Goal: Information Seeking & Learning: Learn about a topic

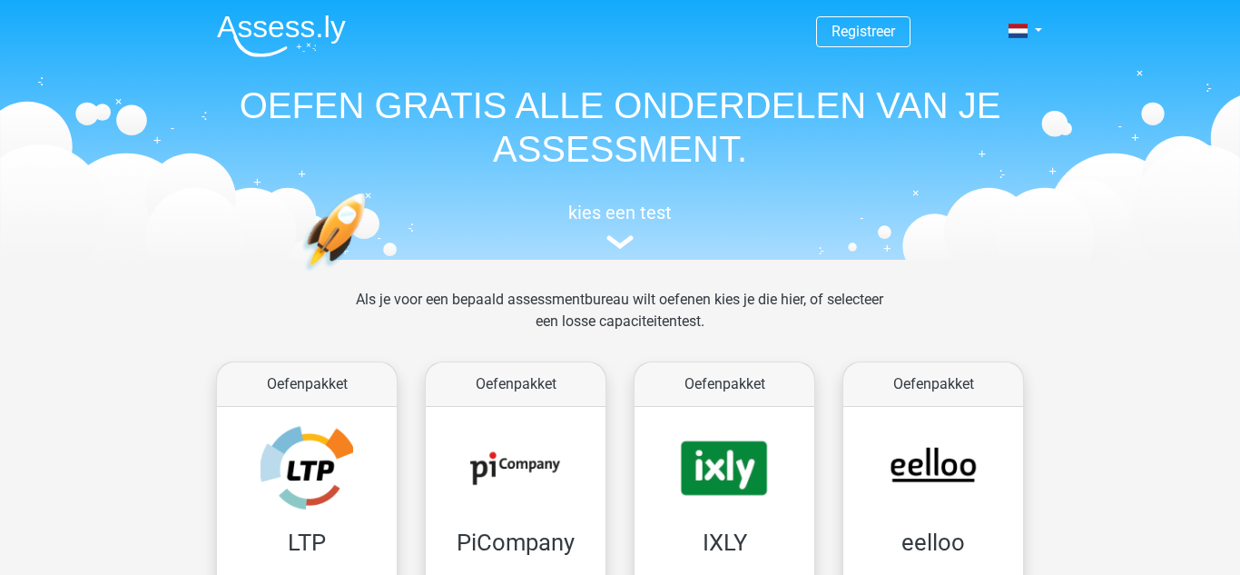
scroll to position [704, 0]
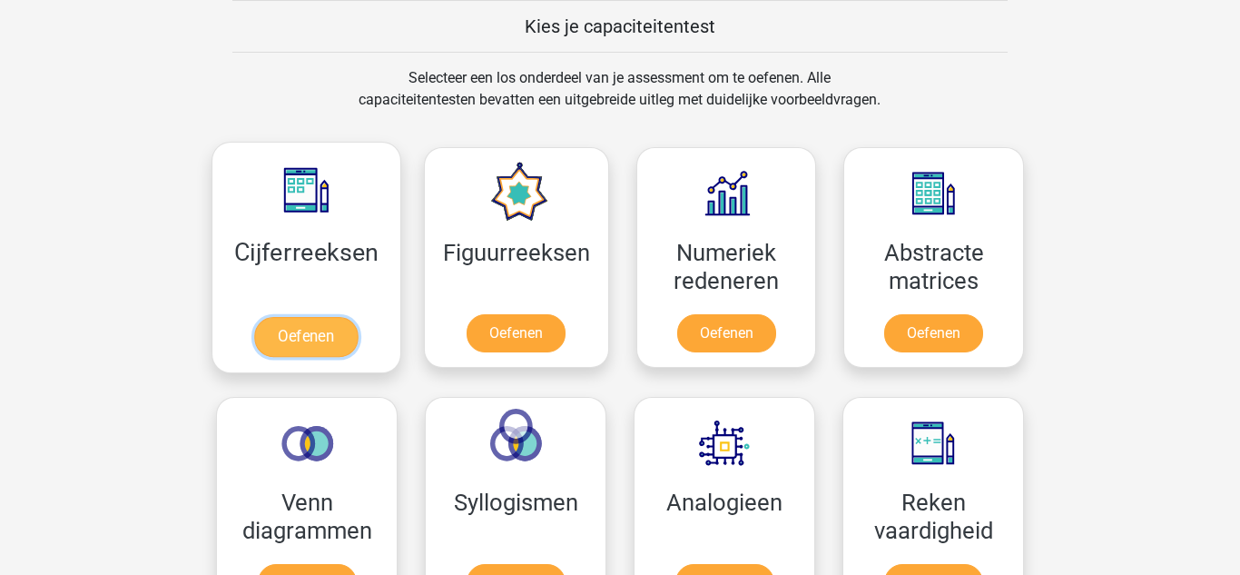
click at [298, 324] on link "Oefenen" at bounding box center [305, 337] width 103 height 40
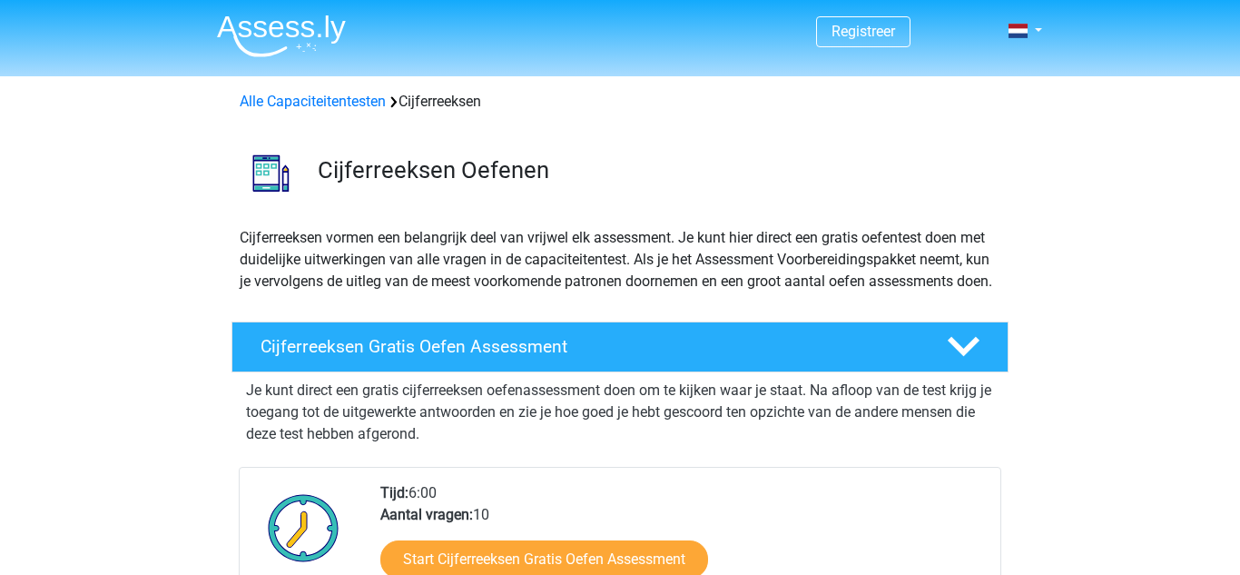
click at [198, 299] on div "Cijferreeksen vormen een belangrijk deel van vrijwel elk assessment. Je kunt hi…" at bounding box center [620, 267] width 862 height 80
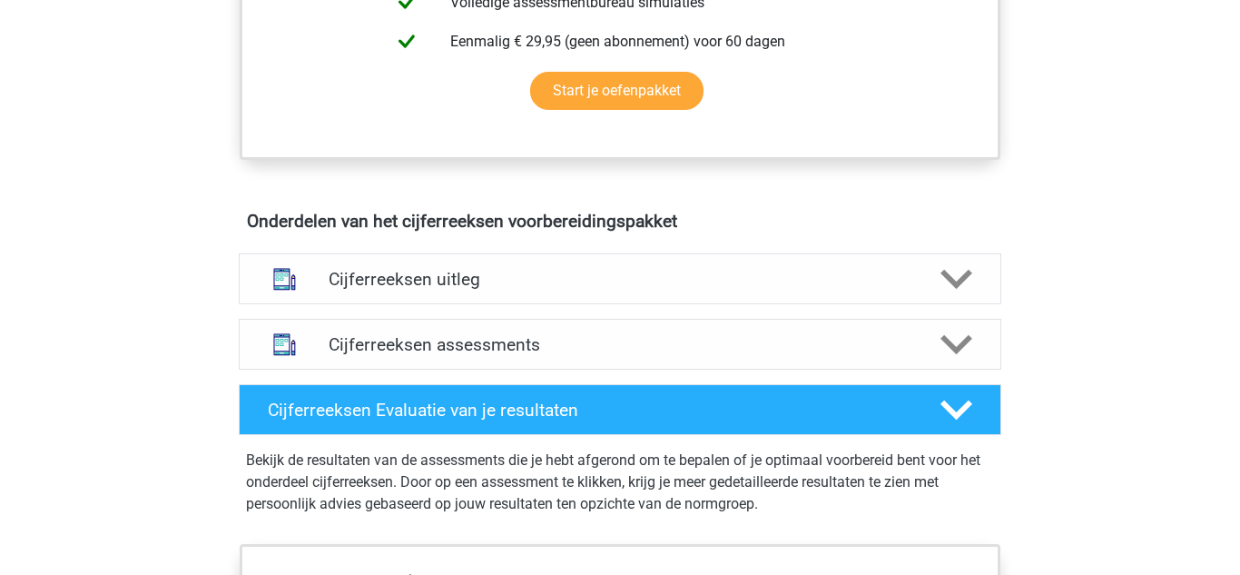
scroll to position [908, 0]
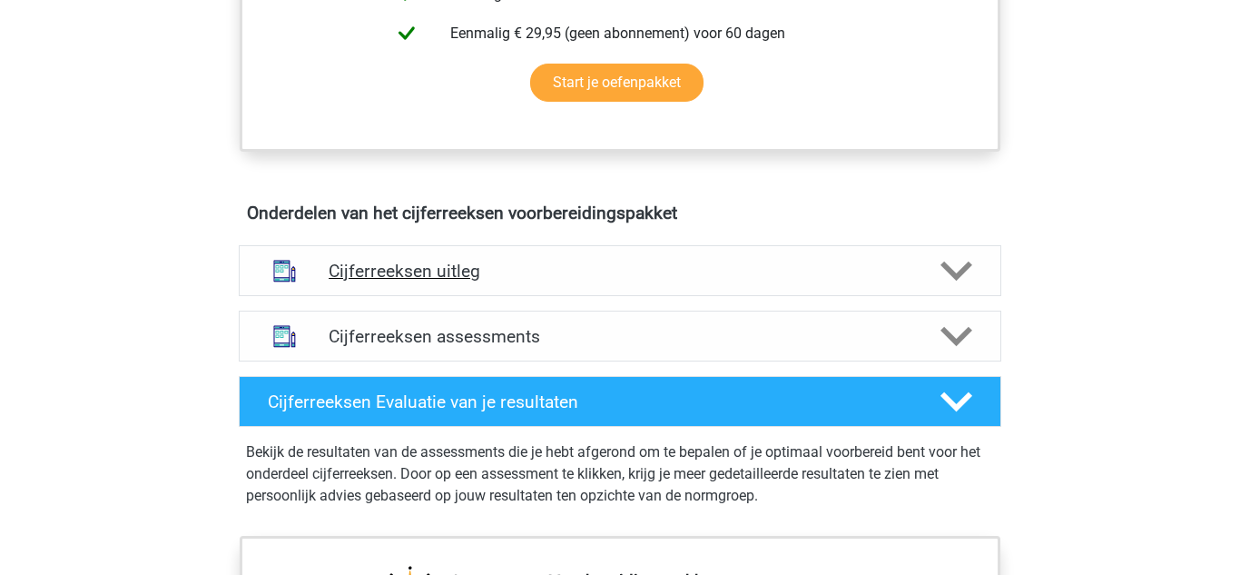
click at [447, 281] on h4 "Cijferreeksen uitleg" at bounding box center [620, 271] width 583 height 21
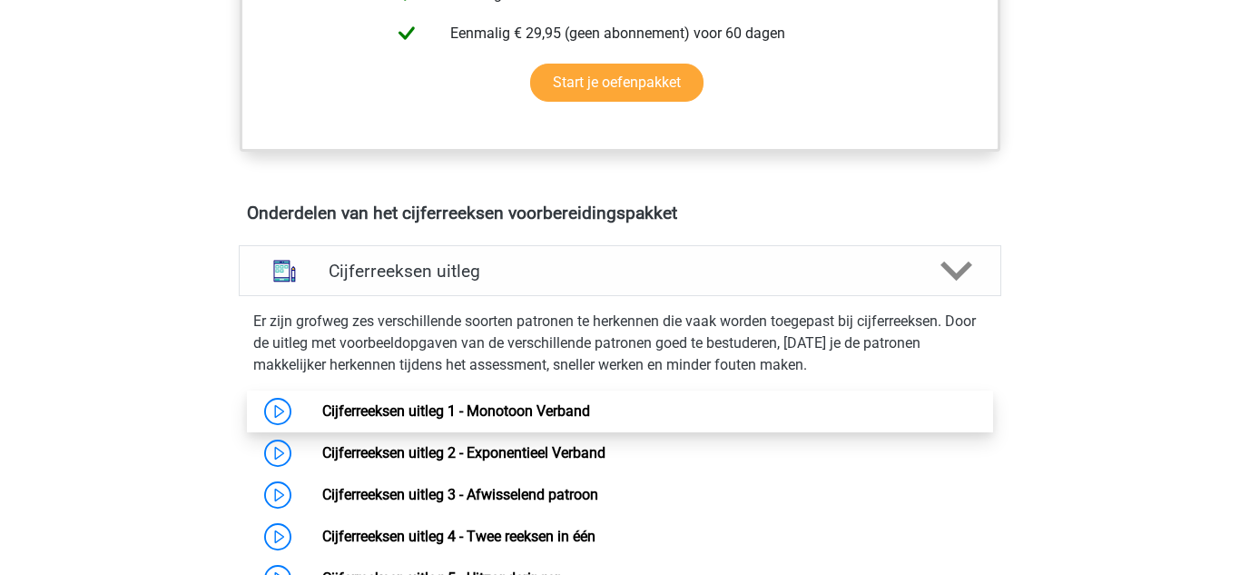
click at [486, 419] on link "Cijferreeksen uitleg 1 - Monotoon Verband" at bounding box center [456, 410] width 268 height 17
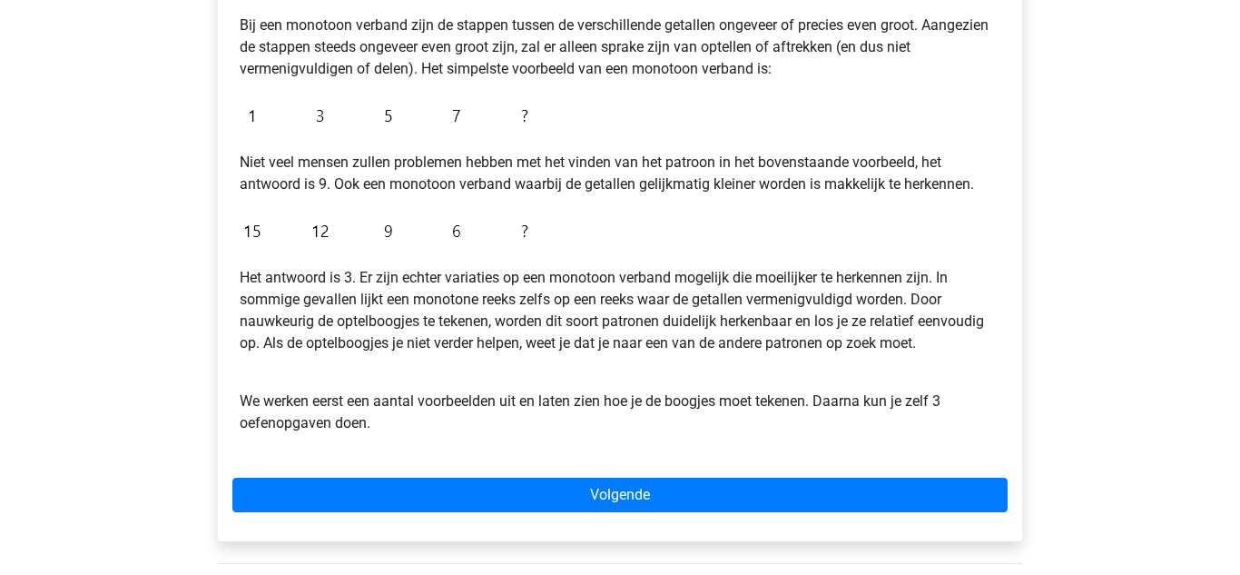
scroll to position [399, 0]
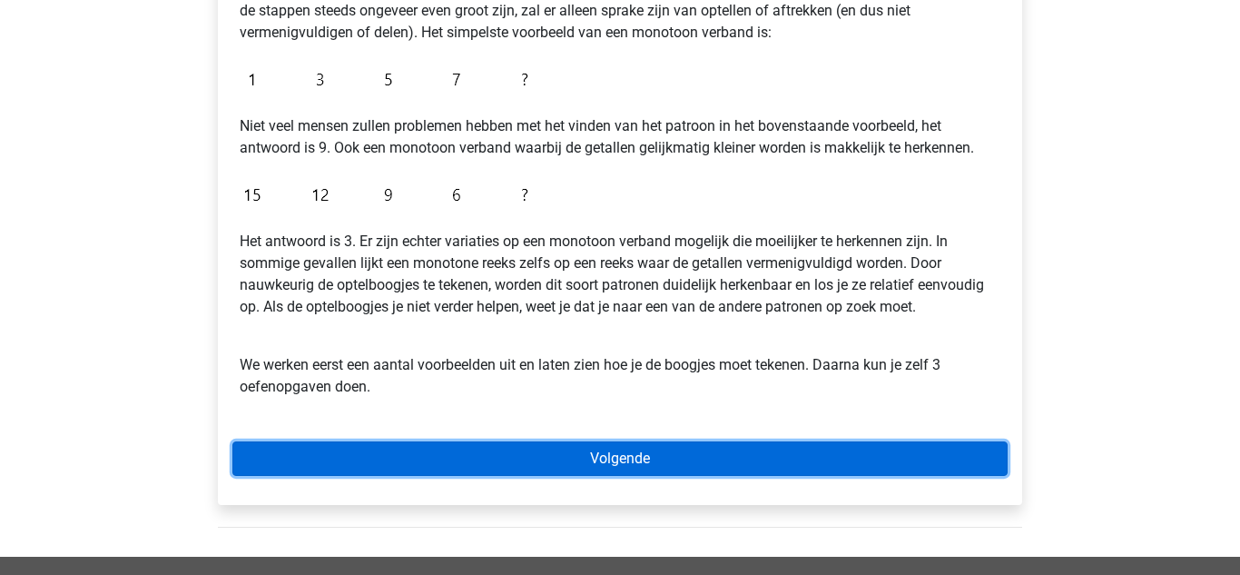
click at [589, 457] on link "Volgende" at bounding box center [619, 458] width 775 height 34
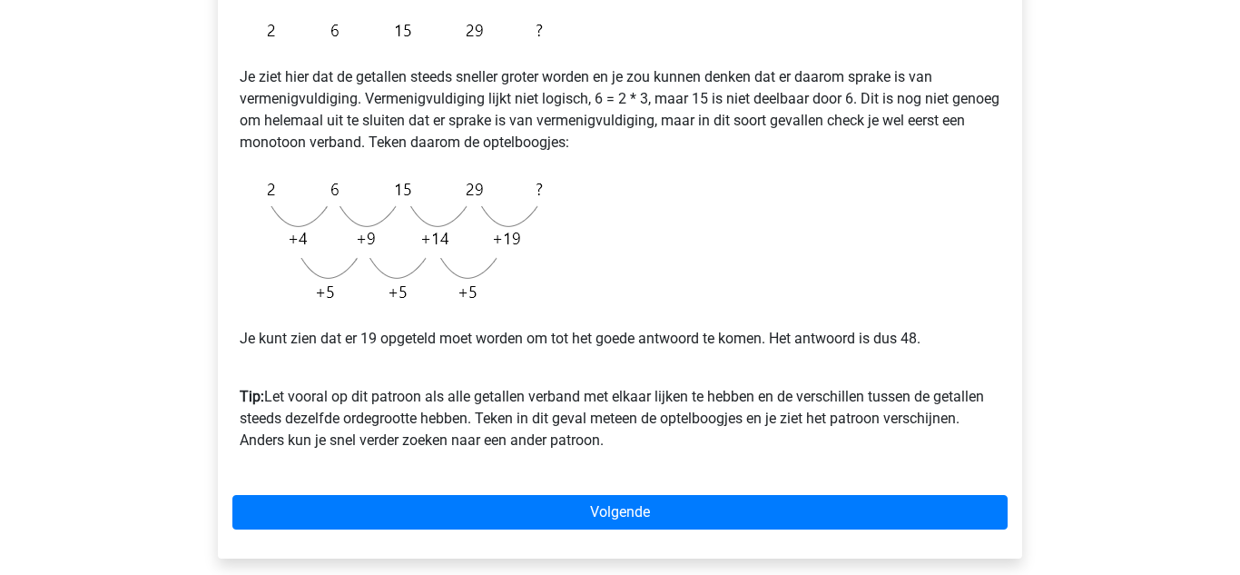
scroll to position [363, 0]
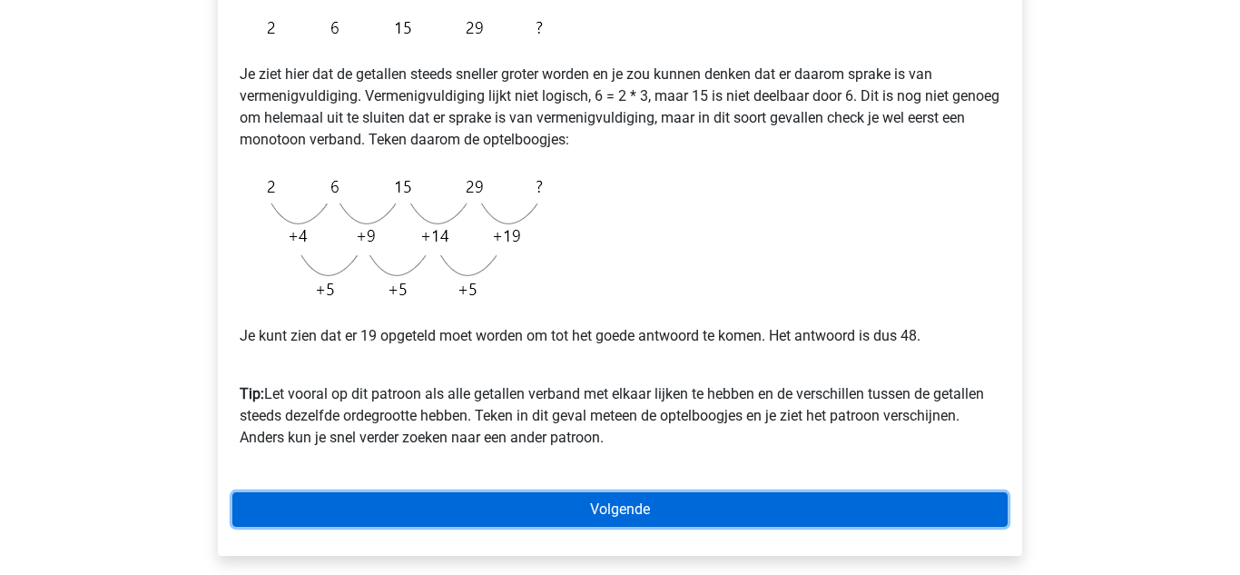
click at [555, 512] on link "Volgende" at bounding box center [619, 509] width 775 height 34
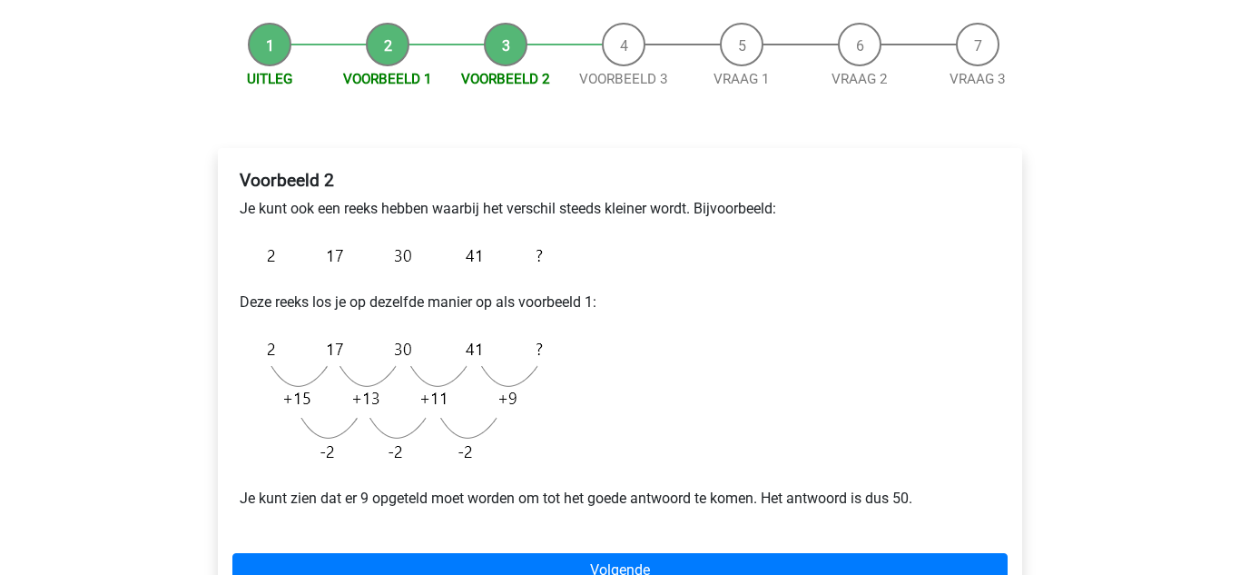
scroll to position [182, 0]
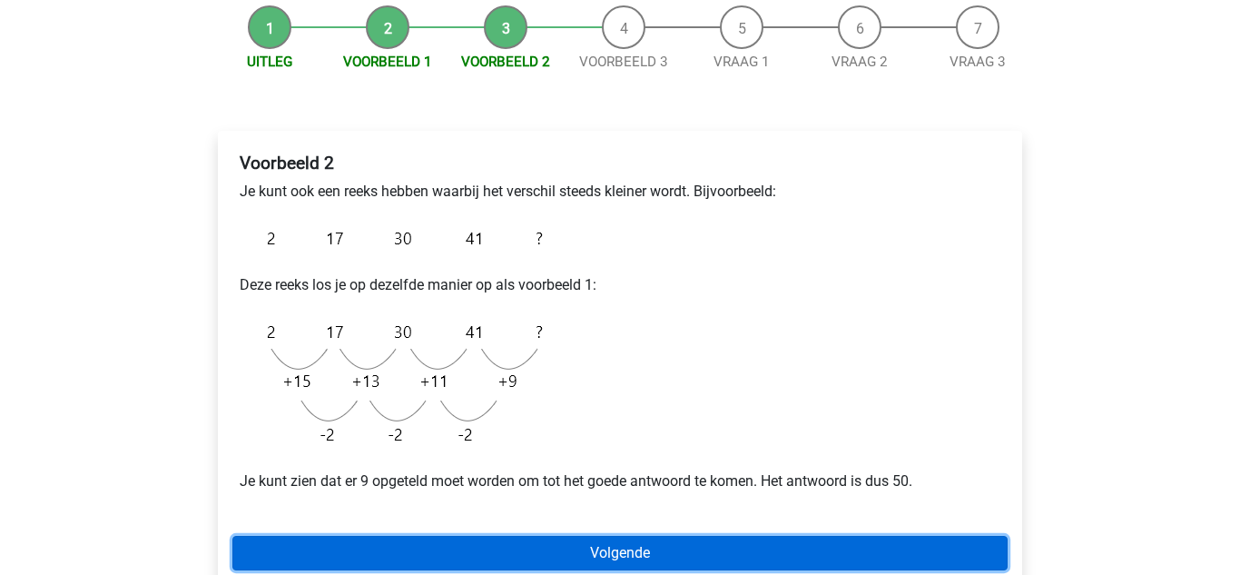
click at [573, 550] on link "Volgende" at bounding box center [619, 553] width 775 height 34
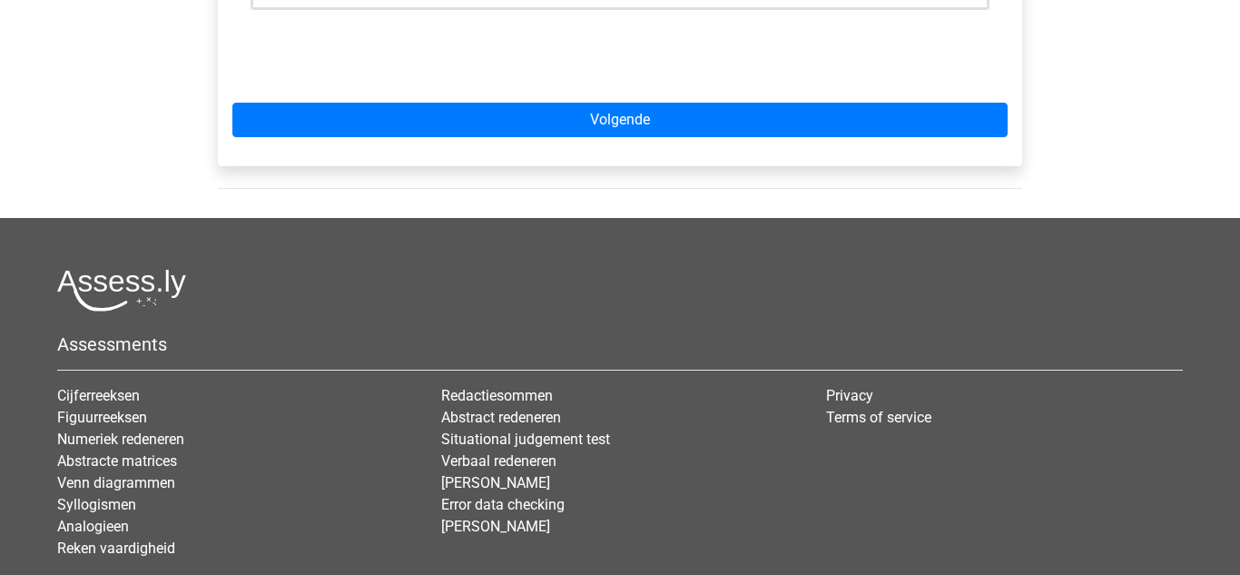
scroll to position [726, 0]
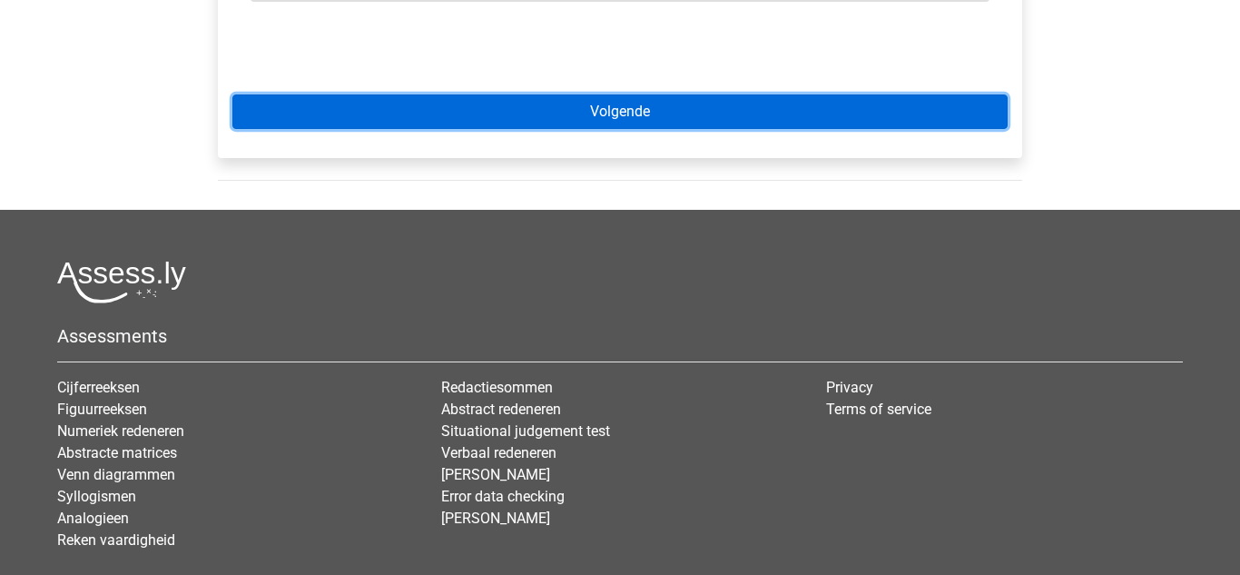
click at [587, 124] on link "Volgende" at bounding box center [619, 111] width 775 height 34
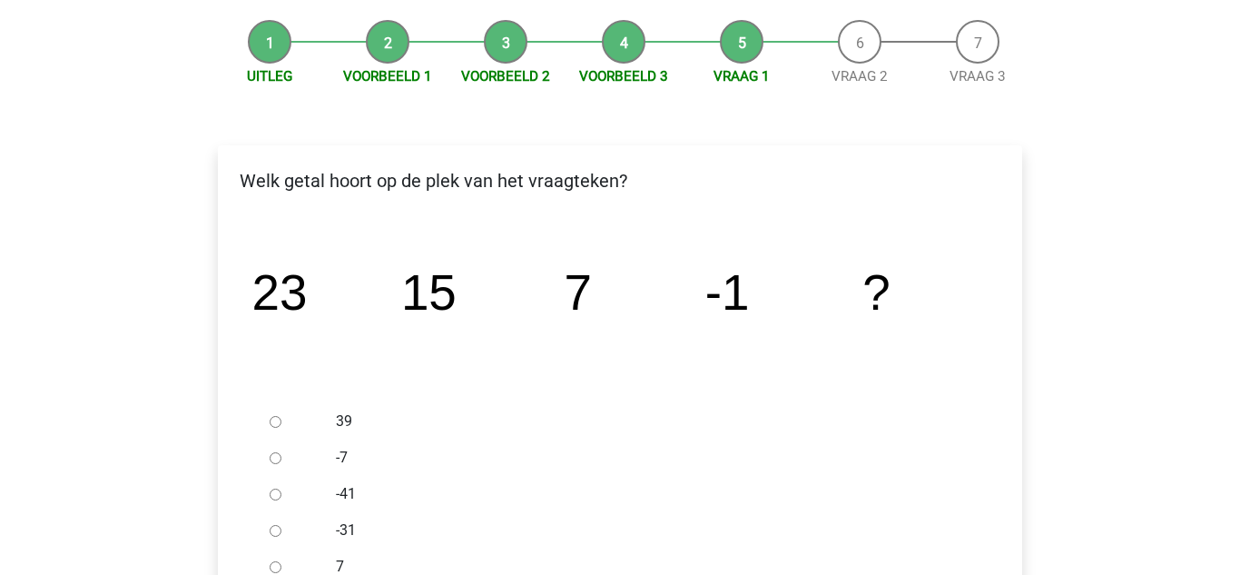
scroll to position [290, 0]
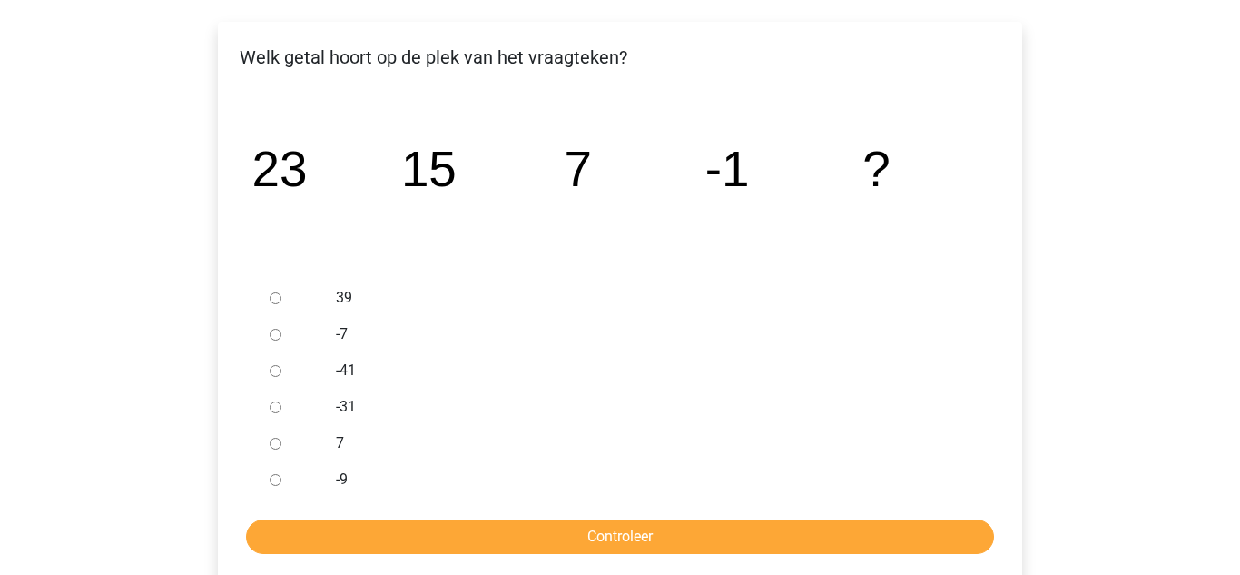
click at [275, 372] on input "-41" at bounding box center [276, 371] width 12 height 12
radio input "true"
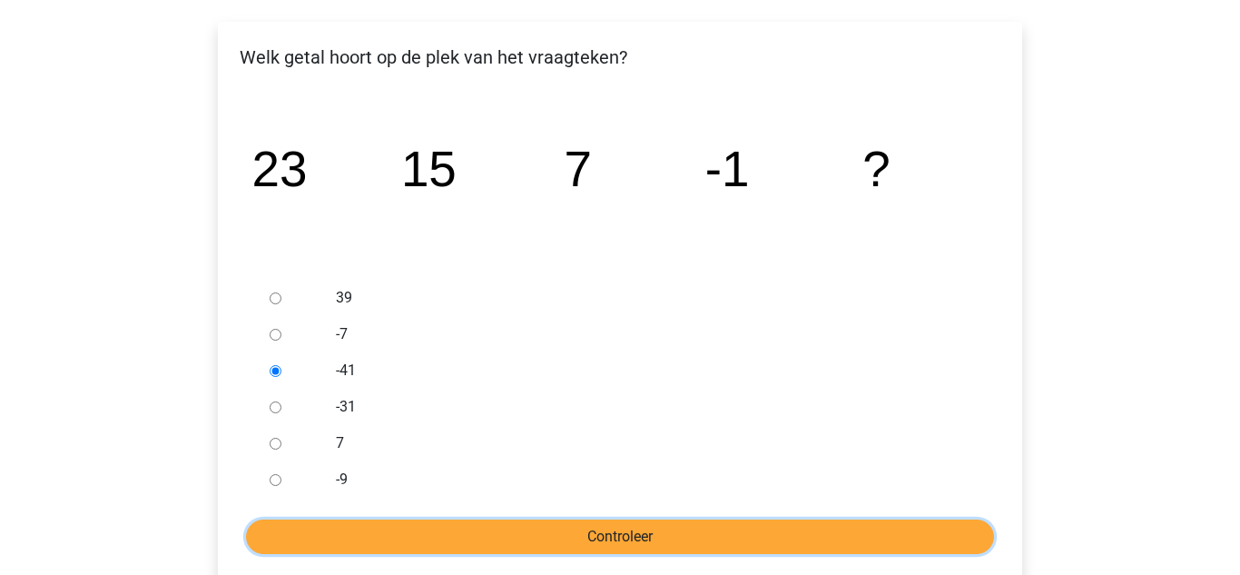
click at [510, 539] on input "Controleer" at bounding box center [620, 536] width 748 height 34
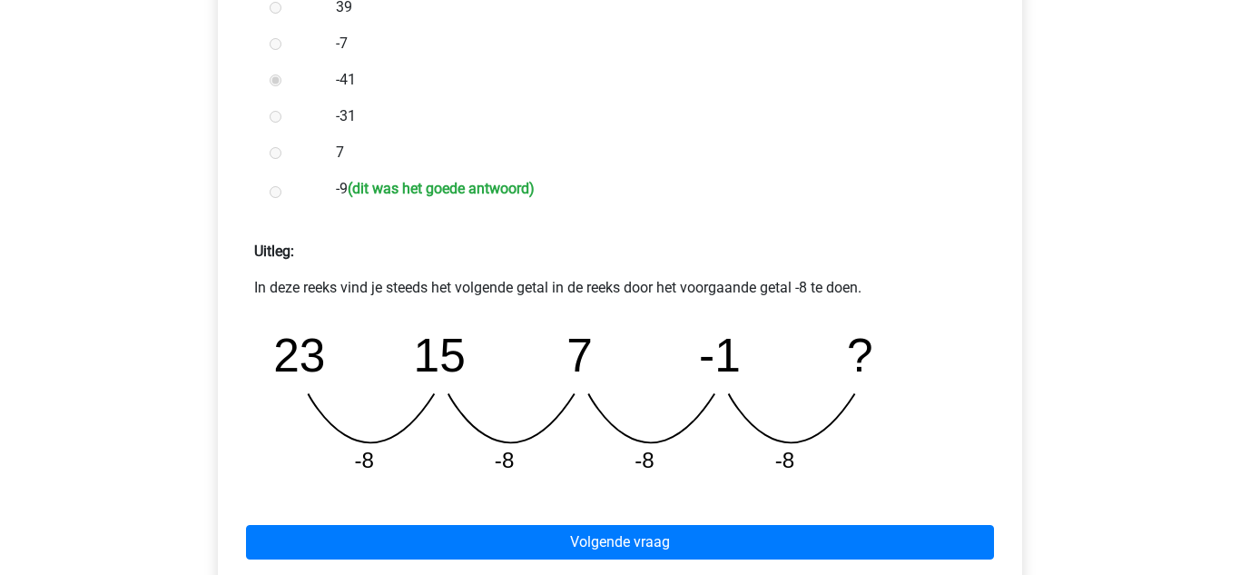
scroll to position [545, 0]
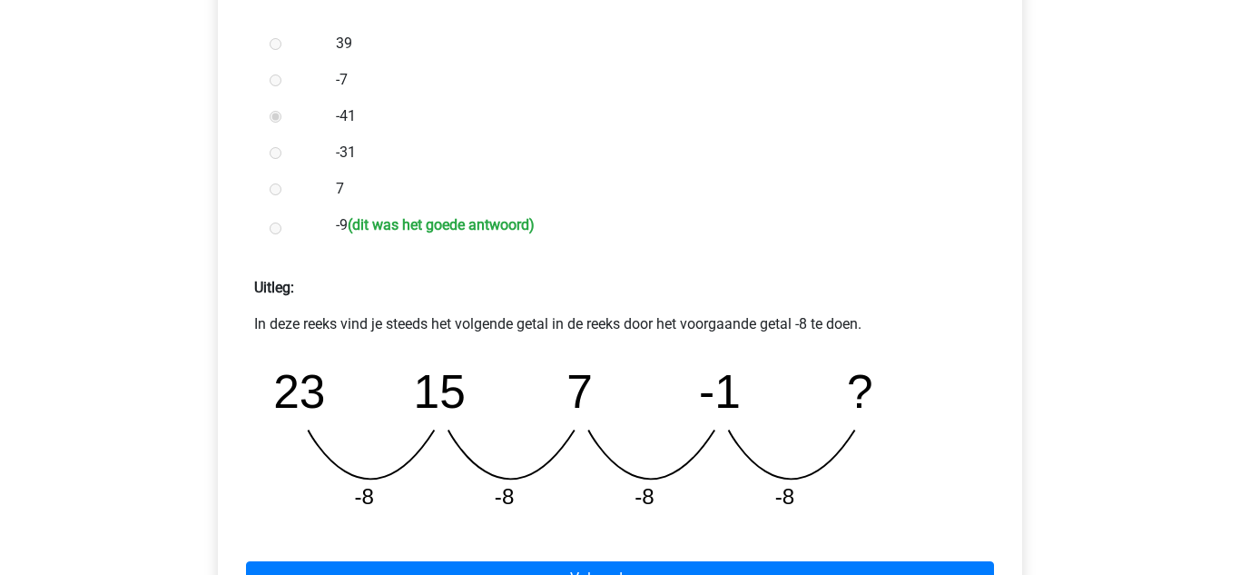
click at [135, 268] on div "Registreer Nederlands English" at bounding box center [620, 312] width 1240 height 1715
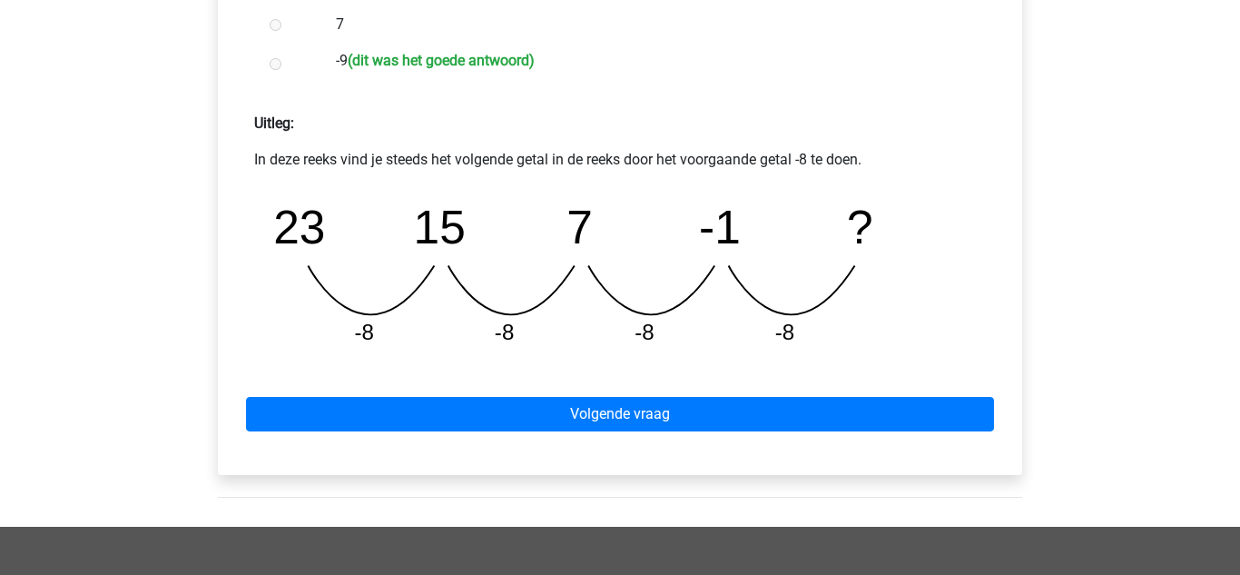
scroll to position [726, 0]
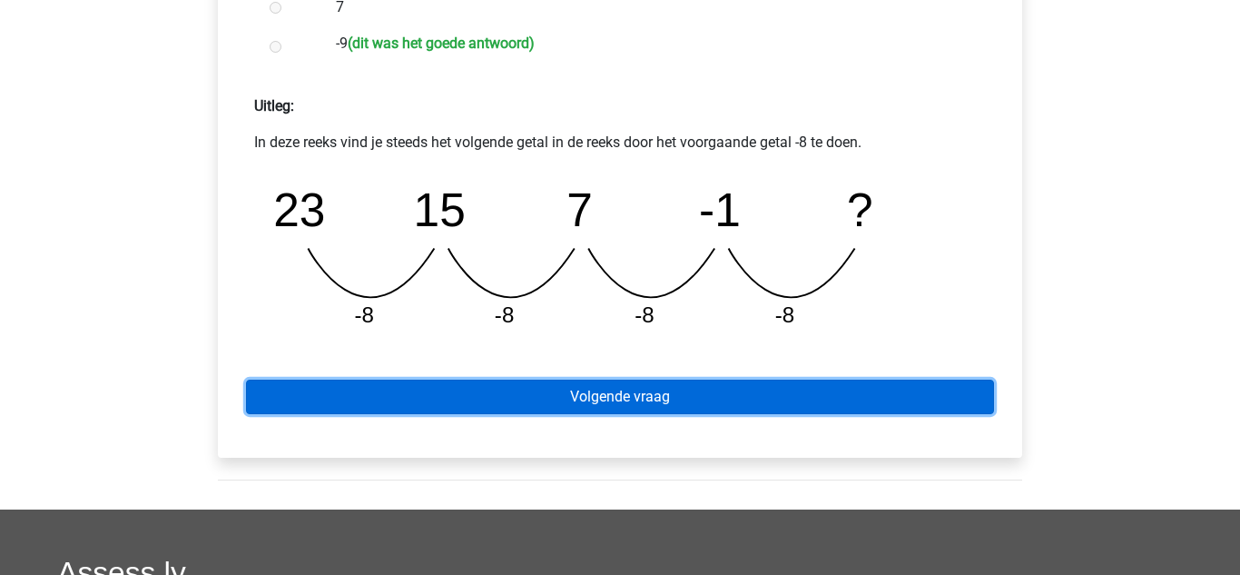
click at [484, 404] on link "Volgende vraag" at bounding box center [620, 396] width 748 height 34
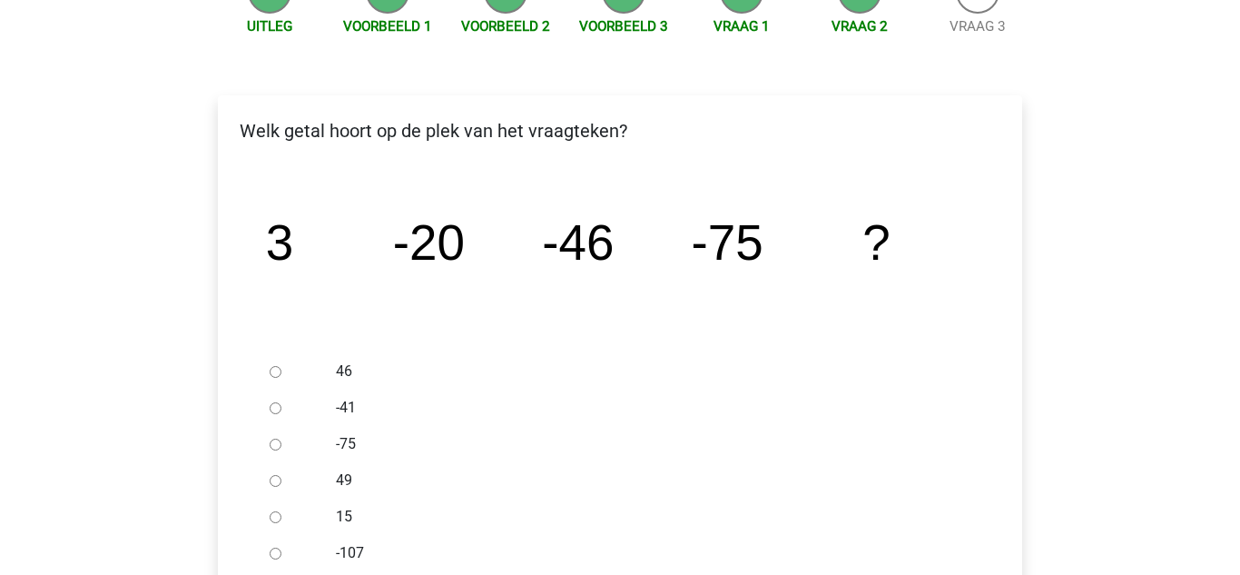
scroll to position [254, 0]
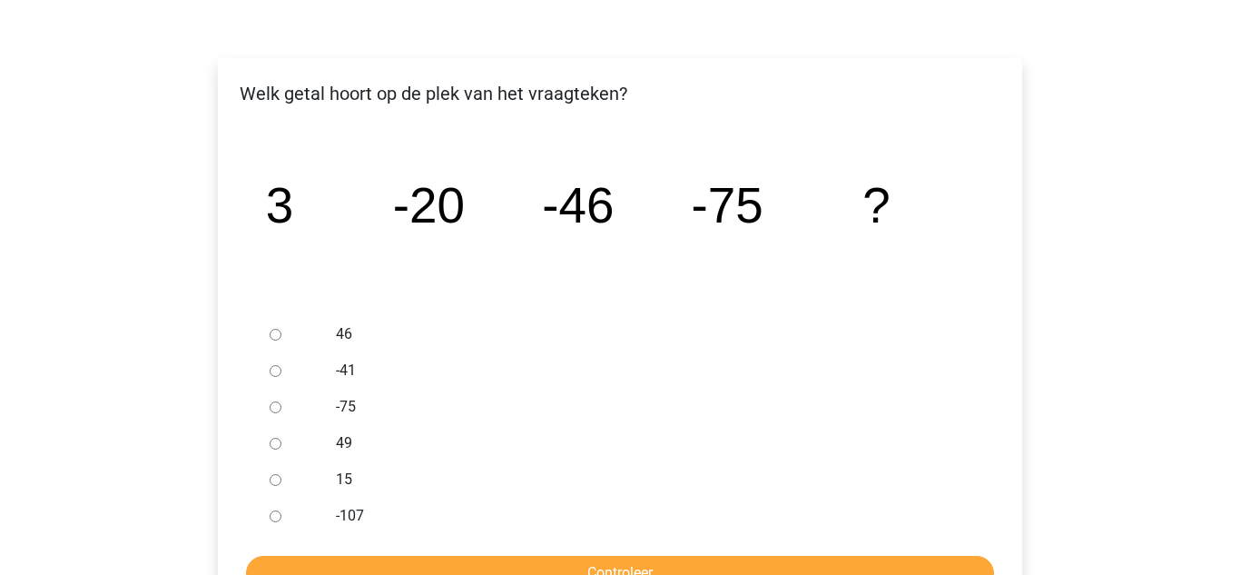
click at [277, 333] on input "46" at bounding box center [276, 335] width 12 height 12
radio input "true"
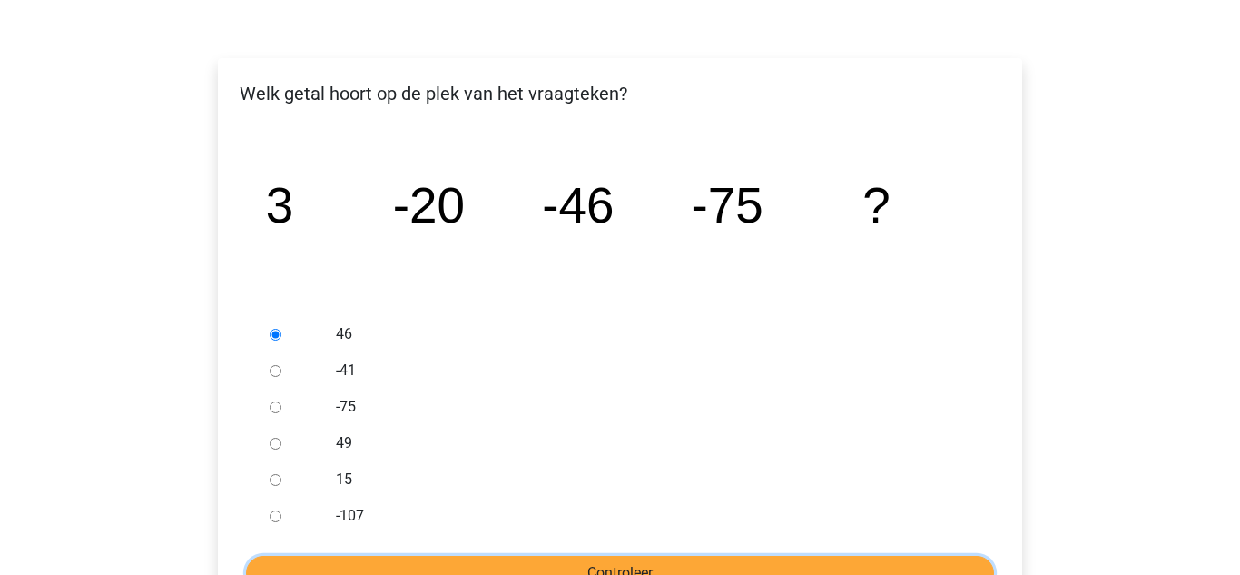
click at [551, 569] on input "Controleer" at bounding box center [620, 572] width 748 height 34
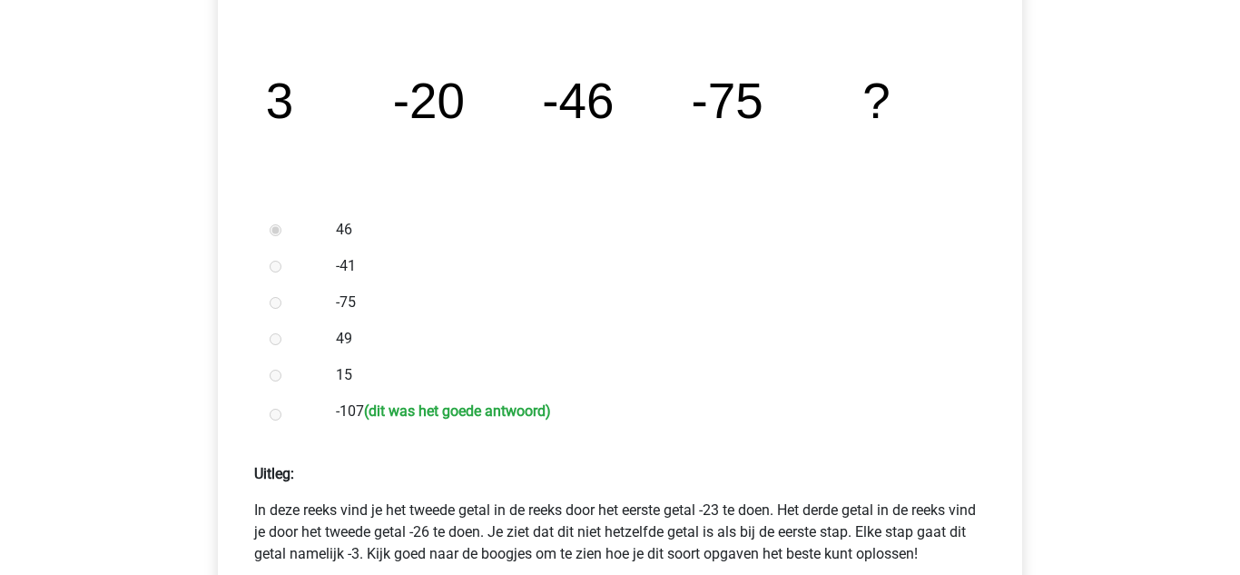
scroll to position [363, 0]
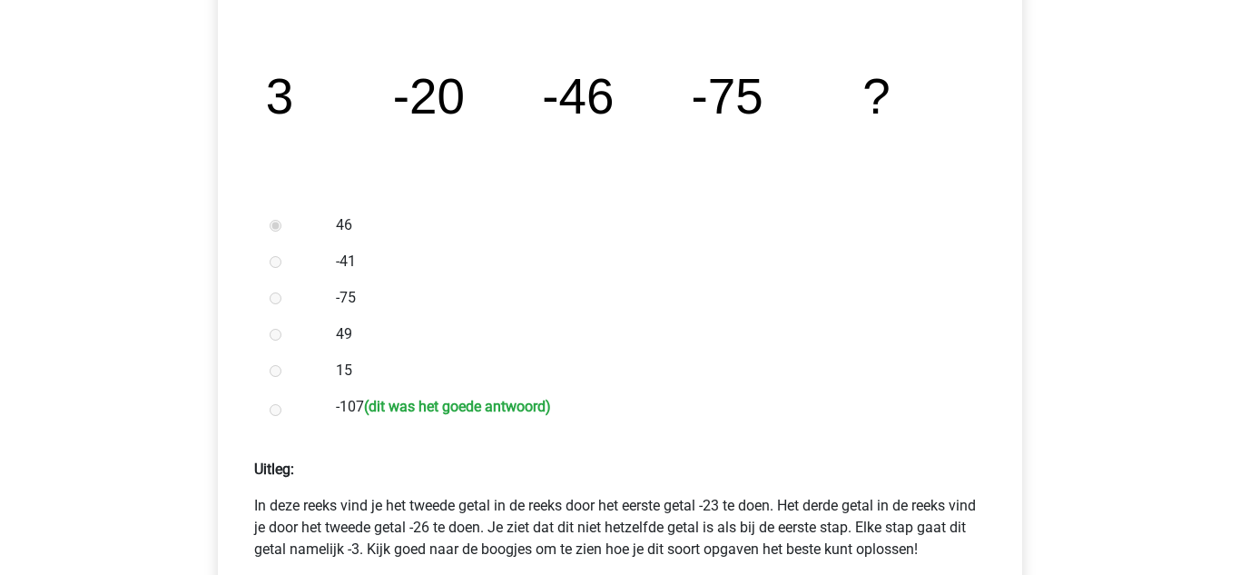
click at [82, 335] on div "Registreer Nederlands English" at bounding box center [620, 560] width 1240 height 1846
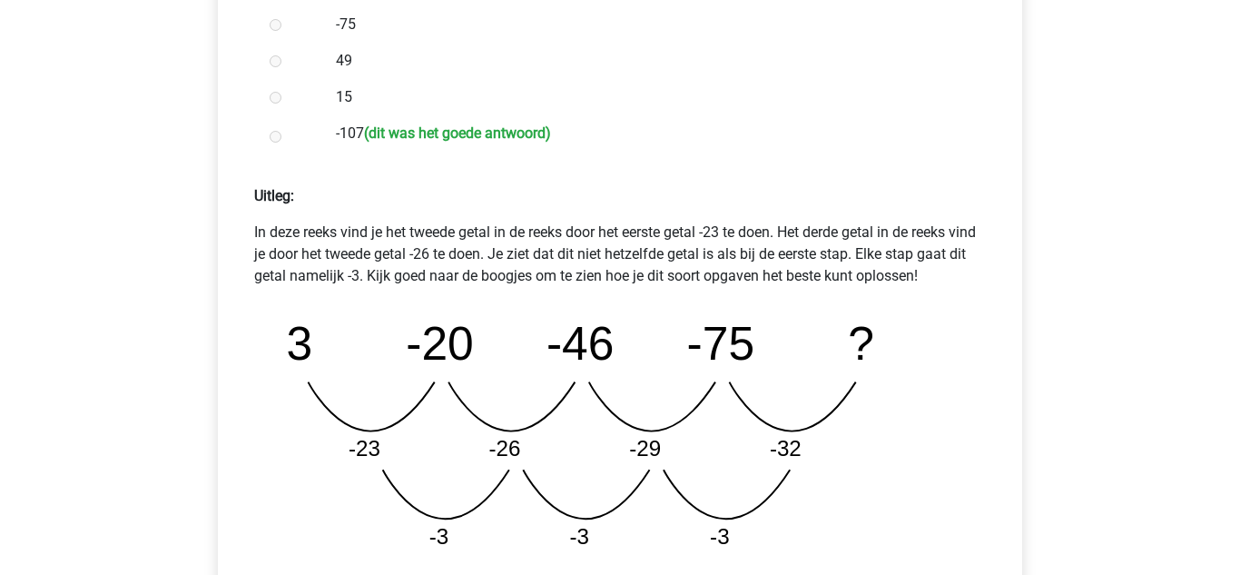
scroll to position [654, 0]
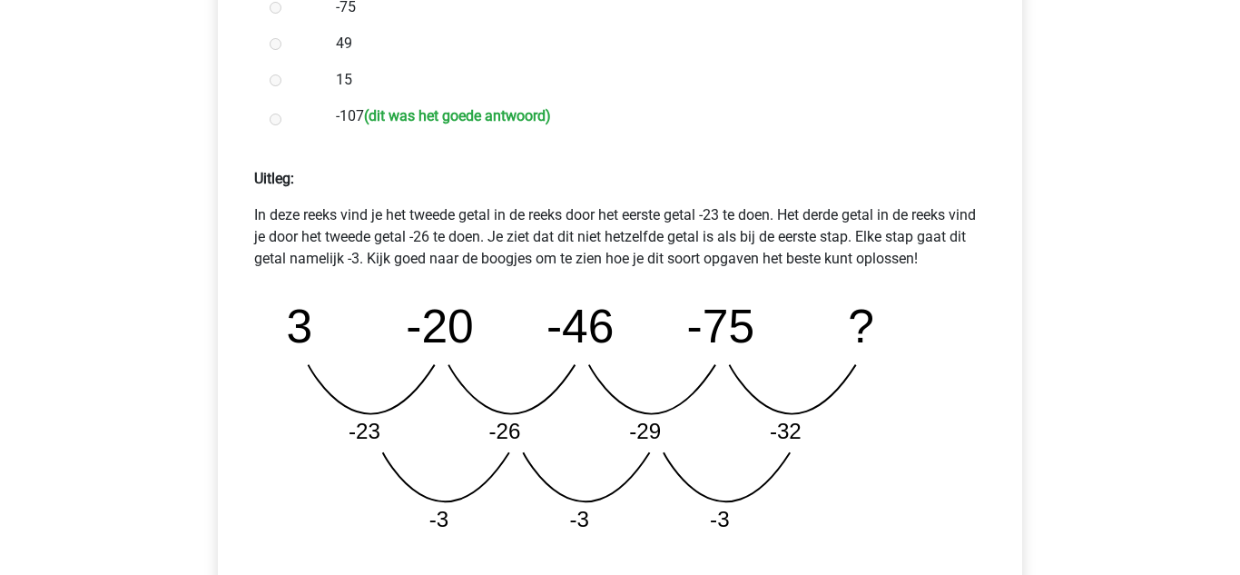
click at [102, 275] on div "Registreer Nederlands English" at bounding box center [620, 269] width 1240 height 1846
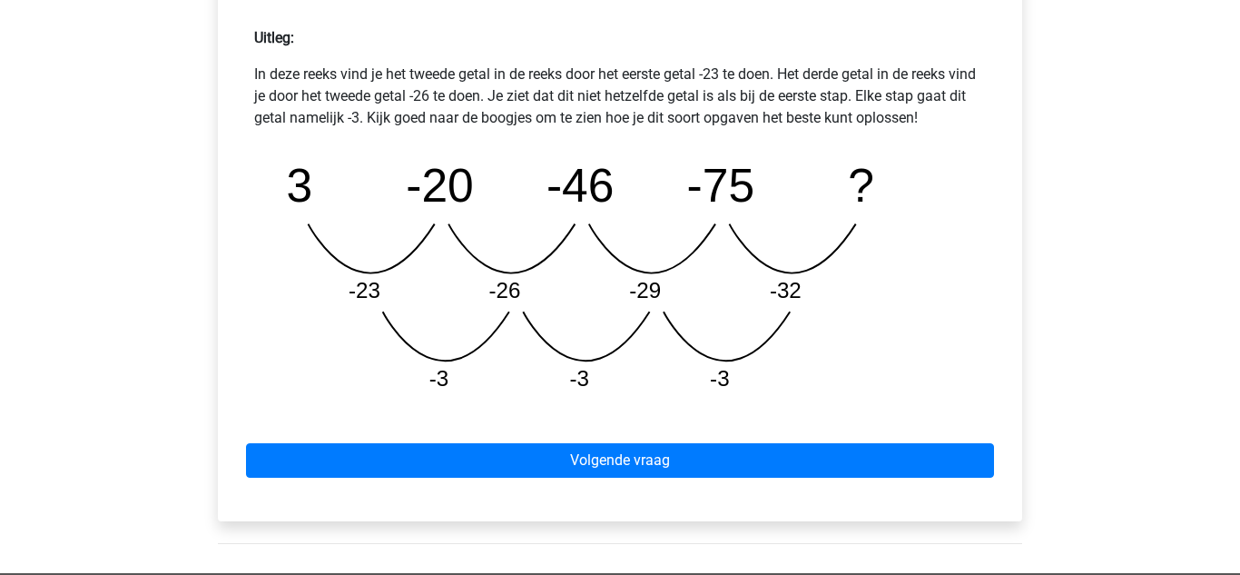
scroll to position [799, 0]
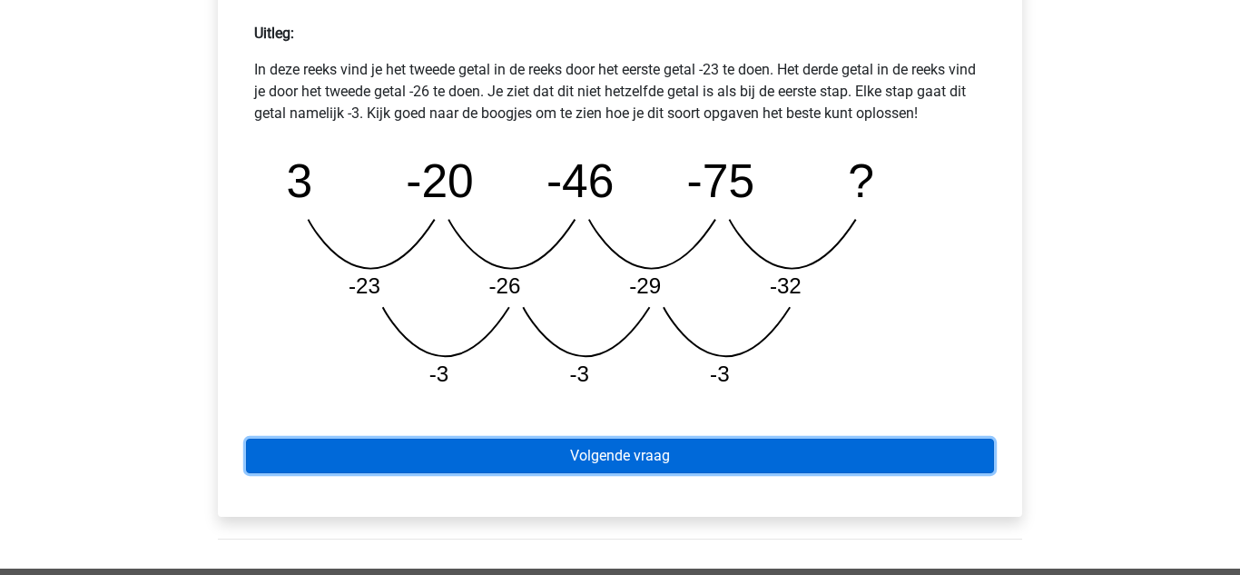
click at [509, 453] on link "Volgende vraag" at bounding box center [620, 455] width 748 height 34
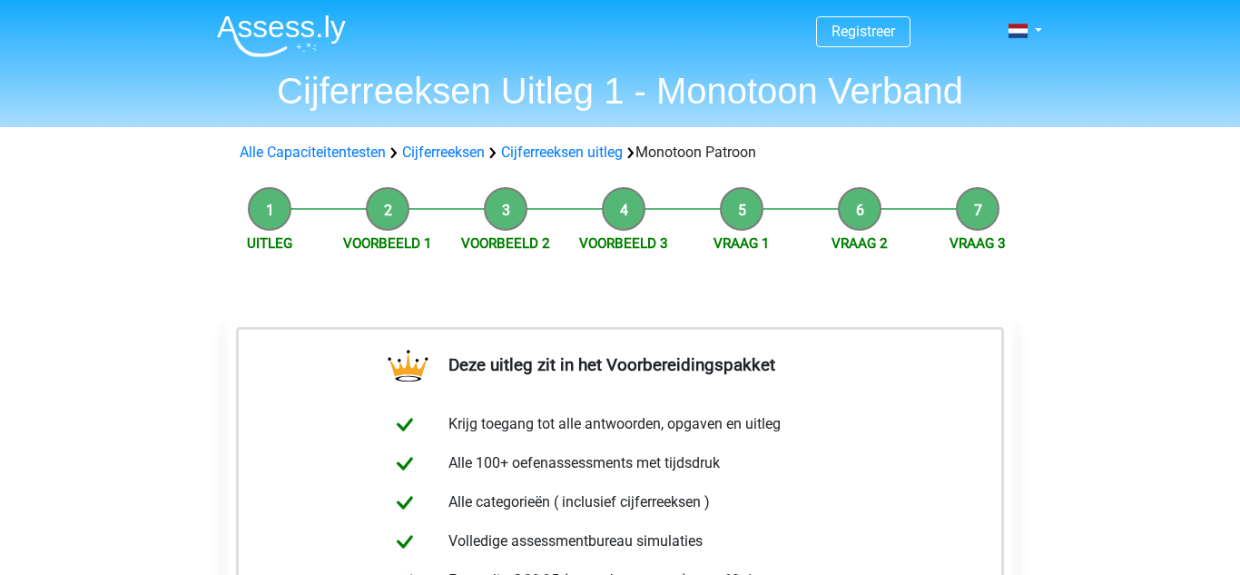
click at [189, 374] on div "Uitleg Voorbeeld 1 Voorbeeld 2 Voorbeeld 3 Vraag 1 Vraag 2 Vraag 3 Deze uitleg …" at bounding box center [620, 564] width 862 height 772
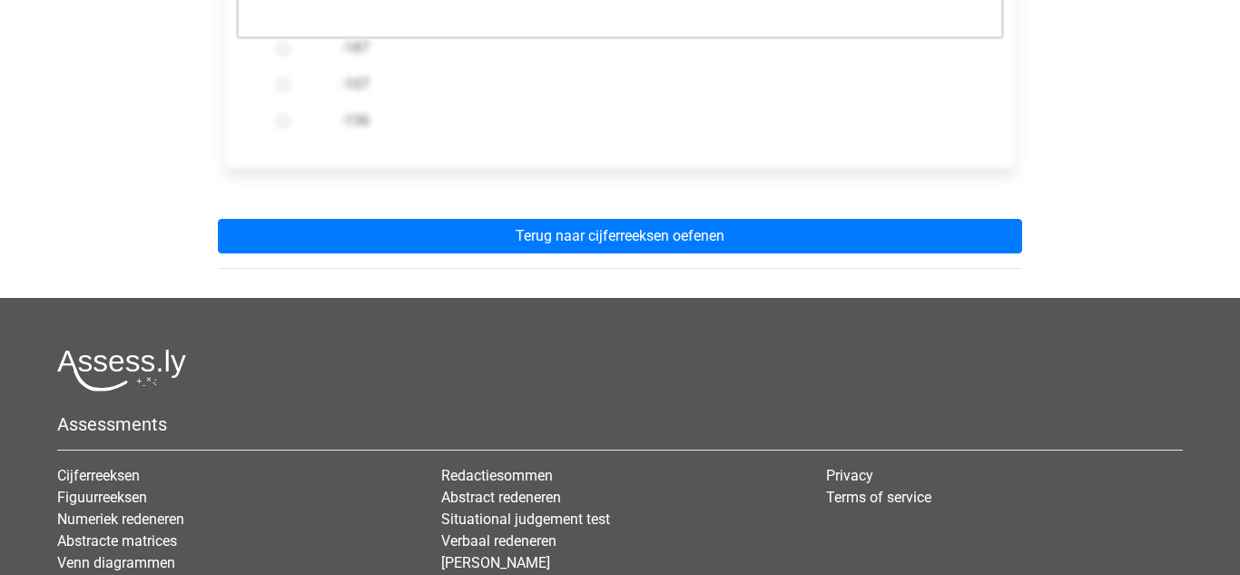
scroll to position [762, 0]
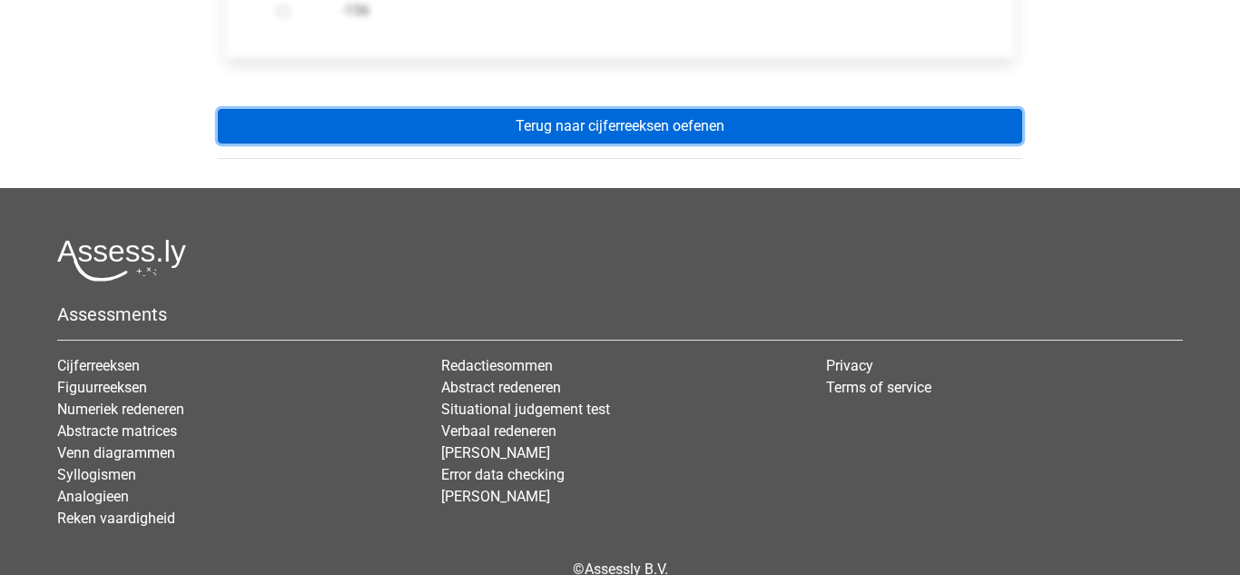
click at [506, 123] on link "Terug naar cijferreeksen oefenen" at bounding box center [620, 126] width 804 height 34
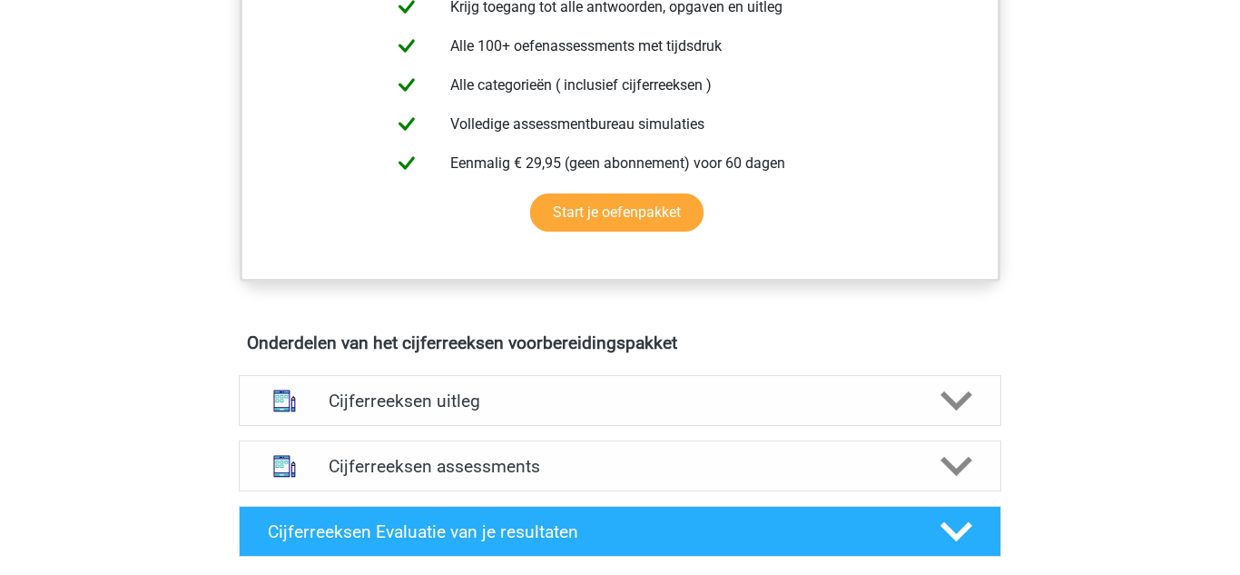
scroll to position [762, 0]
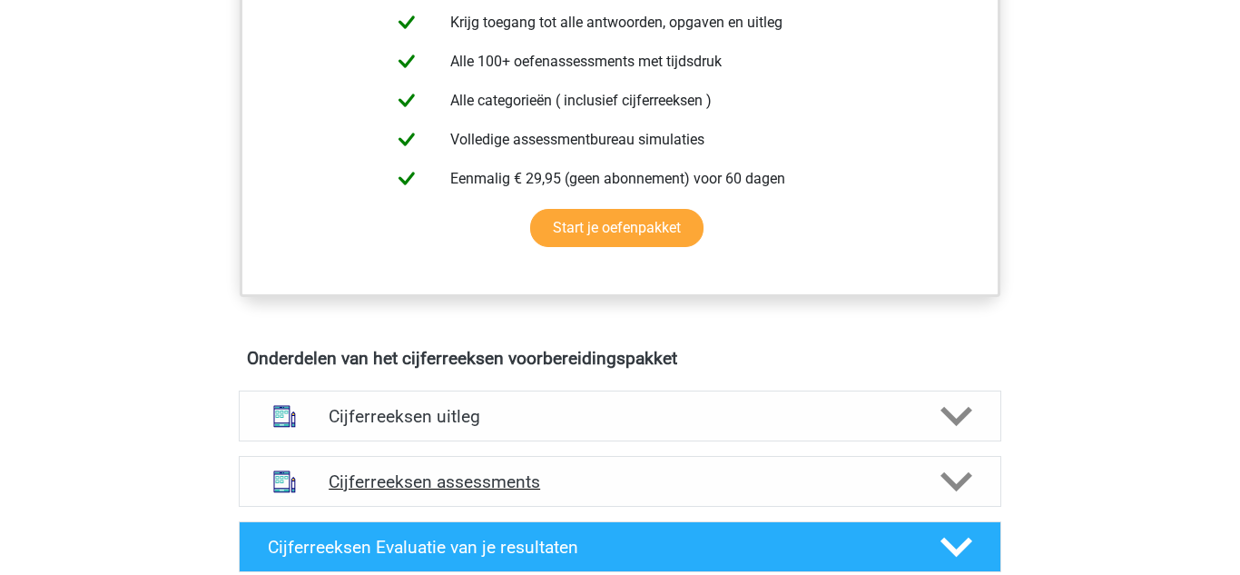
click at [398, 491] on div "Cijferreeksen assessments" at bounding box center [620, 481] width 762 height 51
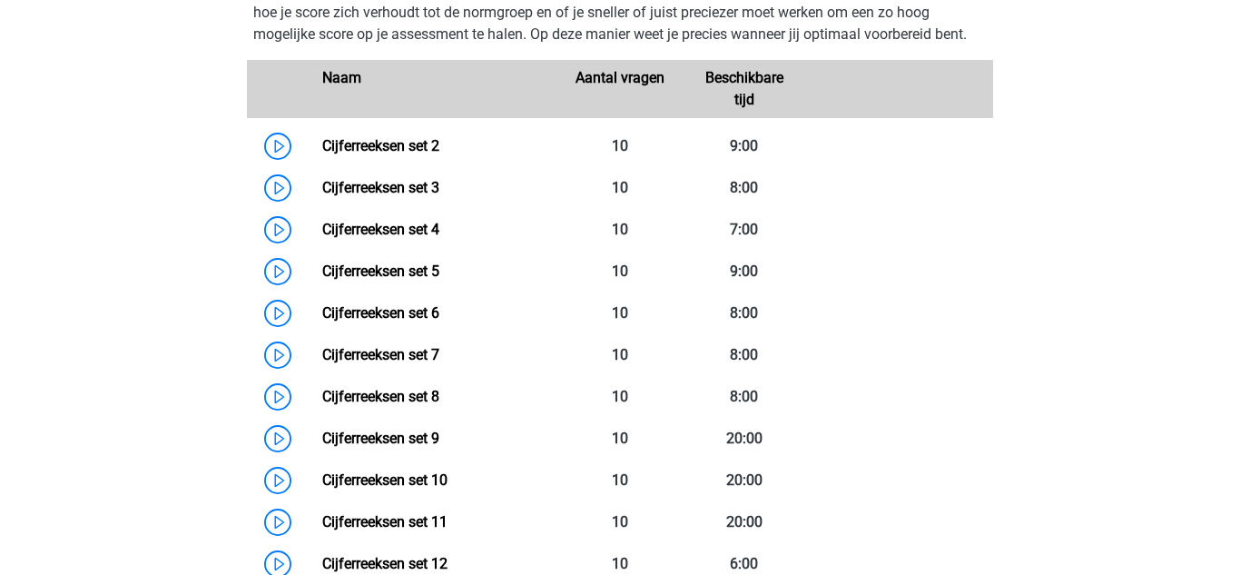
scroll to position [1307, 0]
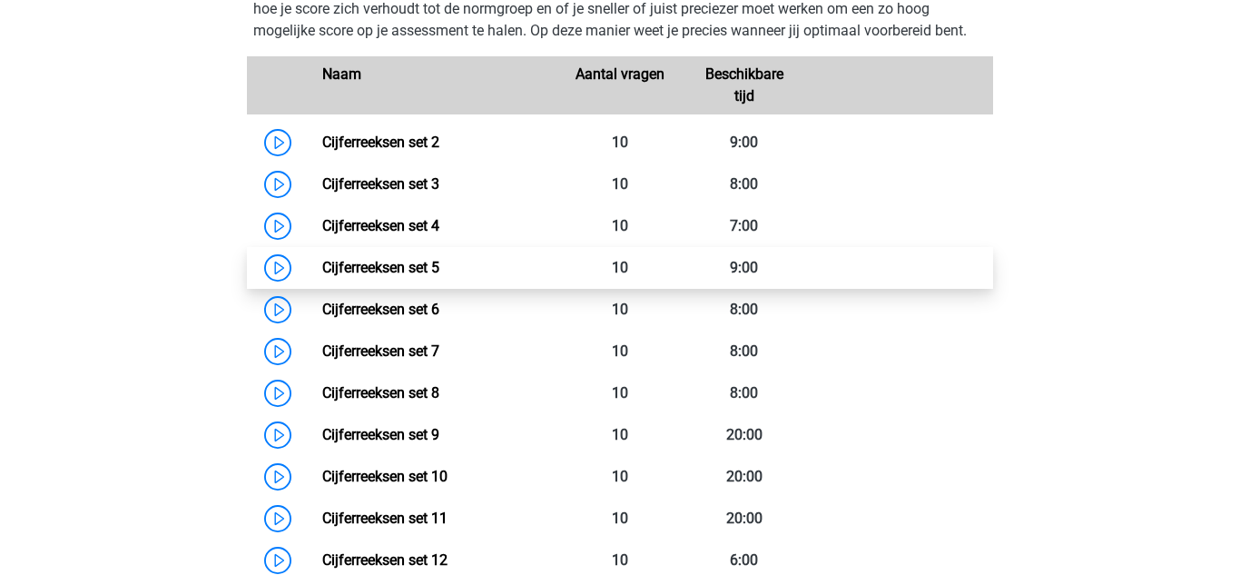
click at [439, 276] on link "Cijferreeksen set 5" at bounding box center [380, 267] width 117 height 17
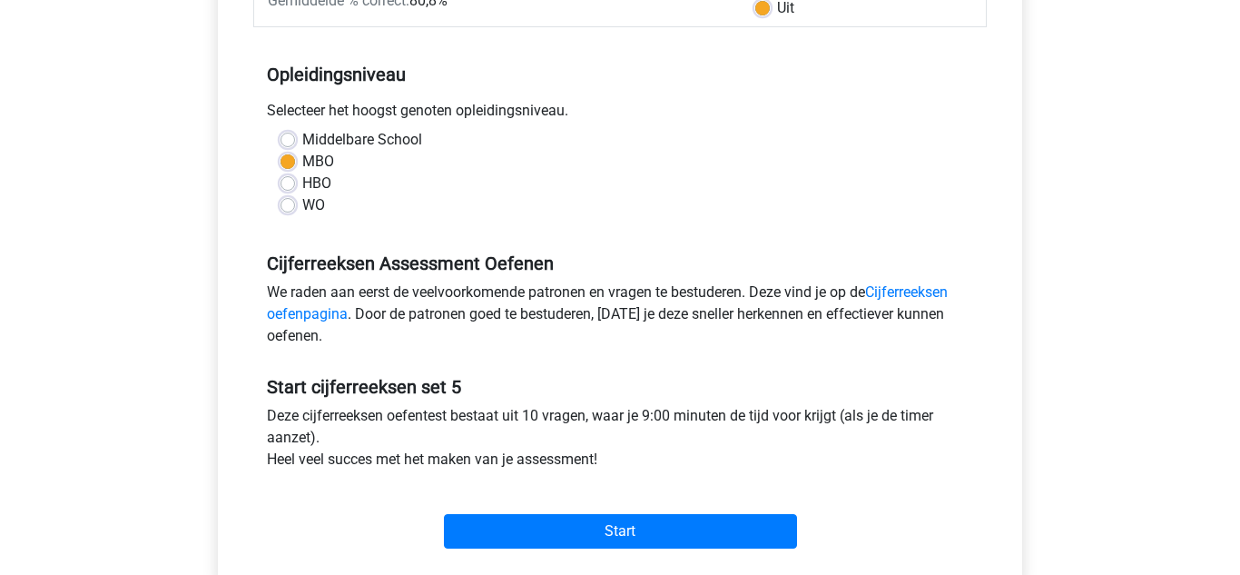
scroll to position [363, 0]
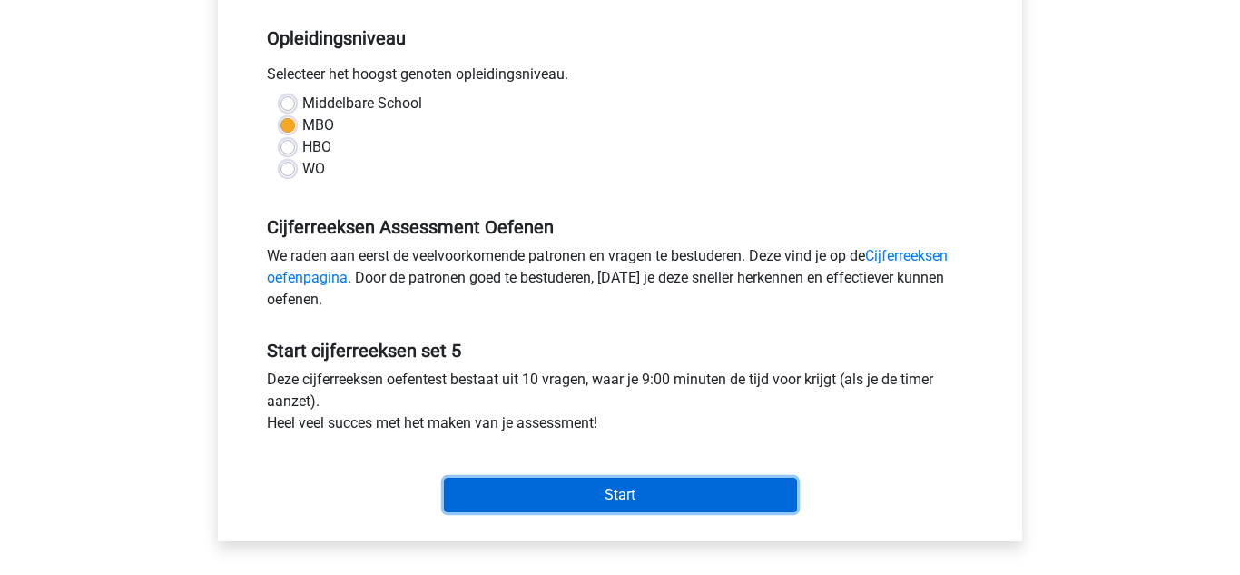
click at [532, 489] on input "Start" at bounding box center [620, 494] width 353 height 34
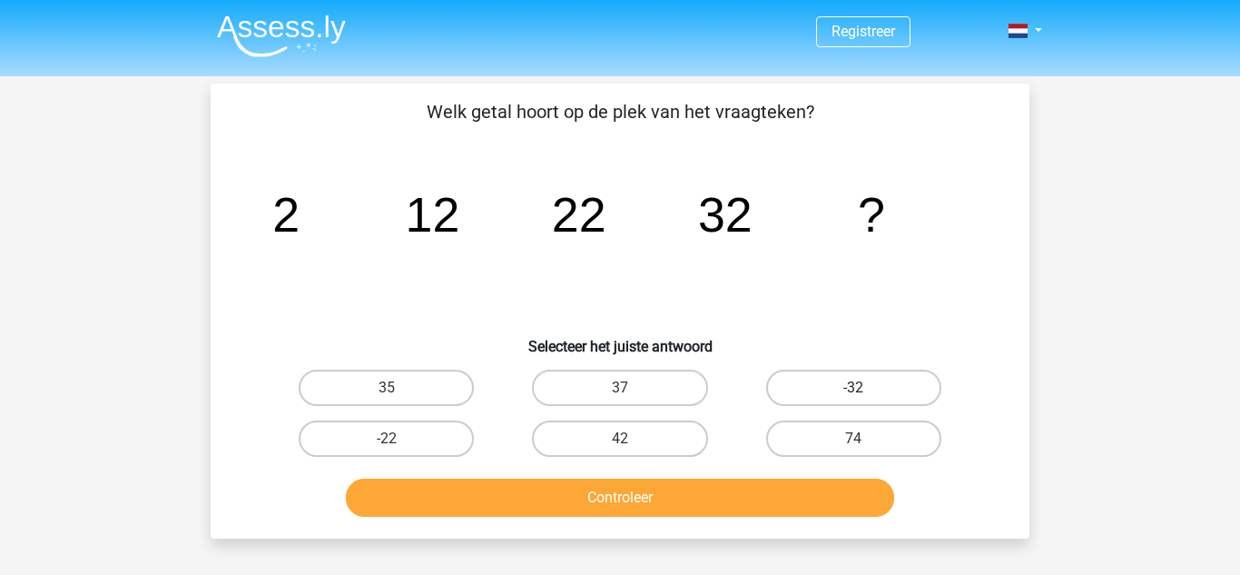
click at [804, 390] on label "-32" at bounding box center [853, 387] width 175 height 36
click at [853, 390] on input "-32" at bounding box center [859, 394] width 12 height 12
radio input "true"
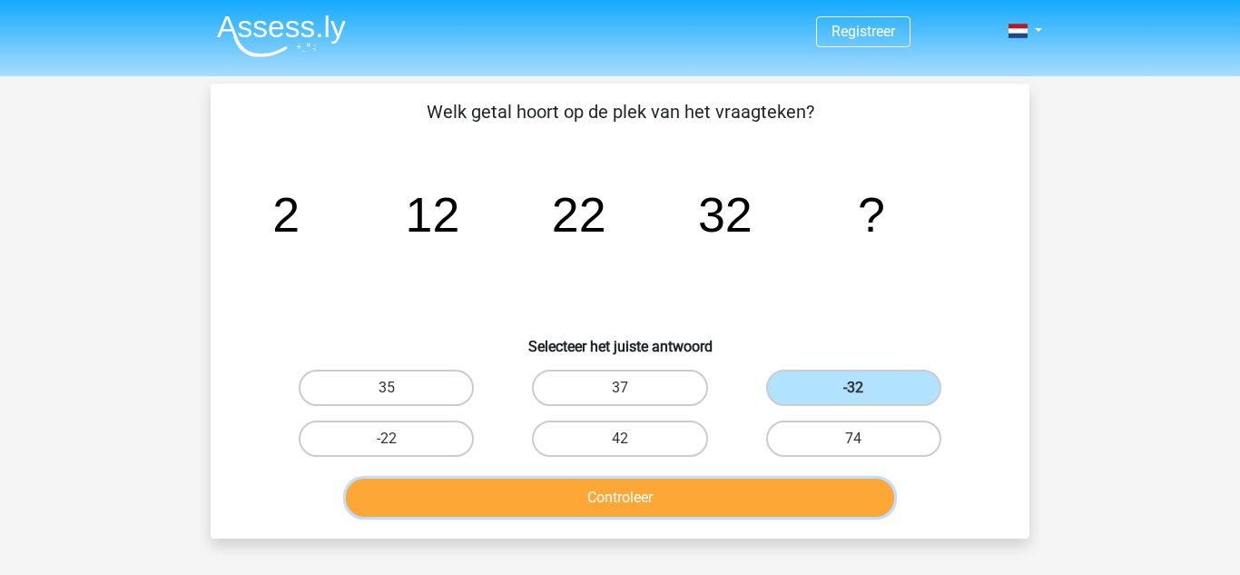
click at [702, 491] on button "Controleer" at bounding box center [620, 497] width 549 height 38
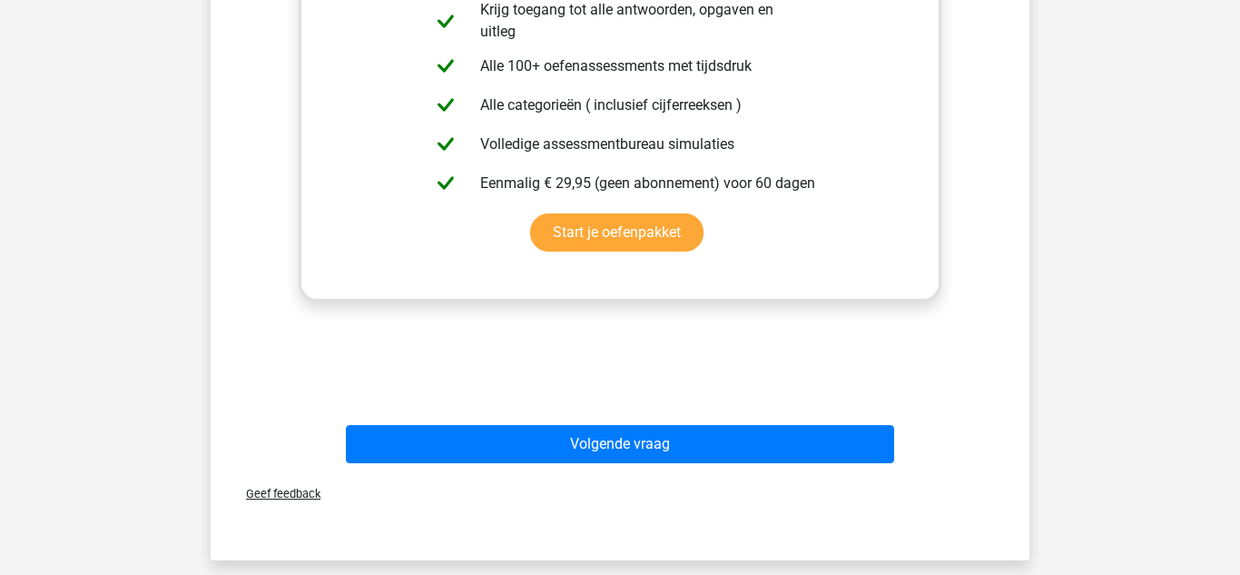
scroll to position [654, 0]
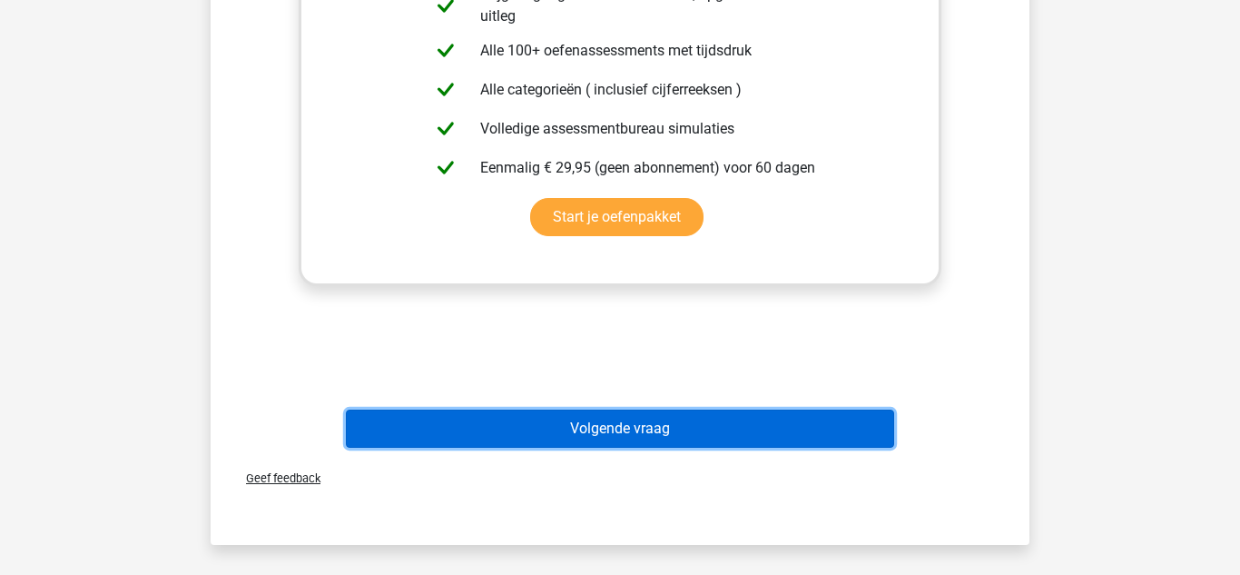
click at [506, 420] on button "Volgende vraag" at bounding box center [620, 428] width 549 height 38
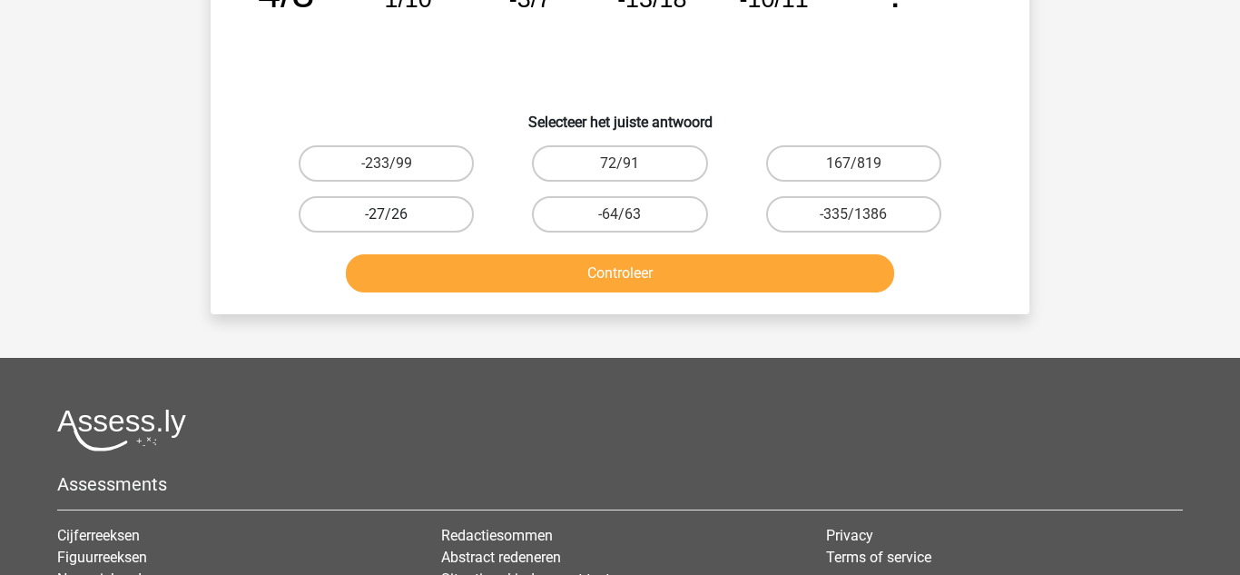
scroll to position [84, 0]
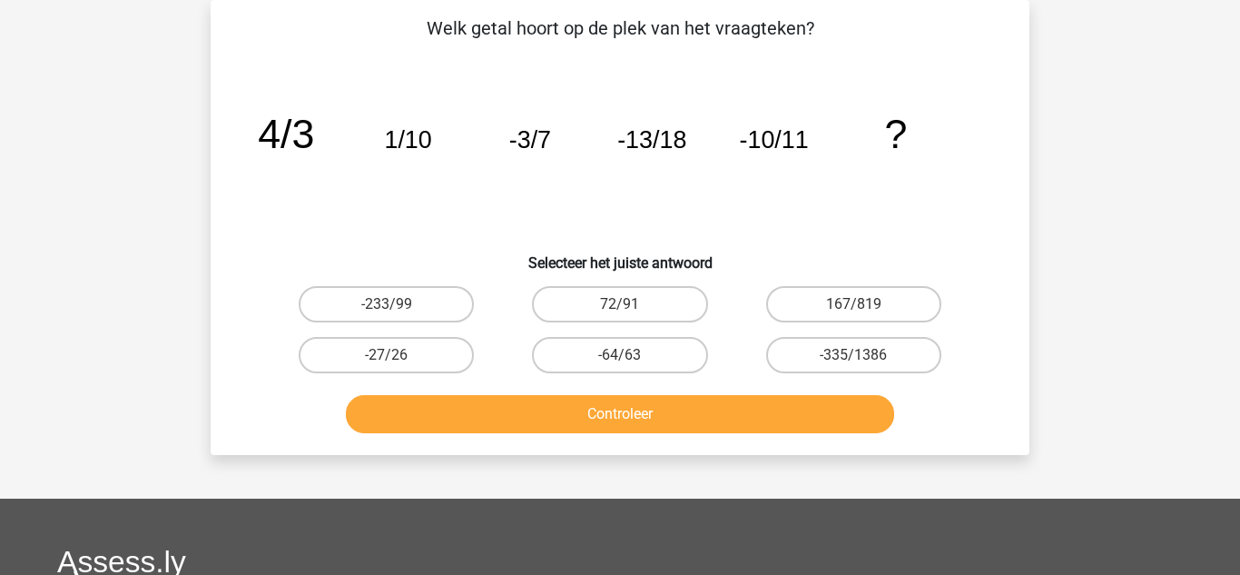
click at [621, 304] on input "72/91" at bounding box center [626, 310] width 12 height 12
radio input "true"
click at [582, 353] on label "-64/63" at bounding box center [619, 355] width 175 height 36
click at [620, 355] on input "-64/63" at bounding box center [626, 361] width 12 height 12
radio input "true"
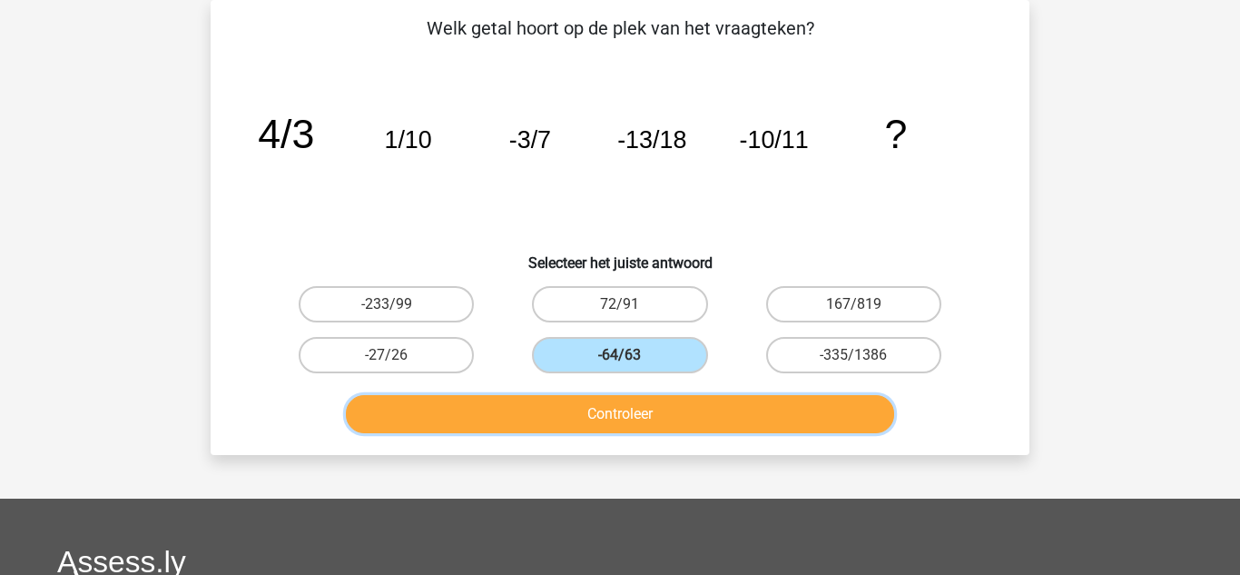
click at [600, 401] on button "Controleer" at bounding box center [620, 414] width 549 height 38
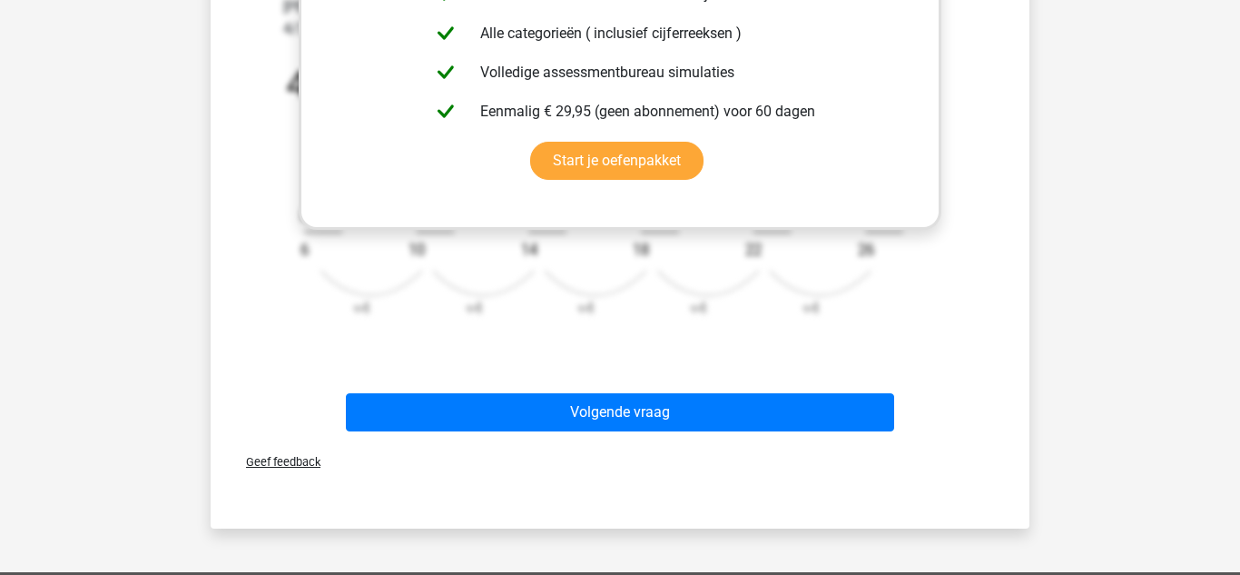
scroll to position [726, 0]
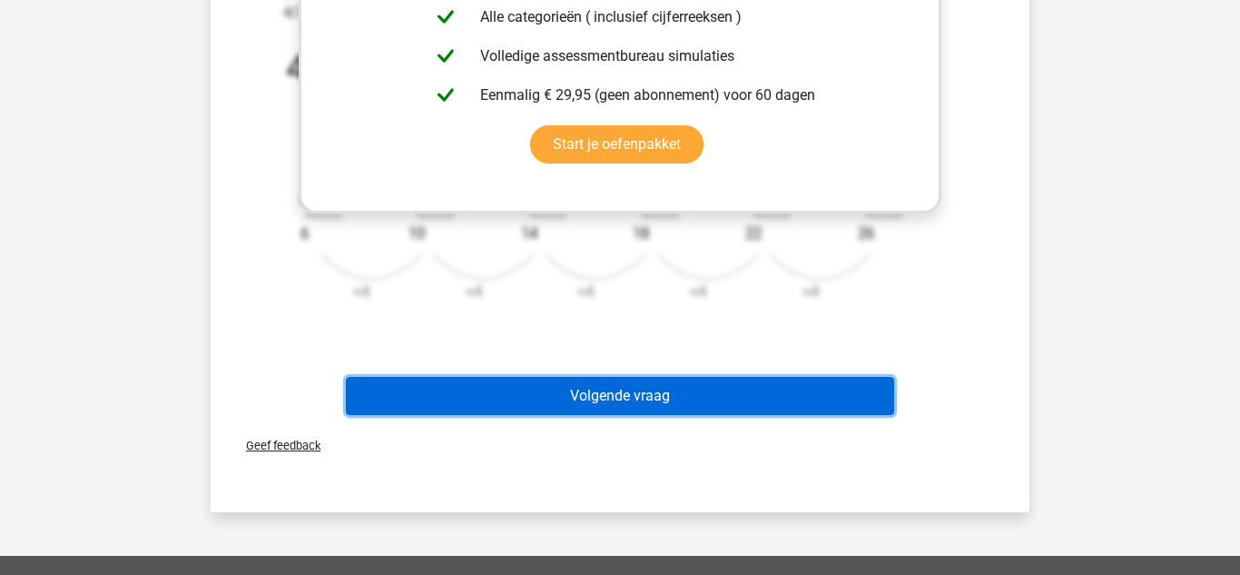
click at [525, 390] on button "Volgende vraag" at bounding box center [620, 396] width 549 height 38
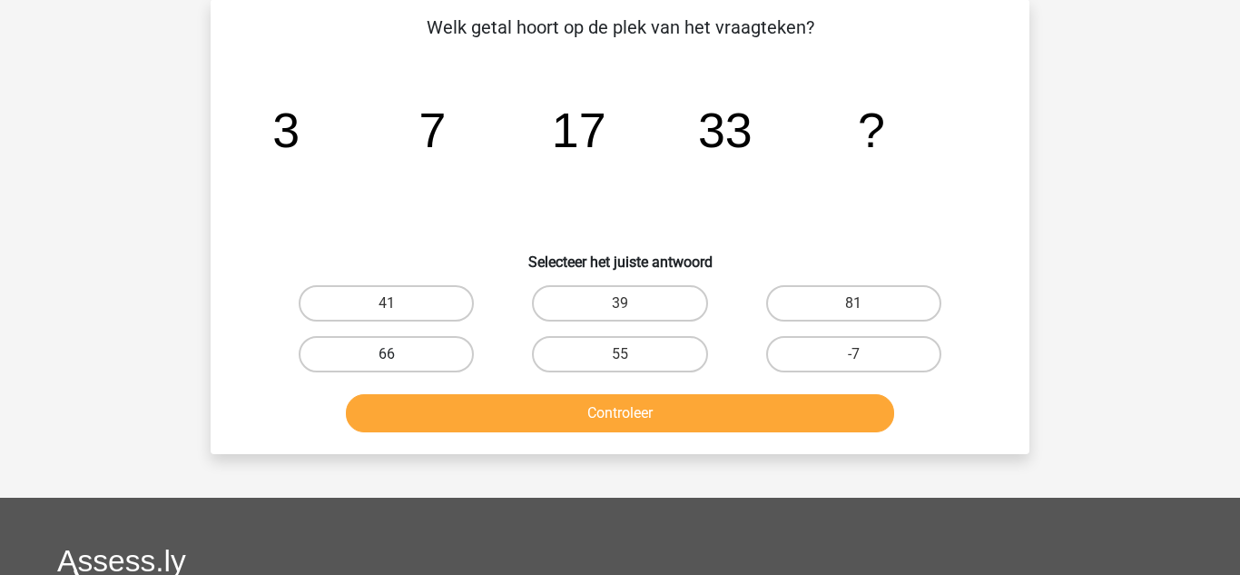
scroll to position [84, 0]
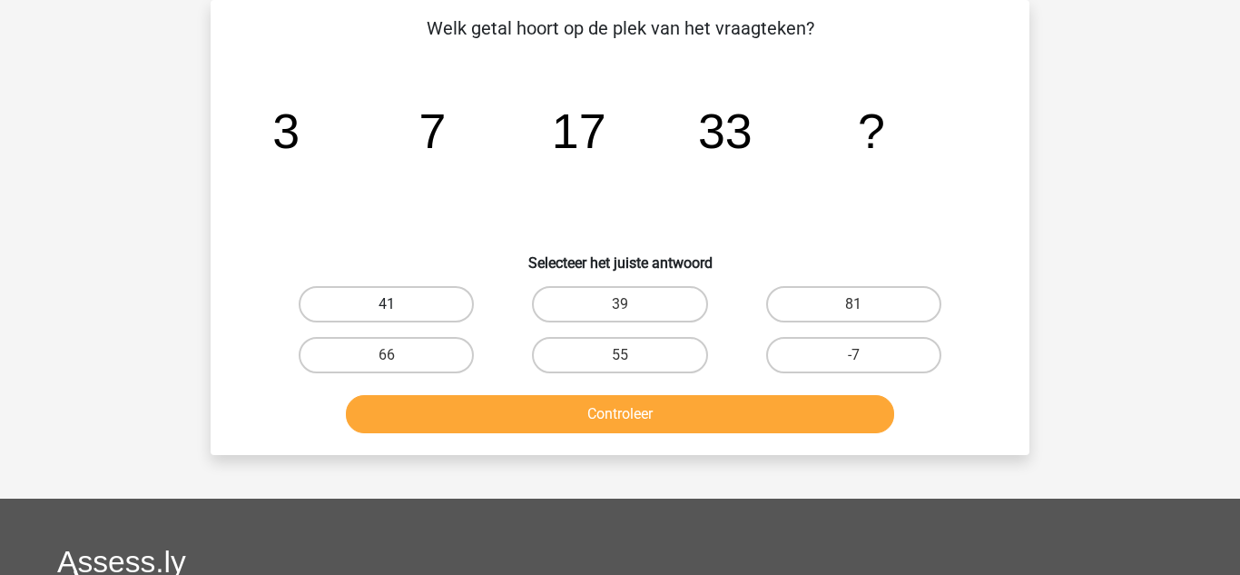
click at [357, 306] on label "41" at bounding box center [386, 304] width 175 height 36
click at [387, 306] on input "41" at bounding box center [393, 310] width 12 height 12
radio input "true"
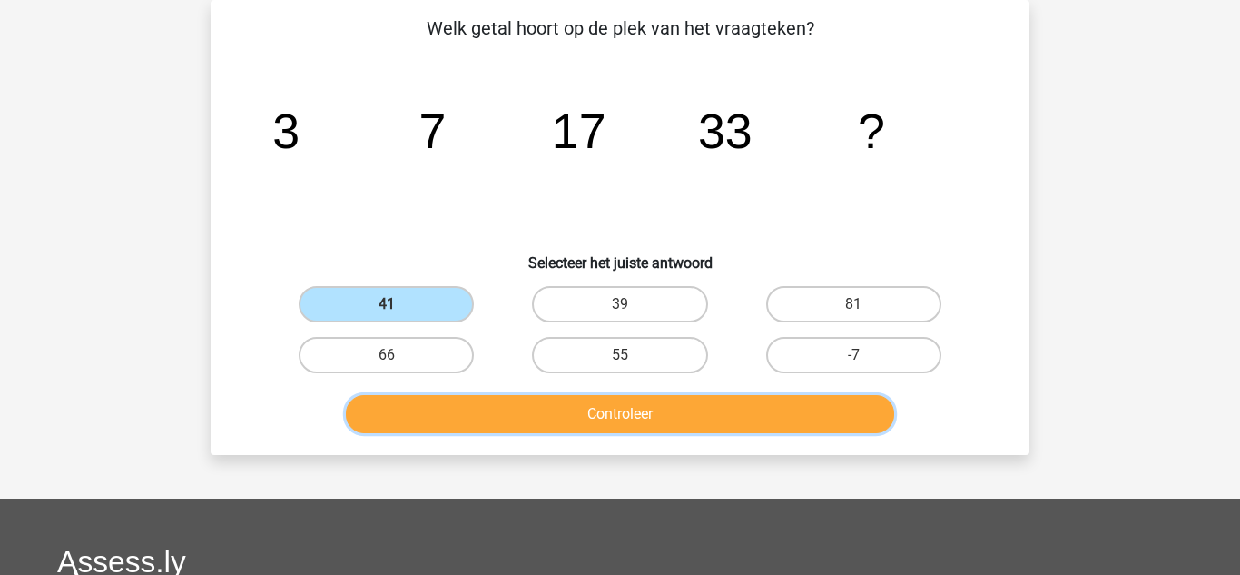
click at [604, 423] on button "Controleer" at bounding box center [620, 414] width 549 height 38
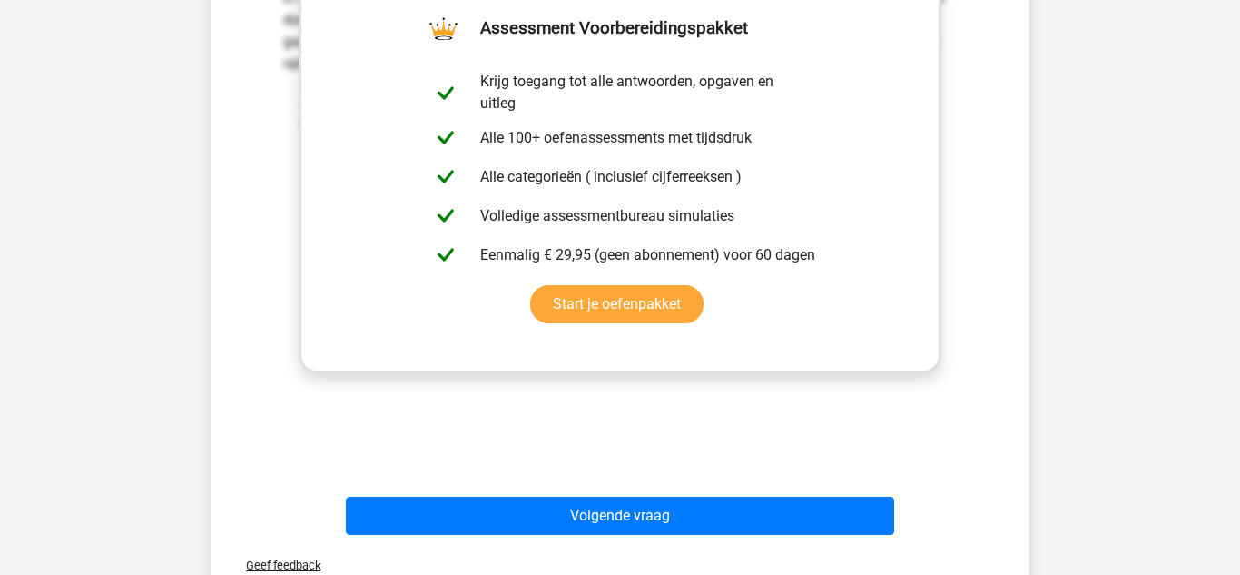
scroll to position [592, 0]
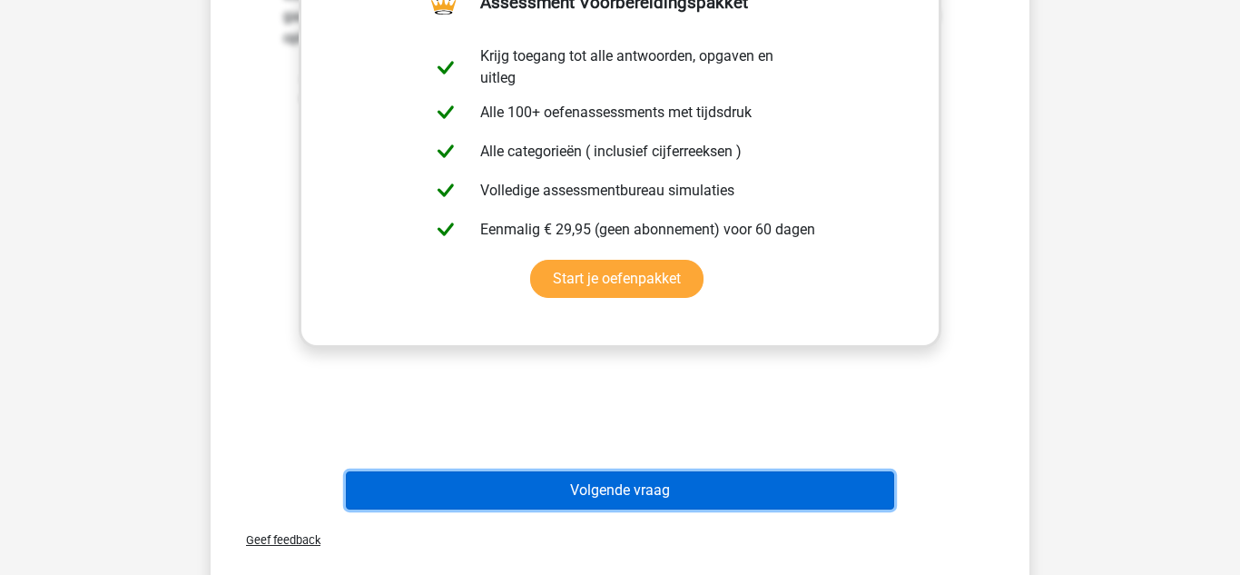
click at [556, 496] on button "Volgende vraag" at bounding box center [620, 490] width 549 height 38
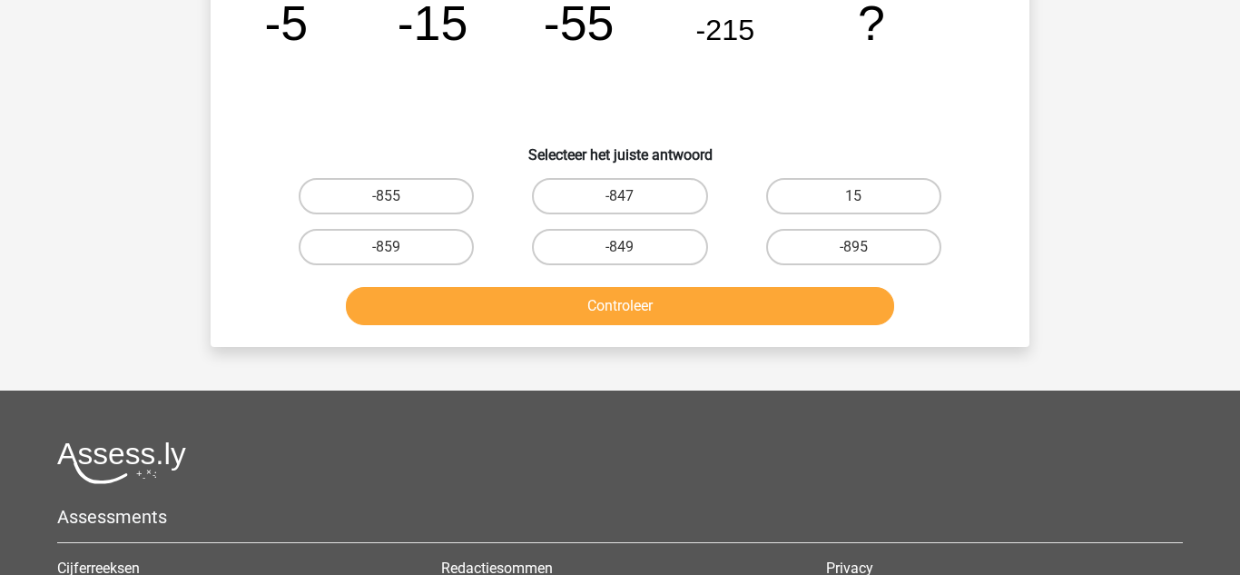
scroll to position [84, 0]
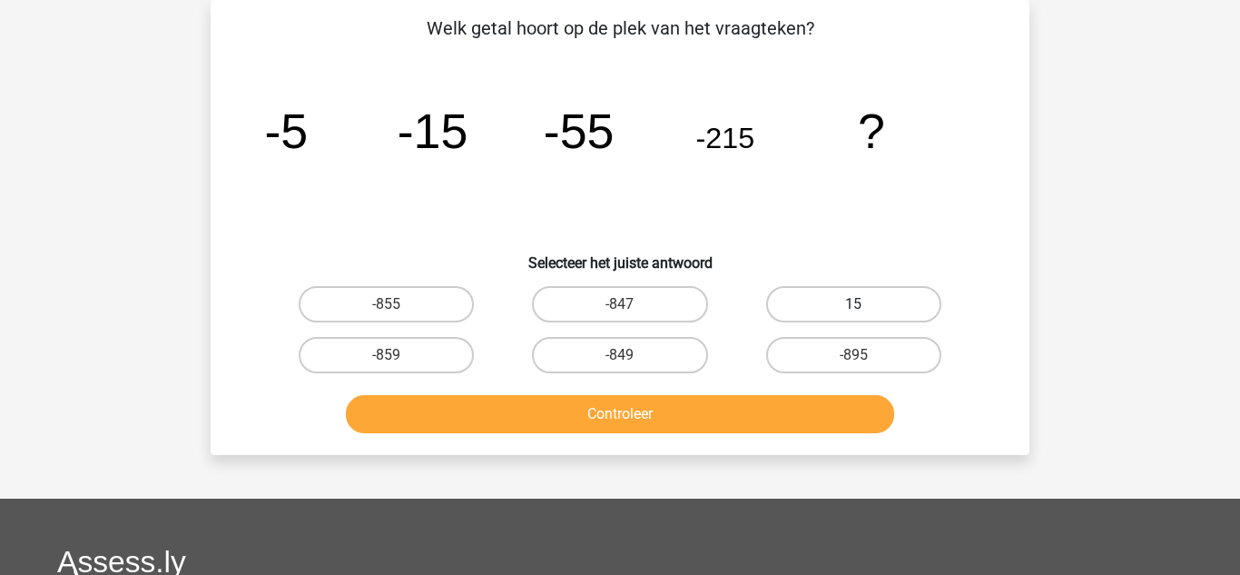
click at [811, 290] on label "15" at bounding box center [853, 304] width 175 height 36
click at [853, 304] on input "15" at bounding box center [859, 310] width 12 height 12
radio input "true"
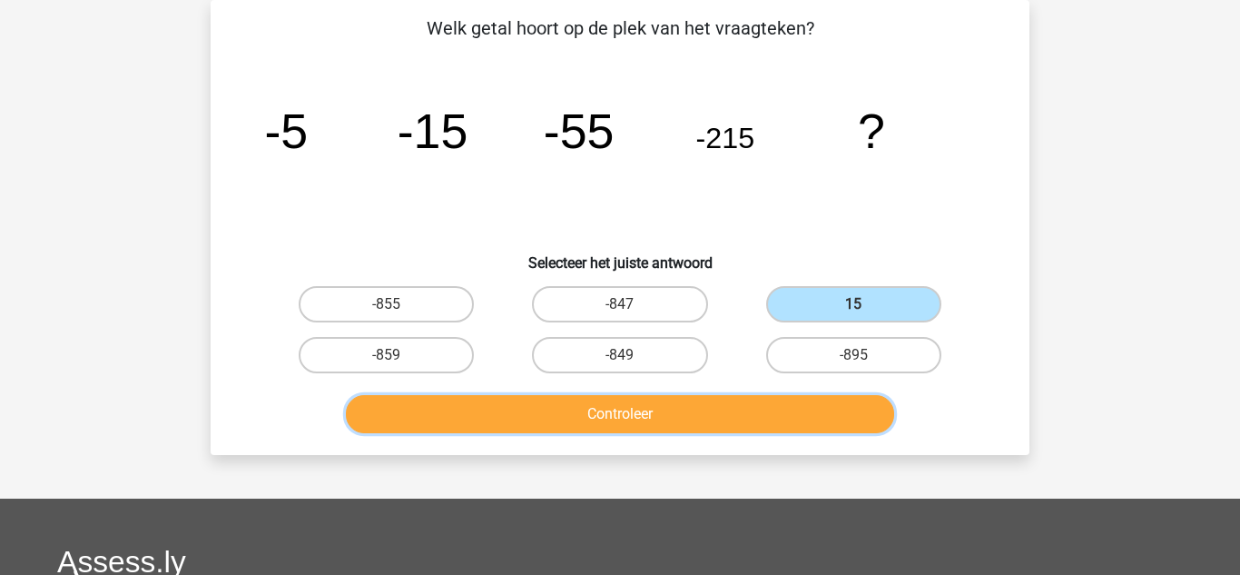
click at [705, 403] on button "Controleer" at bounding box center [620, 414] width 549 height 38
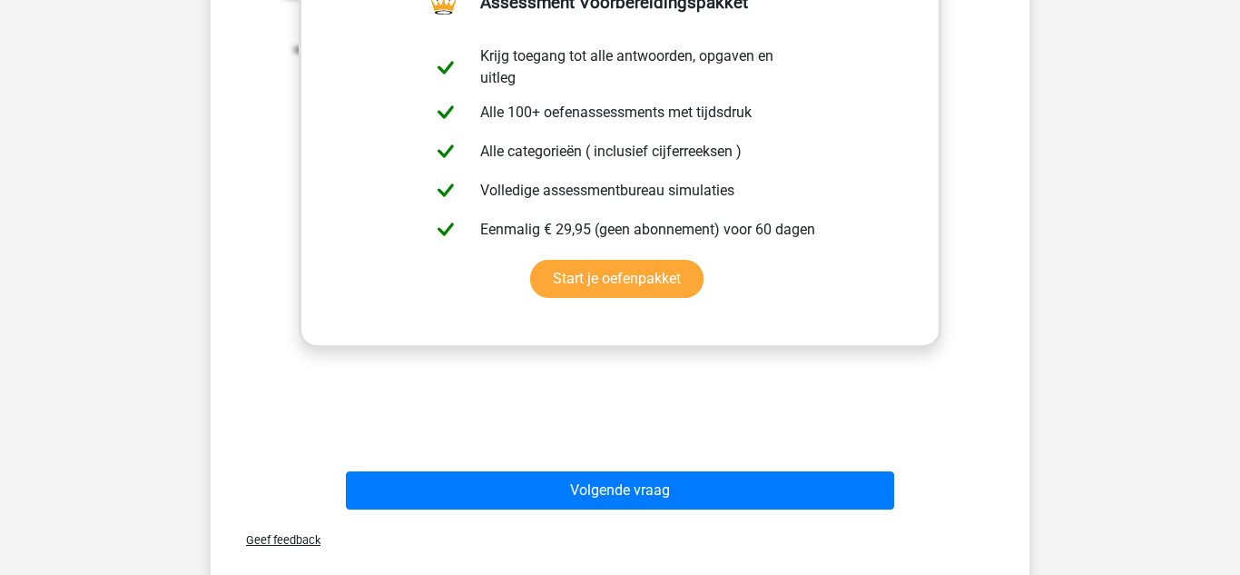
scroll to position [701, 0]
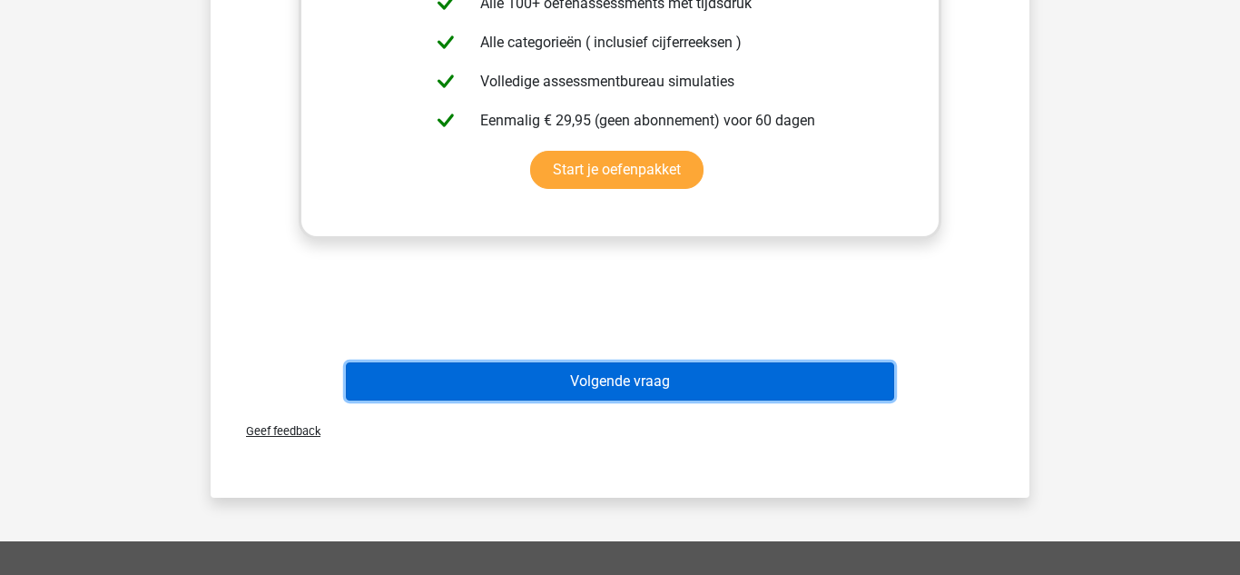
click at [484, 386] on button "Volgende vraag" at bounding box center [620, 381] width 549 height 38
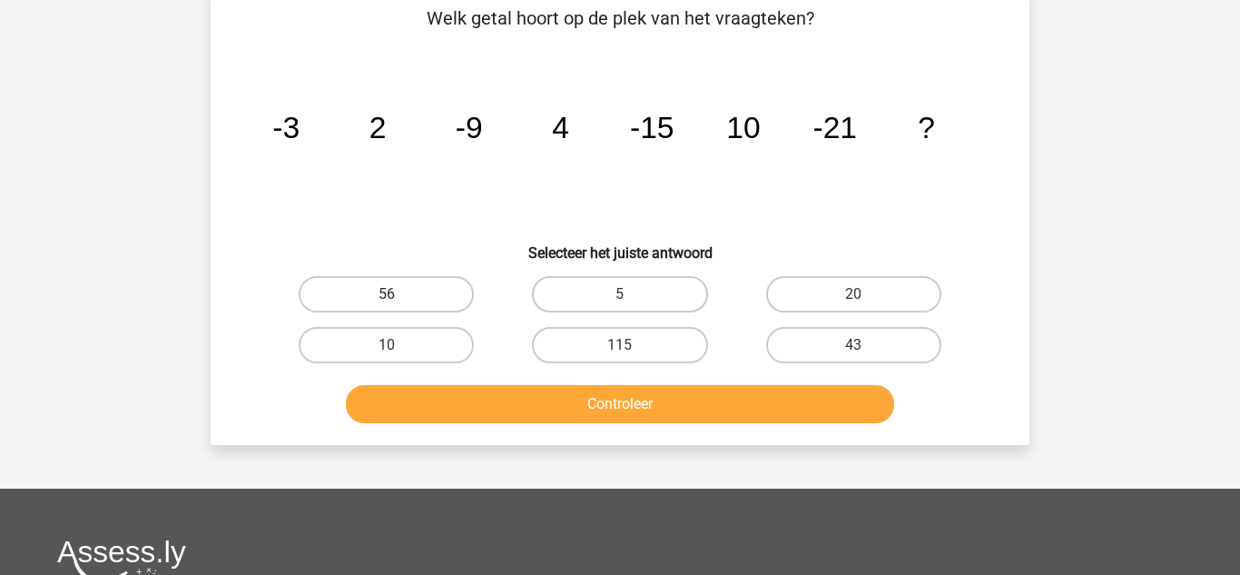
scroll to position [84, 0]
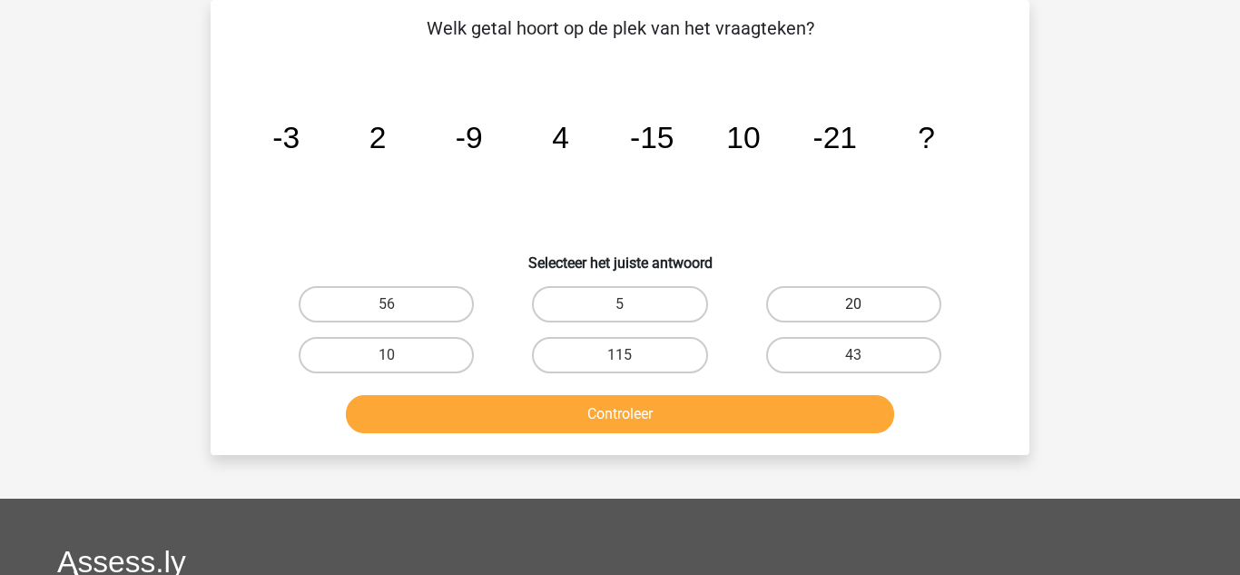
click at [833, 300] on label "20" at bounding box center [853, 304] width 175 height 36
click at [853, 304] on input "20" at bounding box center [859, 310] width 12 height 12
radio input "true"
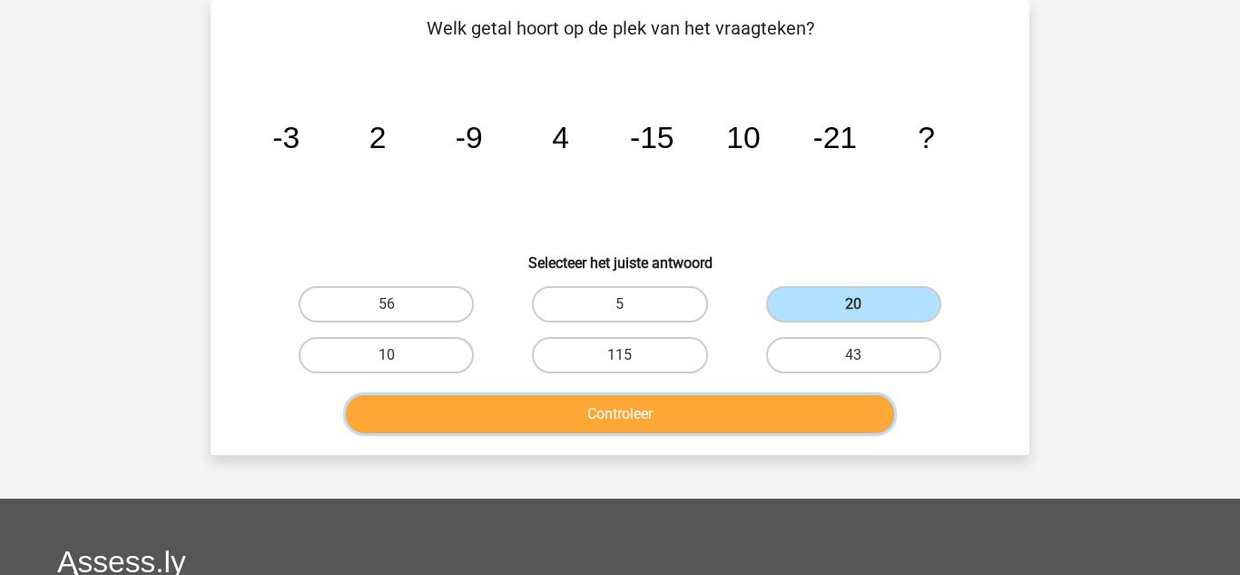
click at [653, 411] on button "Controleer" at bounding box center [620, 414] width 549 height 38
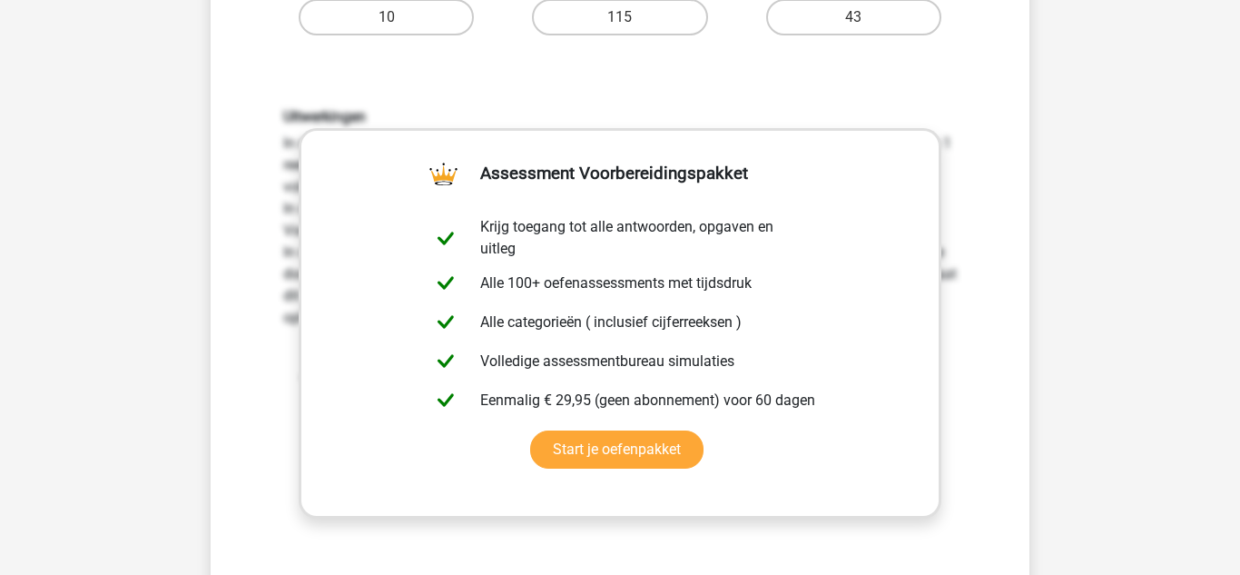
scroll to position [555, 0]
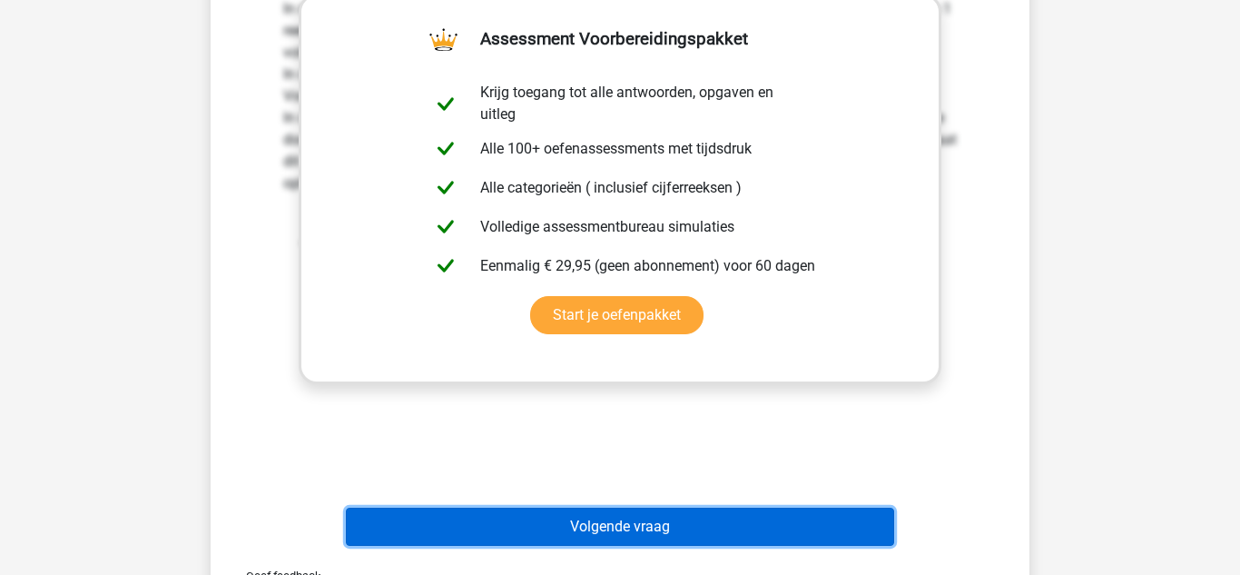
click at [534, 521] on button "Volgende vraag" at bounding box center [620, 526] width 549 height 38
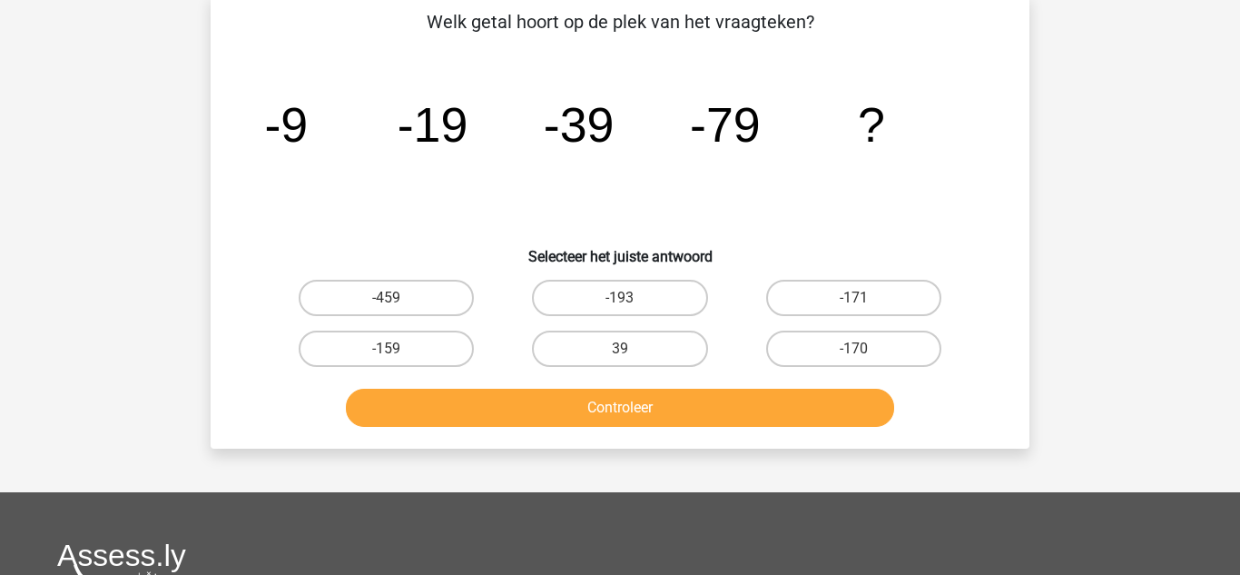
scroll to position [84, 0]
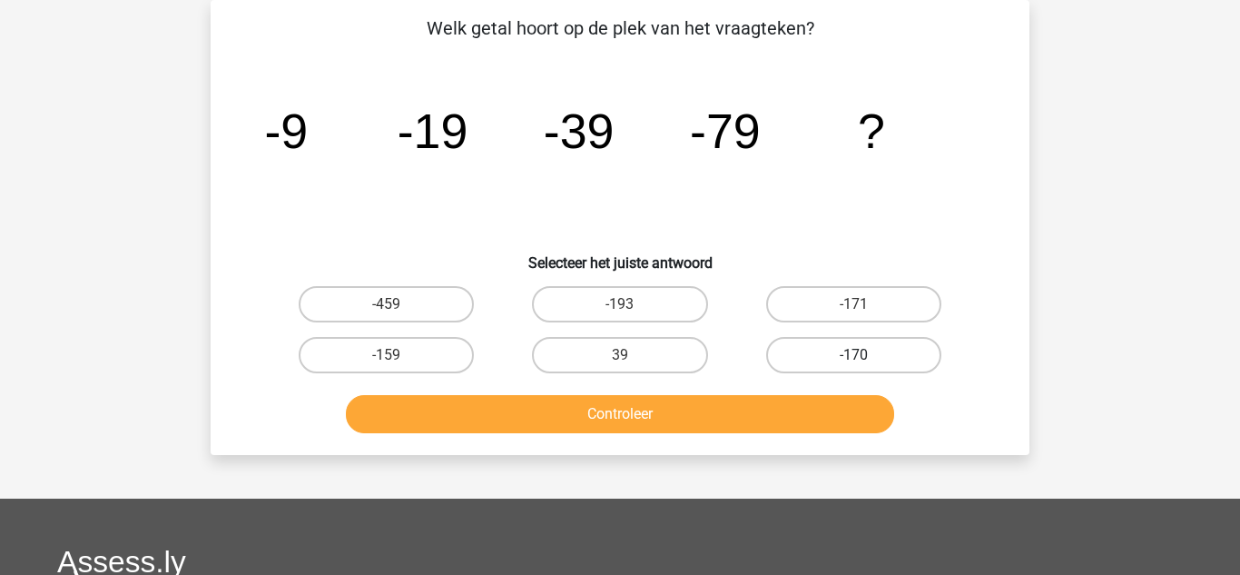
click at [784, 358] on label "-170" at bounding box center [853, 355] width 175 height 36
click at [853, 358] on input "-170" at bounding box center [859, 361] width 12 height 12
radio input "true"
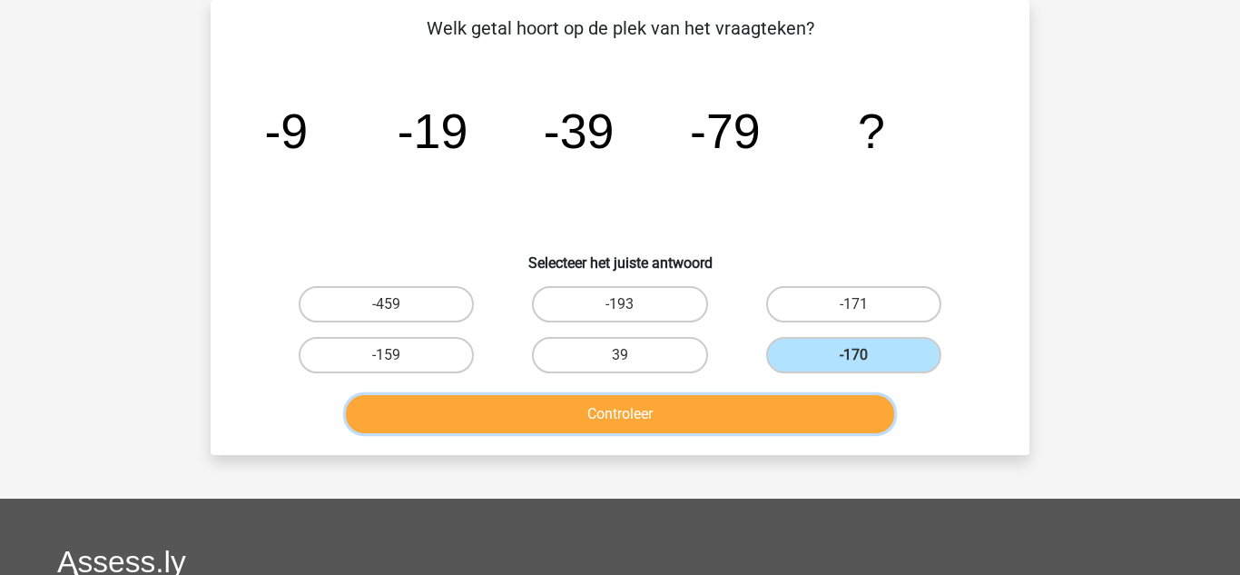
click at [709, 409] on button "Controleer" at bounding box center [620, 414] width 549 height 38
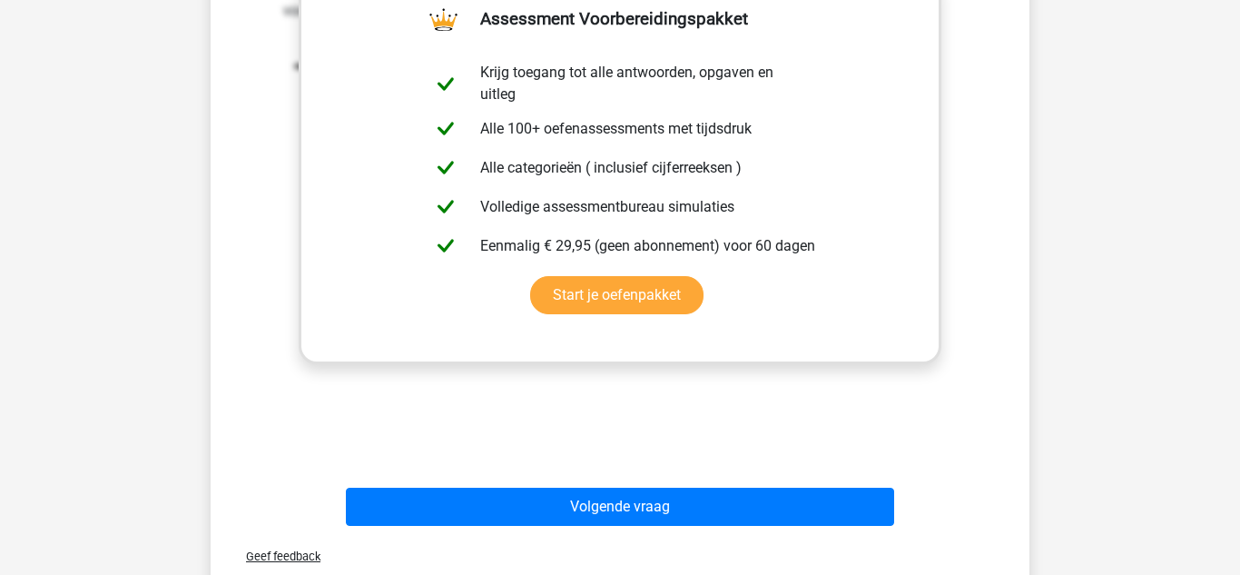
scroll to position [592, 0]
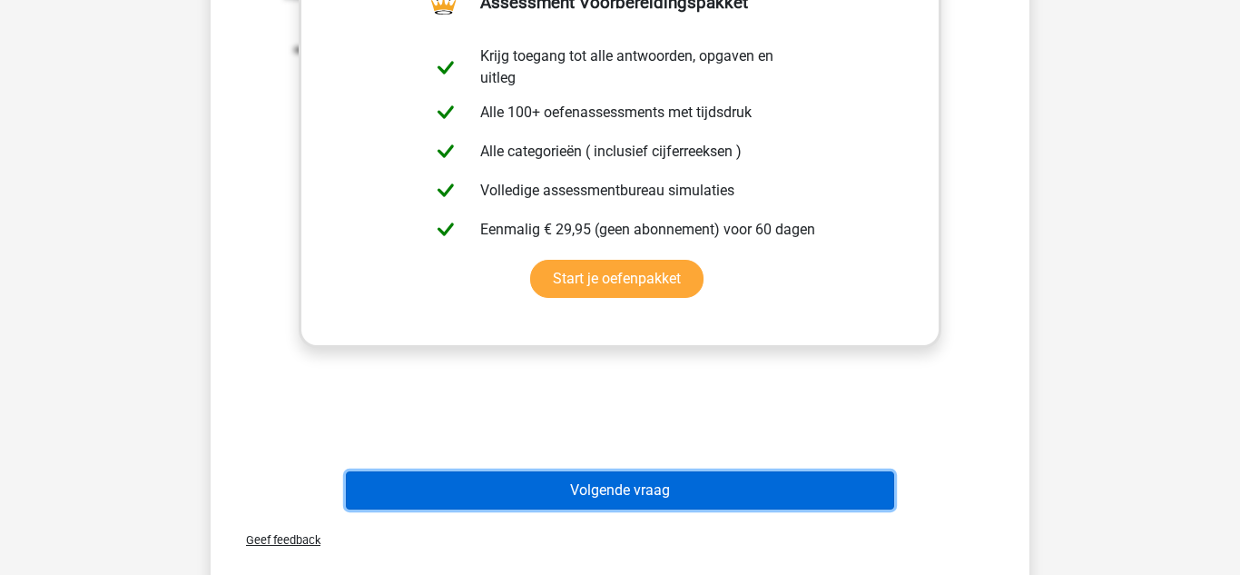
click at [573, 494] on button "Volgende vraag" at bounding box center [620, 490] width 549 height 38
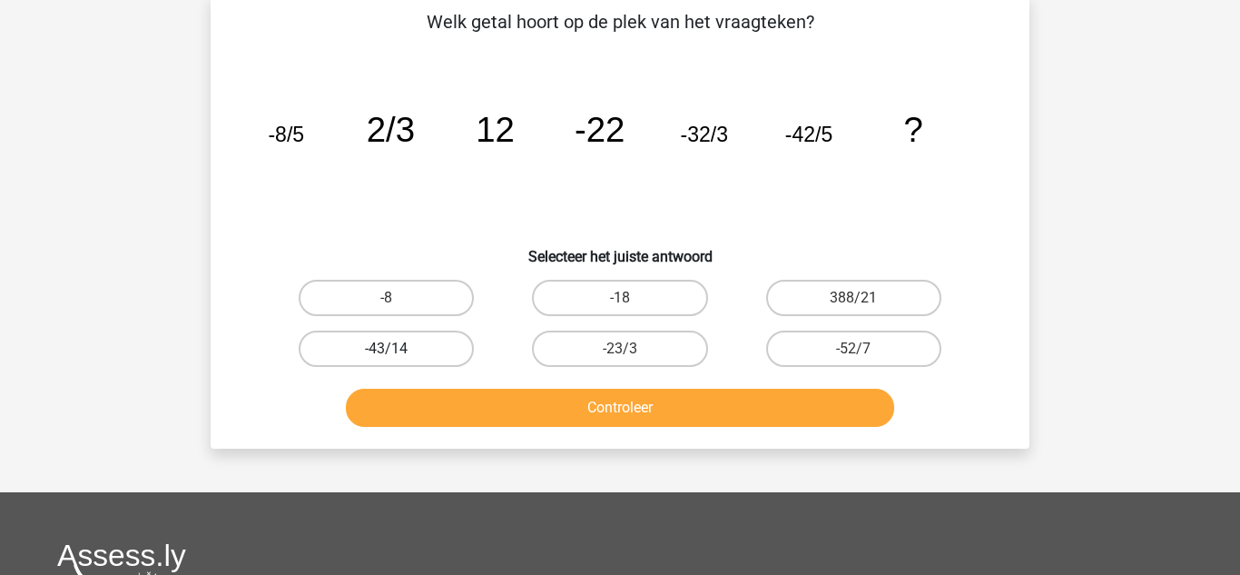
scroll to position [84, 0]
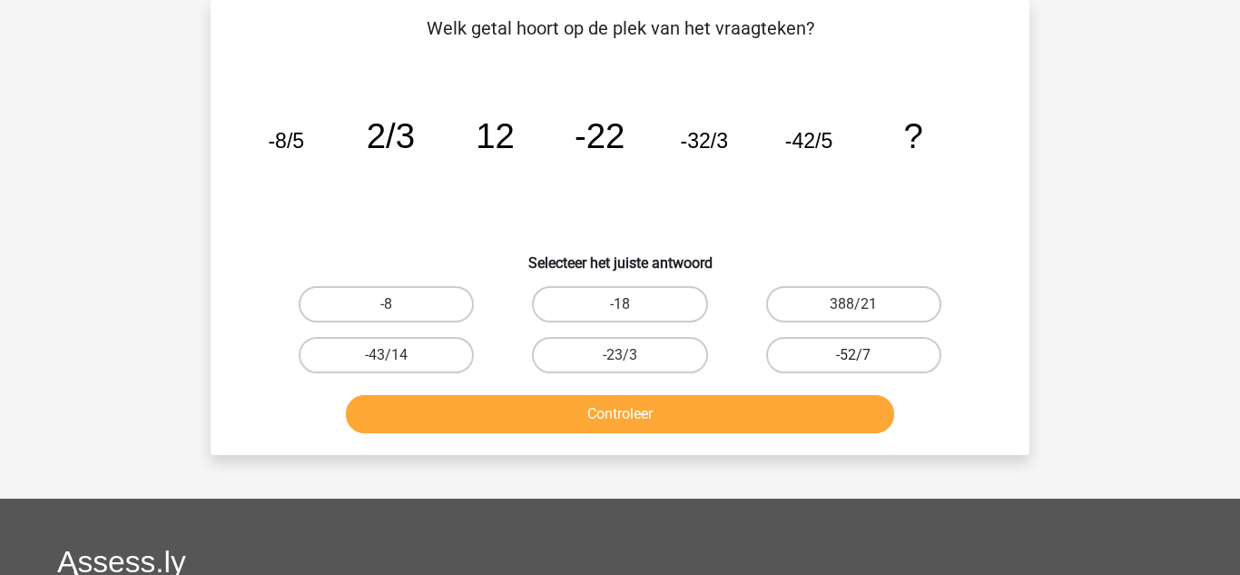
click at [819, 349] on label "-52/7" at bounding box center [853, 355] width 175 height 36
click at [853, 355] on input "-52/7" at bounding box center [859, 361] width 12 height 12
radio input "true"
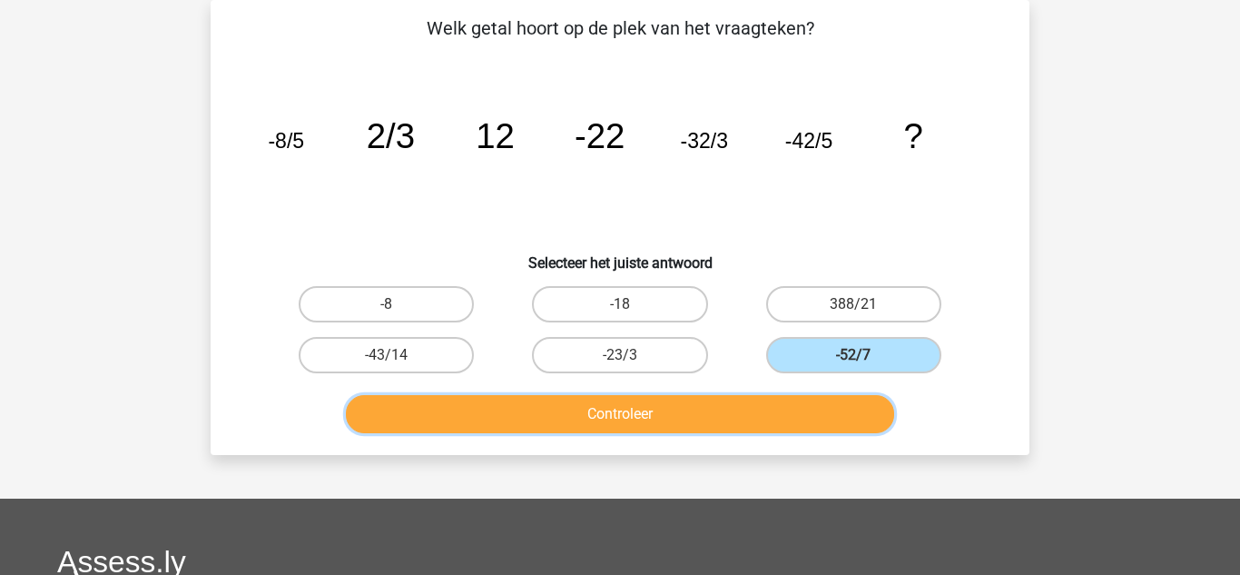
click at [699, 418] on button "Controleer" at bounding box center [620, 414] width 549 height 38
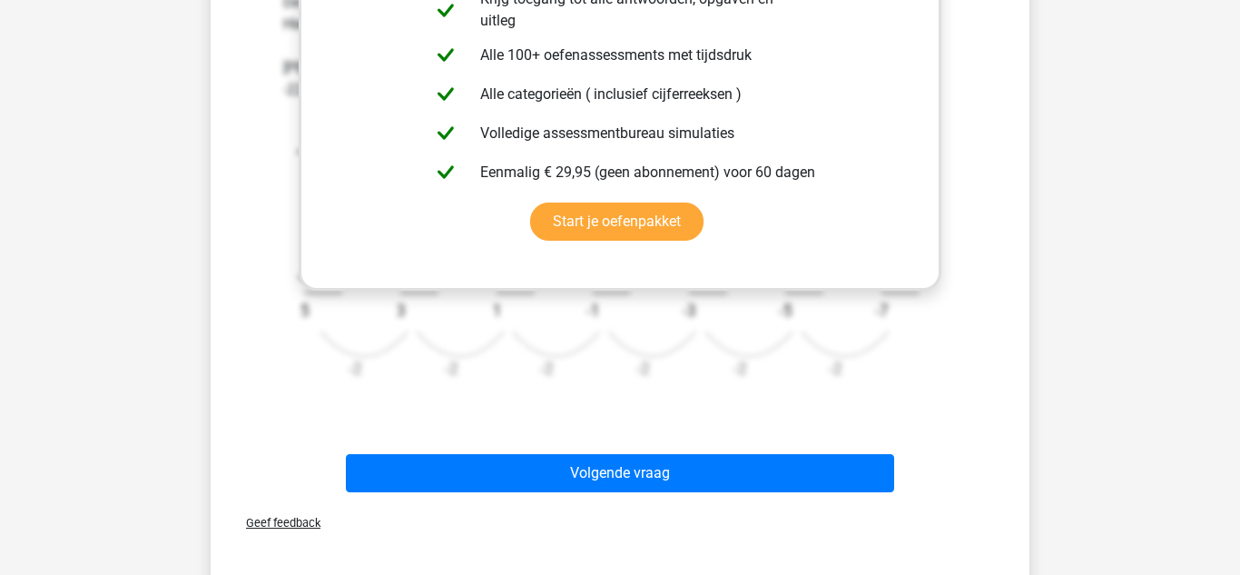
scroll to position [664, 0]
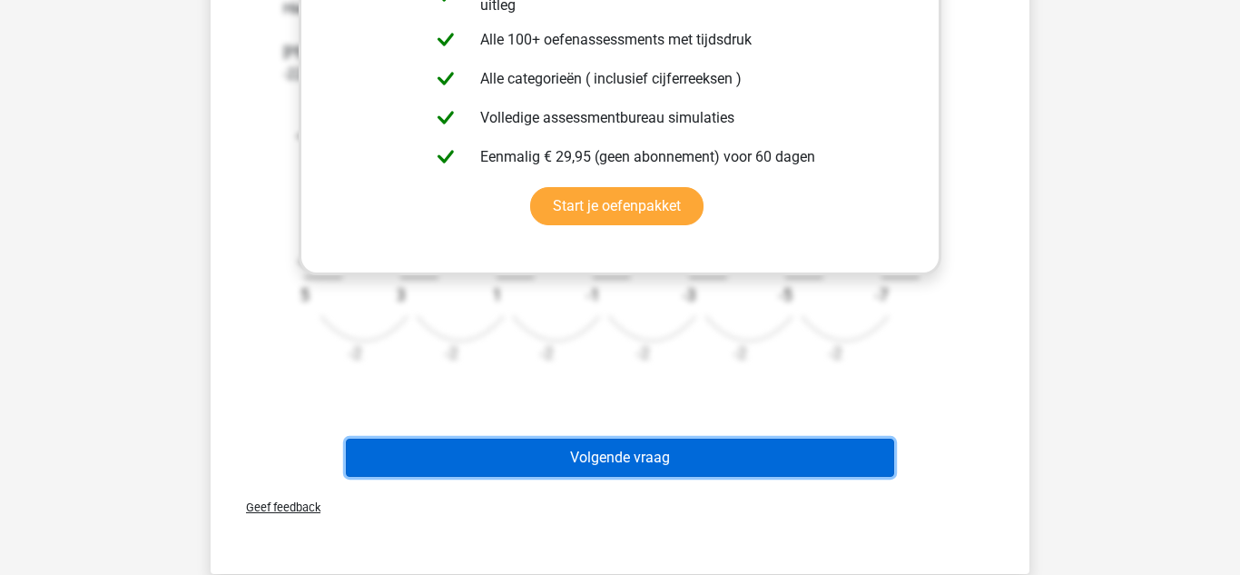
click at [501, 461] on button "Volgende vraag" at bounding box center [620, 457] width 549 height 38
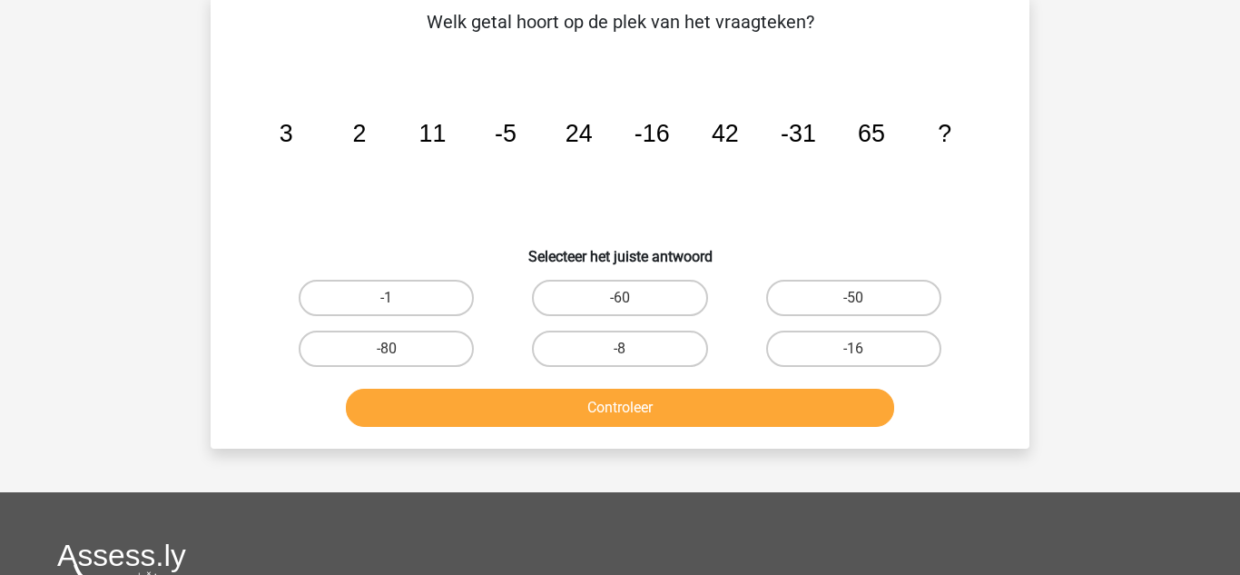
scroll to position [84, 0]
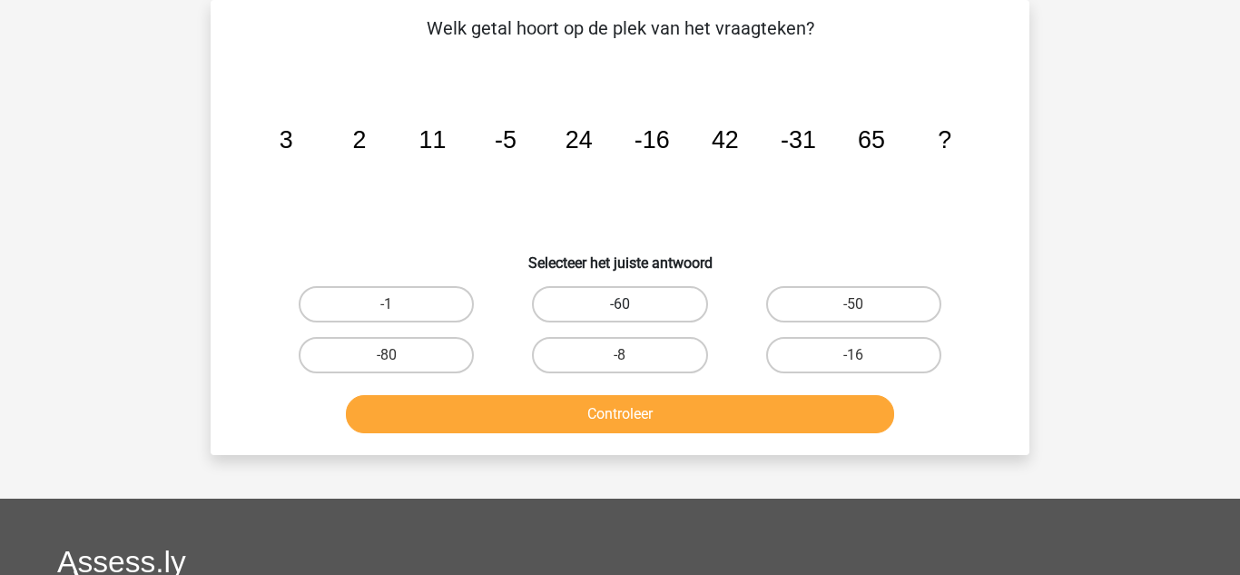
click at [605, 298] on label "-60" at bounding box center [619, 304] width 175 height 36
click at [620, 304] on input "-60" at bounding box center [626, 310] width 12 height 12
radio input "true"
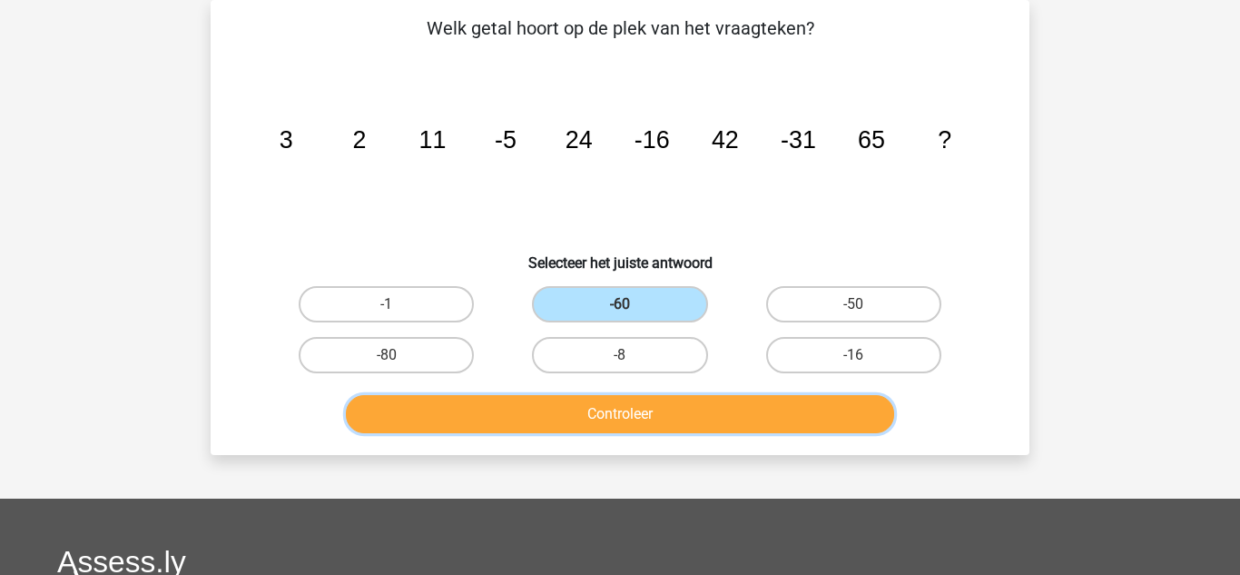
click at [671, 406] on button "Controleer" at bounding box center [620, 414] width 549 height 38
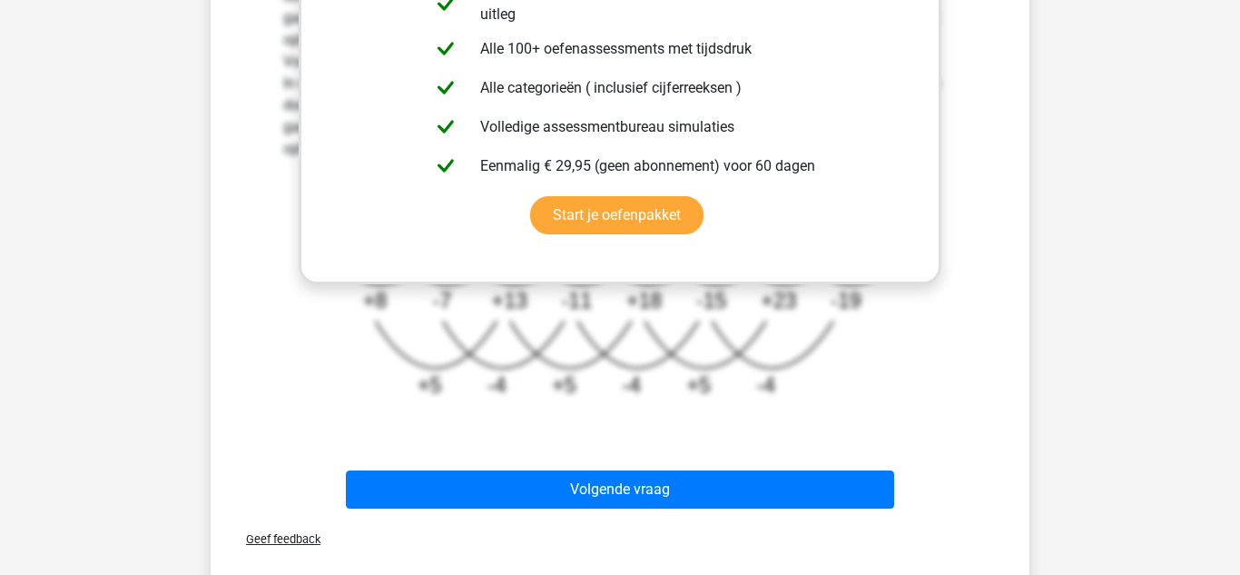
scroll to position [664, 0]
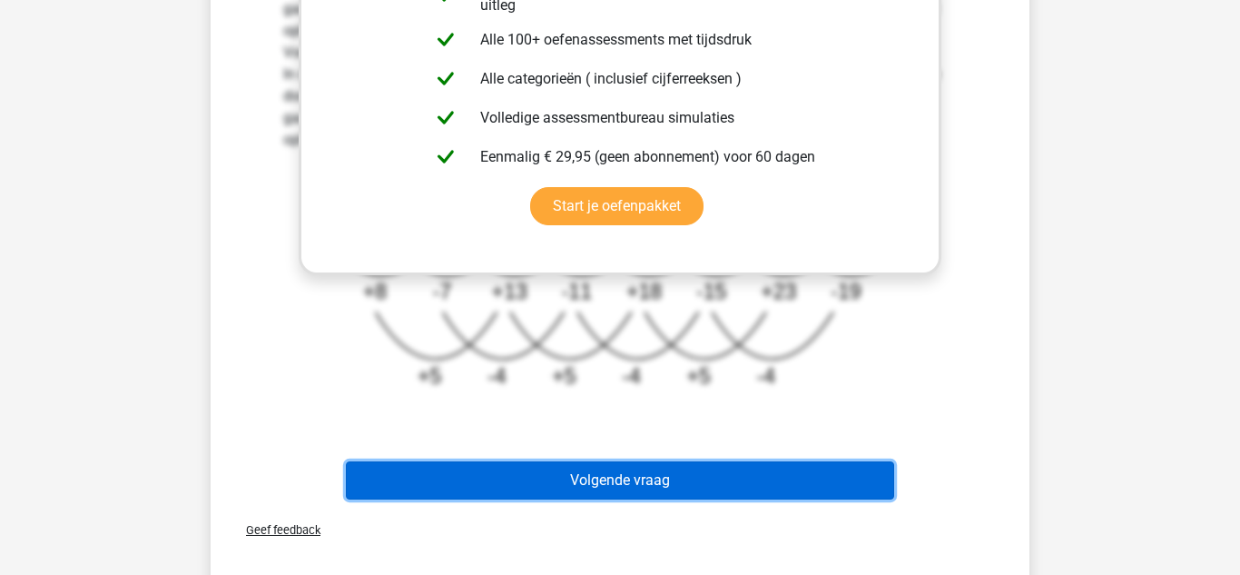
click at [575, 487] on button "Volgende vraag" at bounding box center [620, 480] width 549 height 38
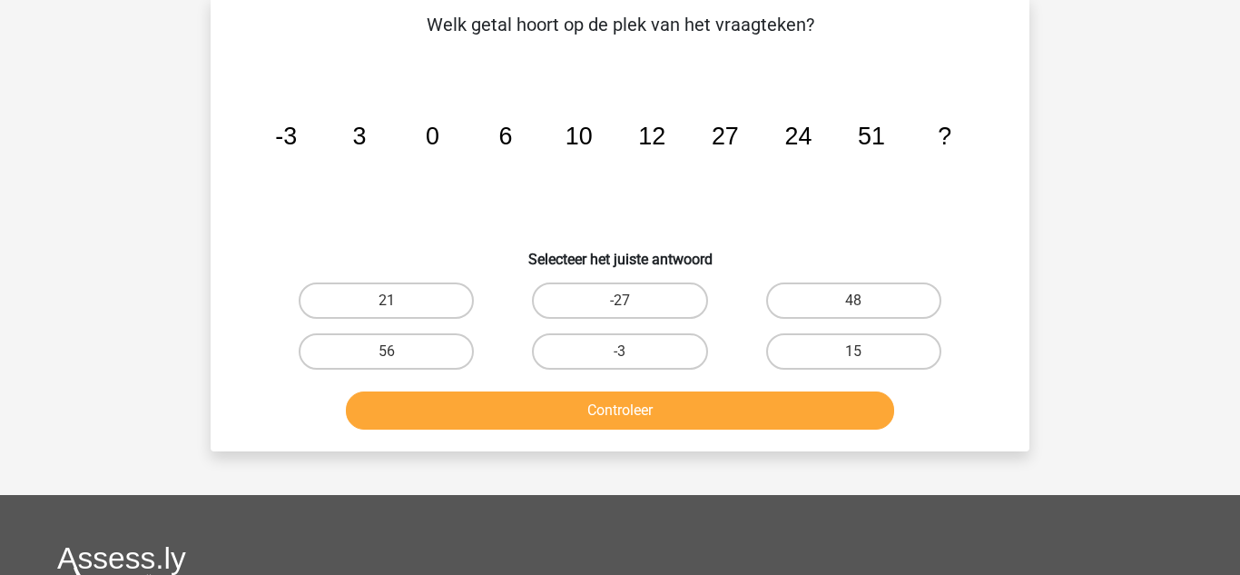
scroll to position [84, 0]
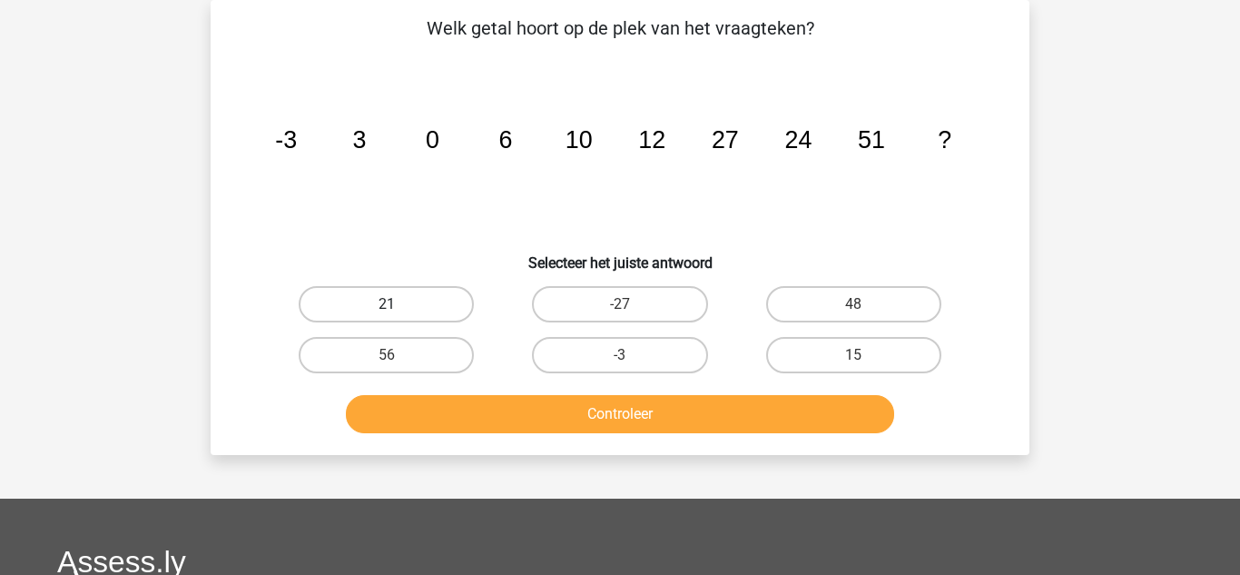
click at [404, 314] on label "21" at bounding box center [386, 304] width 175 height 36
click at [398, 314] on input "21" at bounding box center [393, 310] width 12 height 12
radio input "true"
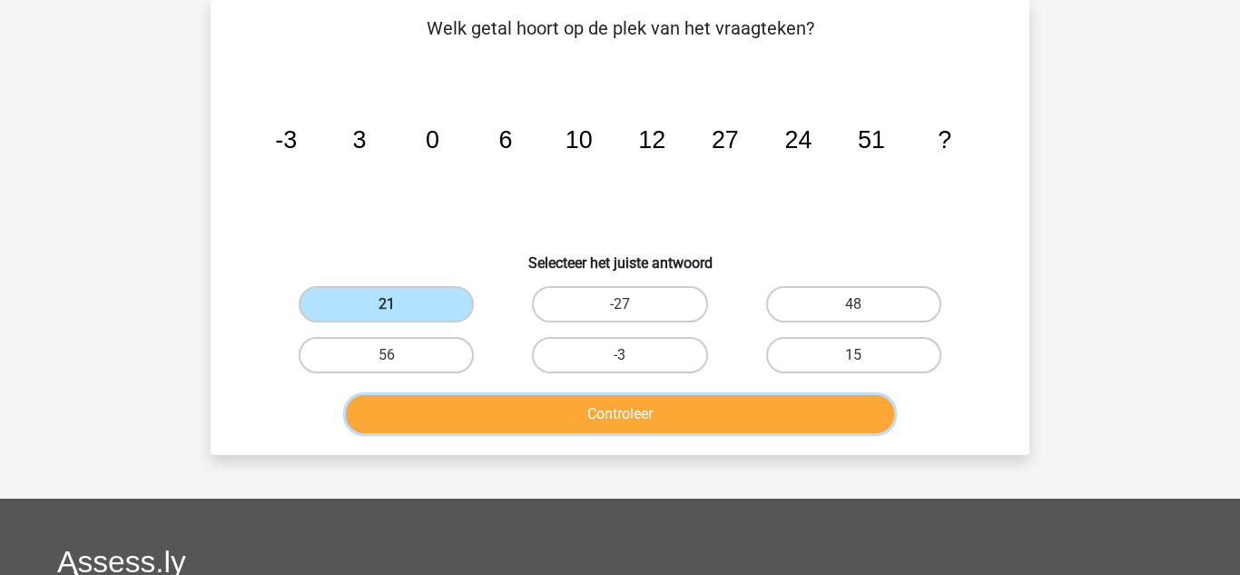
click at [580, 408] on button "Controleer" at bounding box center [620, 414] width 549 height 38
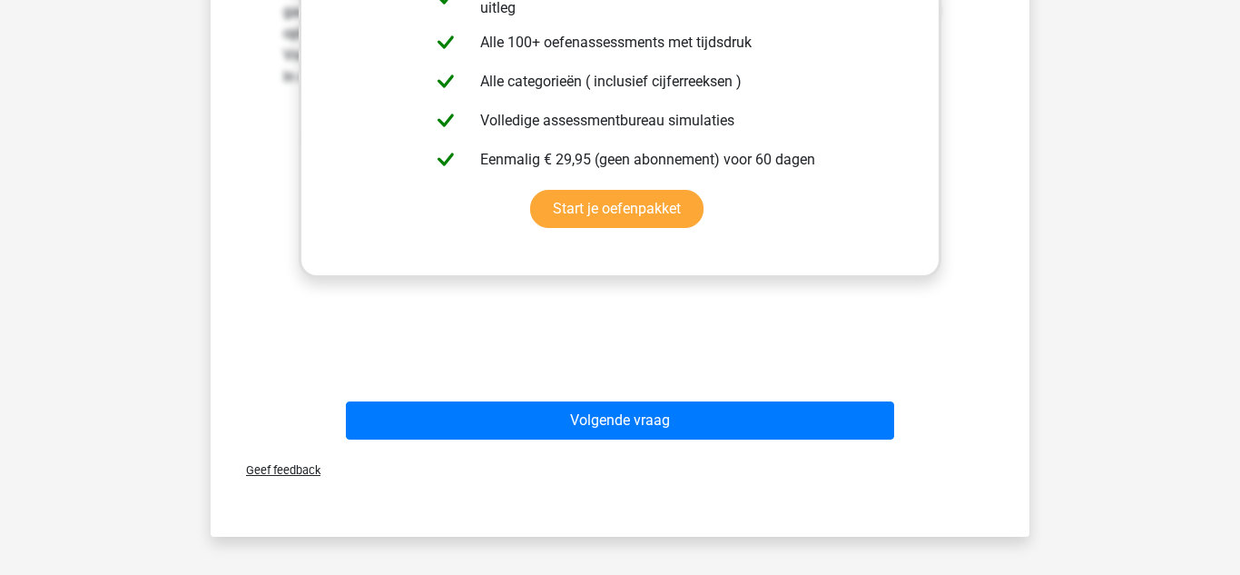
scroll to position [701, 0]
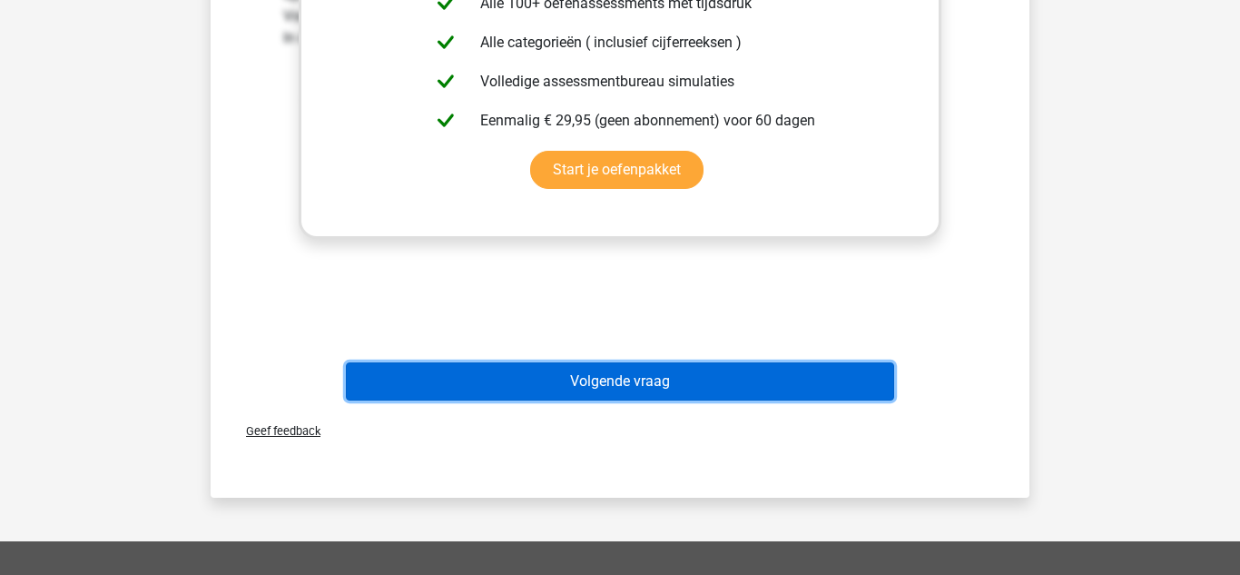
click at [530, 379] on button "Volgende vraag" at bounding box center [620, 381] width 549 height 38
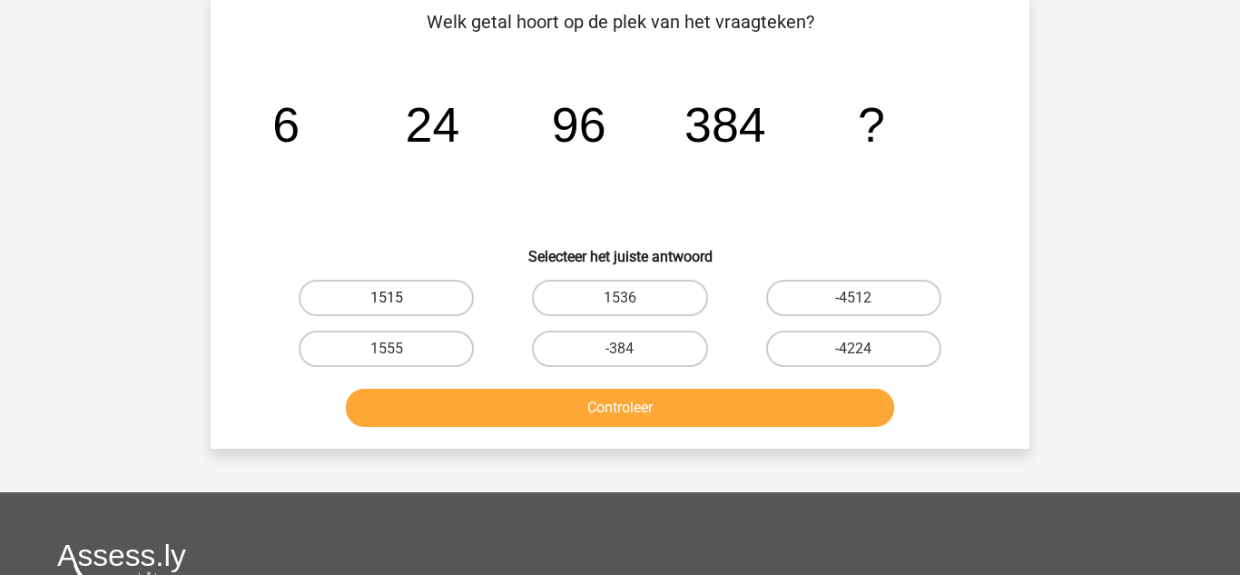
scroll to position [84, 0]
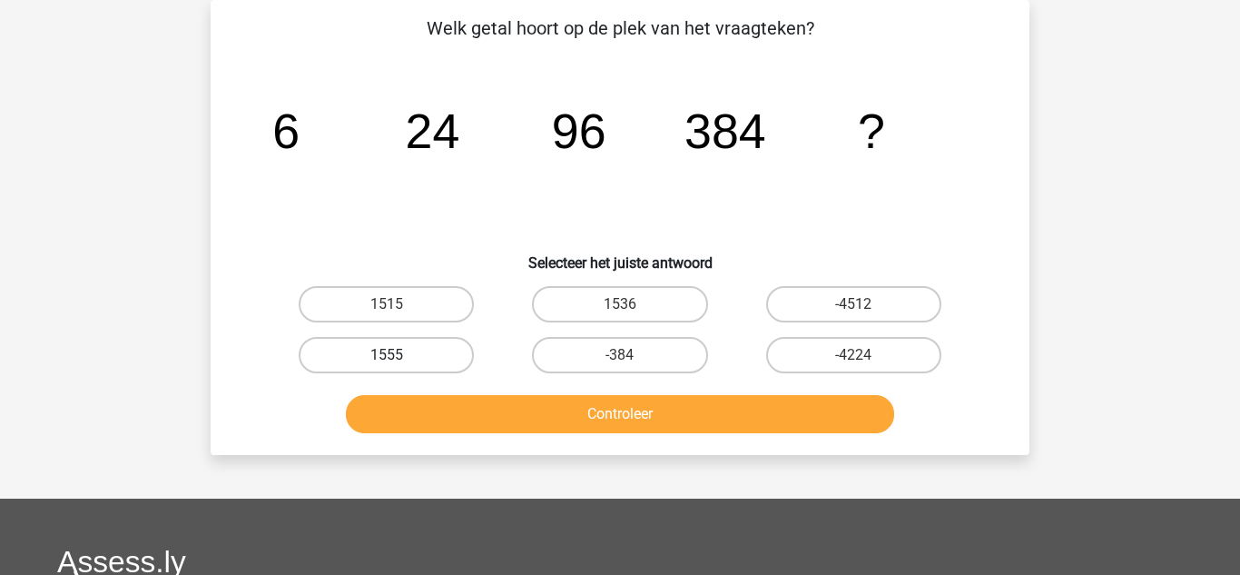
click at [417, 369] on label "1555" at bounding box center [386, 355] width 175 height 36
click at [398, 367] on input "1555" at bounding box center [393, 361] width 12 height 12
radio input "true"
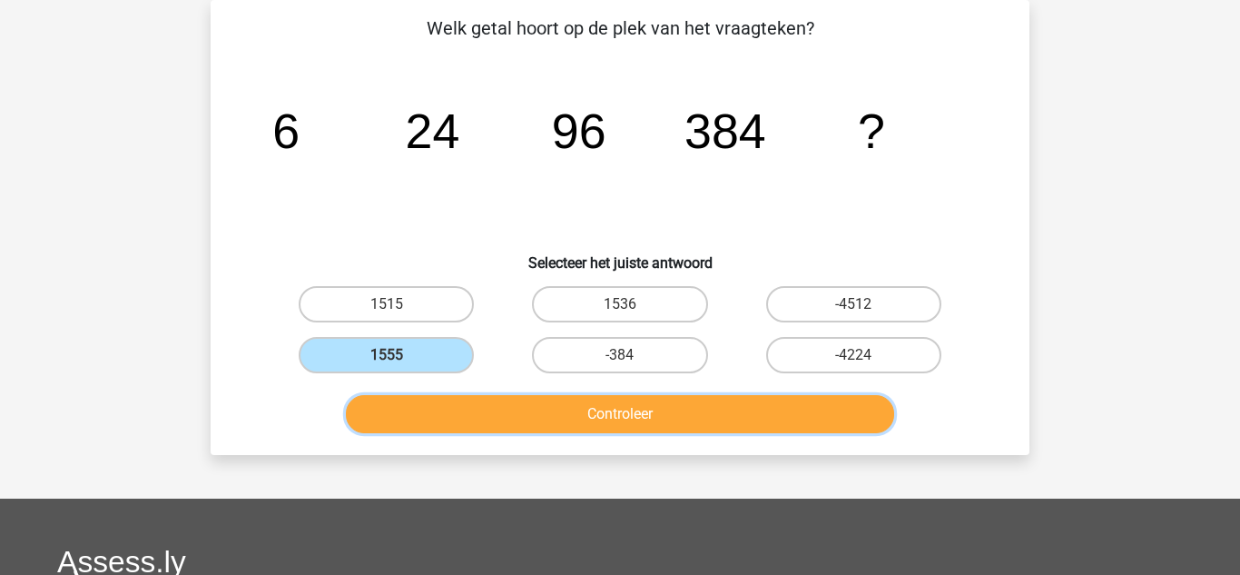
click at [586, 424] on button "Controleer" at bounding box center [620, 414] width 549 height 38
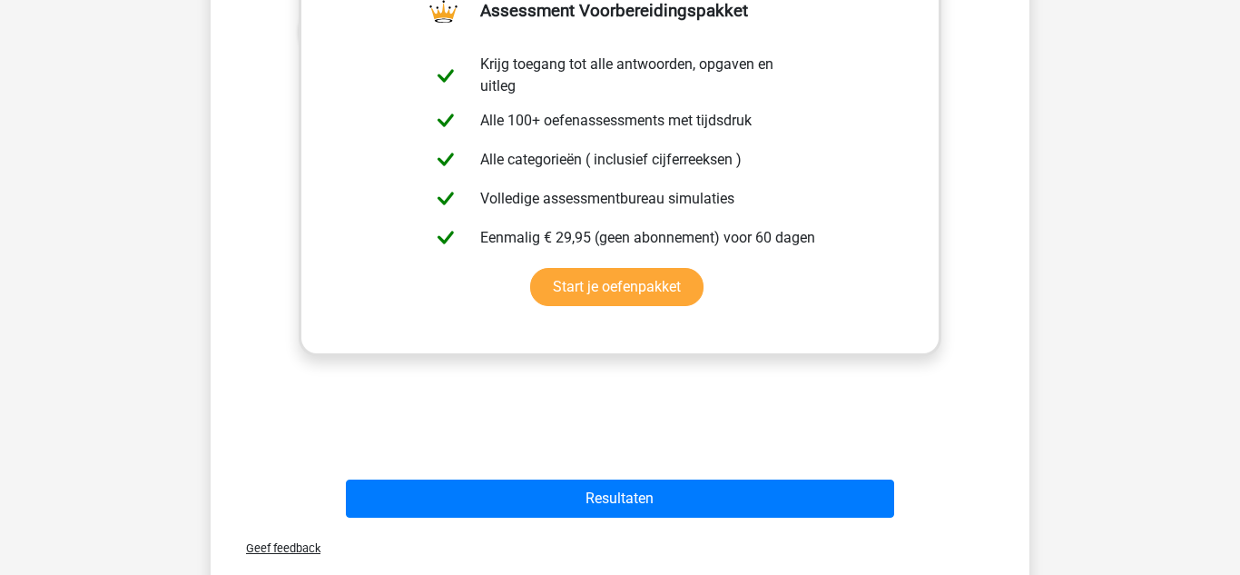
scroll to position [592, 0]
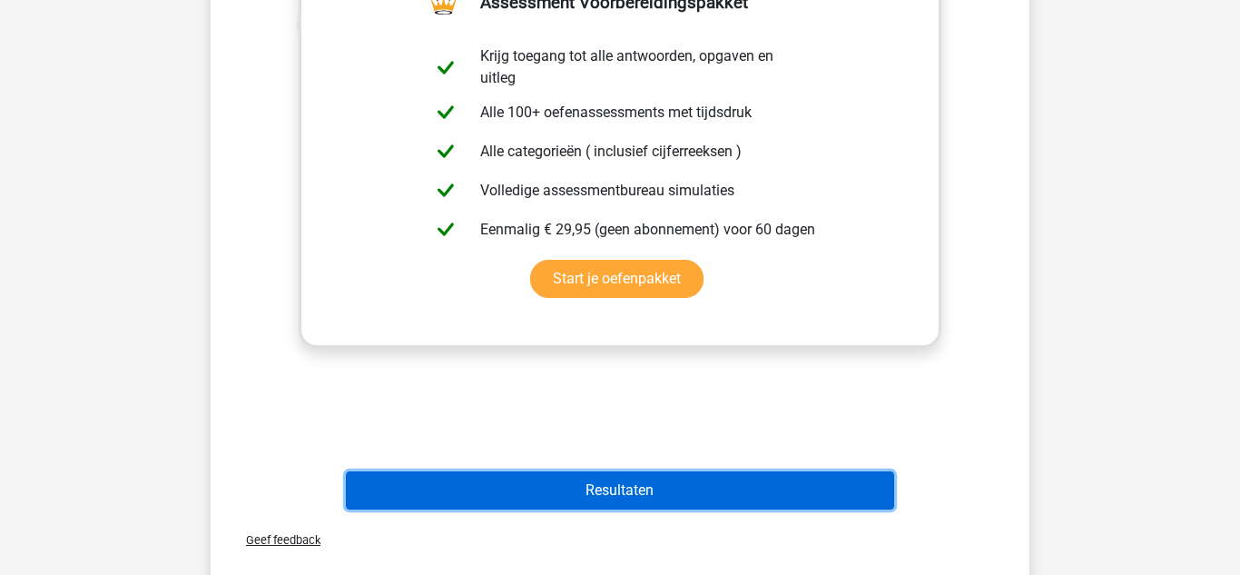
click at [486, 493] on button "Resultaten" at bounding box center [620, 490] width 549 height 38
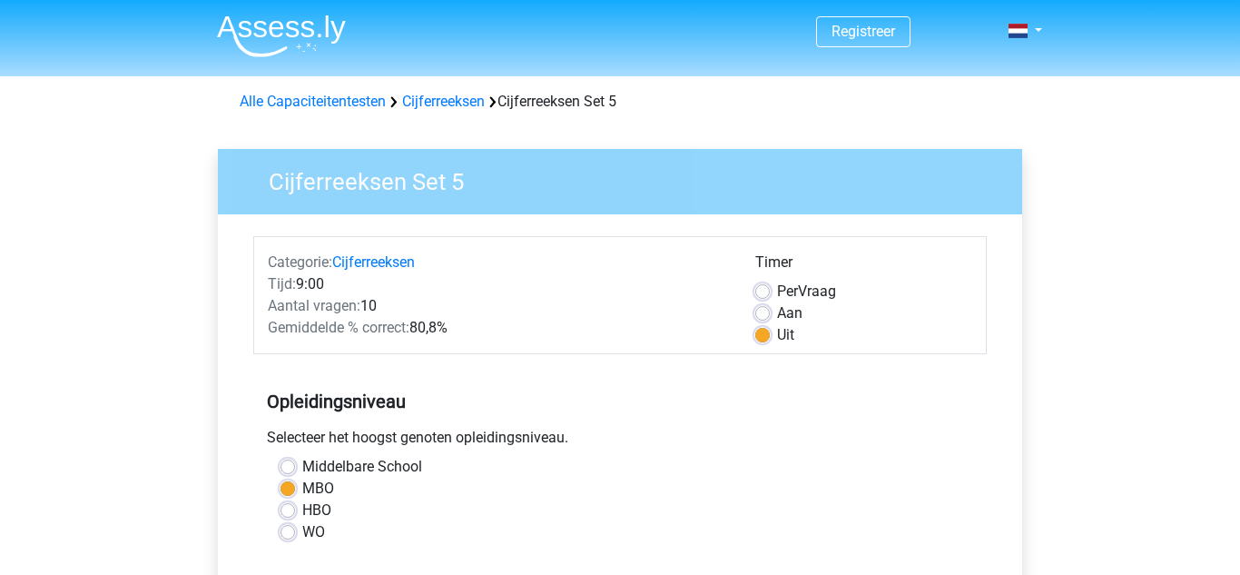
scroll to position [363, 0]
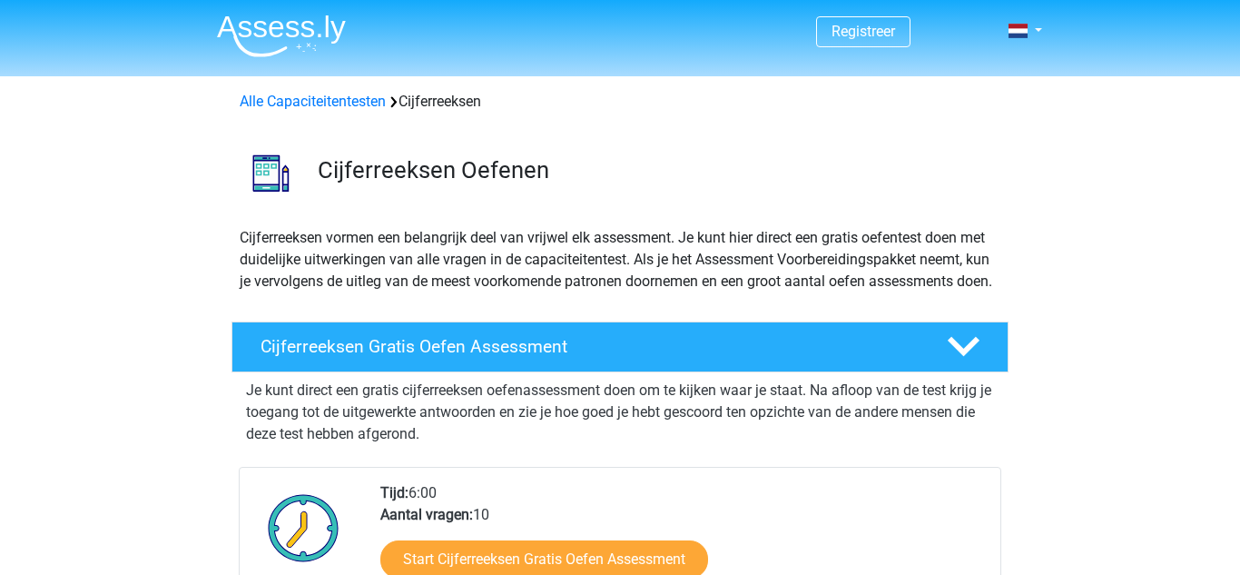
scroll to position [1307, 0]
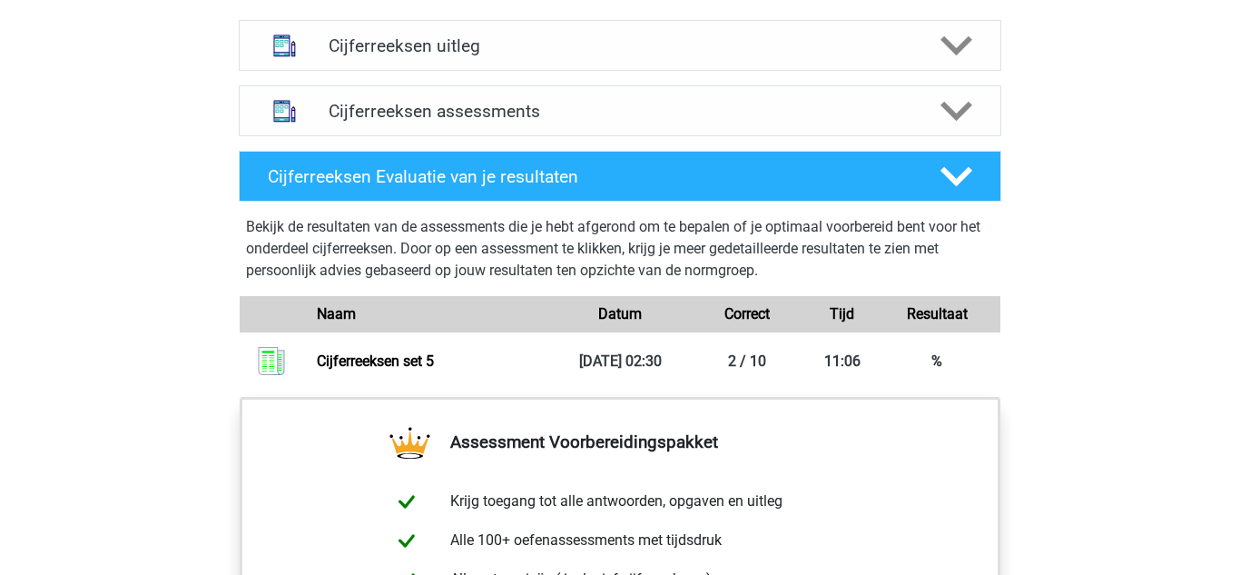
scroll to position [1116, 0]
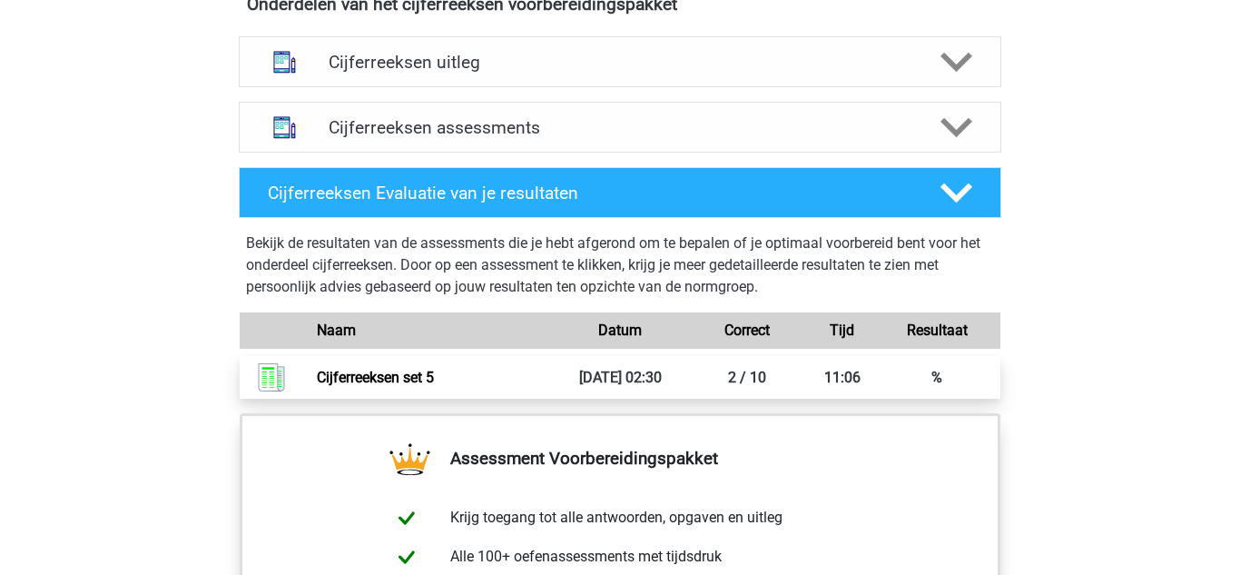
click at [433, 386] on link "Cijferreeksen set 5" at bounding box center [375, 377] width 117 height 17
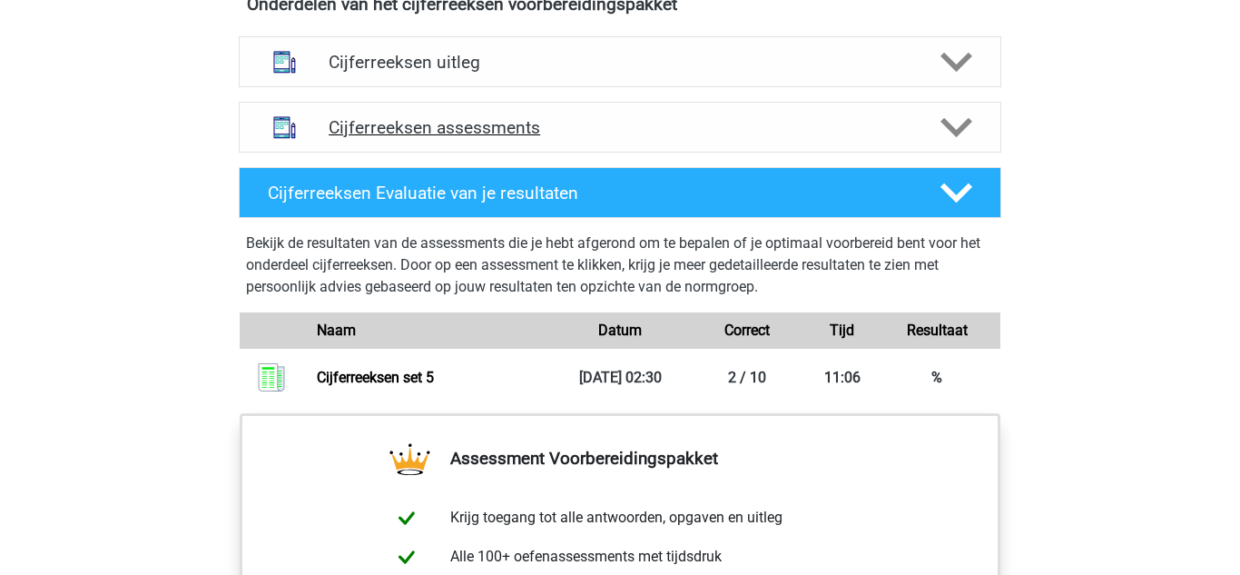
click at [492, 138] on h4 "Cijferreeksen assessments" at bounding box center [620, 127] width 583 height 21
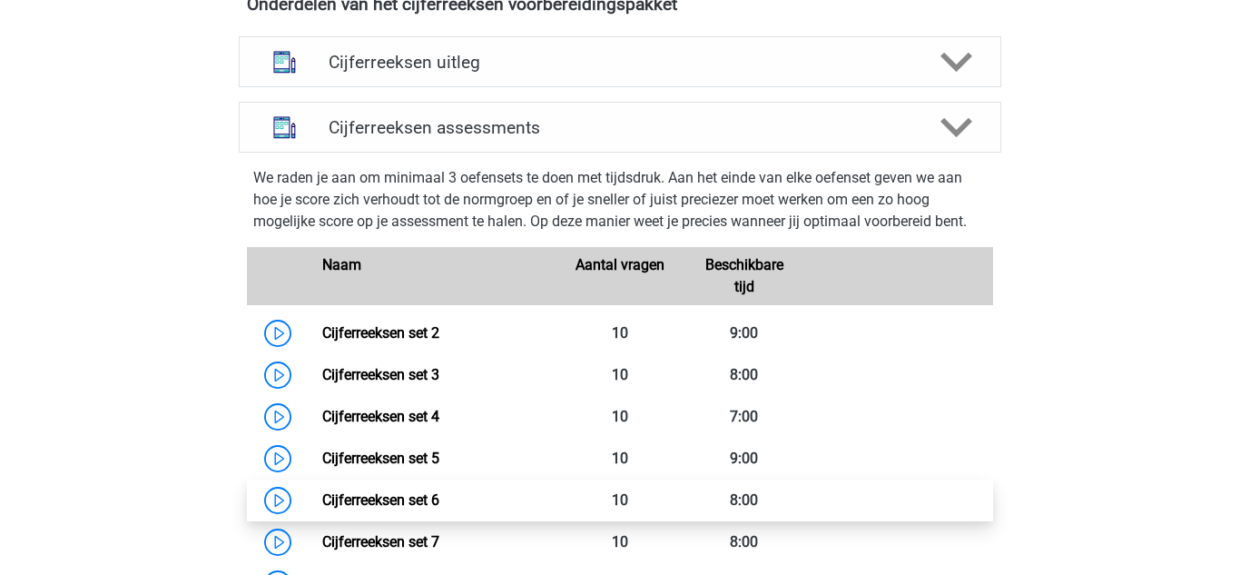
click at [439, 508] on link "Cijferreeksen set 6" at bounding box center [380, 499] width 117 height 17
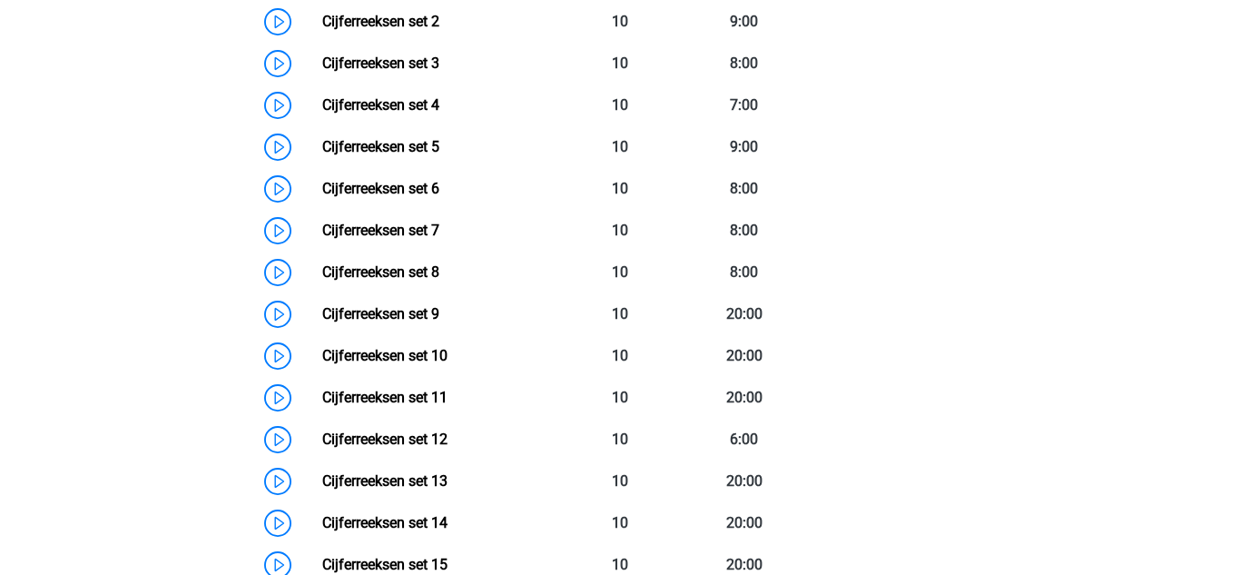
scroll to position [1443, 0]
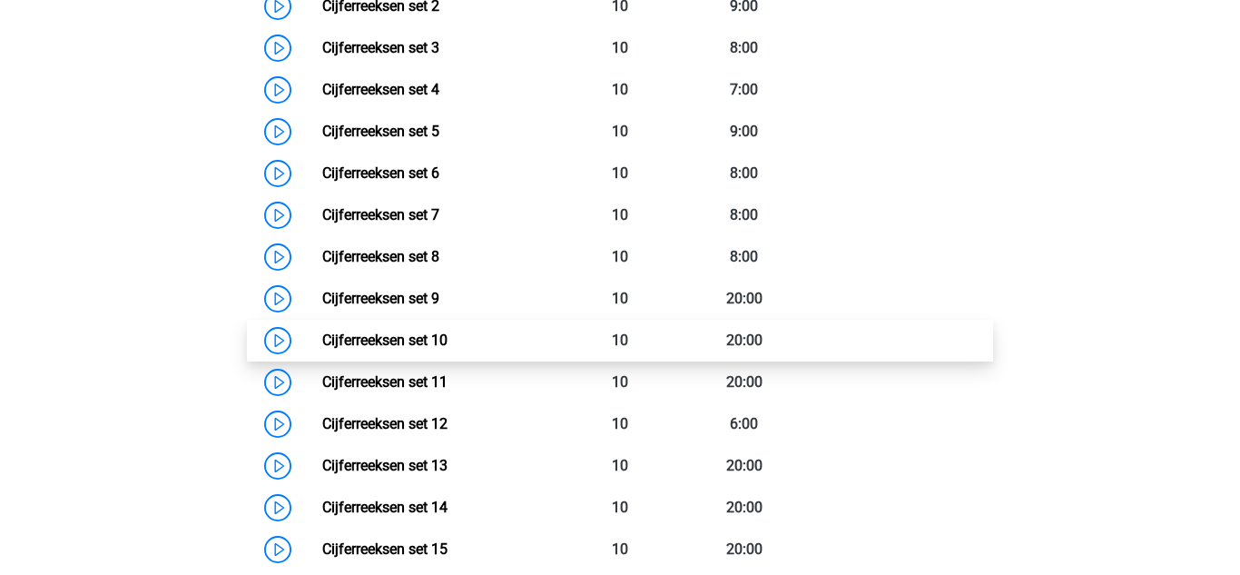
click at [447, 345] on link "Cijferreeksen set 10" at bounding box center [384, 339] width 125 height 17
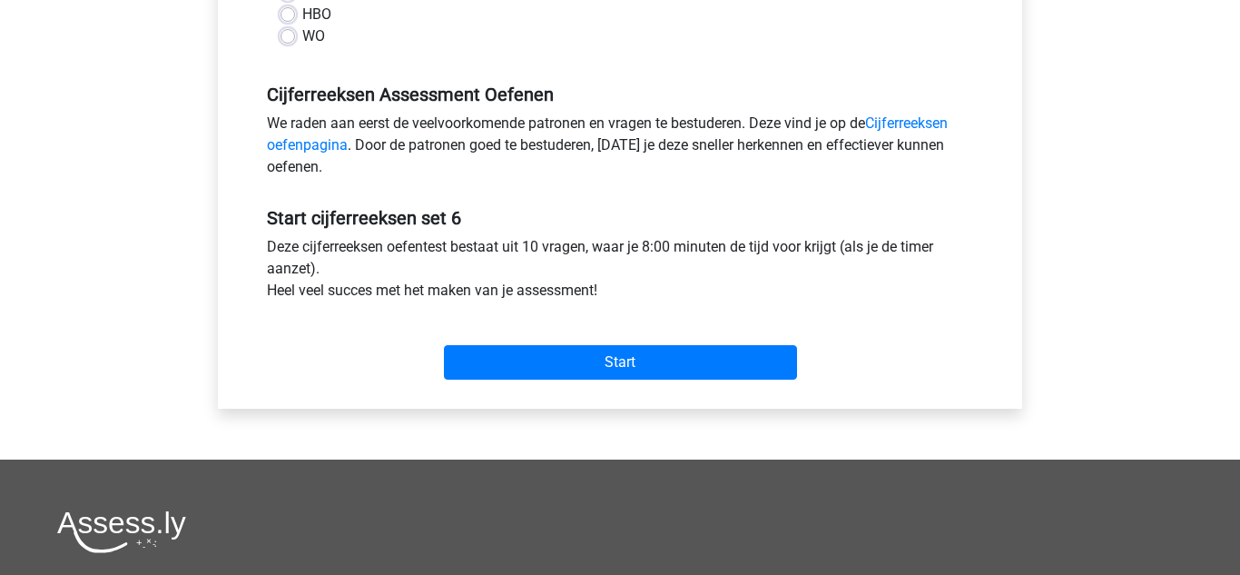
scroll to position [617, 0]
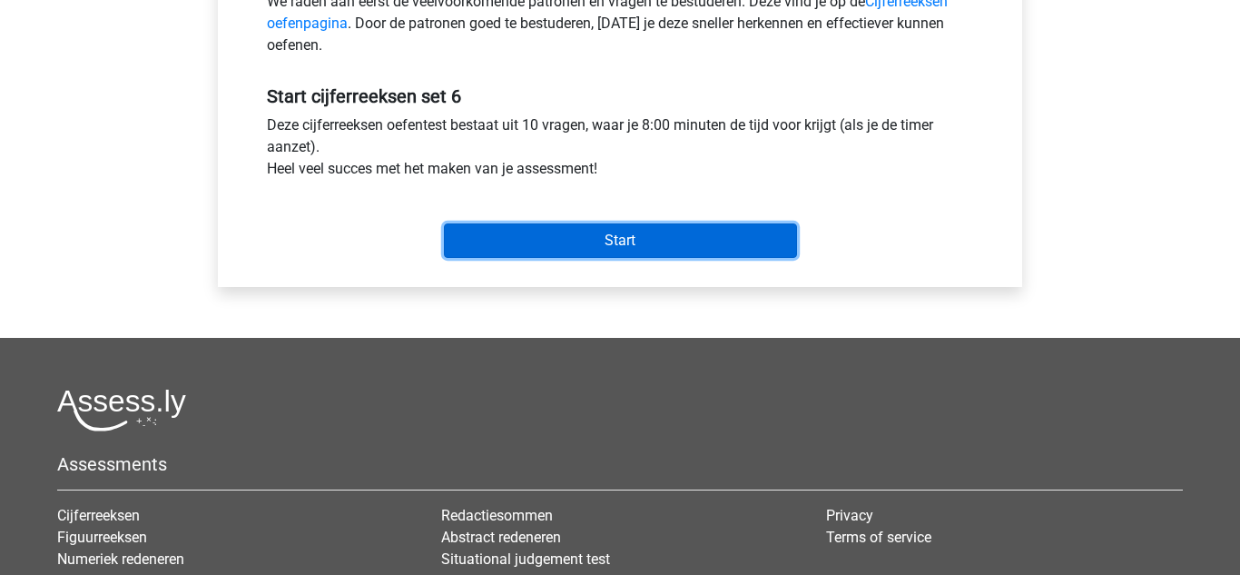
click at [555, 248] on input "Start" at bounding box center [620, 240] width 353 height 34
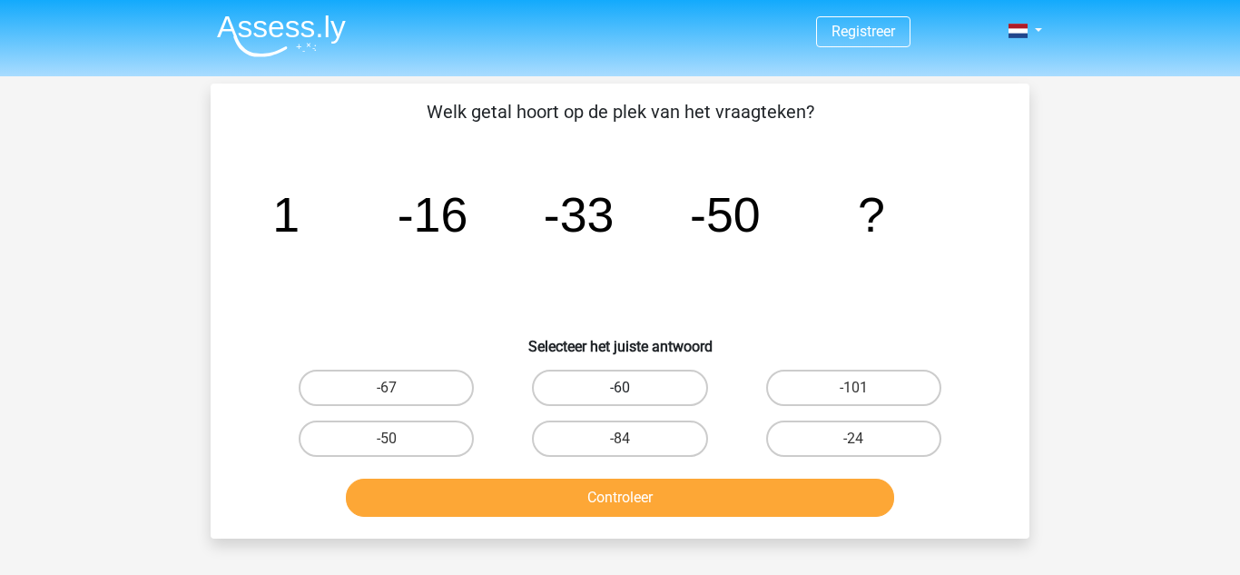
click at [611, 395] on label "-60" at bounding box center [619, 387] width 175 height 36
click at [620, 395] on input "-60" at bounding box center [626, 394] width 12 height 12
radio input "true"
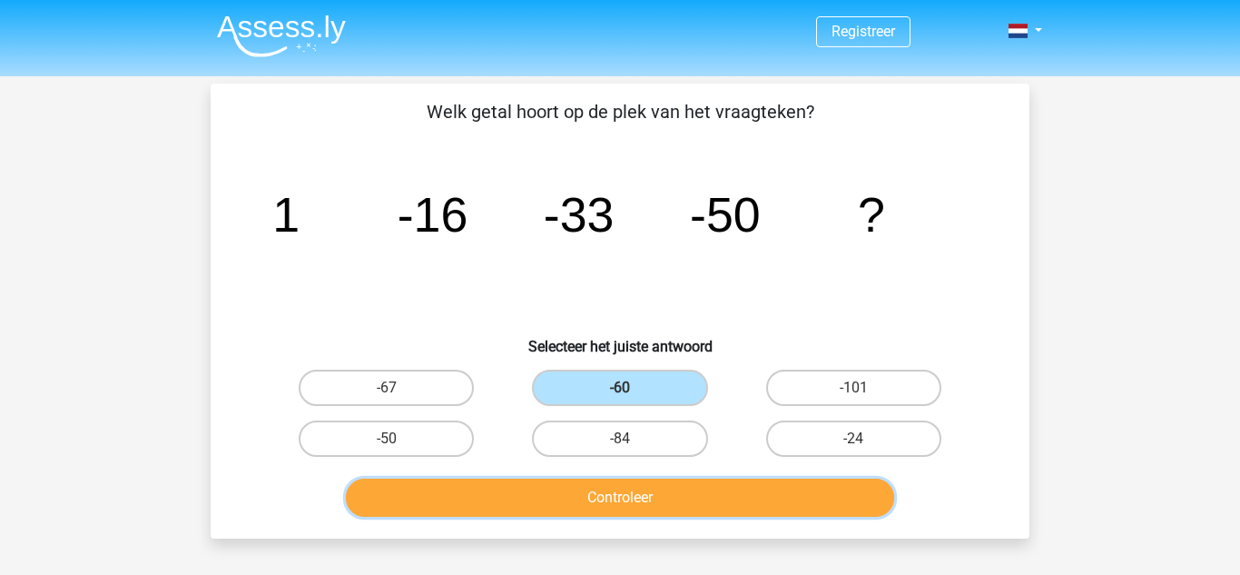
click at [642, 498] on button "Controleer" at bounding box center [620, 497] width 549 height 38
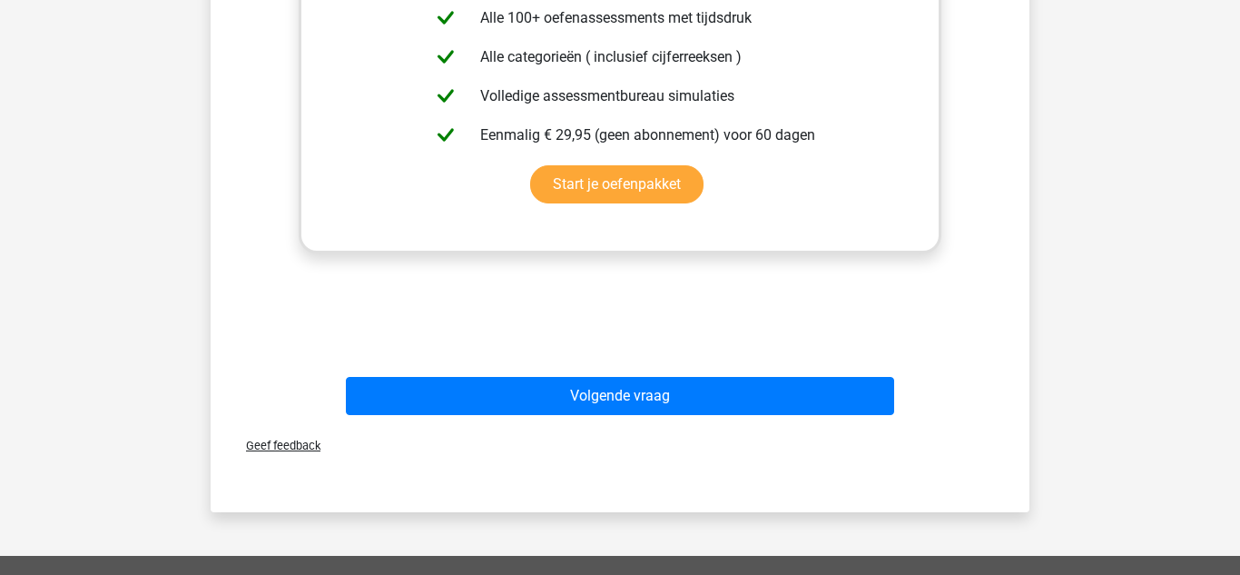
scroll to position [690, 0]
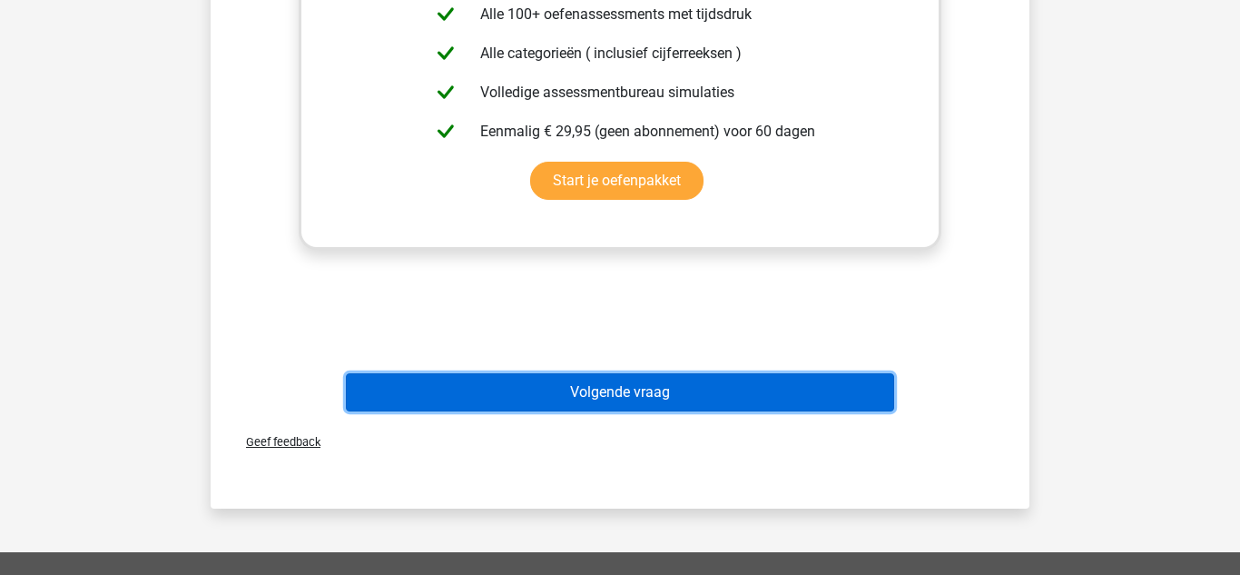
click at [567, 388] on button "Volgende vraag" at bounding box center [620, 392] width 549 height 38
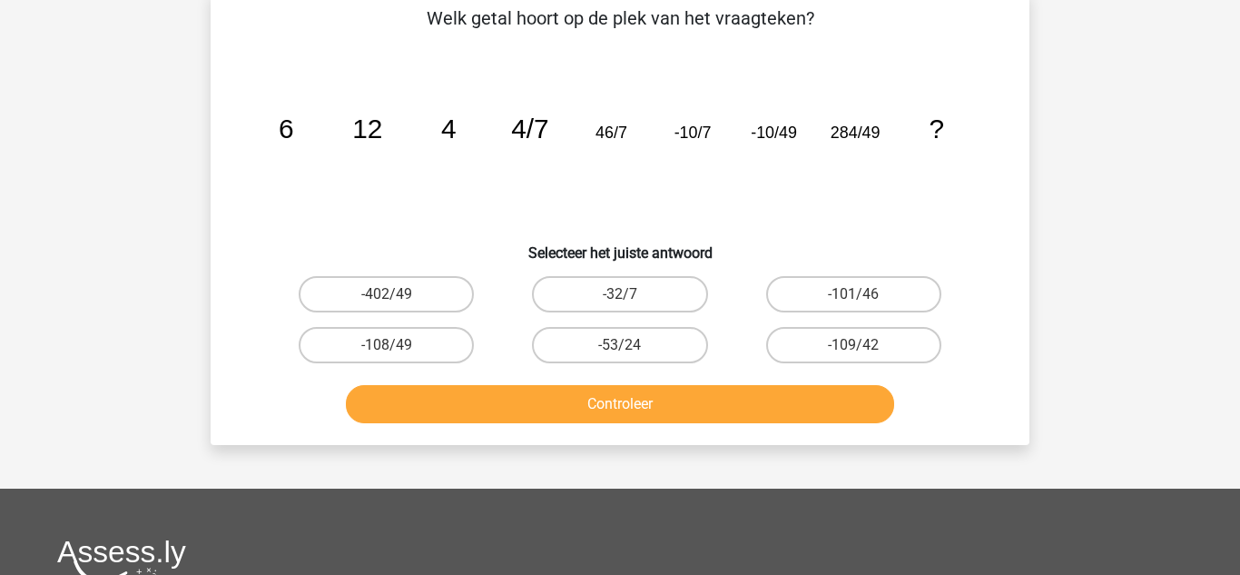
scroll to position [84, 0]
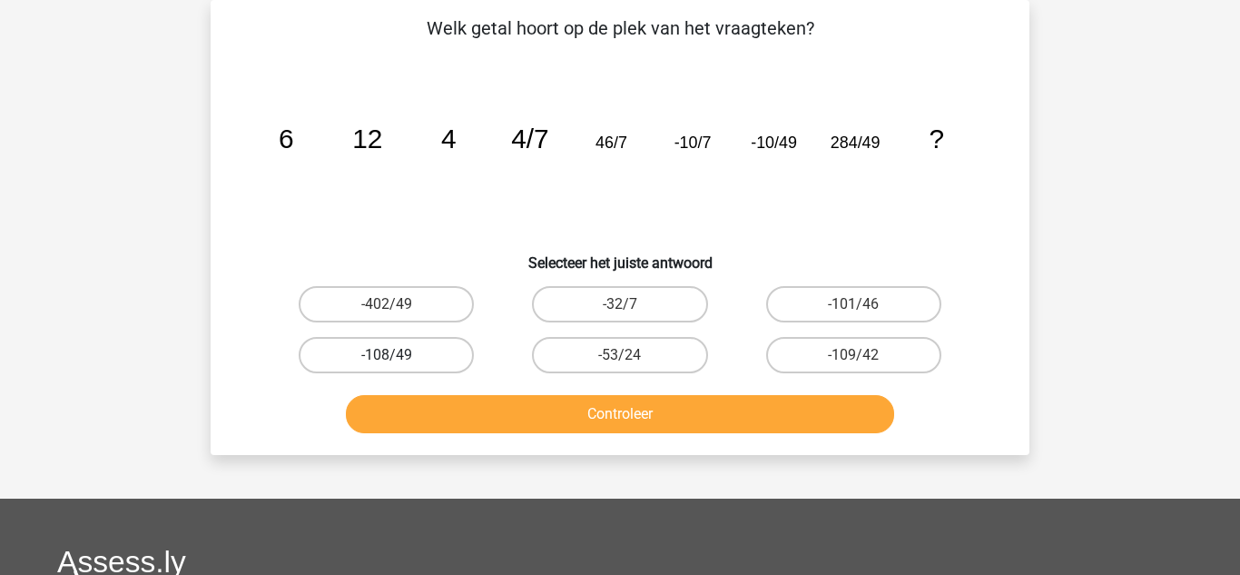
click at [411, 354] on label "-108/49" at bounding box center [386, 355] width 175 height 36
click at [398, 355] on input "-108/49" at bounding box center [393, 361] width 12 height 12
radio input "true"
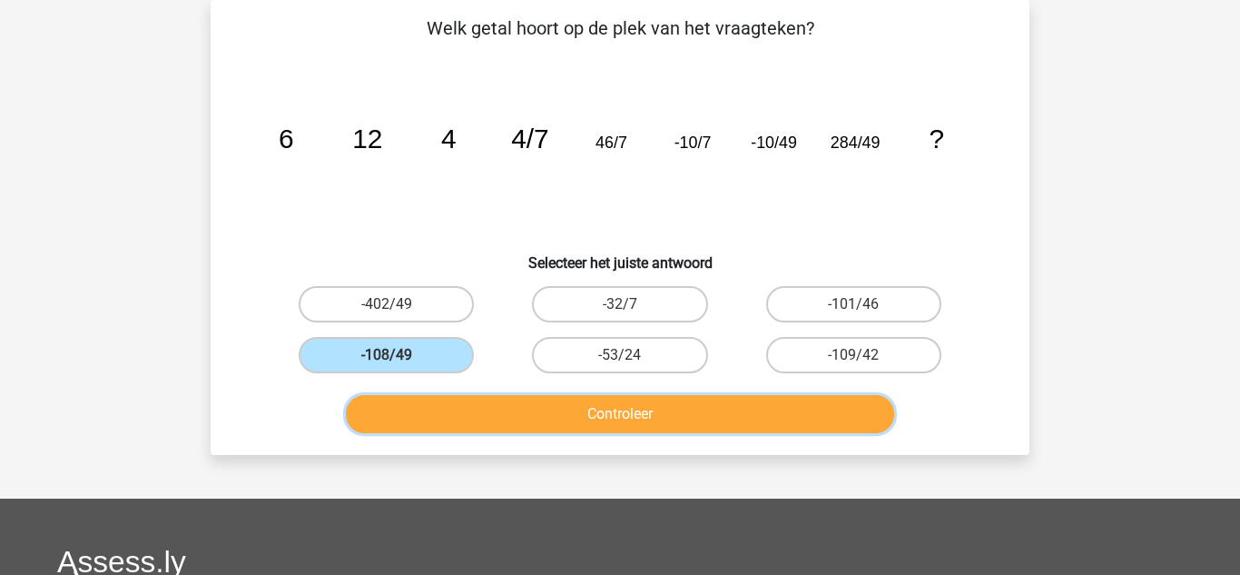
click at [559, 420] on button "Controleer" at bounding box center [620, 414] width 549 height 38
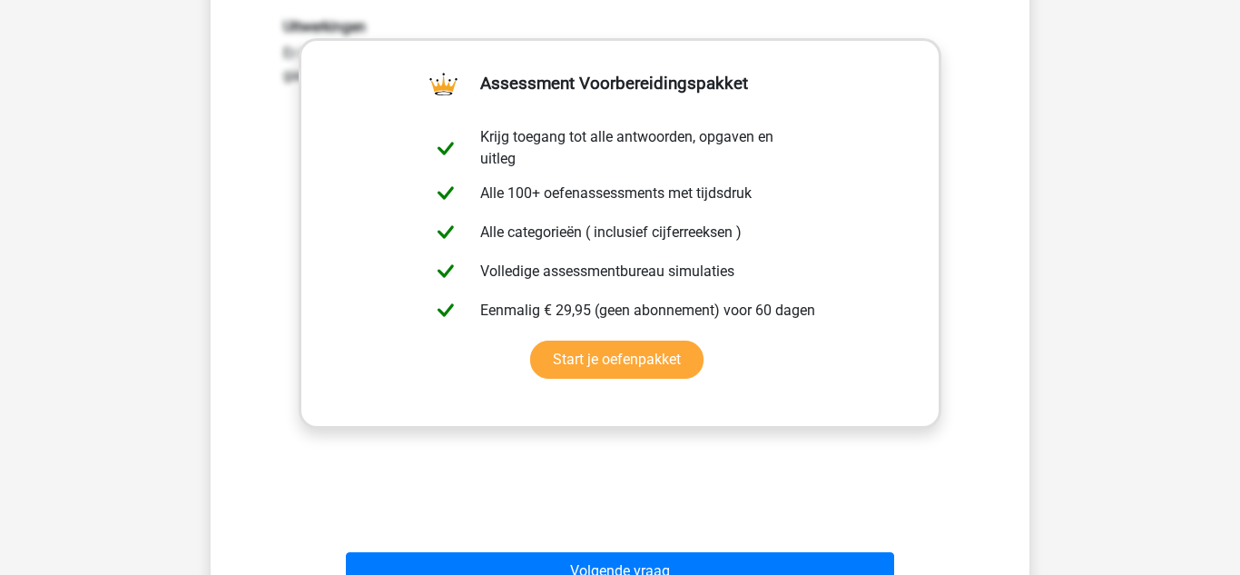
scroll to position [519, 0]
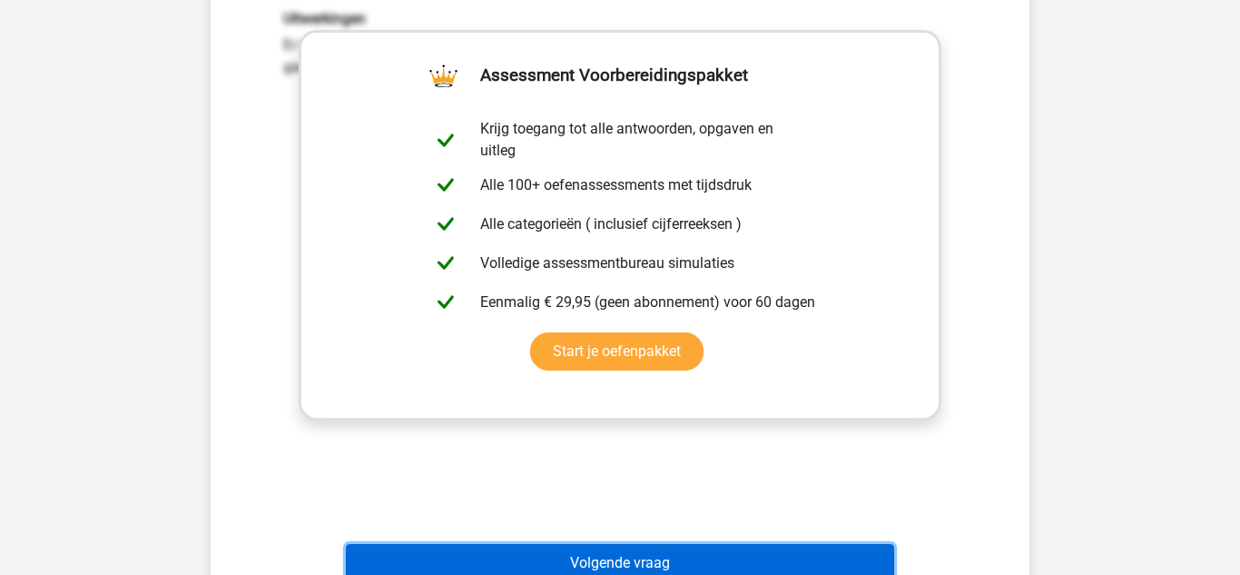
click at [573, 555] on button "Volgende vraag" at bounding box center [620, 563] width 549 height 38
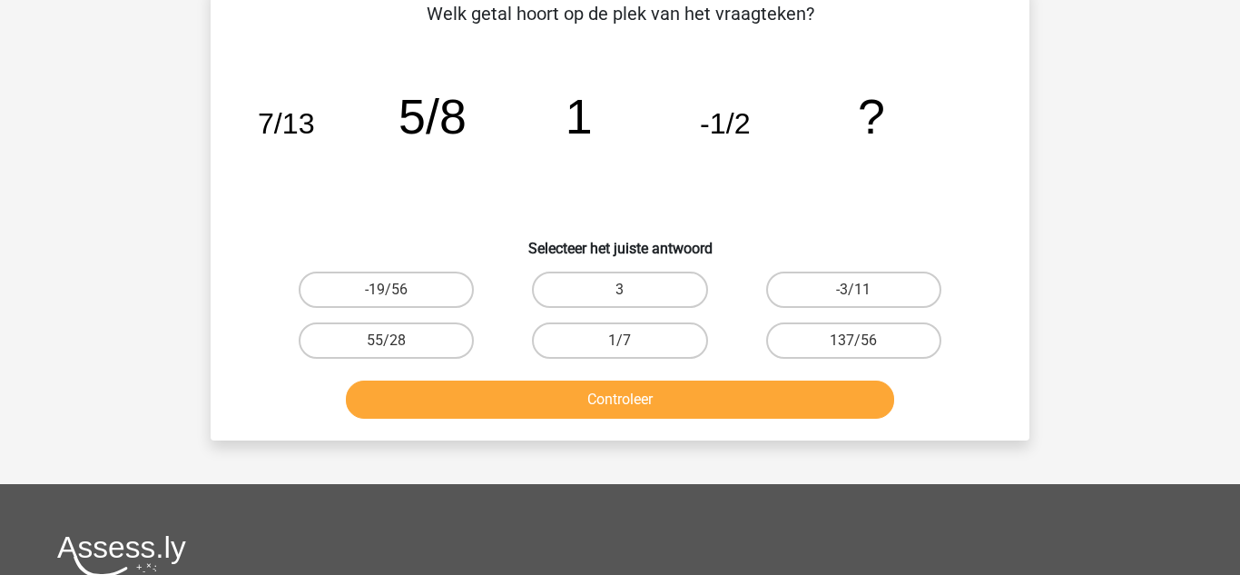
scroll to position [84, 0]
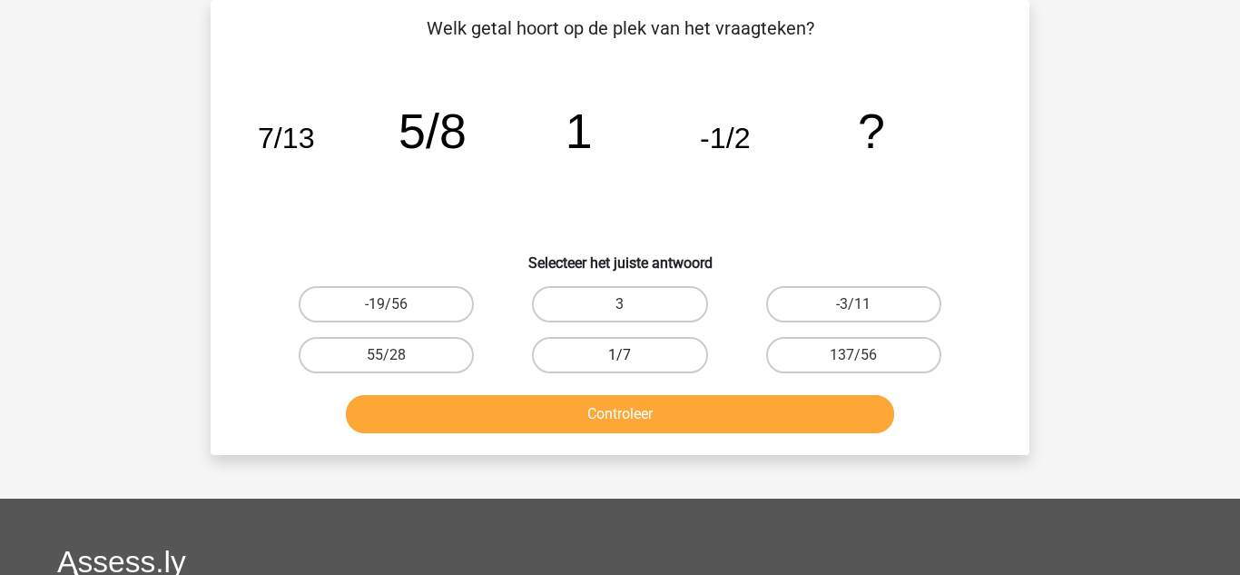
click at [560, 351] on label "1/7" at bounding box center [619, 355] width 175 height 36
click at [620, 355] on input "1/7" at bounding box center [626, 361] width 12 height 12
radio input "true"
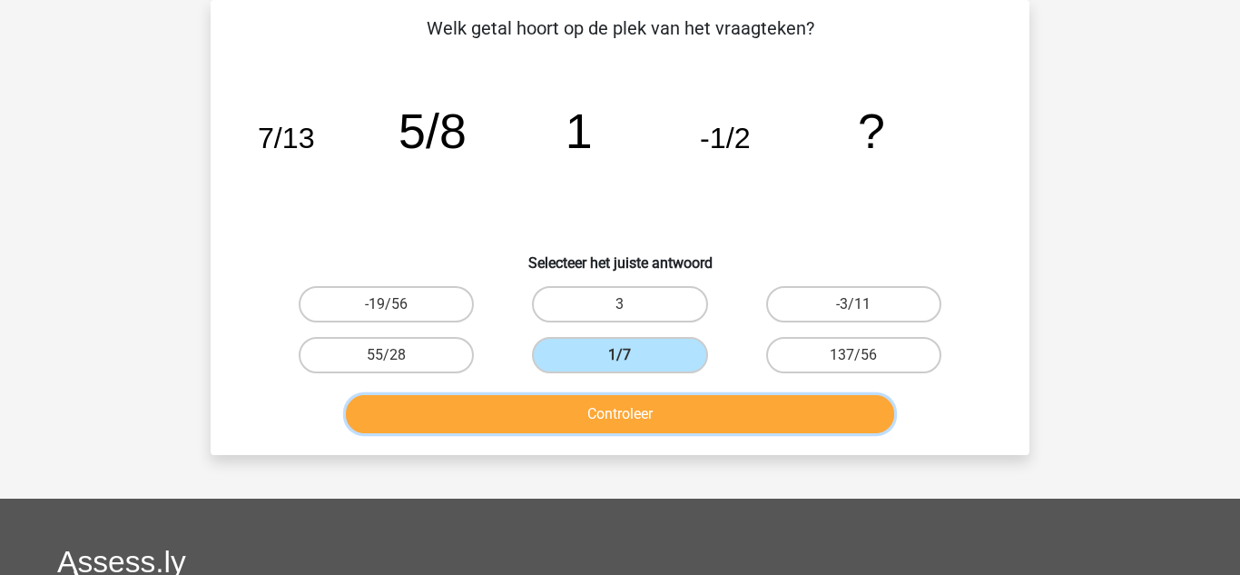
click at [613, 412] on button "Controleer" at bounding box center [620, 414] width 549 height 38
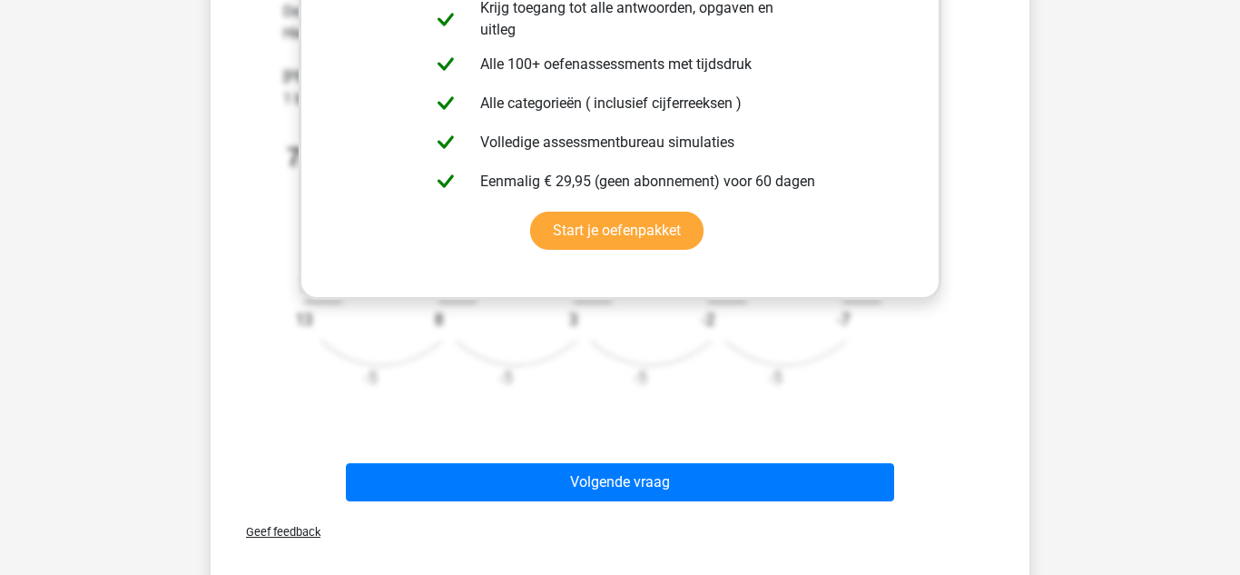
scroll to position [664, 0]
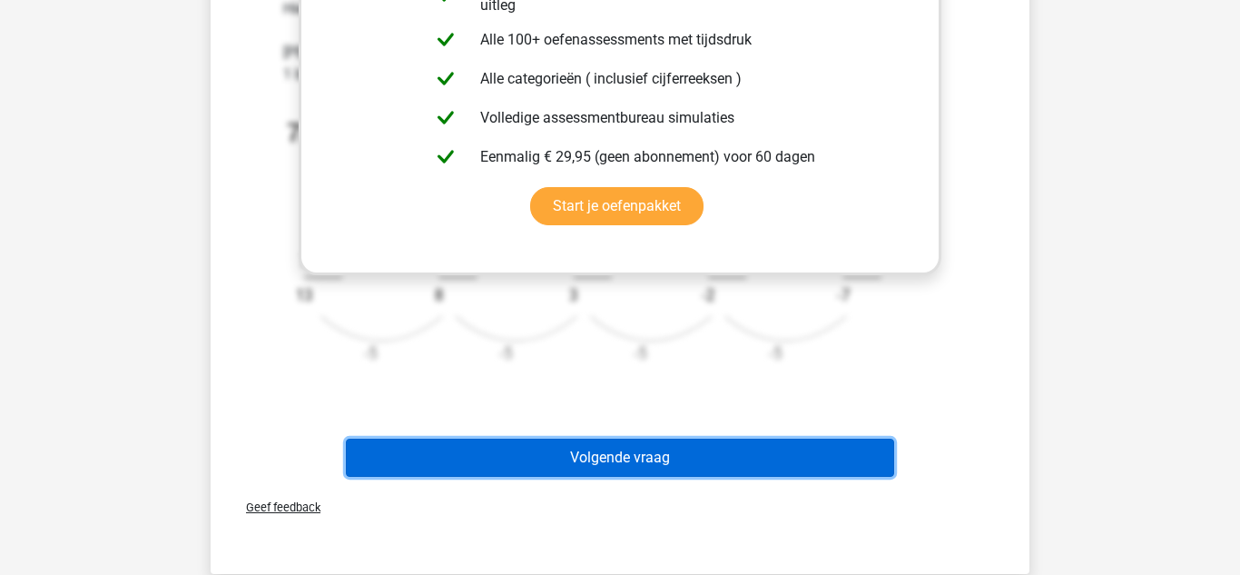
click at [529, 455] on button "Volgende vraag" at bounding box center [620, 457] width 549 height 38
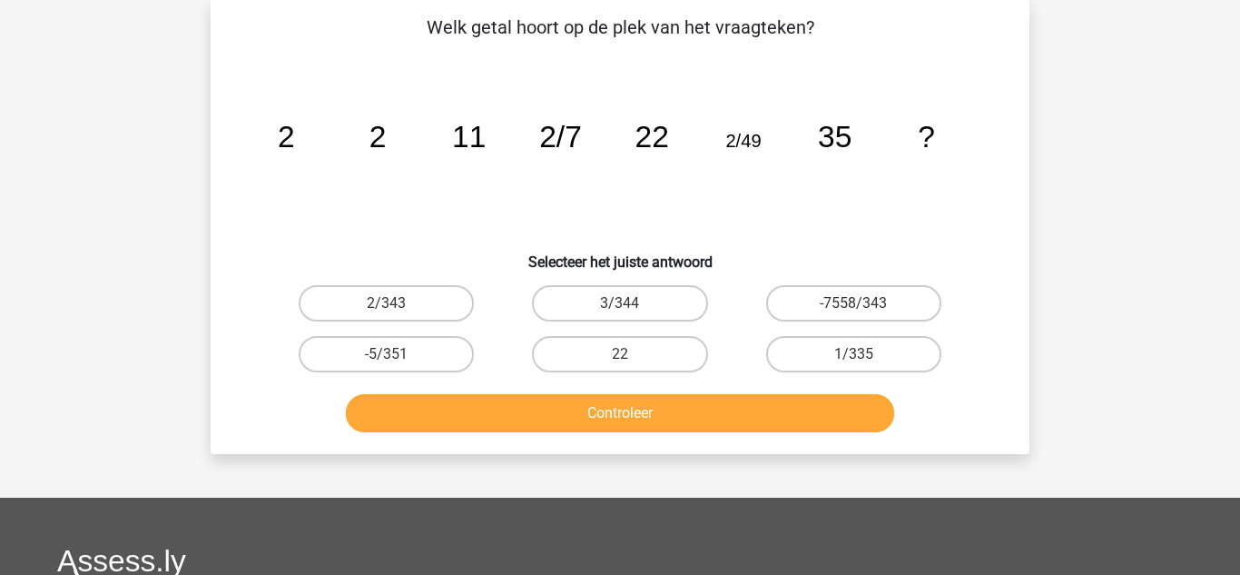
scroll to position [84, 0]
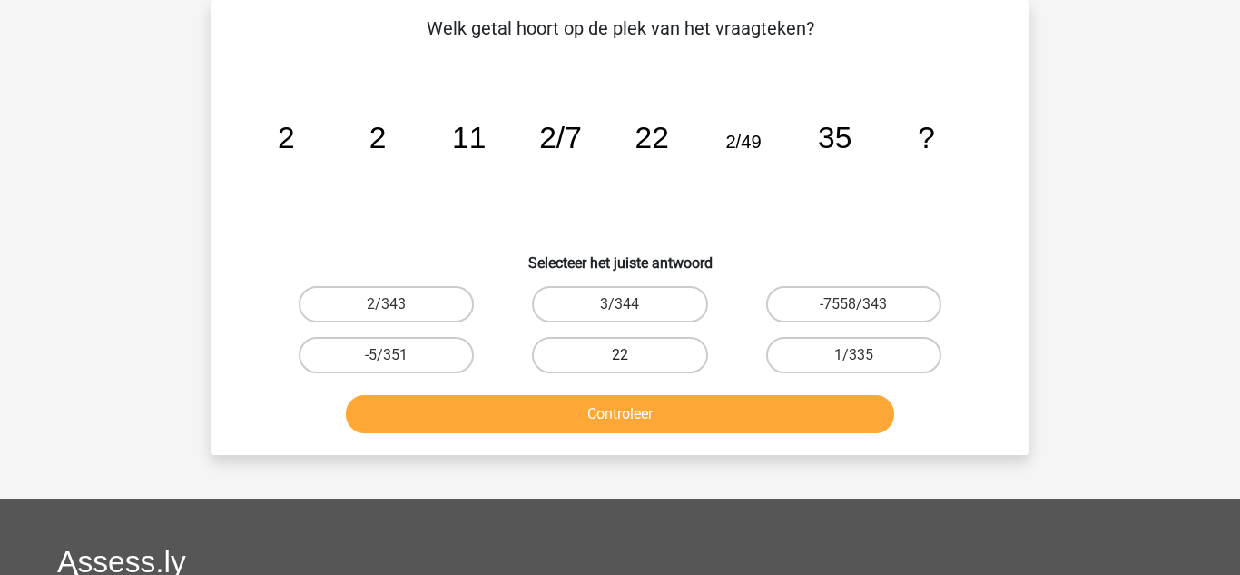
click at [613, 354] on label "22" at bounding box center [619, 355] width 175 height 36
click at [620, 355] on input "22" at bounding box center [626, 361] width 12 height 12
radio input "true"
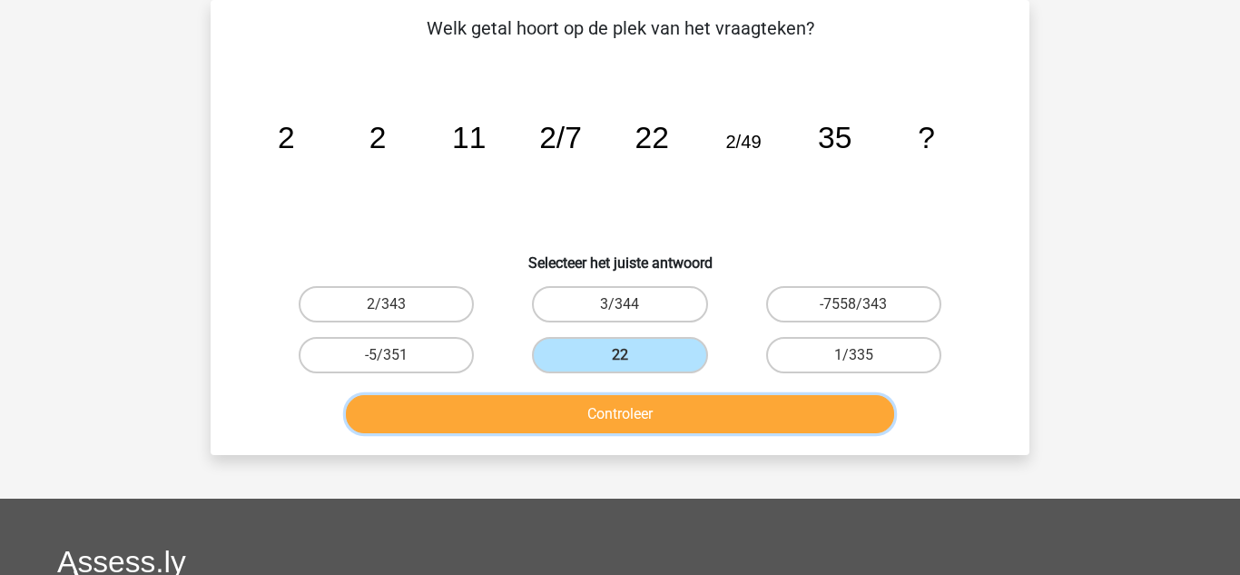
click at [645, 412] on button "Controleer" at bounding box center [620, 414] width 549 height 38
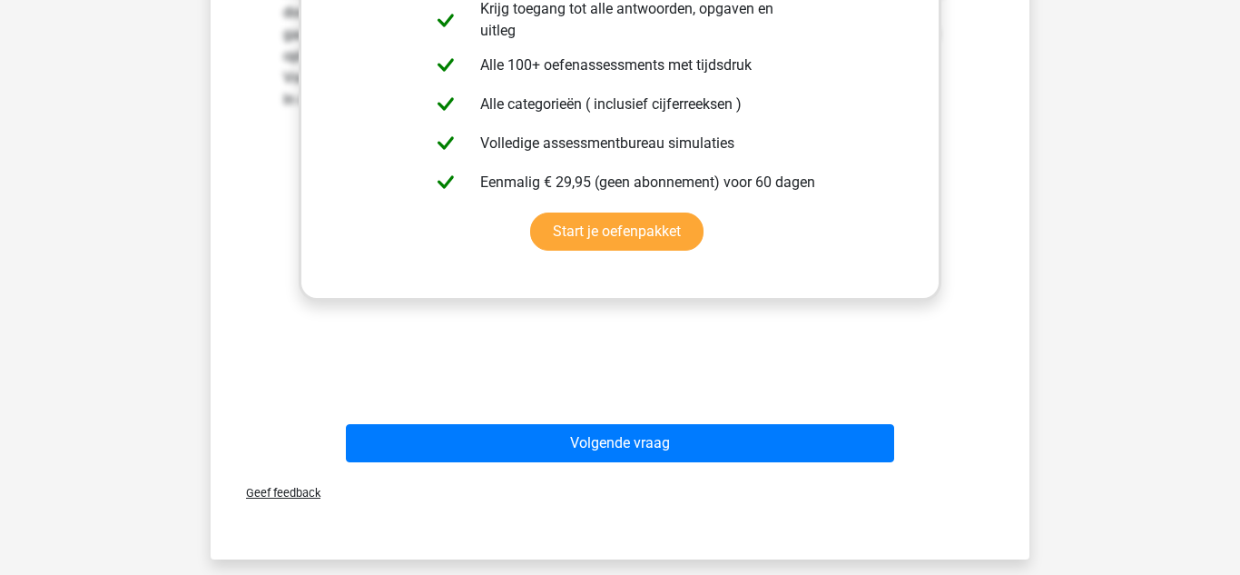
scroll to position [664, 0]
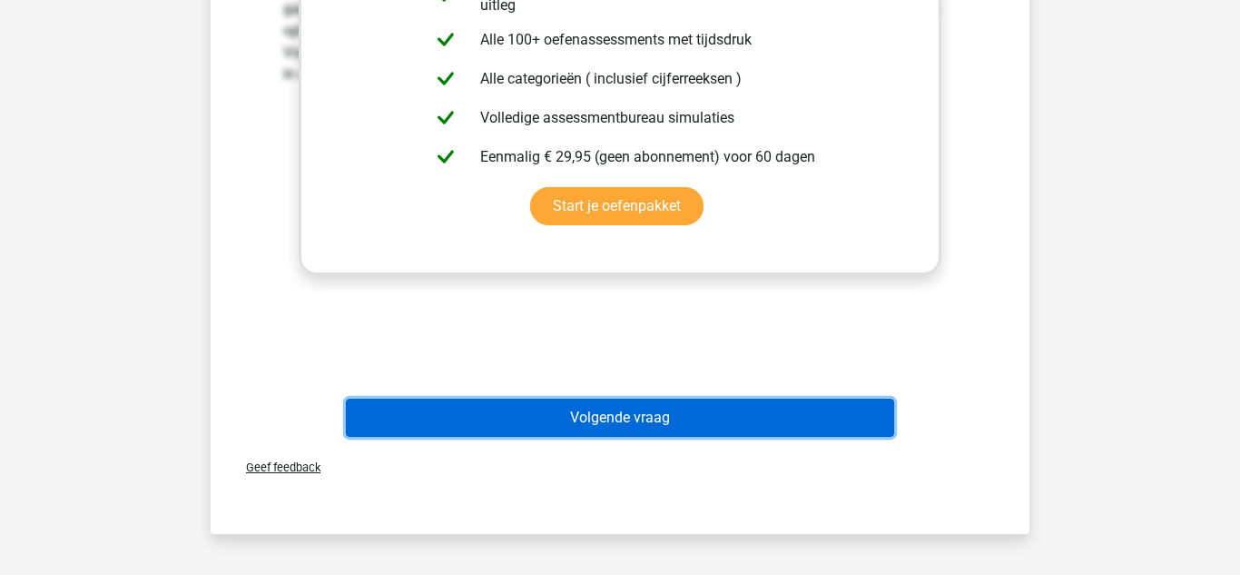
click at [634, 408] on button "Volgende vraag" at bounding box center [620, 417] width 549 height 38
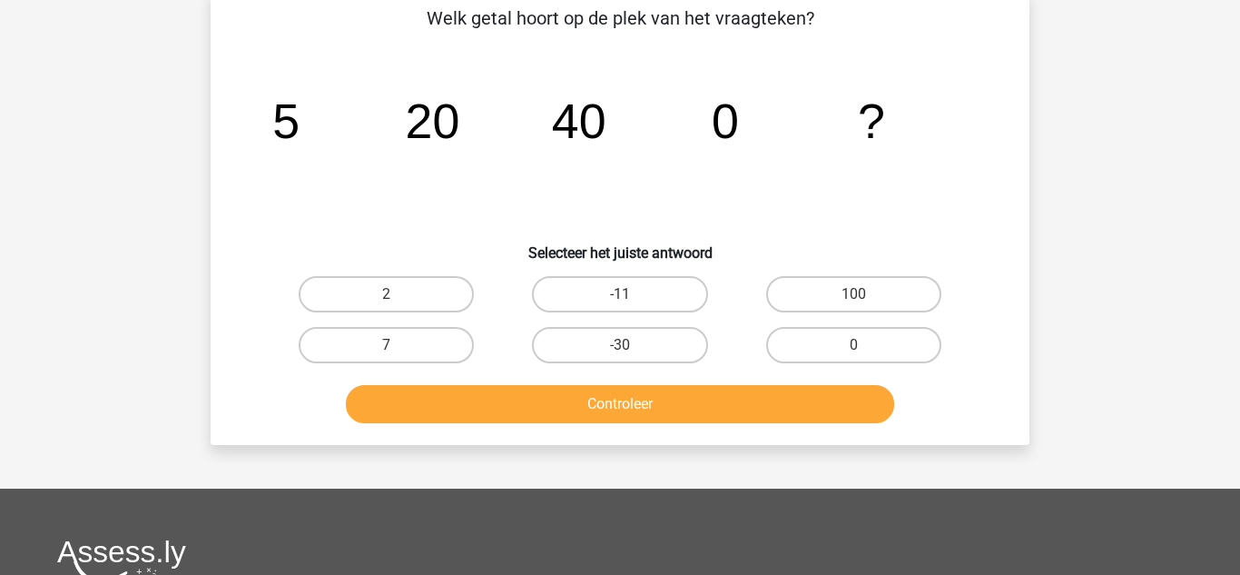
scroll to position [84, 0]
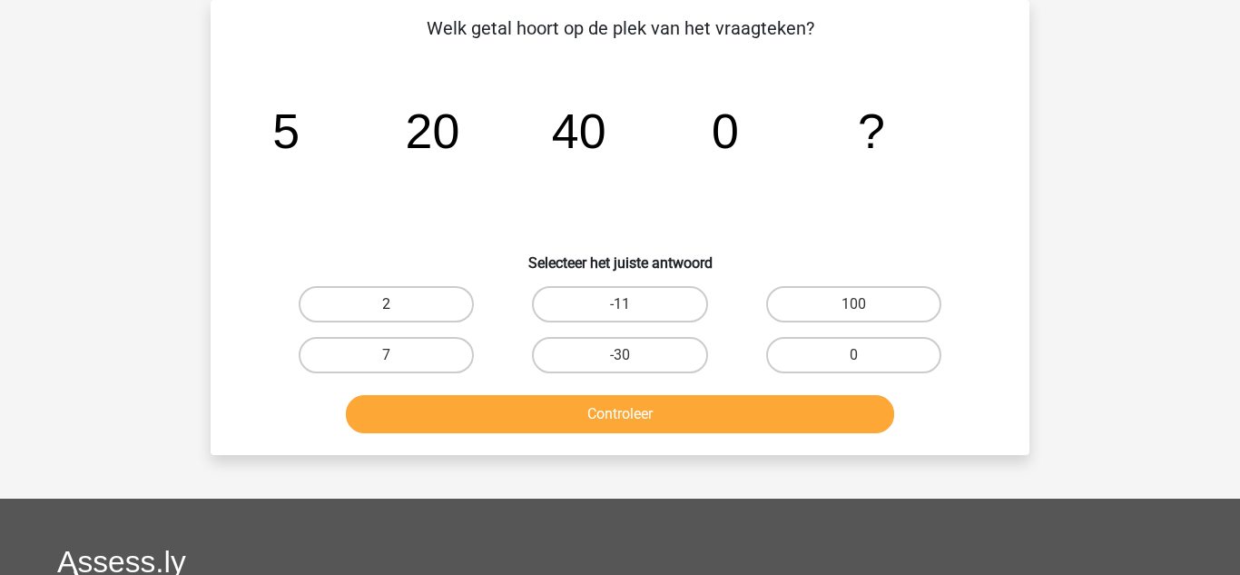
click at [408, 298] on label "2" at bounding box center [386, 304] width 175 height 36
click at [398, 304] on input "2" at bounding box center [393, 310] width 12 height 12
radio input "true"
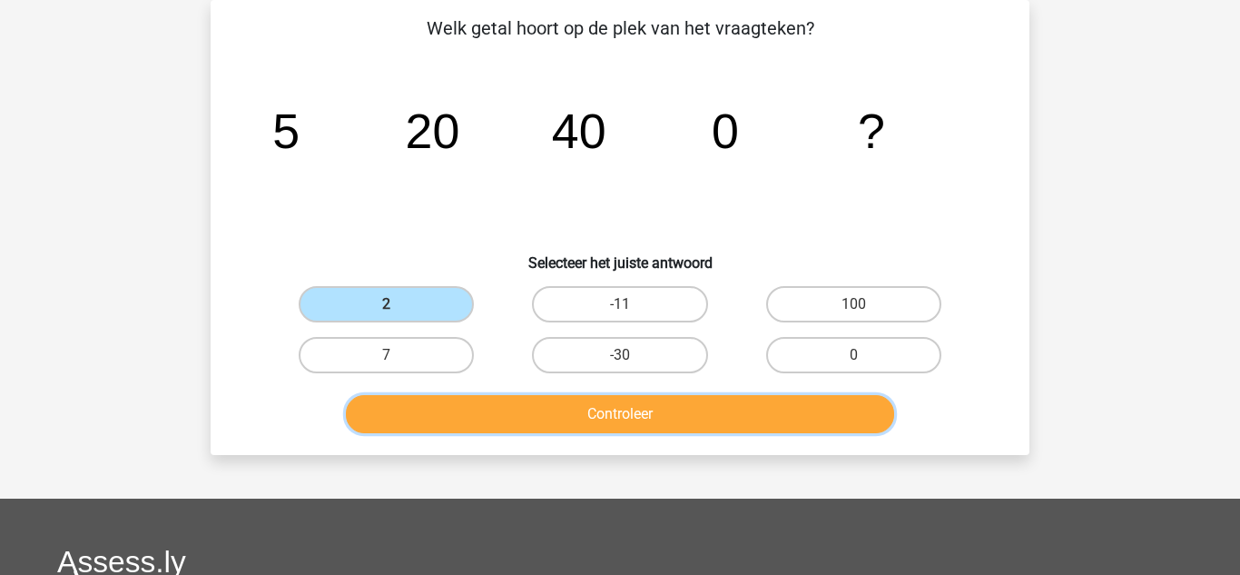
click at [595, 405] on button "Controleer" at bounding box center [620, 414] width 549 height 38
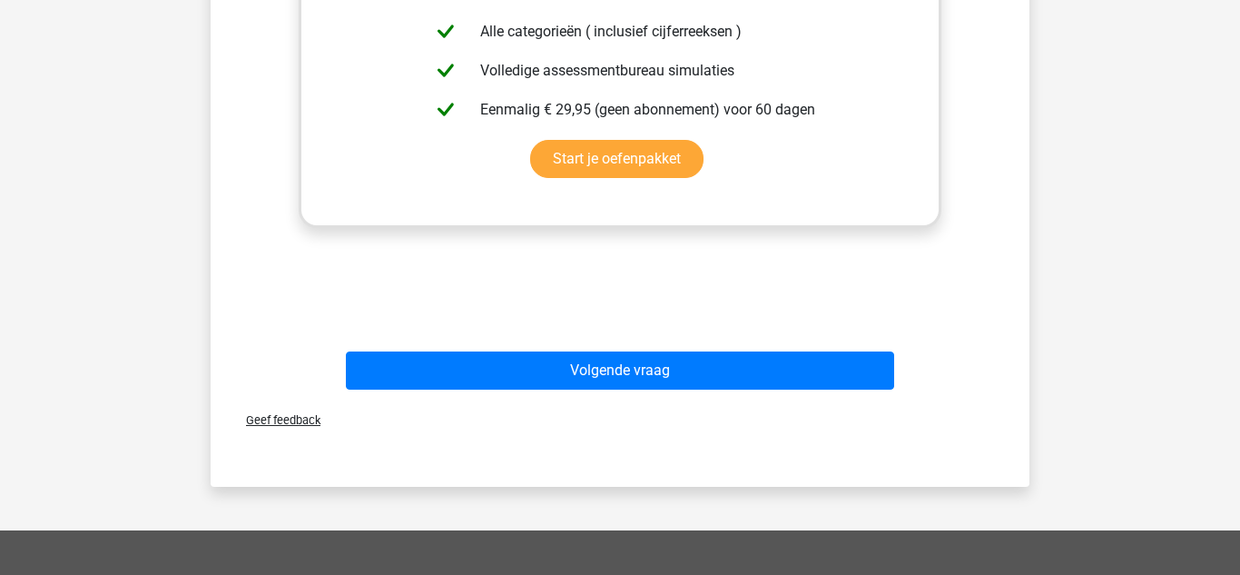
scroll to position [737, 0]
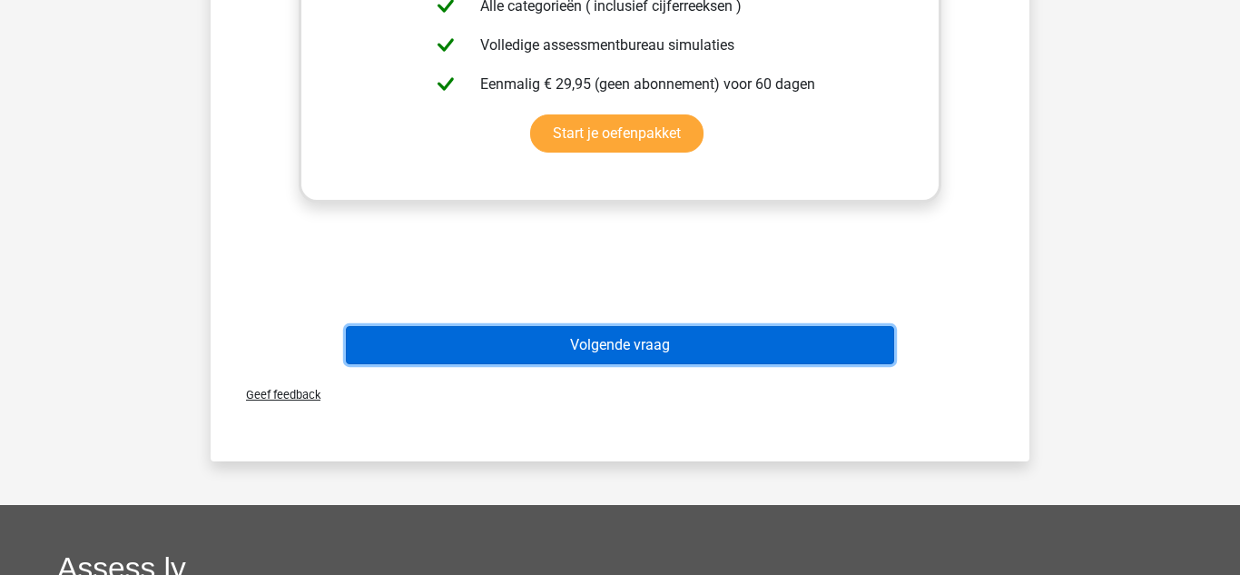
click at [490, 356] on button "Volgende vraag" at bounding box center [620, 345] width 549 height 38
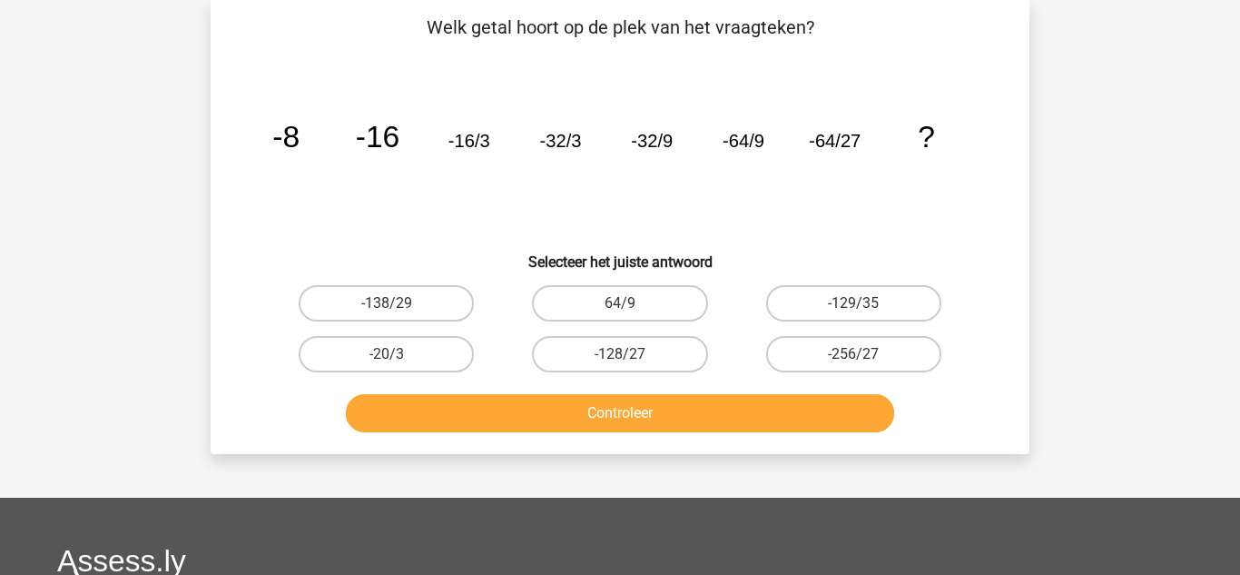
scroll to position [84, 0]
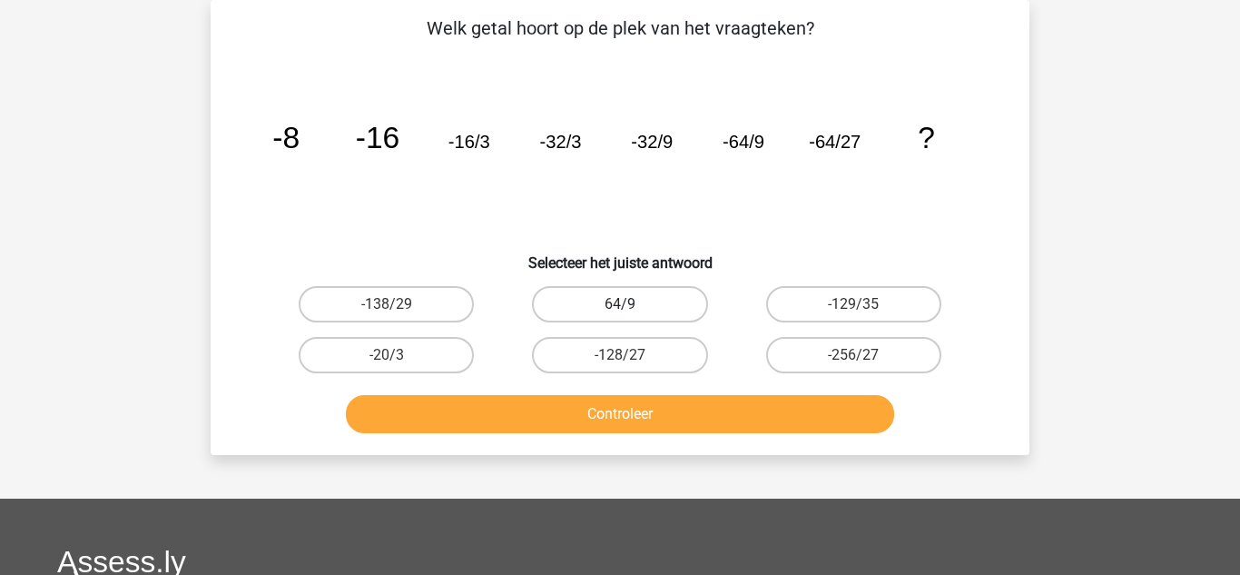
click at [661, 308] on label "64/9" at bounding box center [619, 304] width 175 height 36
click at [632, 308] on input "64/9" at bounding box center [626, 310] width 12 height 12
radio input "true"
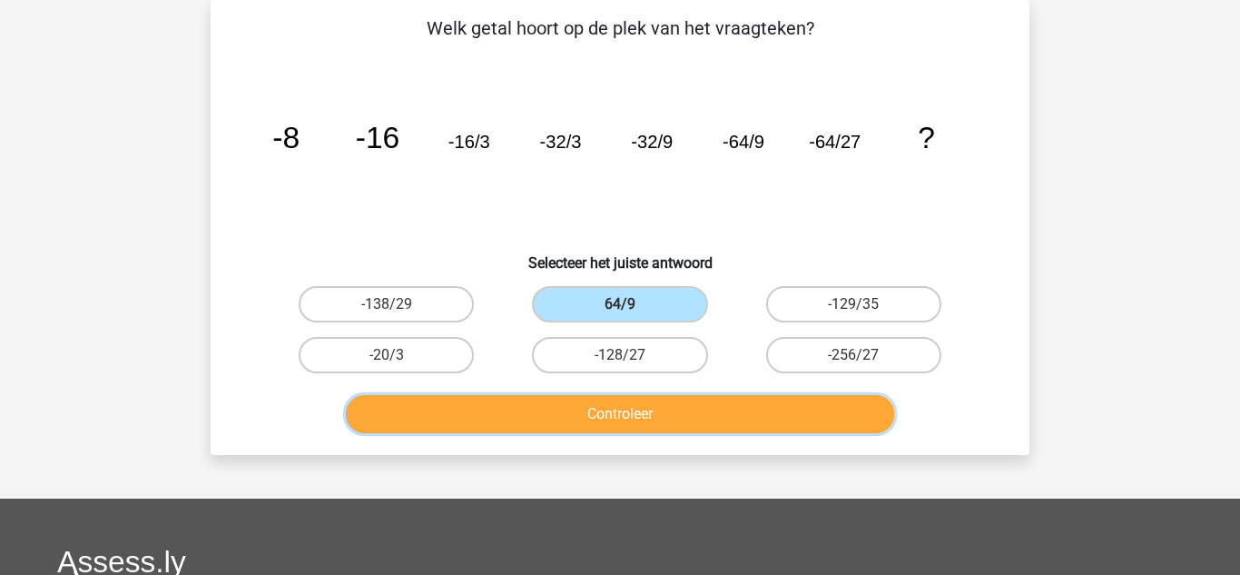
click at [693, 411] on button "Controleer" at bounding box center [620, 414] width 549 height 38
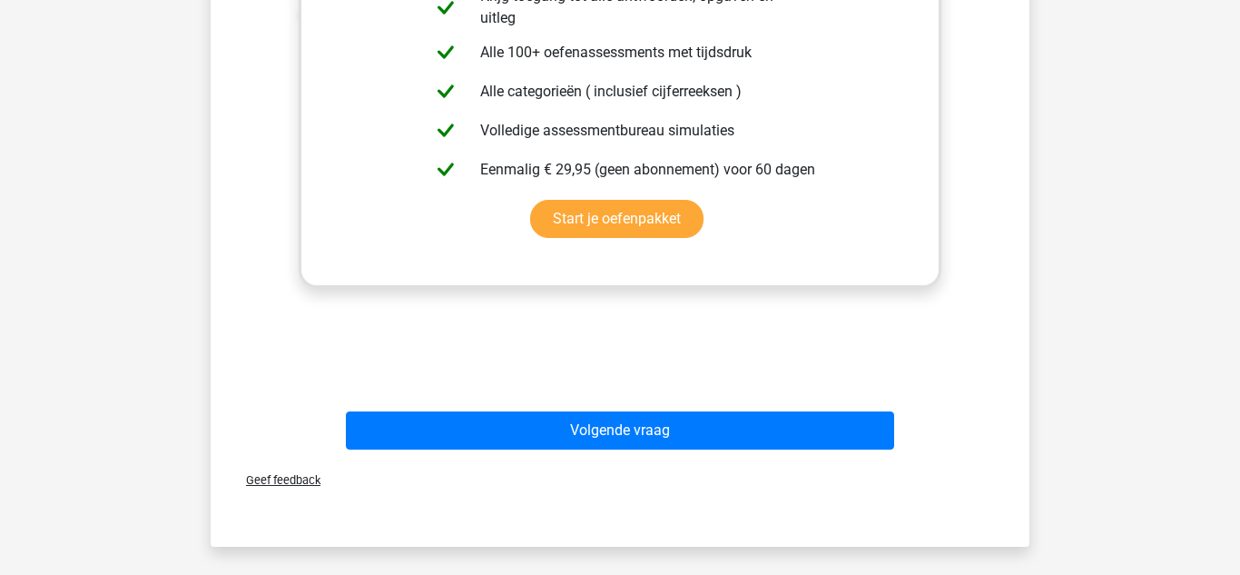
scroll to position [664, 0]
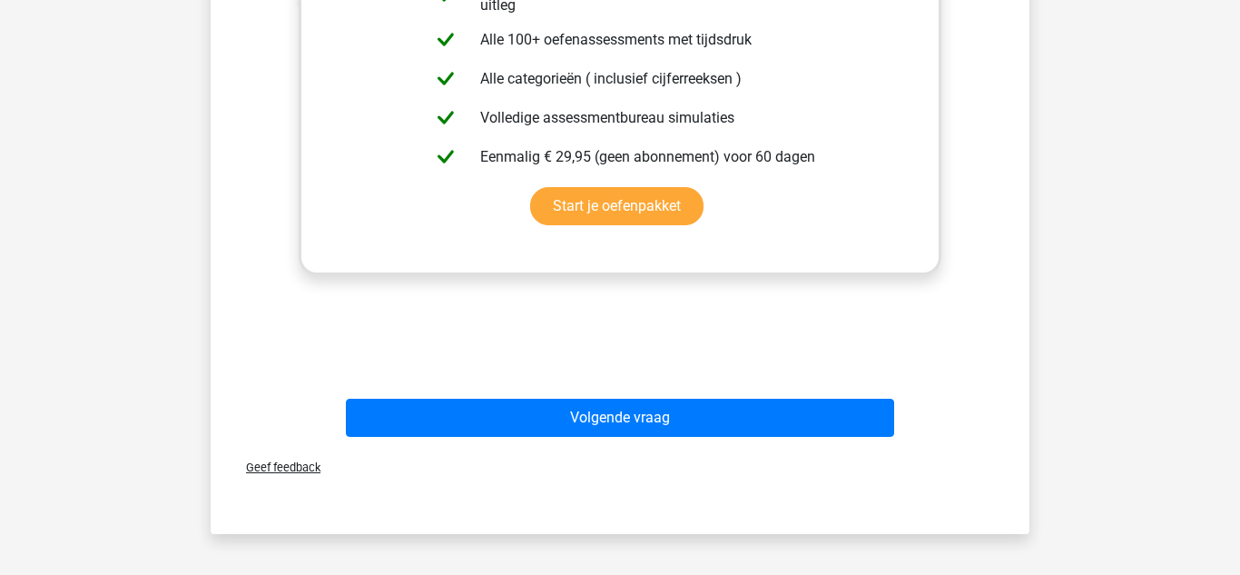
click at [571, 437] on div "Volgende vraag" at bounding box center [620, 420] width 701 height 45
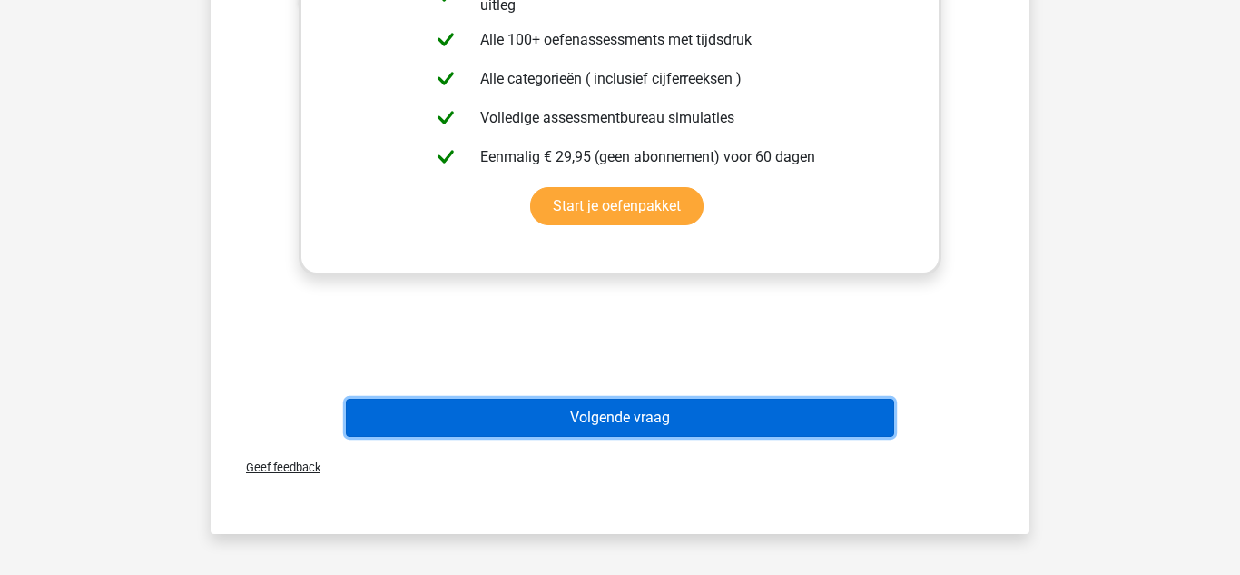
click at [559, 419] on button "Volgende vraag" at bounding box center [620, 417] width 549 height 38
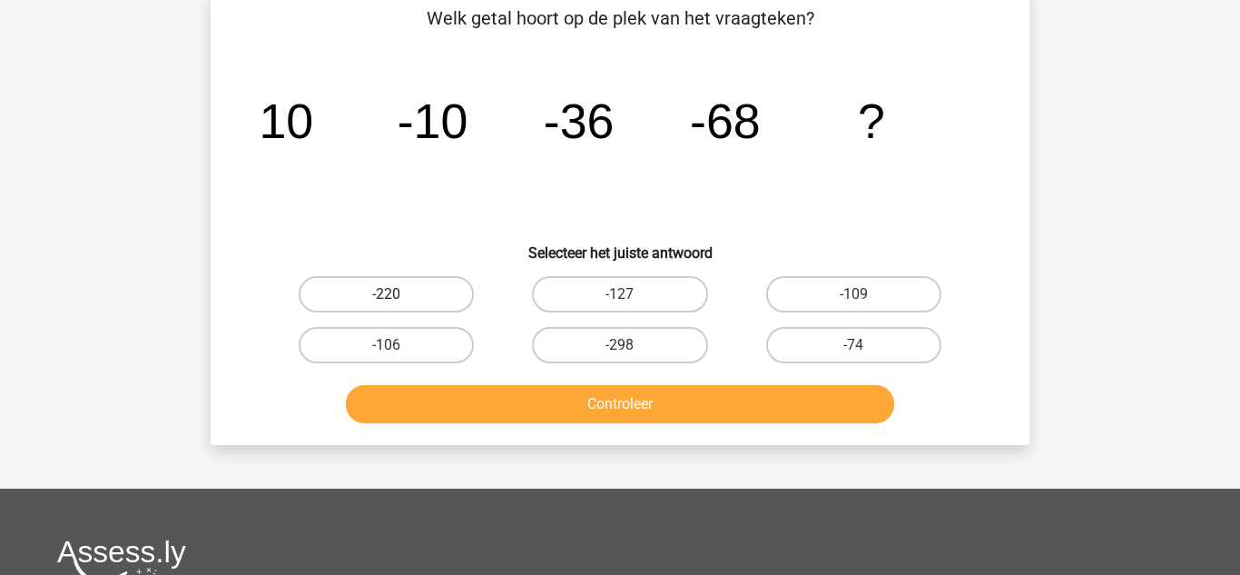
scroll to position [84, 0]
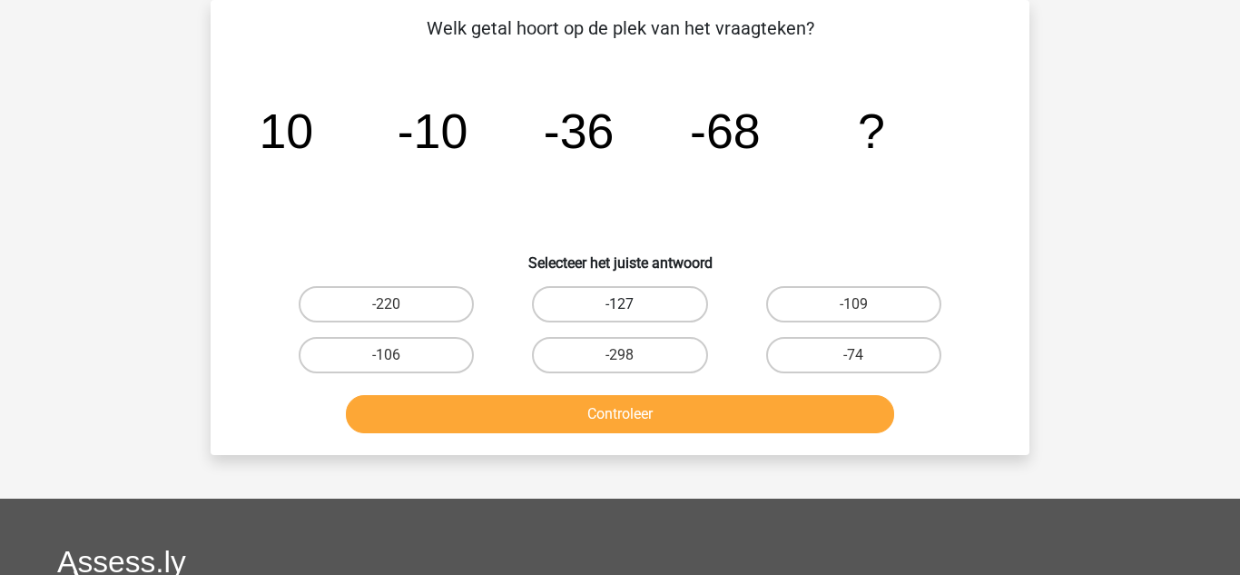
click at [578, 317] on label "-127" at bounding box center [619, 304] width 175 height 36
click at [620, 316] on input "-127" at bounding box center [626, 310] width 12 height 12
radio input "true"
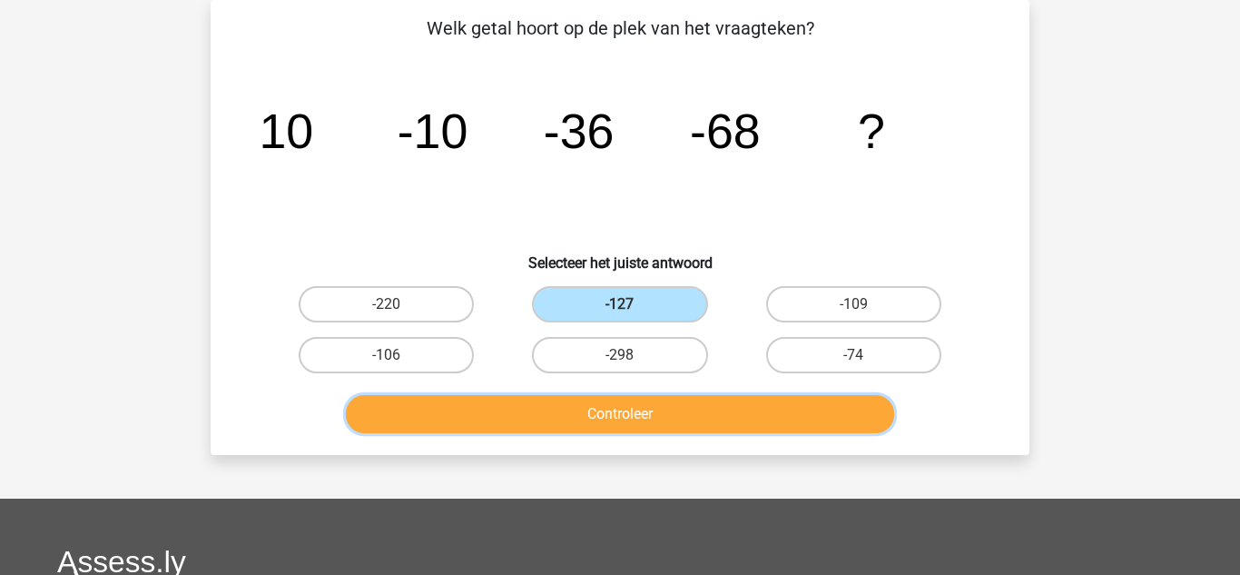
click at [637, 405] on button "Controleer" at bounding box center [620, 414] width 549 height 38
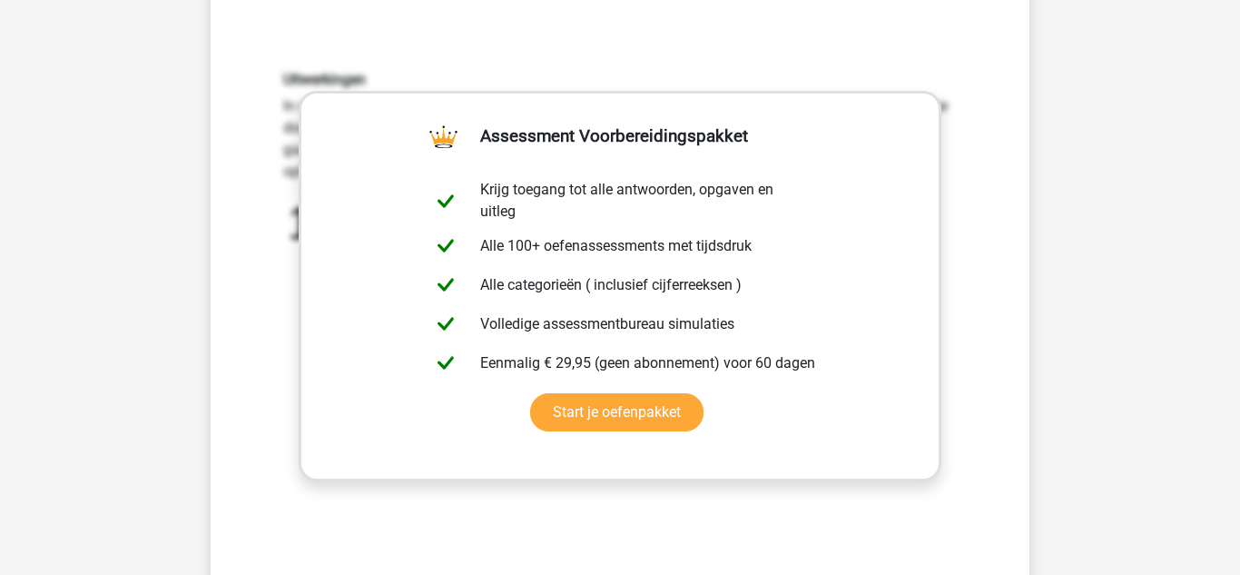
scroll to position [519, 0]
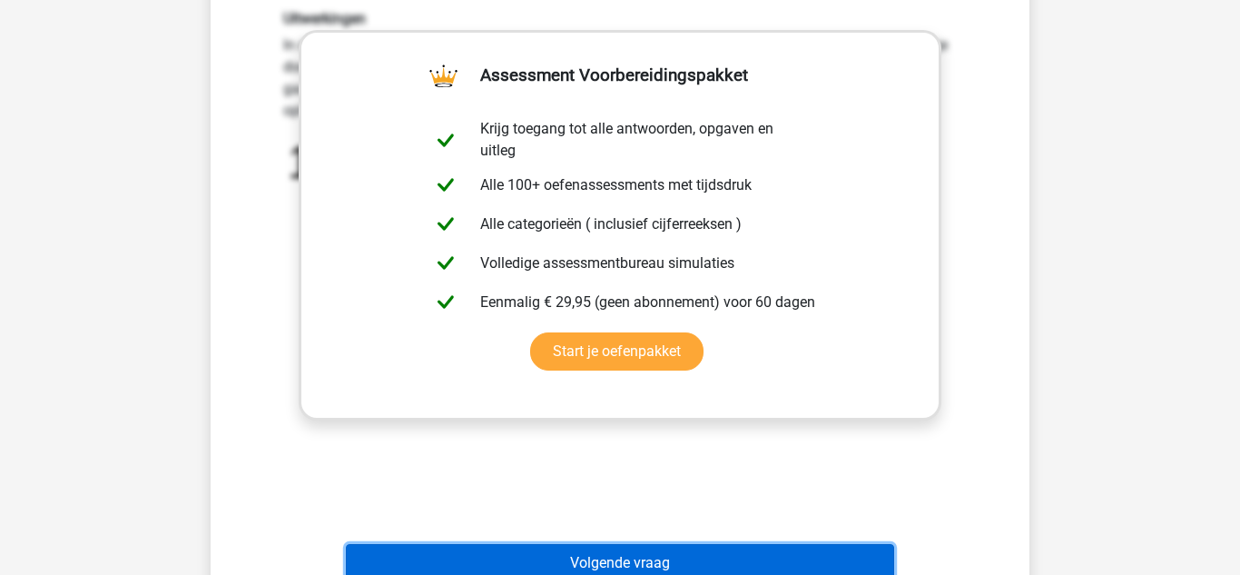
click at [569, 556] on button "Volgende vraag" at bounding box center [620, 563] width 549 height 38
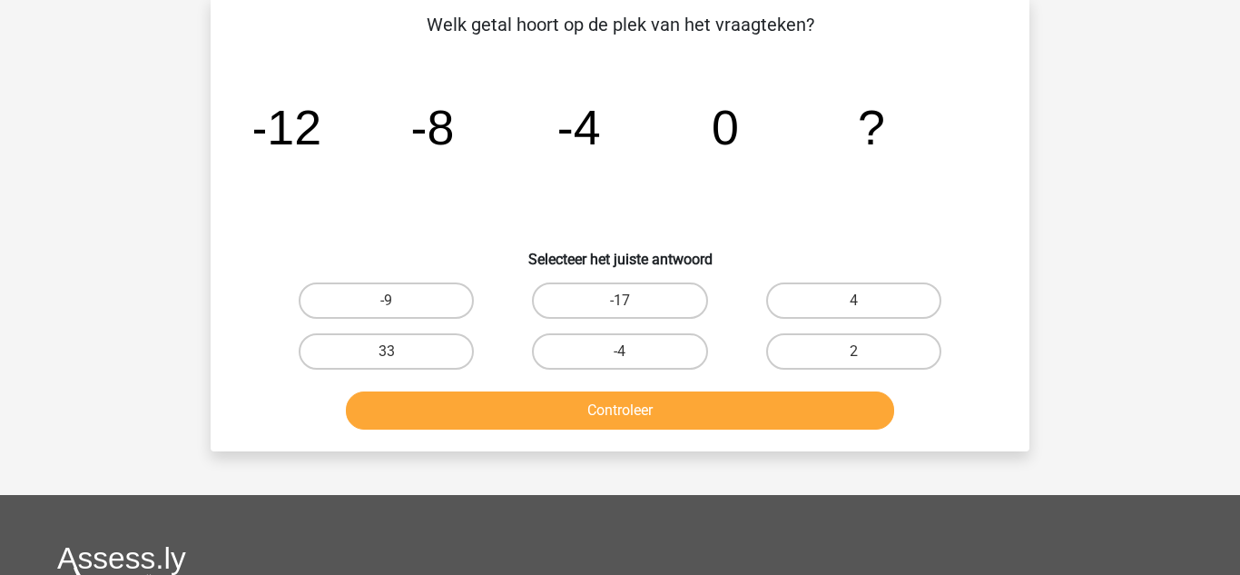
scroll to position [84, 0]
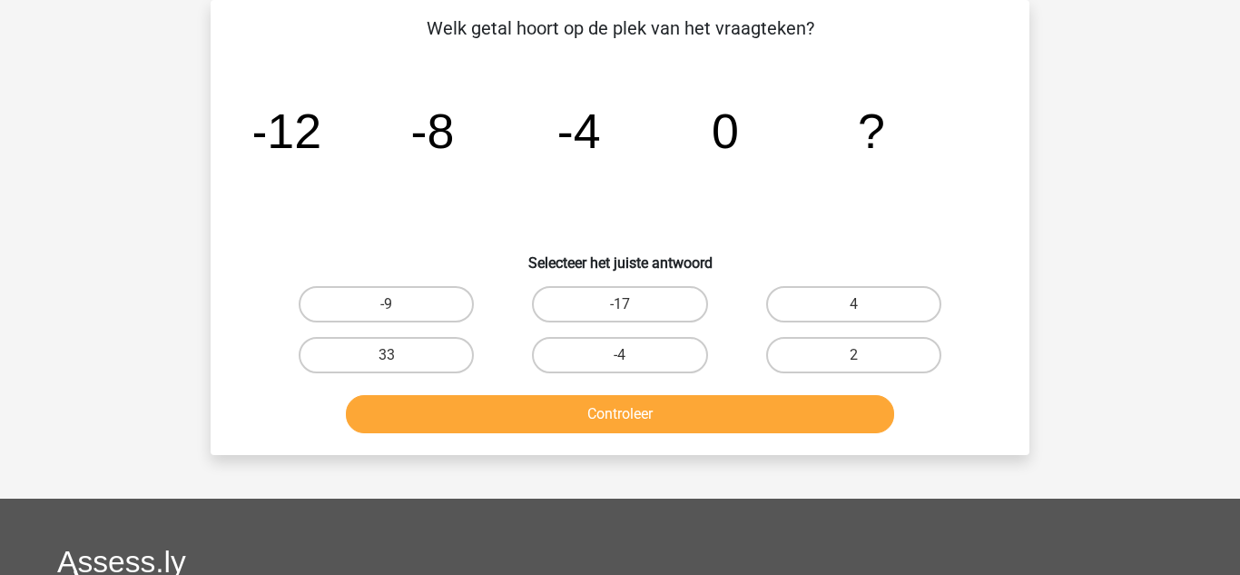
click at [859, 360] on input "2" at bounding box center [859, 361] width 12 height 12
radio input "true"
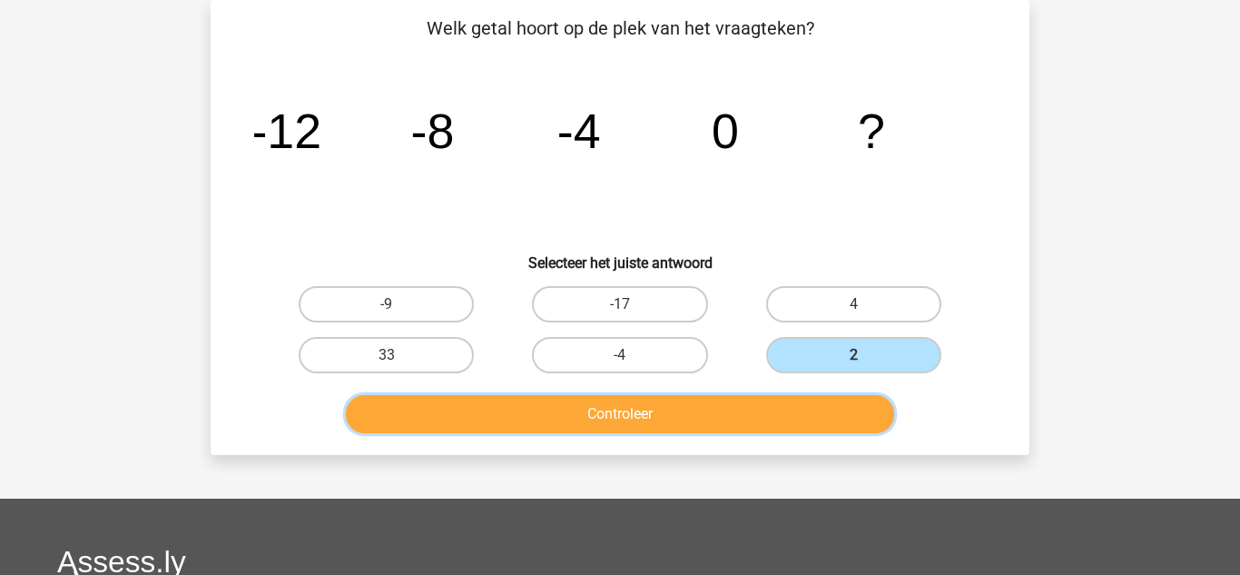
click at [764, 404] on button "Controleer" at bounding box center [620, 414] width 549 height 38
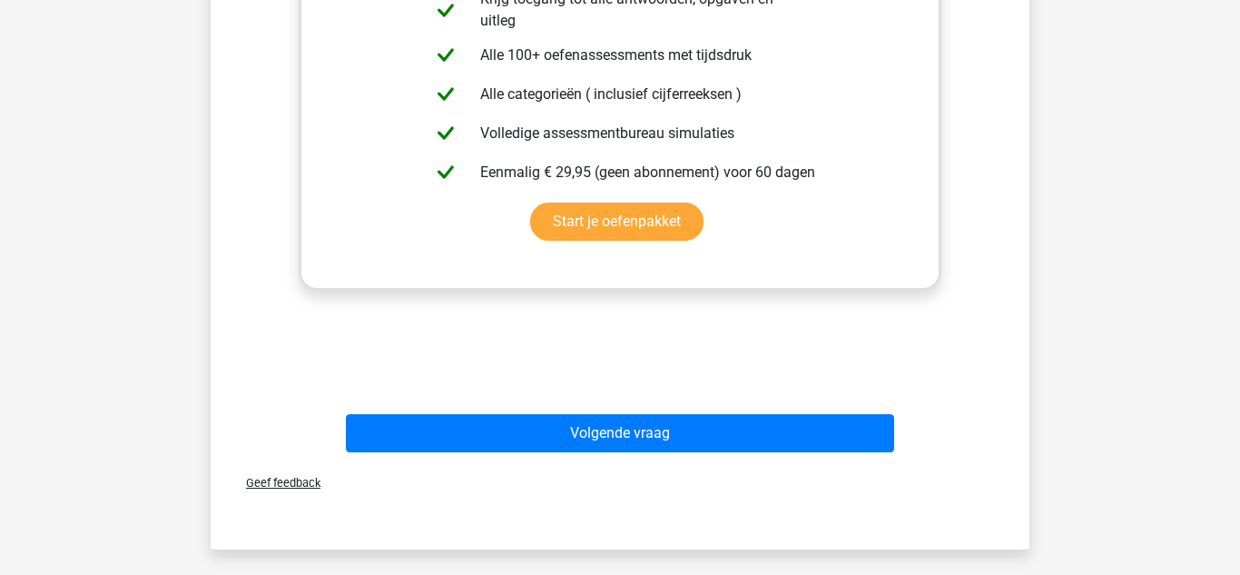
scroll to position [664, 0]
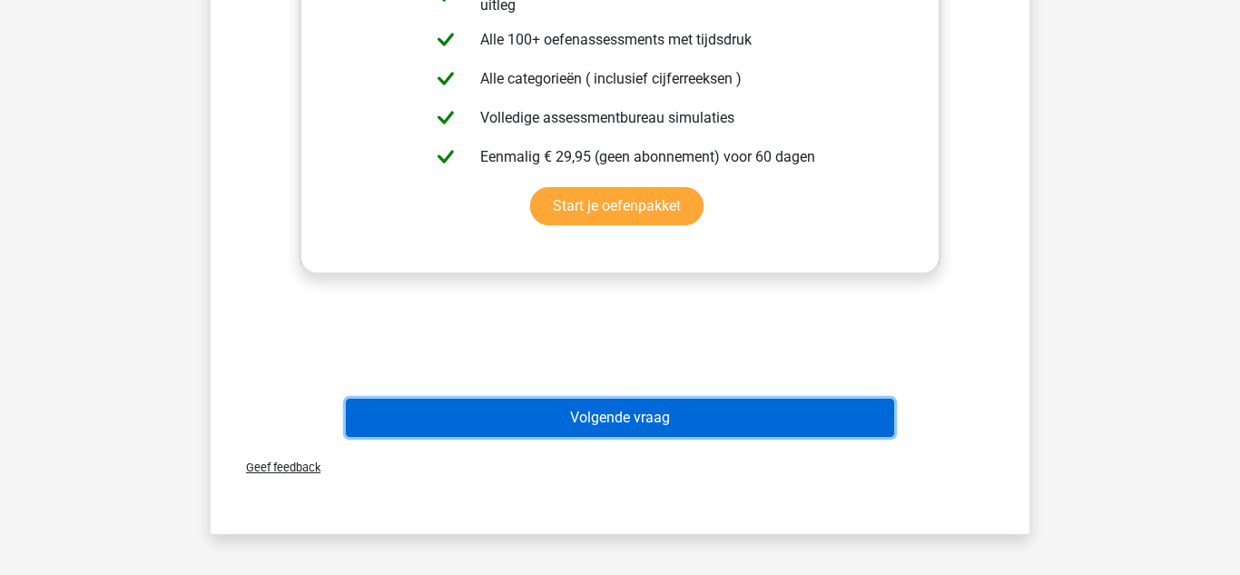
click at [496, 422] on button "Volgende vraag" at bounding box center [620, 417] width 549 height 38
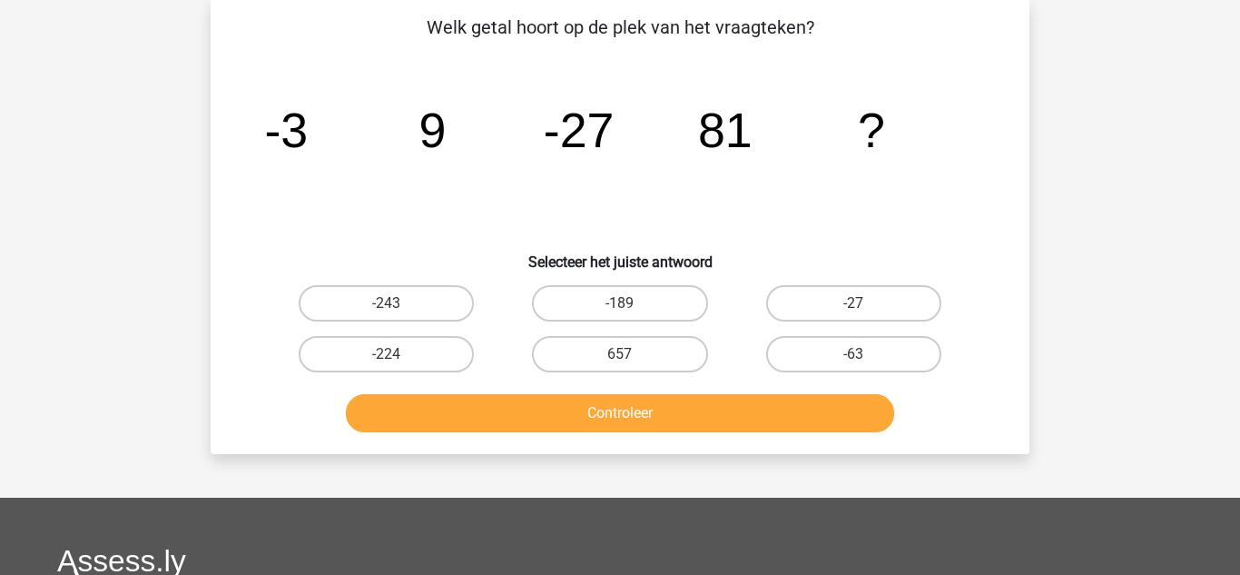
scroll to position [84, 0]
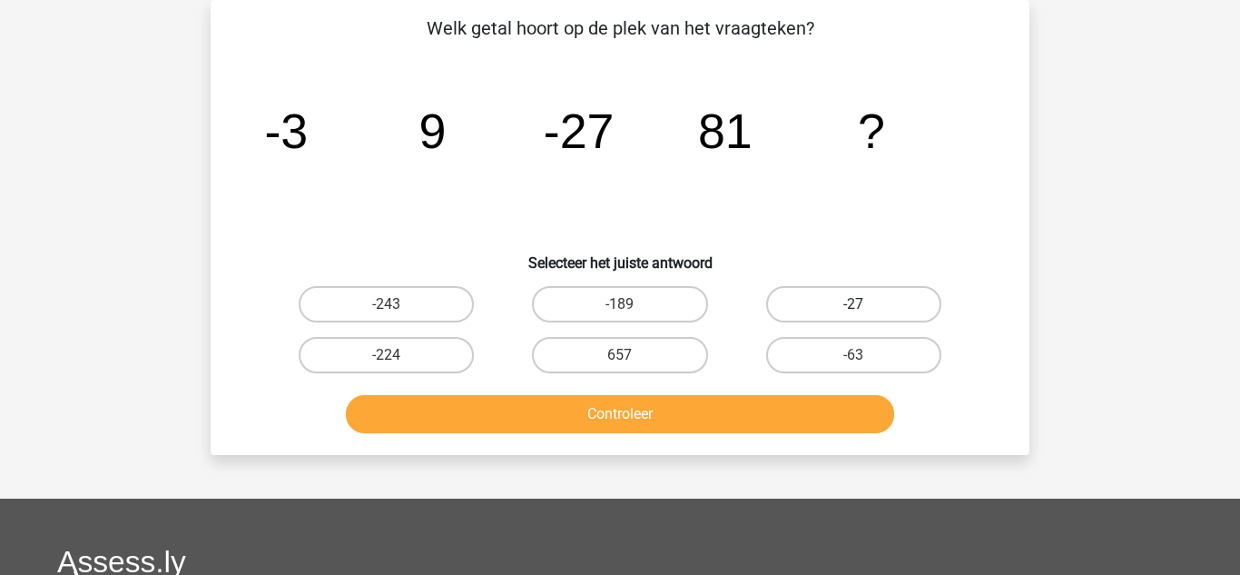
click at [818, 313] on label "-27" at bounding box center [853, 304] width 175 height 36
click at [853, 313] on input "-27" at bounding box center [859, 310] width 12 height 12
radio input "true"
click at [806, 359] on label "-63" at bounding box center [853, 355] width 175 height 36
click at [853, 359] on input "-63" at bounding box center [859, 361] width 12 height 12
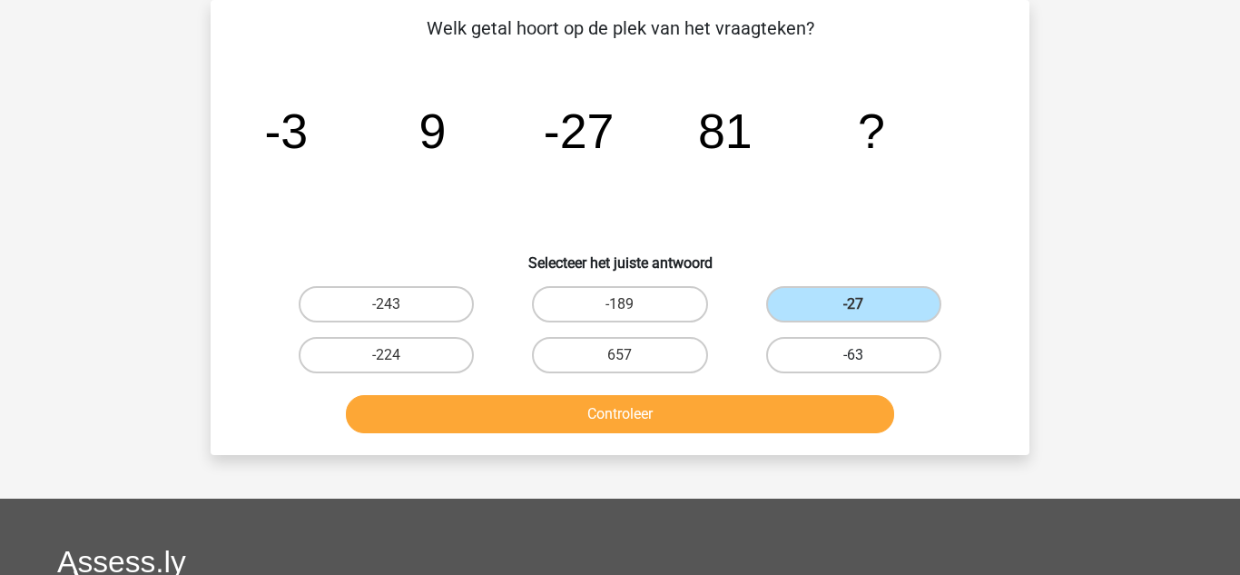
radio input "true"
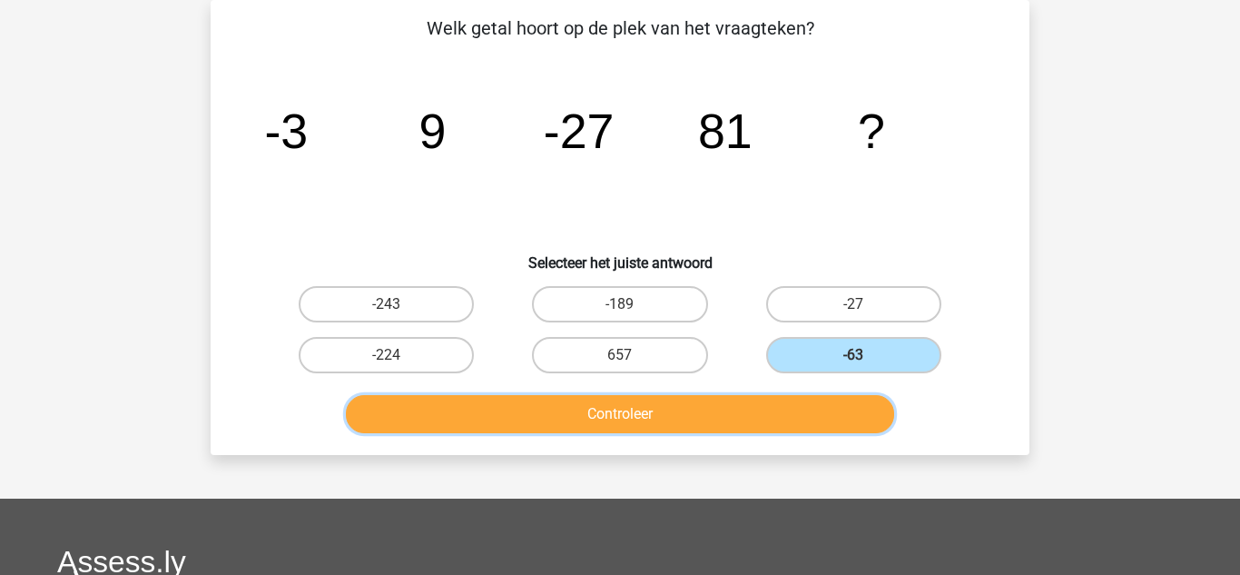
click at [742, 422] on button "Controleer" at bounding box center [620, 414] width 549 height 38
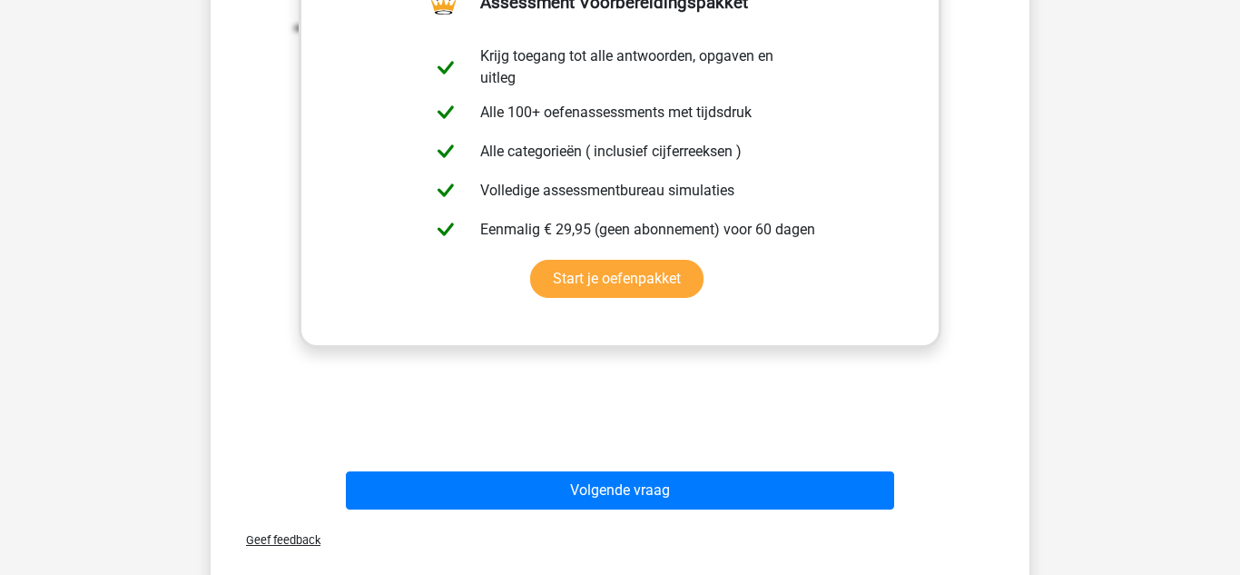
scroll to position [628, 0]
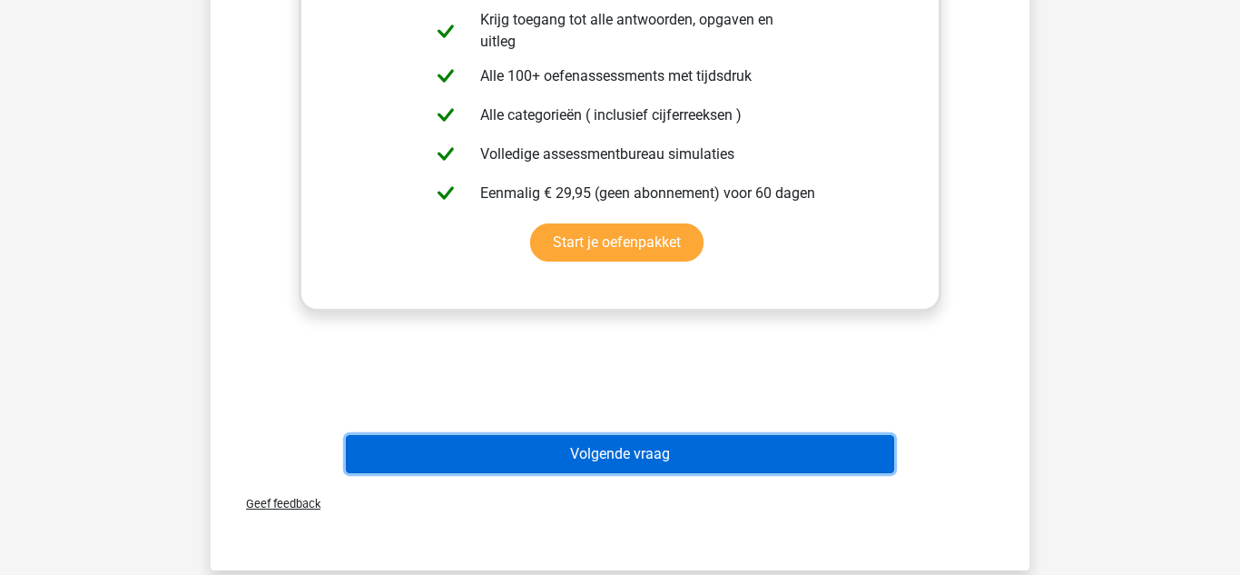
click at [457, 457] on button "Volgende vraag" at bounding box center [620, 454] width 549 height 38
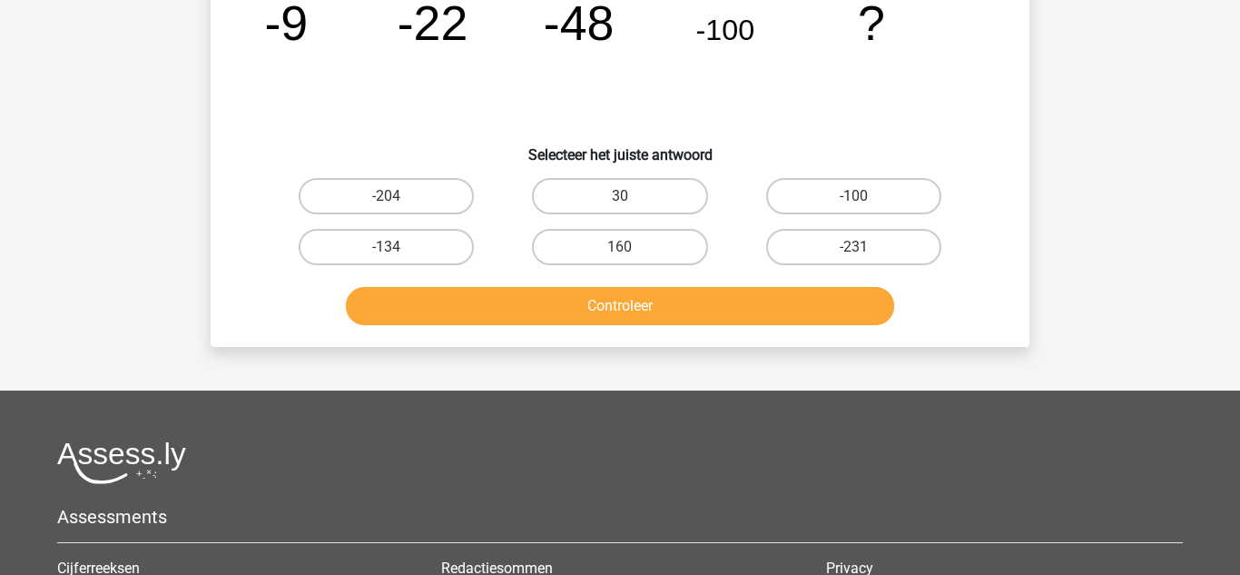
scroll to position [84, 0]
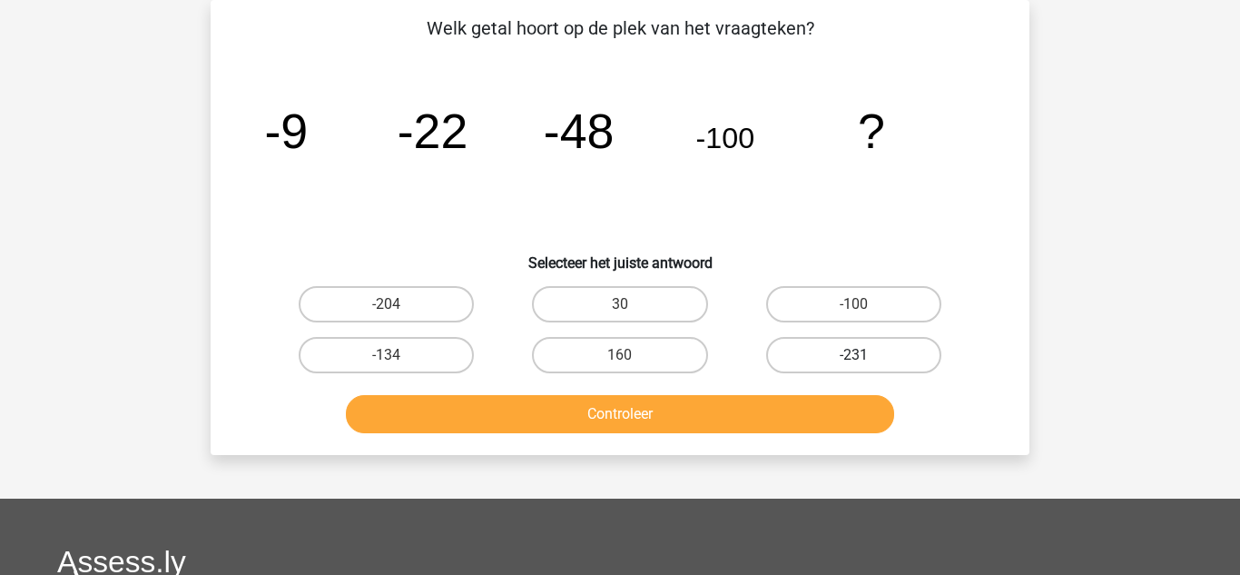
click at [827, 351] on label "-231" at bounding box center [853, 355] width 175 height 36
click at [853, 355] on input "-231" at bounding box center [859, 361] width 12 height 12
radio input "true"
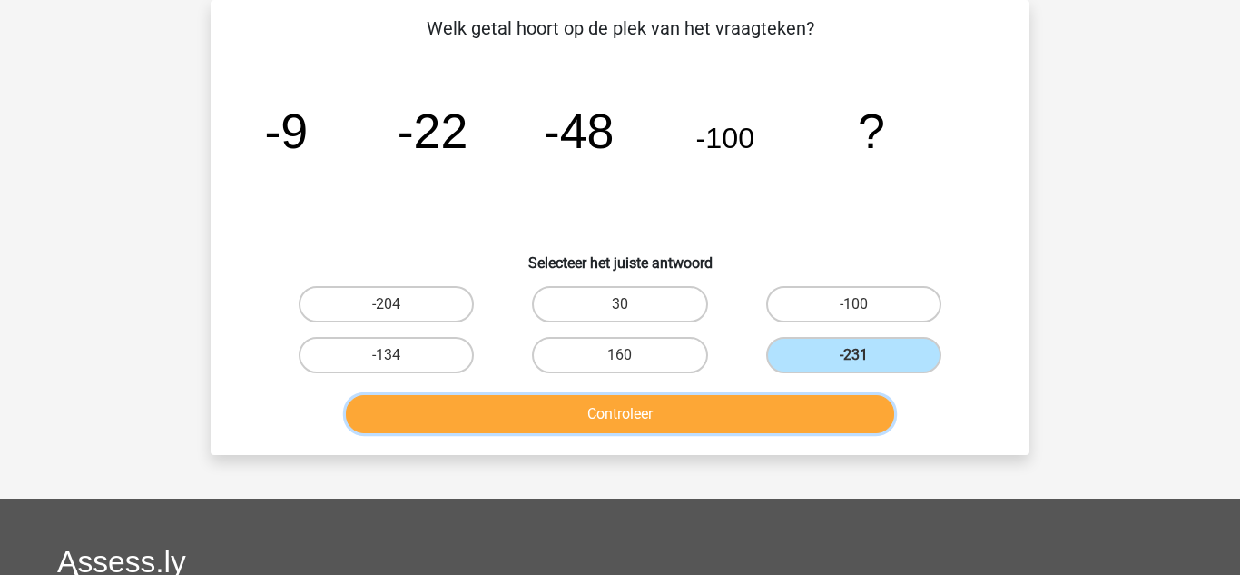
click at [754, 401] on button "Controleer" at bounding box center [620, 414] width 549 height 38
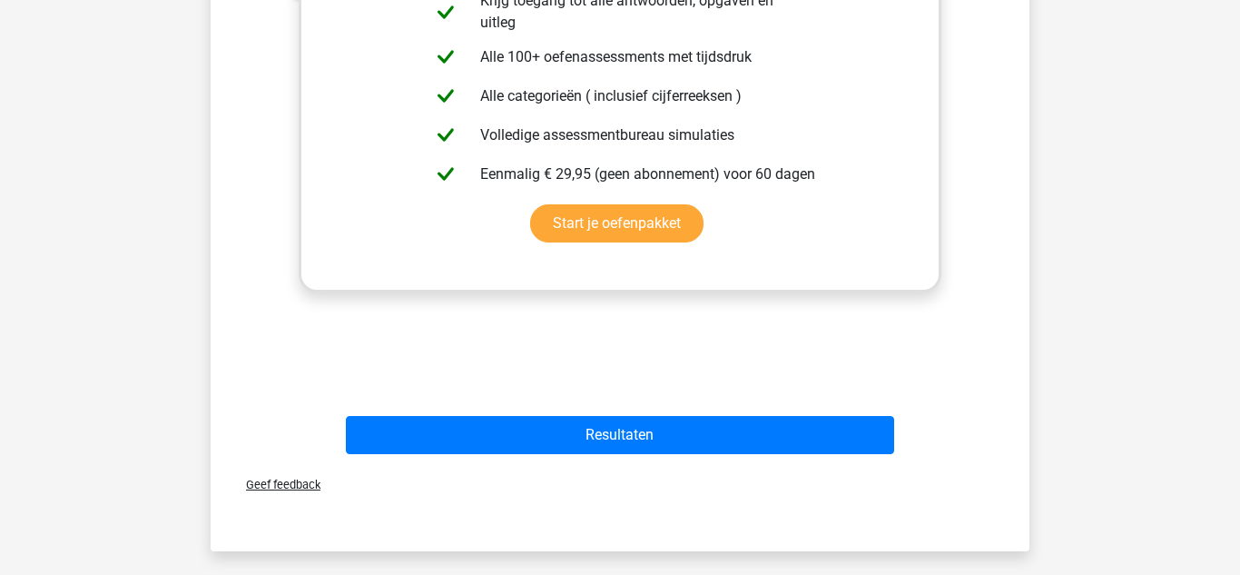
scroll to position [664, 0]
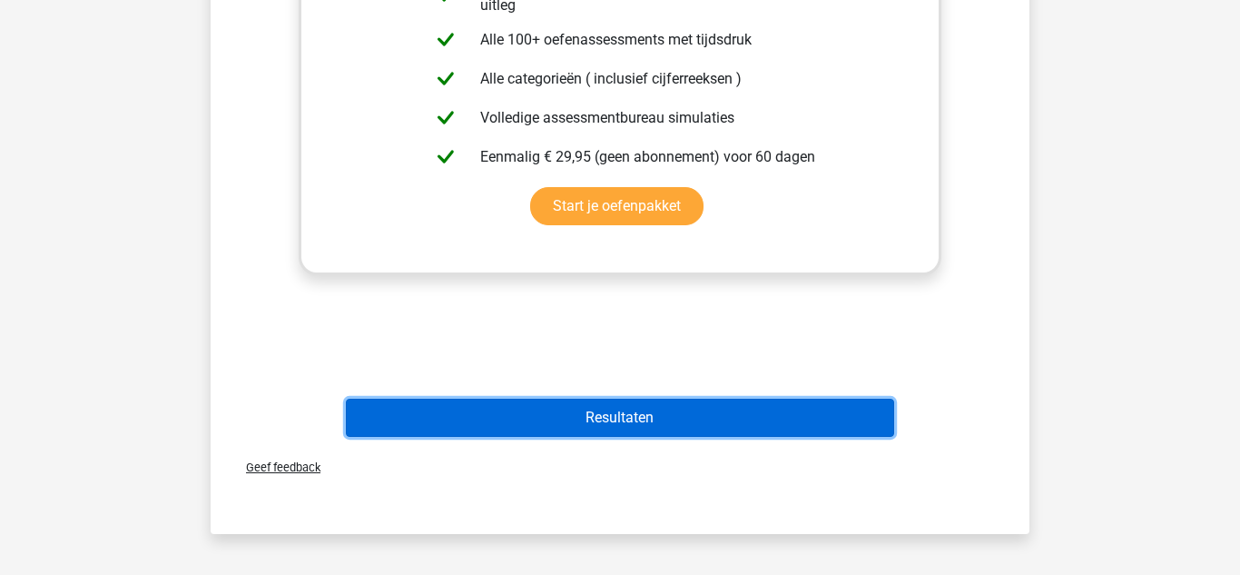
click at [522, 408] on button "Resultaten" at bounding box center [620, 417] width 549 height 38
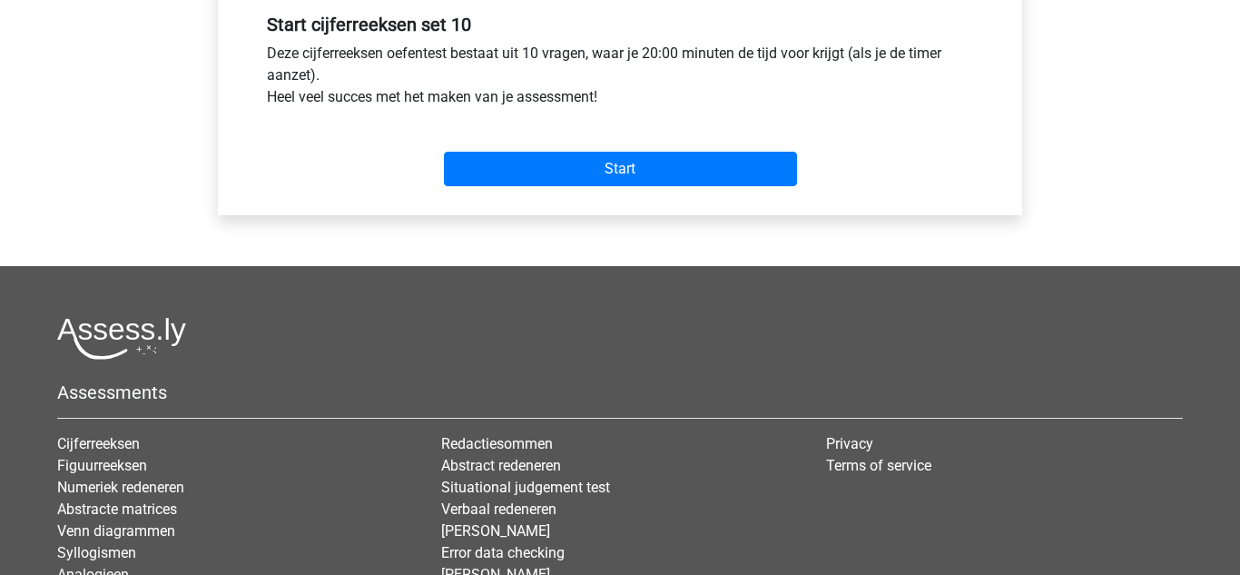
scroll to position [690, 0]
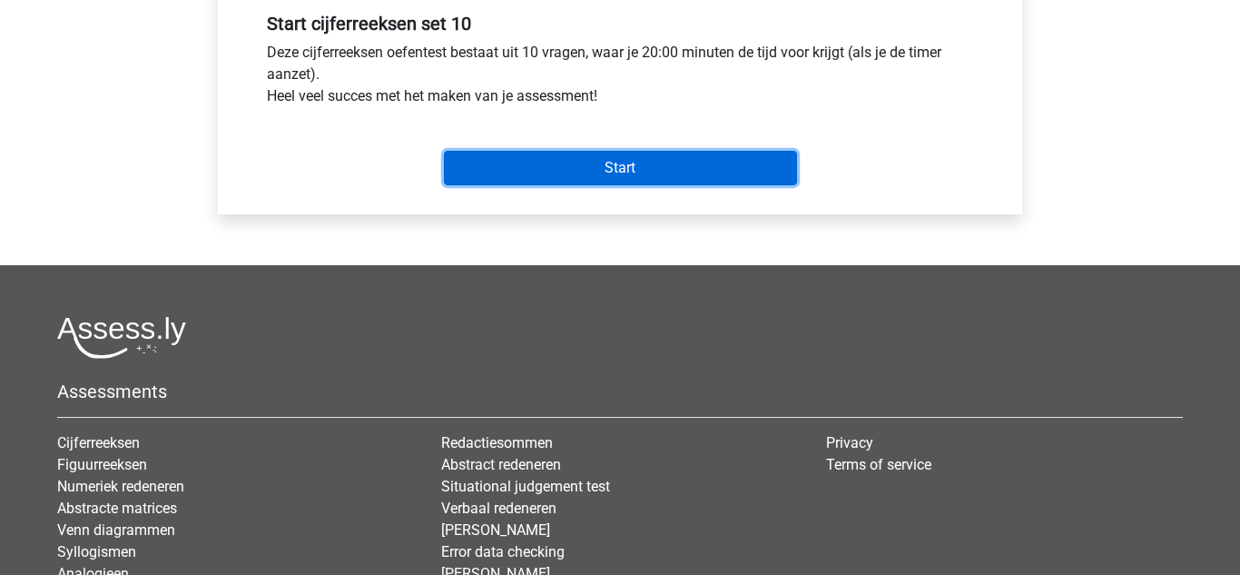
click at [570, 172] on input "Start" at bounding box center [620, 168] width 353 height 34
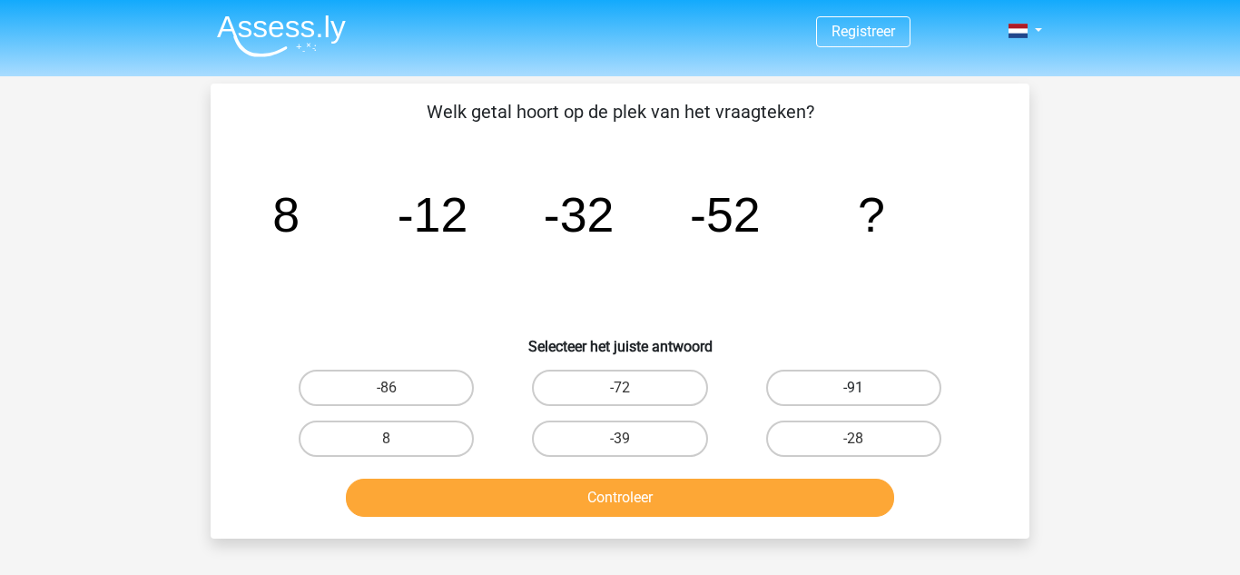
click at [827, 395] on label "-91" at bounding box center [853, 387] width 175 height 36
click at [853, 395] on input "-91" at bounding box center [859, 394] width 12 height 12
radio input "true"
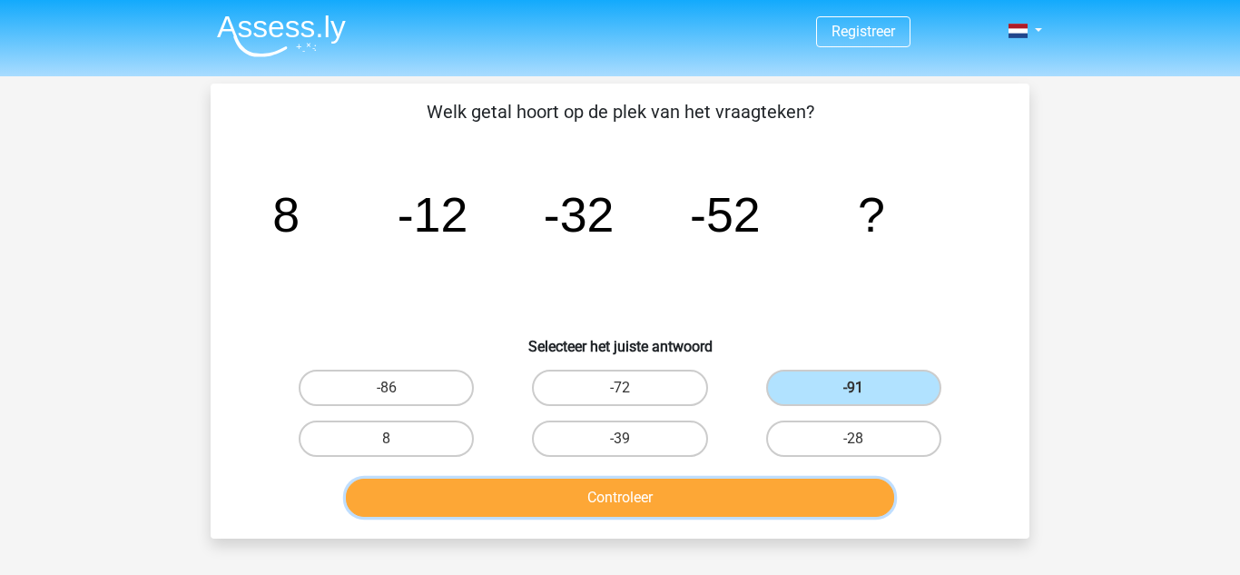
click at [745, 486] on button "Controleer" at bounding box center [620, 497] width 549 height 38
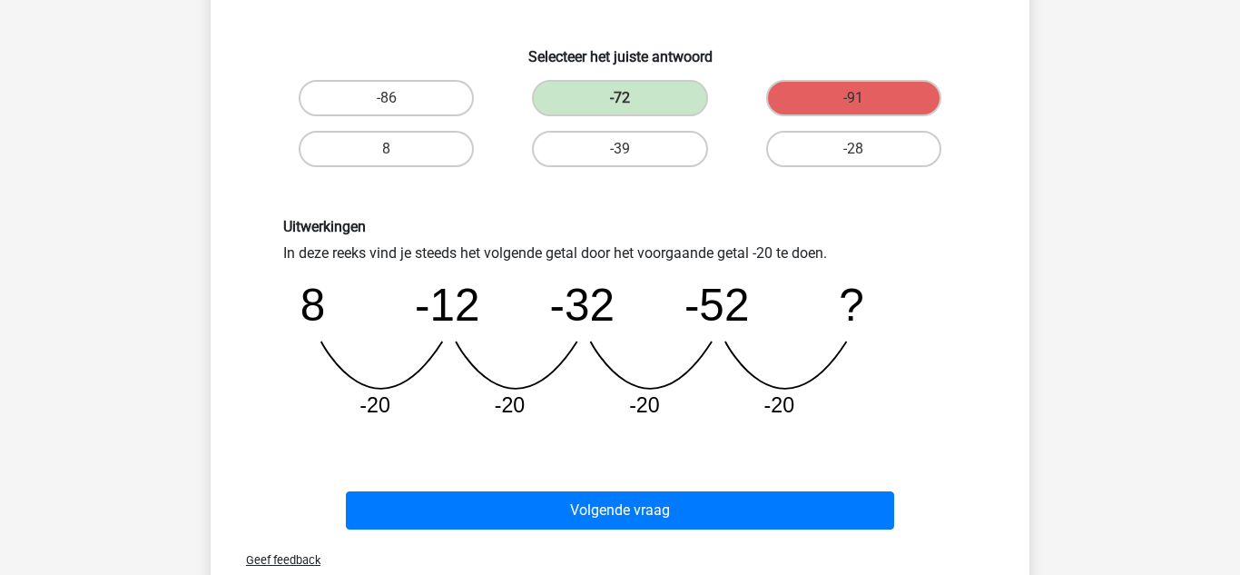
scroll to position [290, 0]
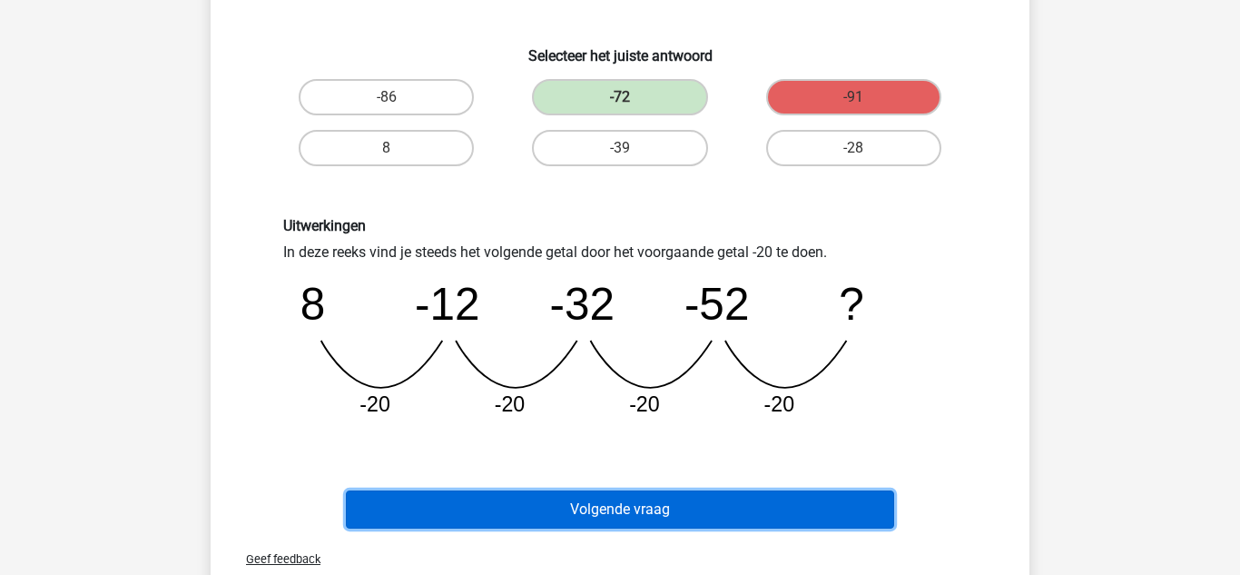
click at [608, 518] on button "Volgende vraag" at bounding box center [620, 509] width 549 height 38
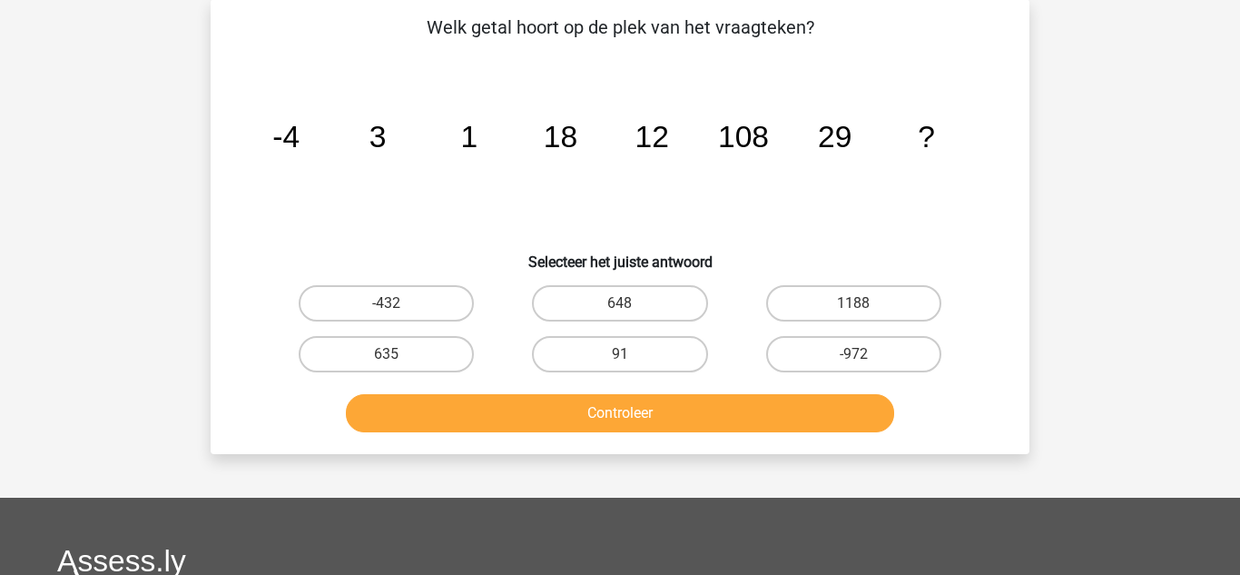
scroll to position [84, 0]
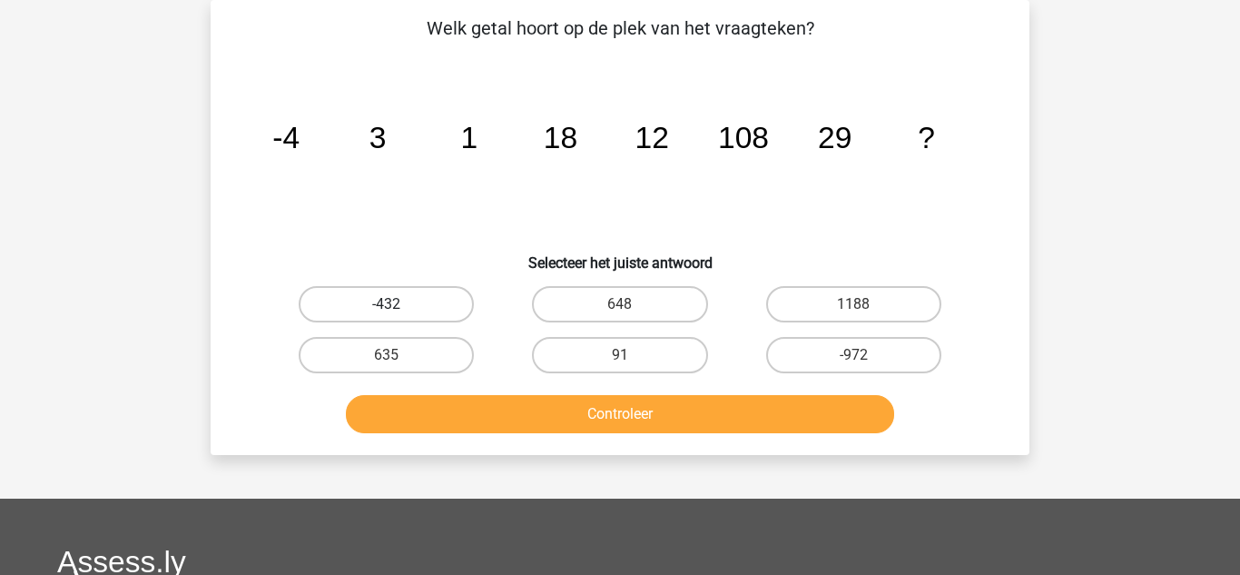
click at [451, 295] on label "-432" at bounding box center [386, 304] width 175 height 36
click at [398, 304] on input "-432" at bounding box center [393, 310] width 12 height 12
radio input "true"
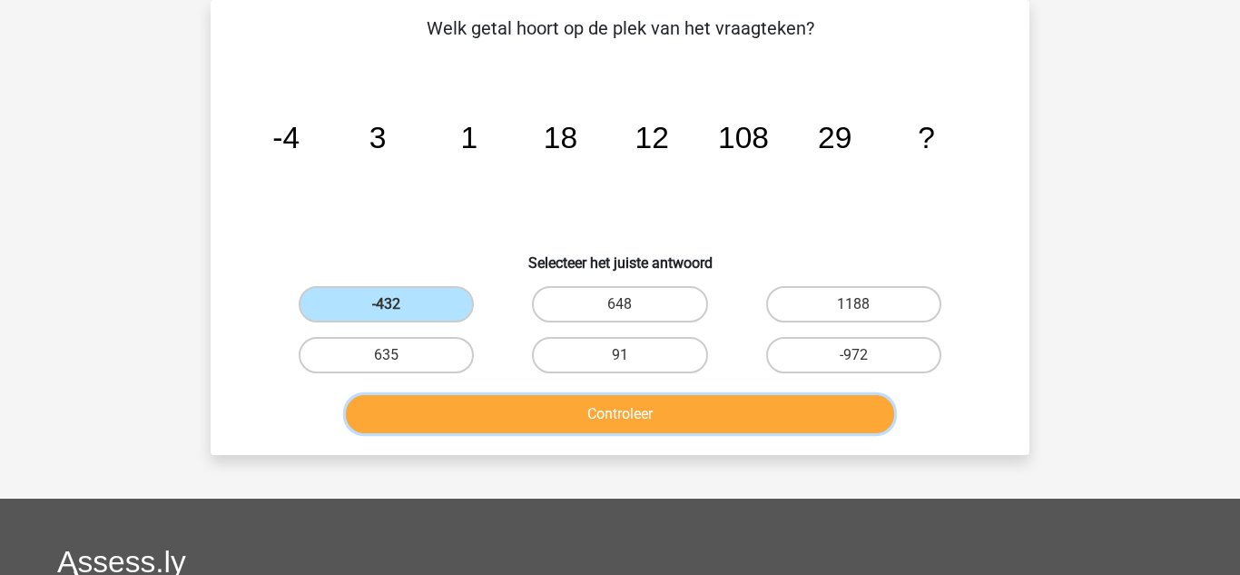
click at [609, 410] on button "Controleer" at bounding box center [620, 414] width 549 height 38
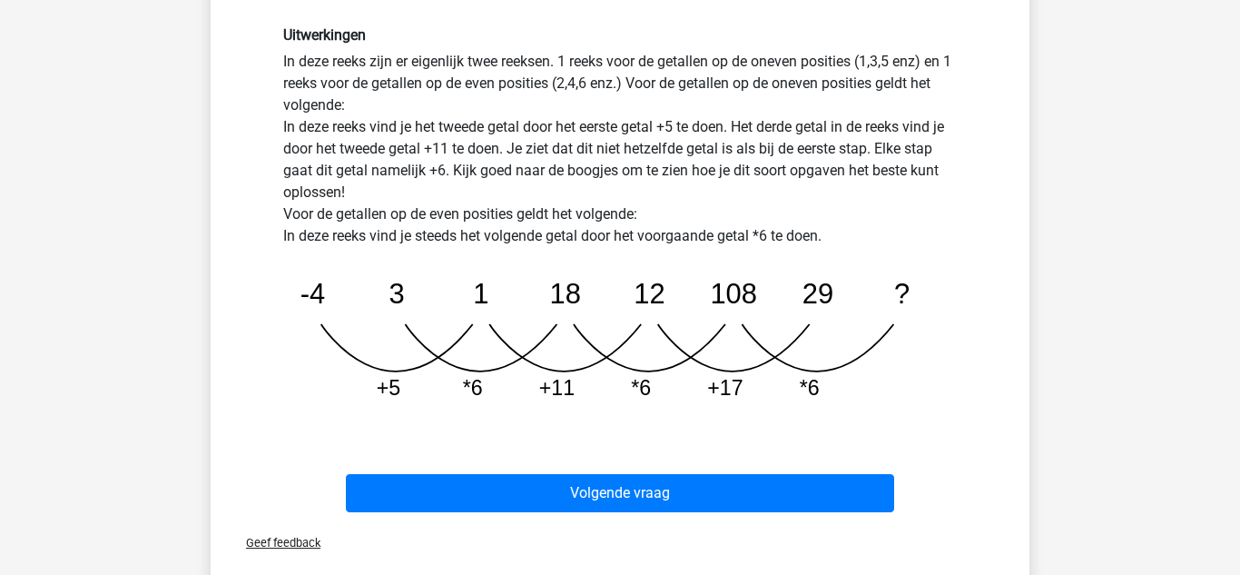
scroll to position [483, 0]
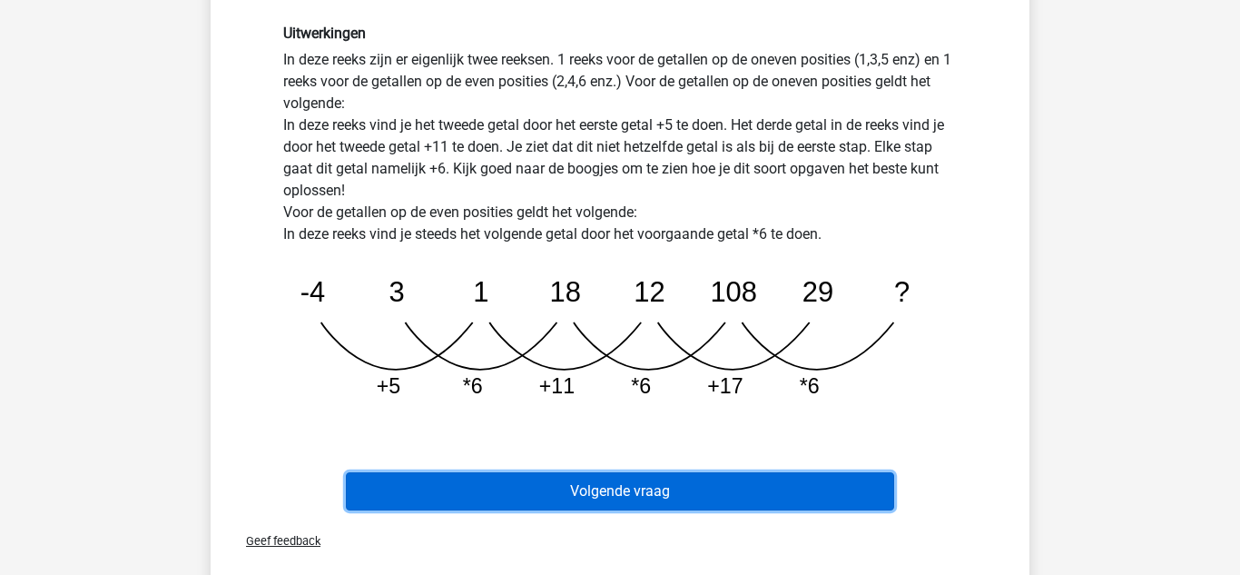
click at [600, 492] on button "Volgende vraag" at bounding box center [620, 491] width 549 height 38
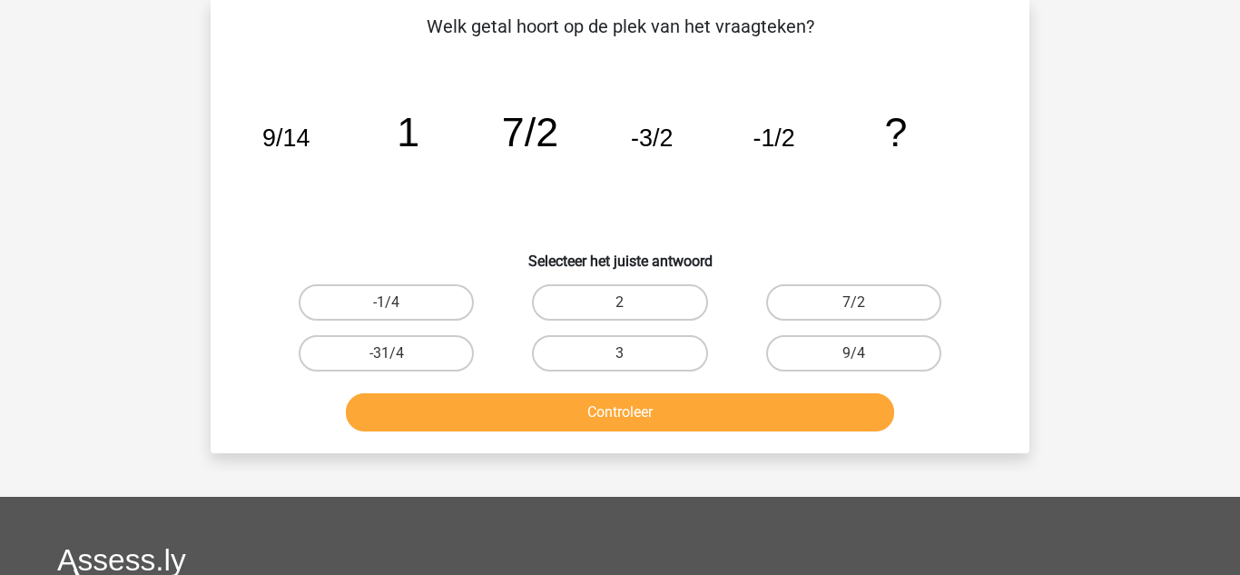
scroll to position [84, 0]
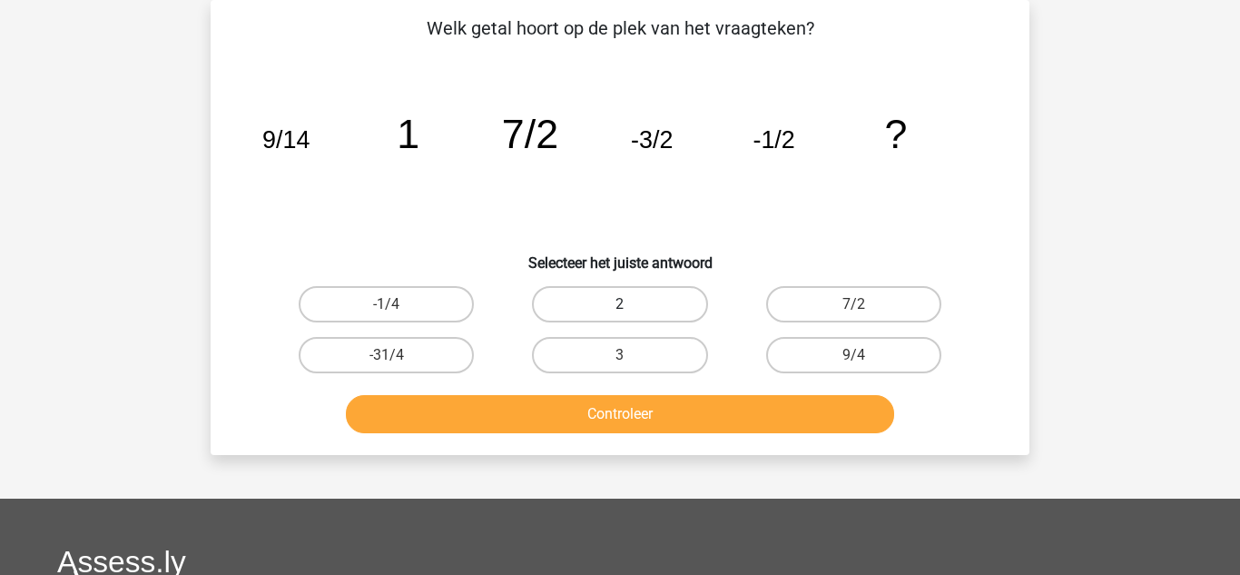
click at [654, 296] on label "2" at bounding box center [619, 304] width 175 height 36
click at [632, 304] on input "2" at bounding box center [626, 310] width 12 height 12
radio input "true"
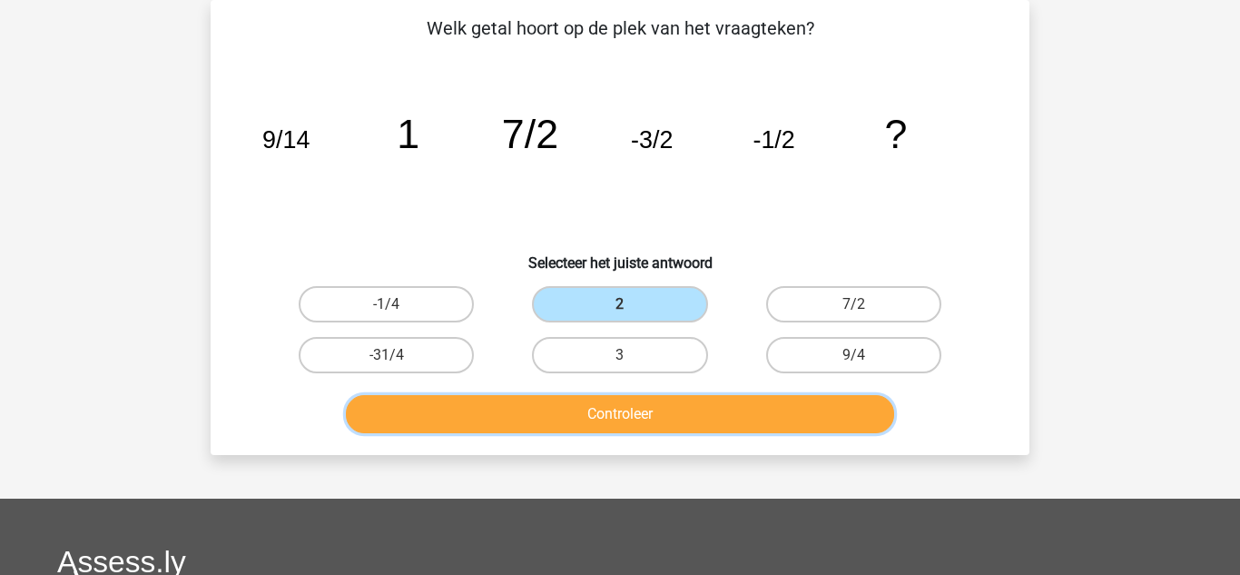
click at [681, 408] on button "Controleer" at bounding box center [620, 414] width 549 height 38
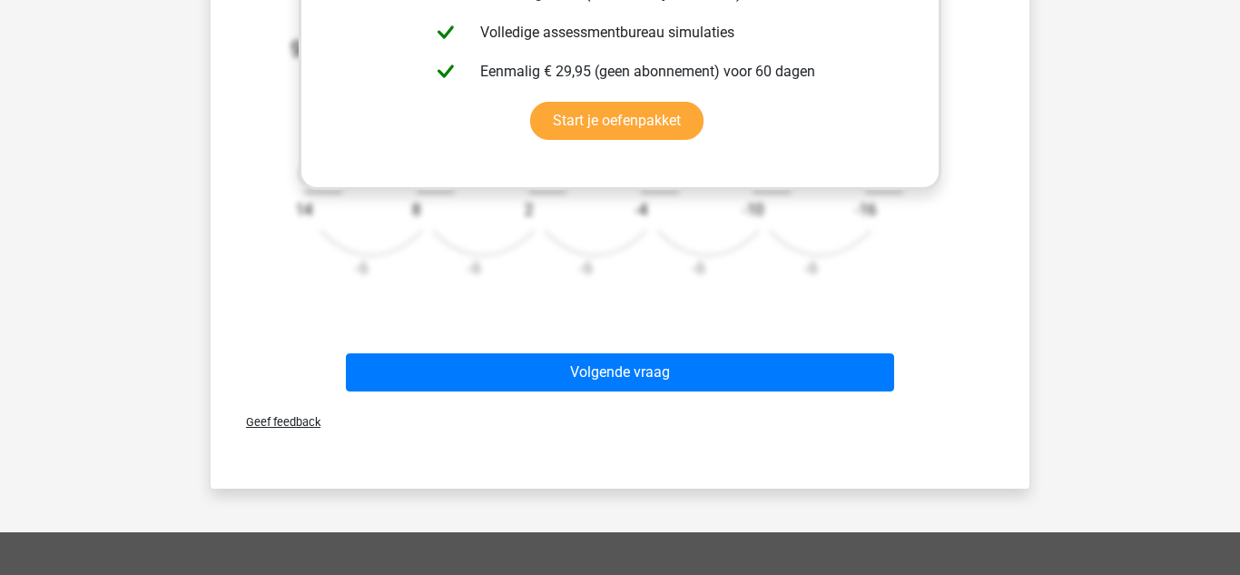
scroll to position [799, 0]
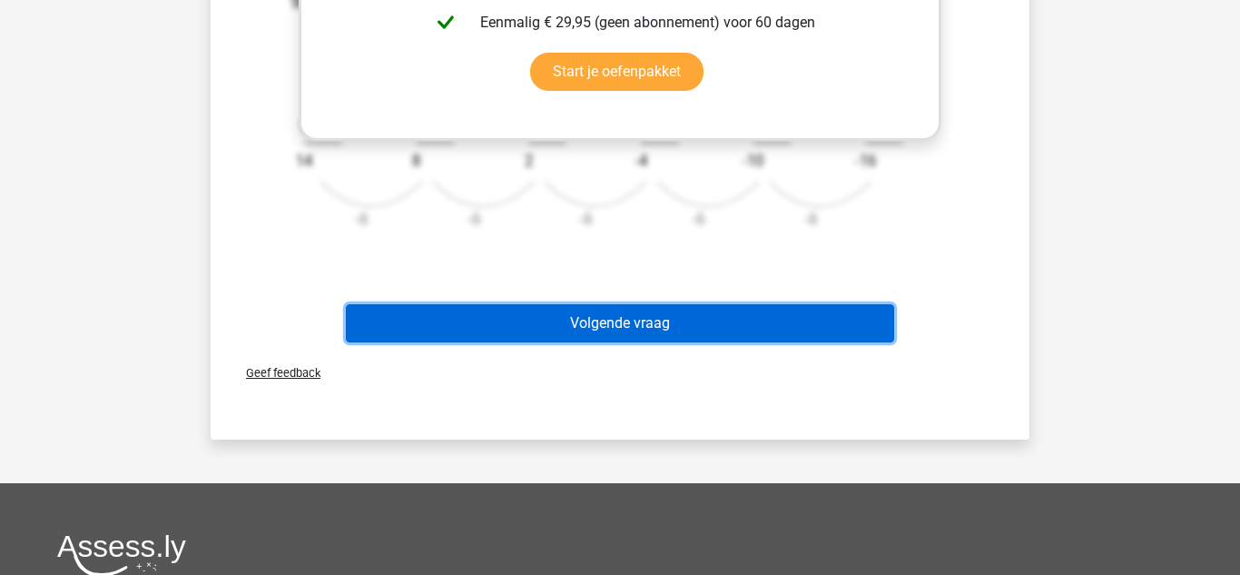
click at [544, 337] on button "Volgende vraag" at bounding box center [620, 323] width 549 height 38
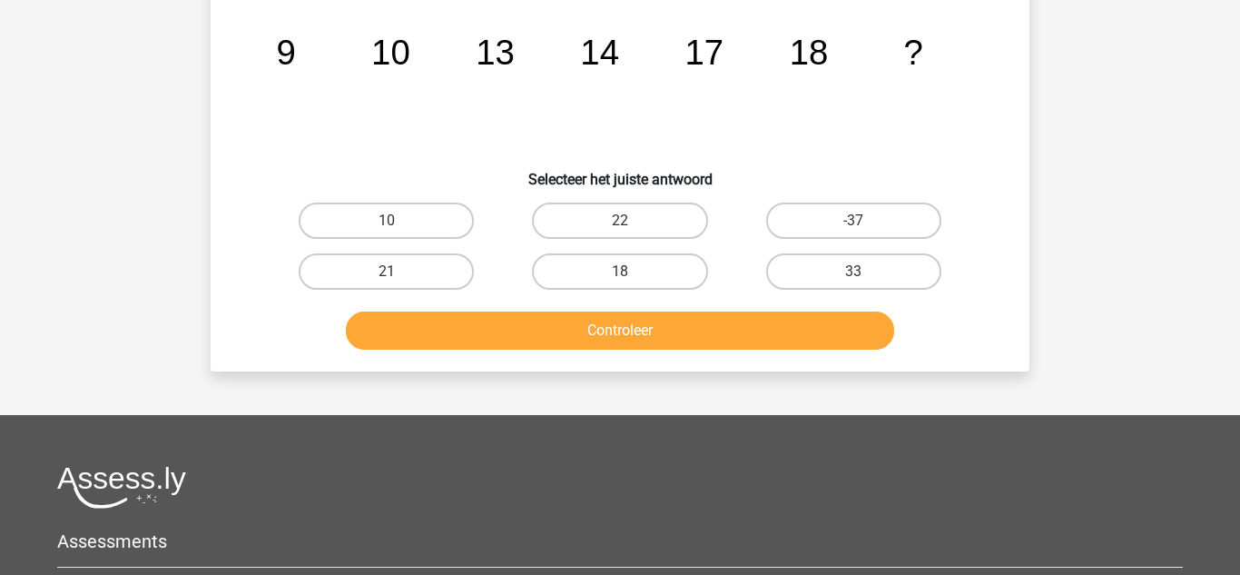
scroll to position [84, 0]
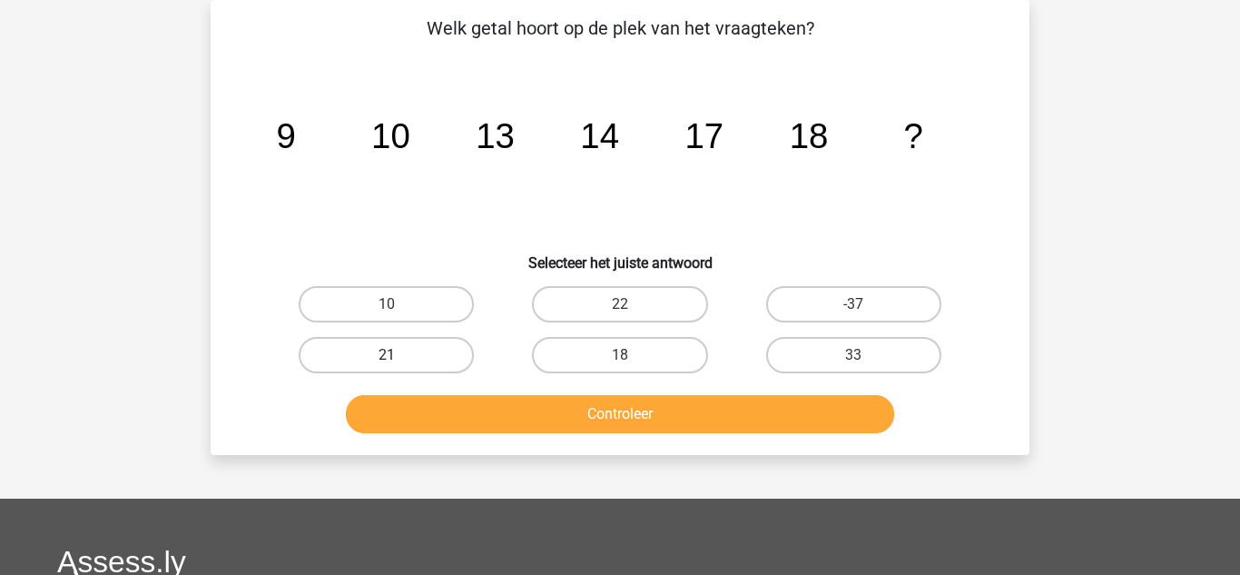
click at [345, 361] on label "21" at bounding box center [386, 355] width 175 height 36
click at [387, 361] on input "21" at bounding box center [393, 361] width 12 height 12
radio input "true"
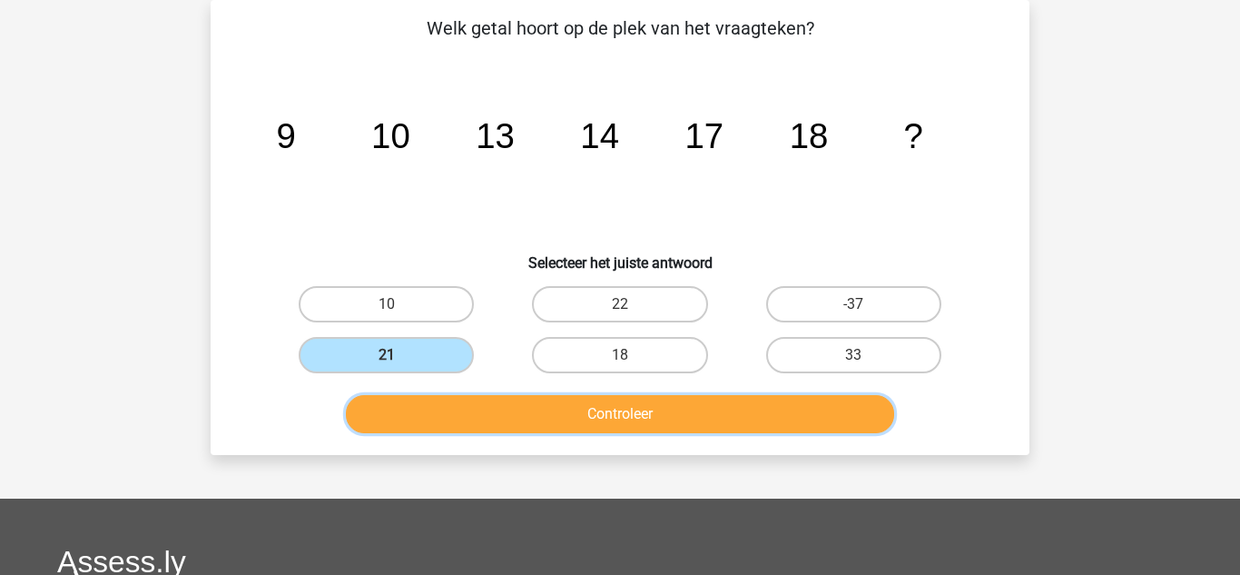
click at [471, 409] on button "Controleer" at bounding box center [620, 414] width 549 height 38
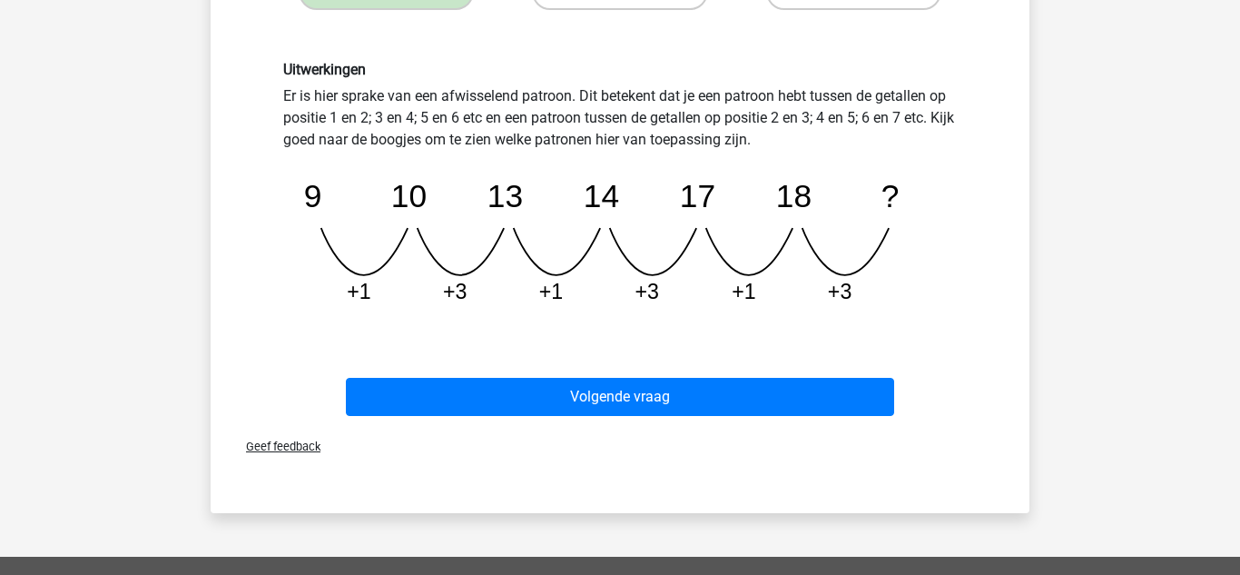
scroll to position [519, 0]
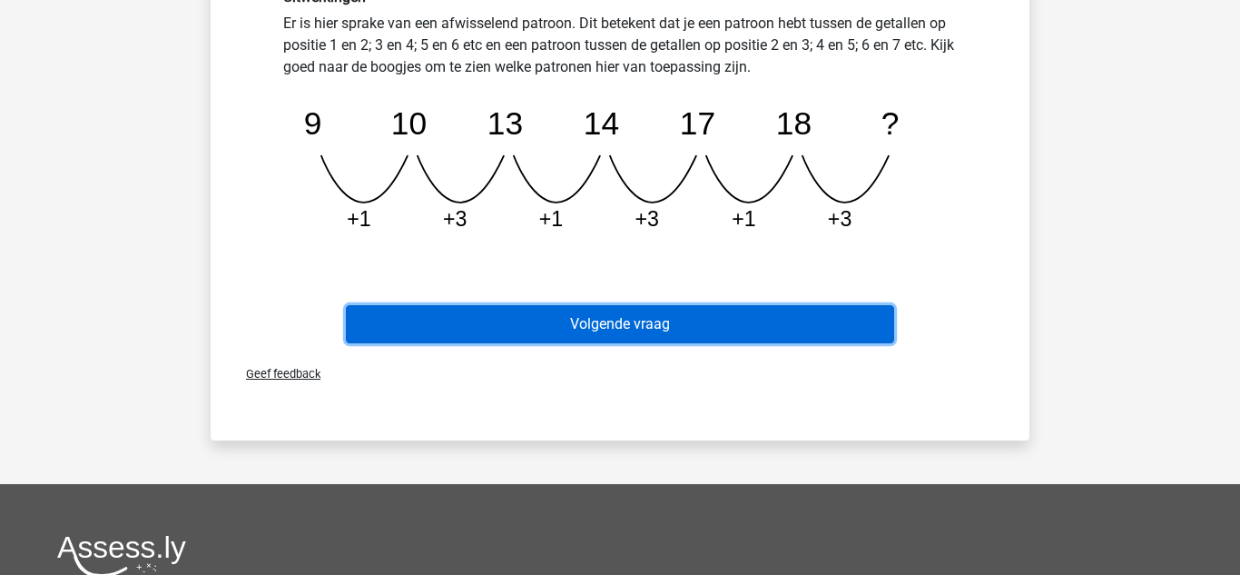
click at [506, 337] on button "Volgende vraag" at bounding box center [620, 324] width 549 height 38
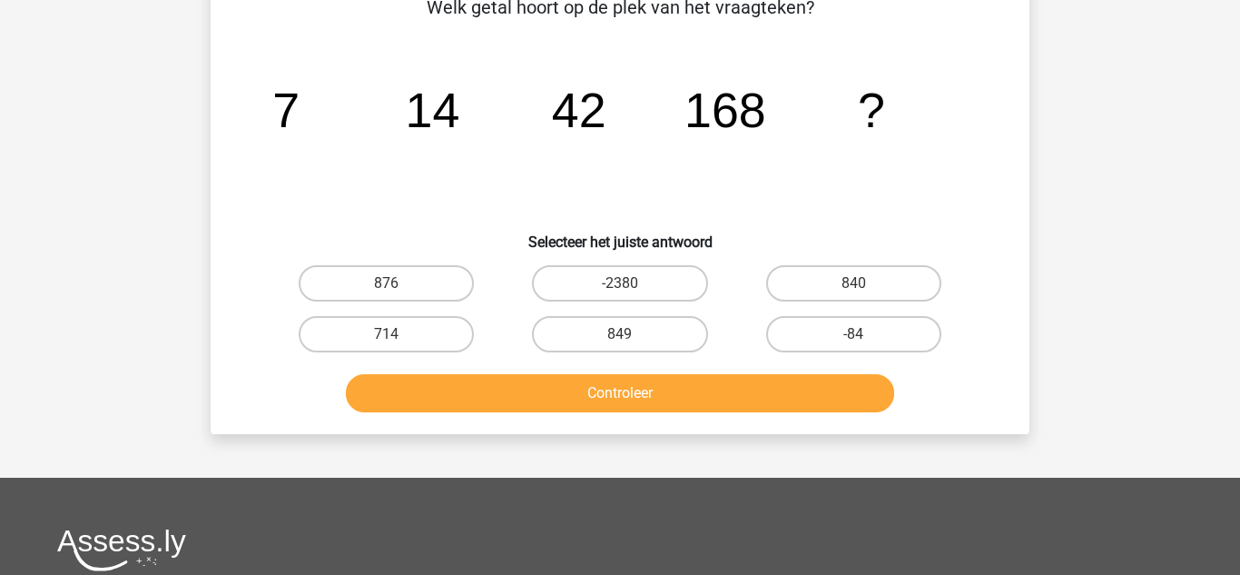
scroll to position [84, 0]
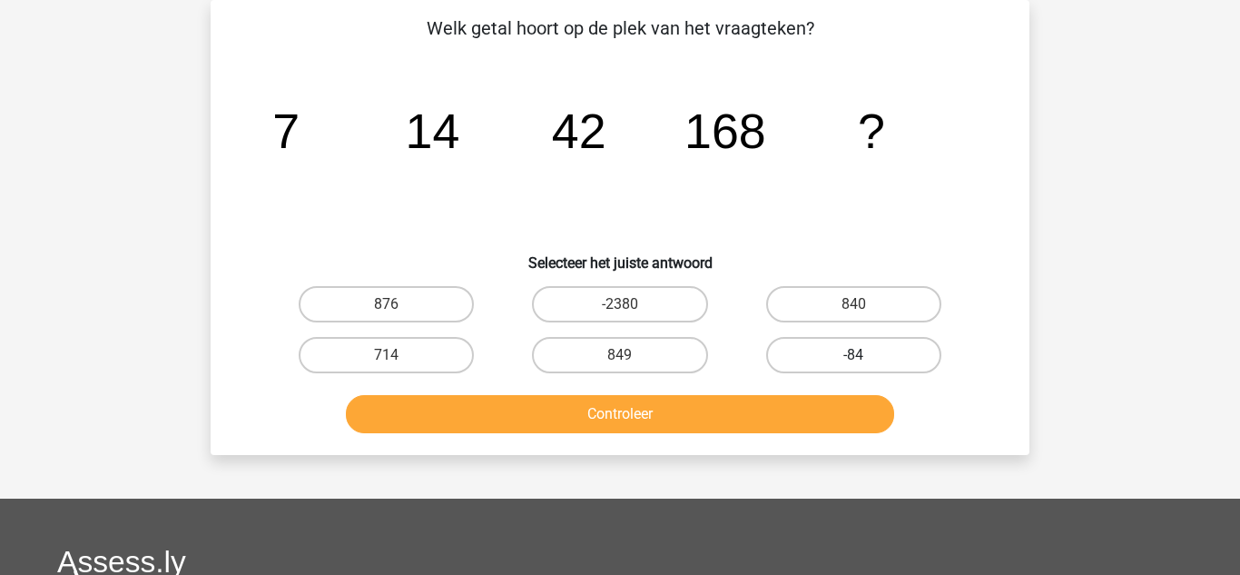
click at [802, 364] on label "-84" at bounding box center [853, 355] width 175 height 36
click at [853, 364] on input "-84" at bounding box center [859, 361] width 12 height 12
radio input "true"
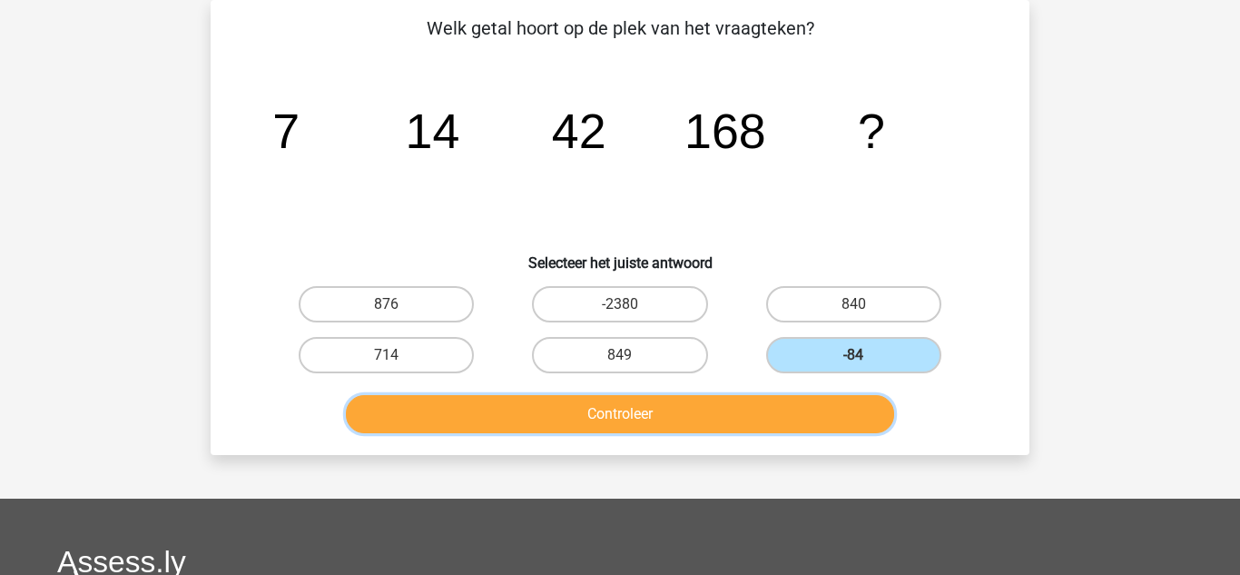
click at [703, 425] on button "Controleer" at bounding box center [620, 414] width 549 height 38
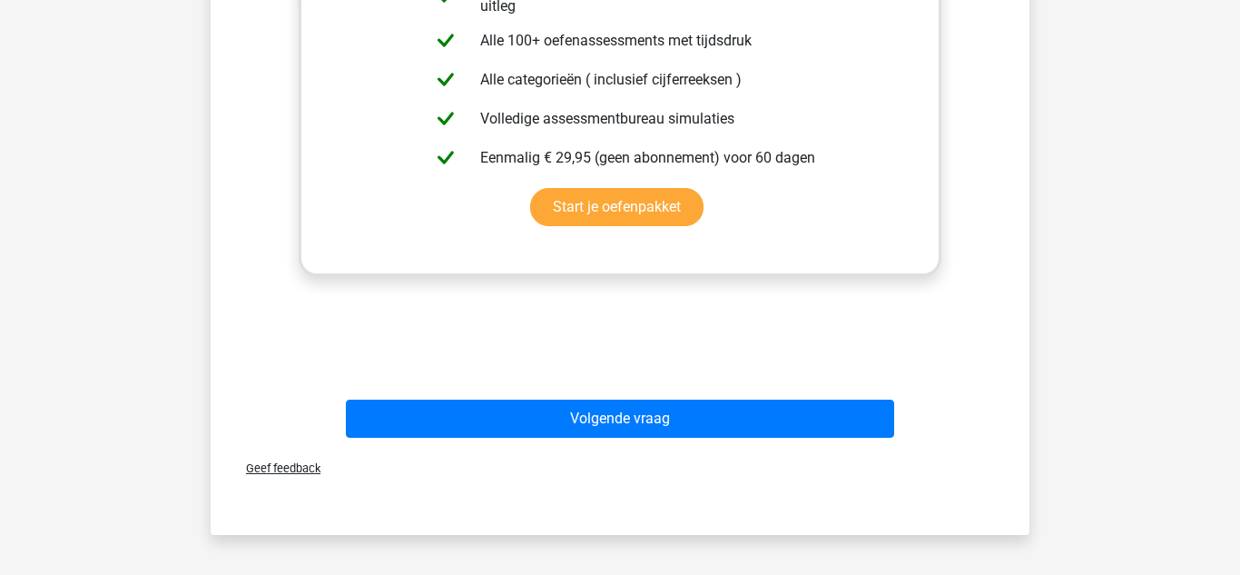
scroll to position [664, 0]
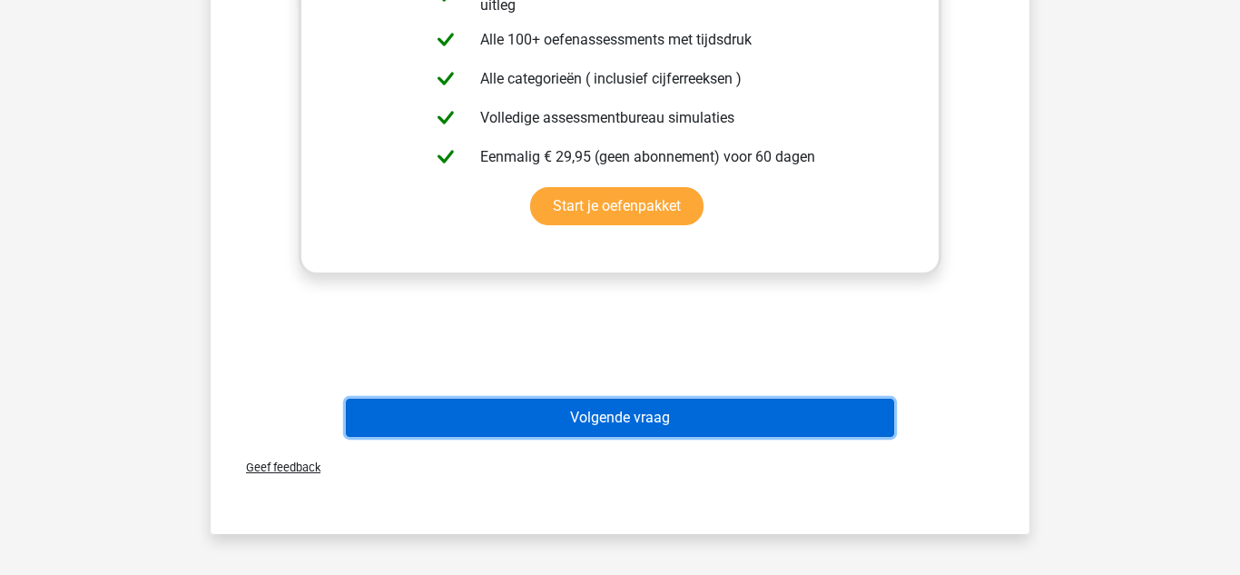
click at [572, 425] on button "Volgende vraag" at bounding box center [620, 417] width 549 height 38
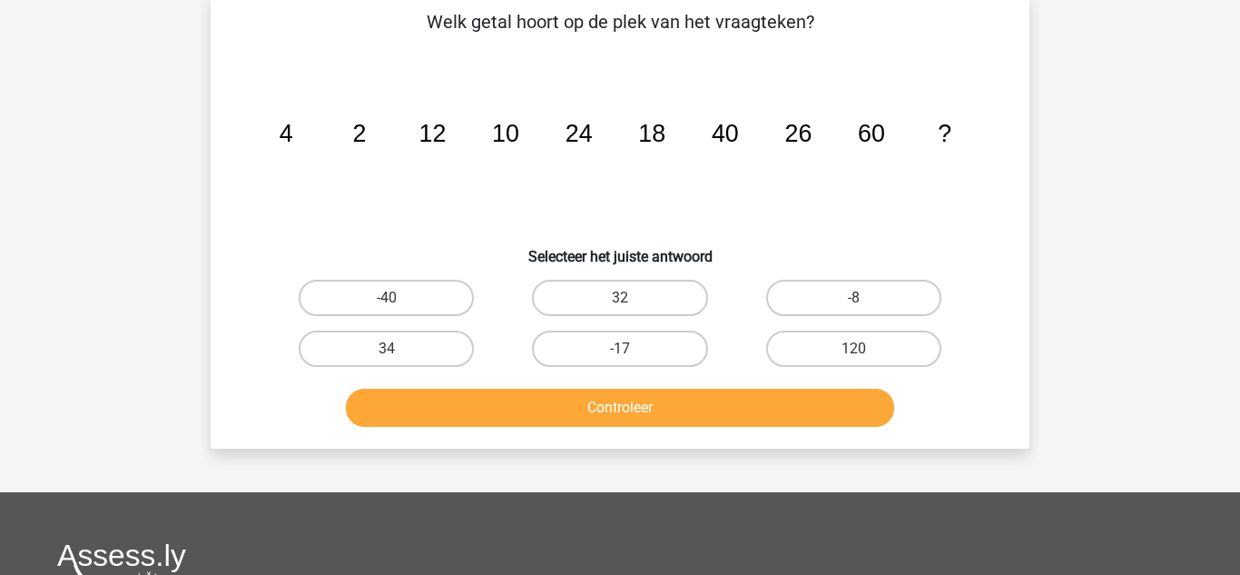
scroll to position [84, 0]
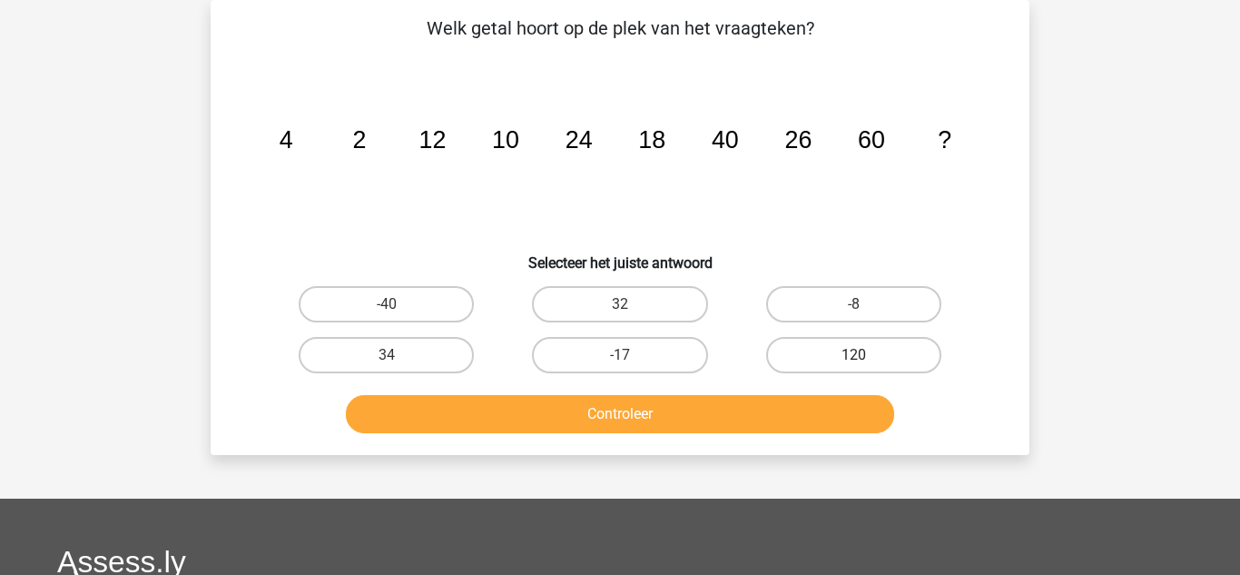
click at [804, 359] on label "120" at bounding box center [853, 355] width 175 height 36
click at [853, 359] on input "120" at bounding box center [859, 361] width 12 height 12
radio input "true"
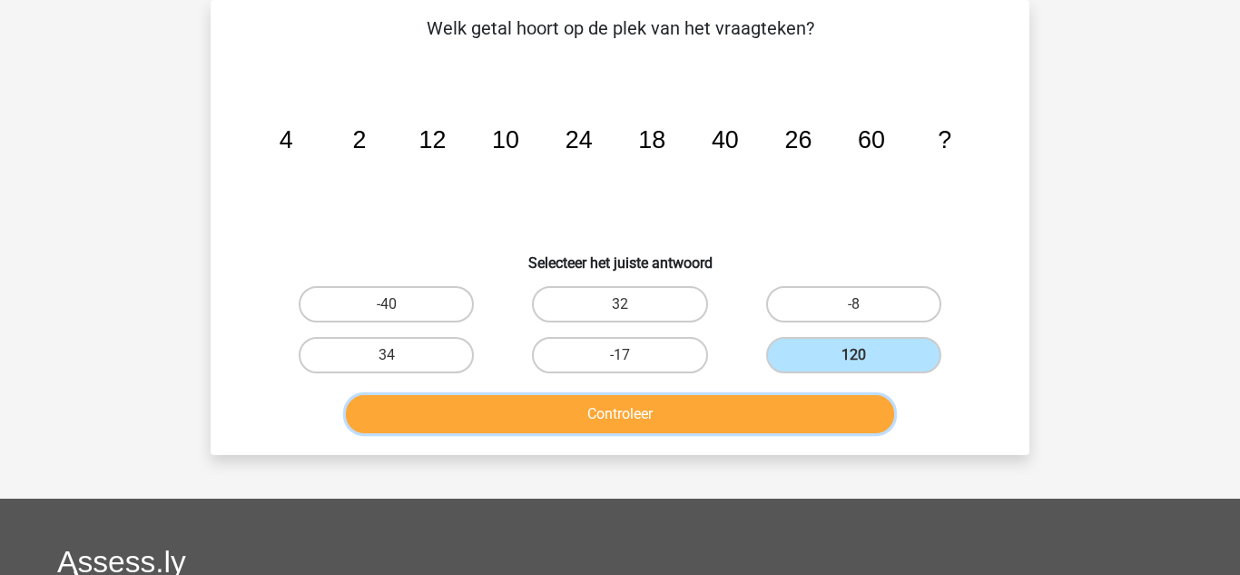
click at [723, 410] on button "Controleer" at bounding box center [620, 414] width 549 height 38
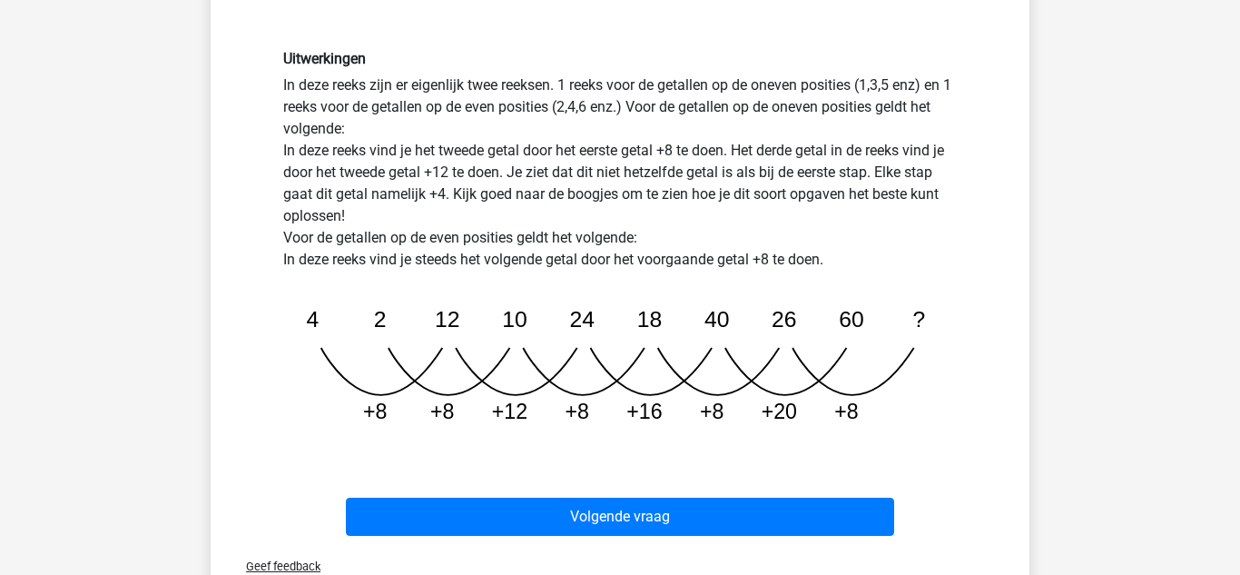
scroll to position [483, 0]
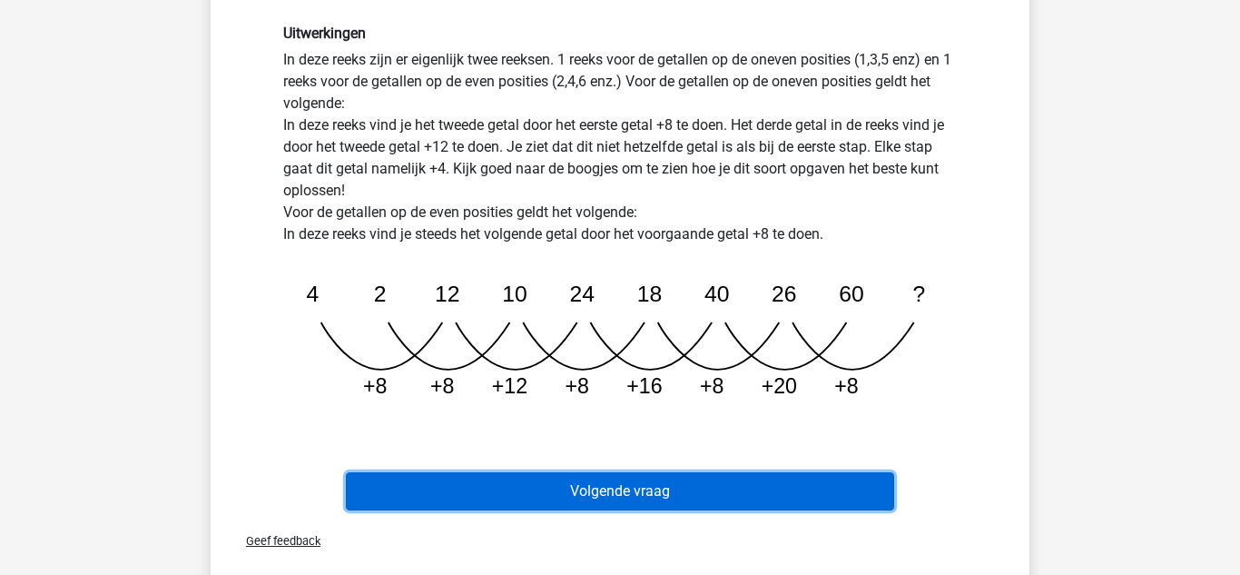
click at [645, 480] on button "Volgende vraag" at bounding box center [620, 491] width 549 height 38
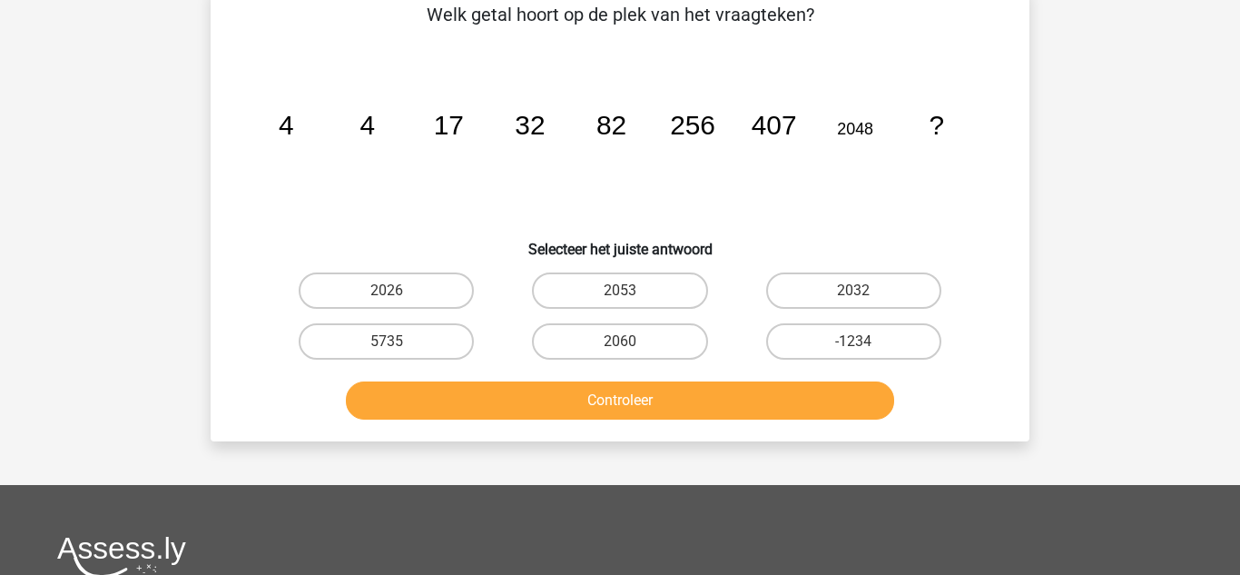
scroll to position [84, 0]
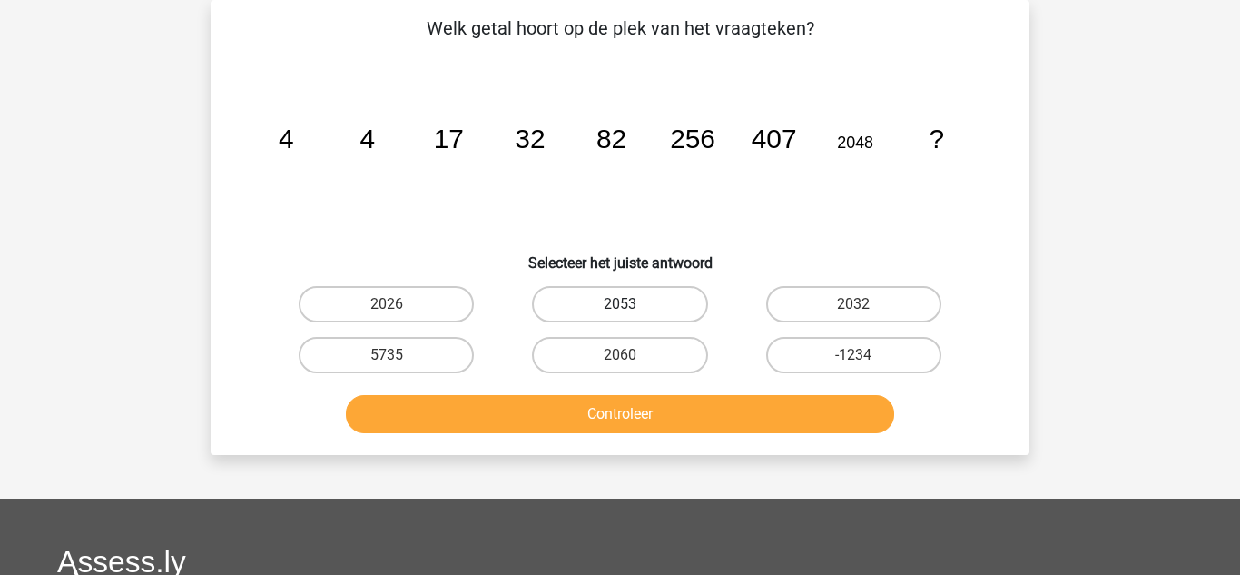
click at [591, 311] on label "2053" at bounding box center [619, 304] width 175 height 36
click at [620, 311] on input "2053" at bounding box center [626, 310] width 12 height 12
radio input "true"
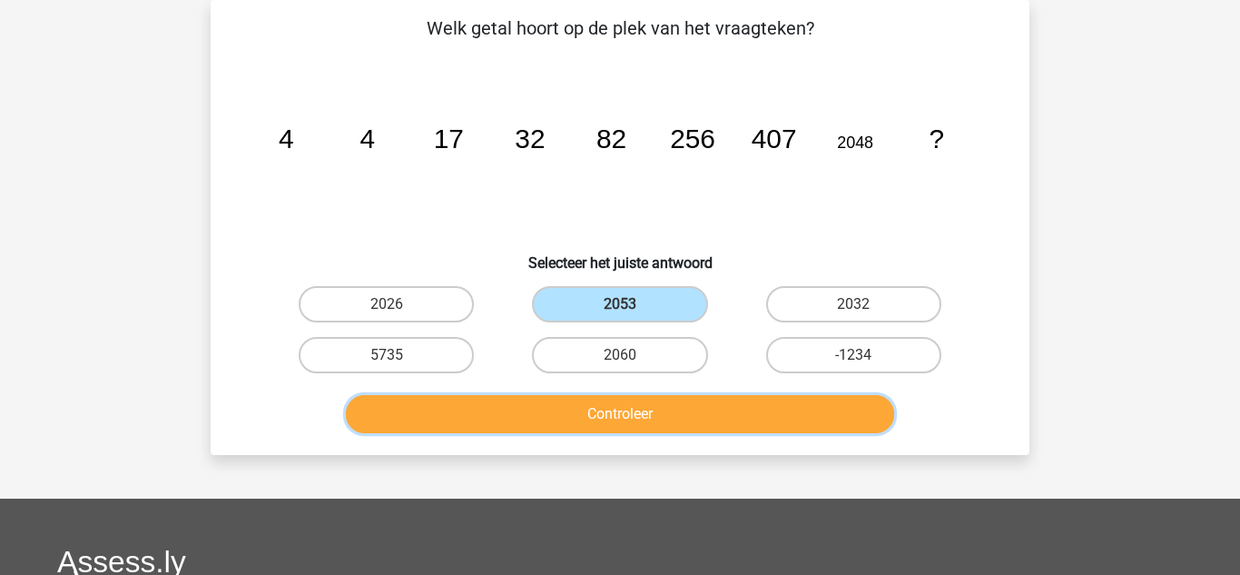
click at [662, 406] on button "Controleer" at bounding box center [620, 414] width 549 height 38
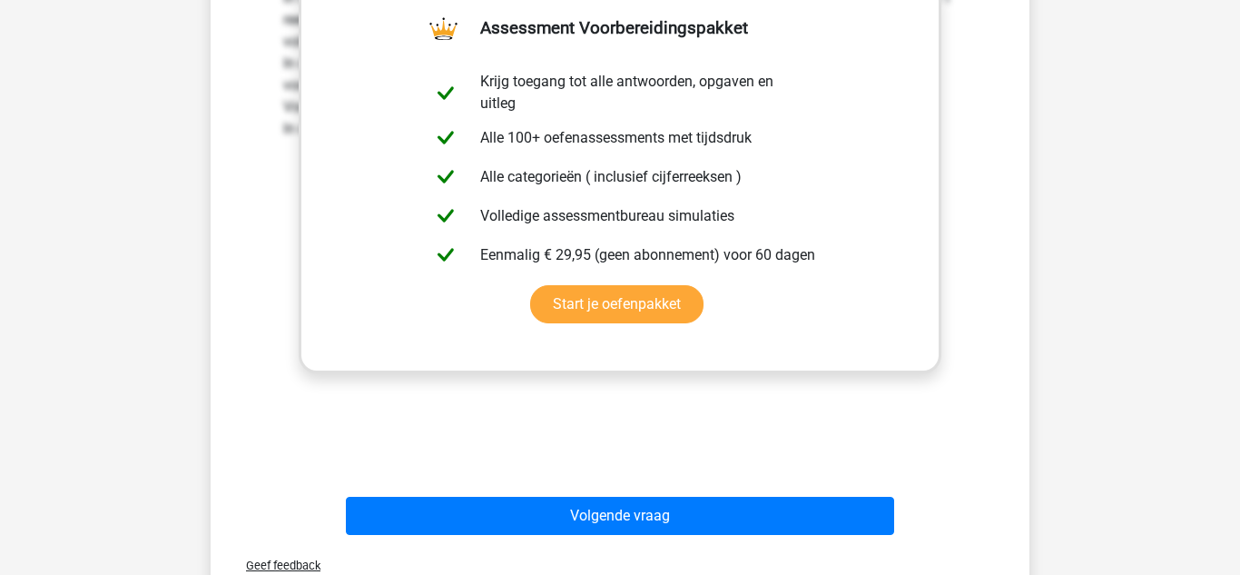
scroll to position [592, 0]
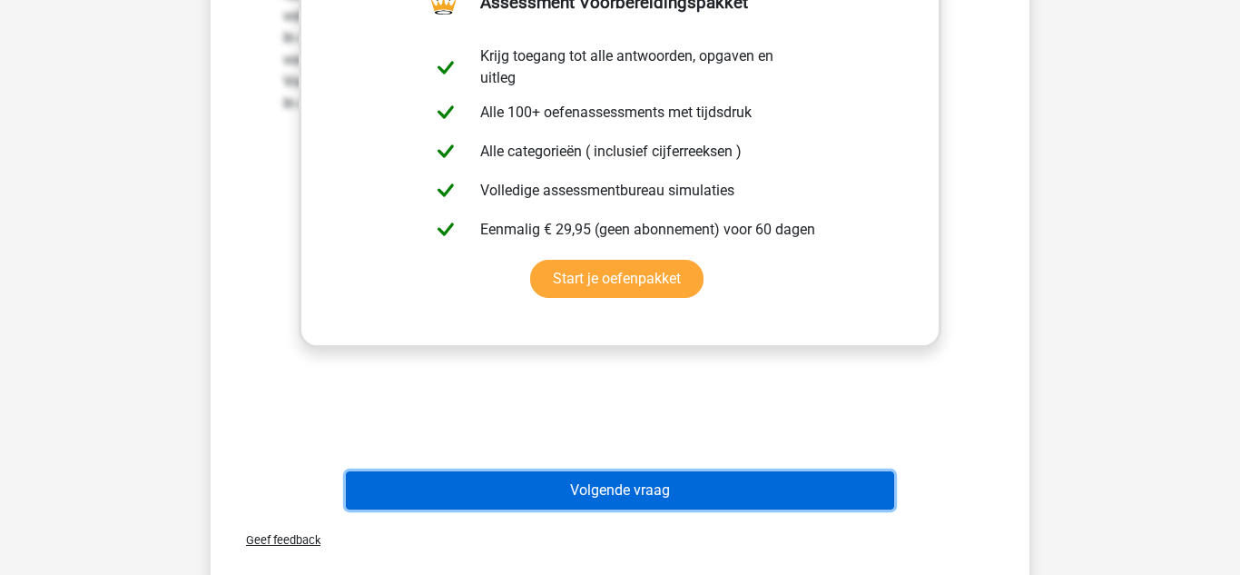
click at [504, 502] on button "Volgende vraag" at bounding box center [620, 490] width 549 height 38
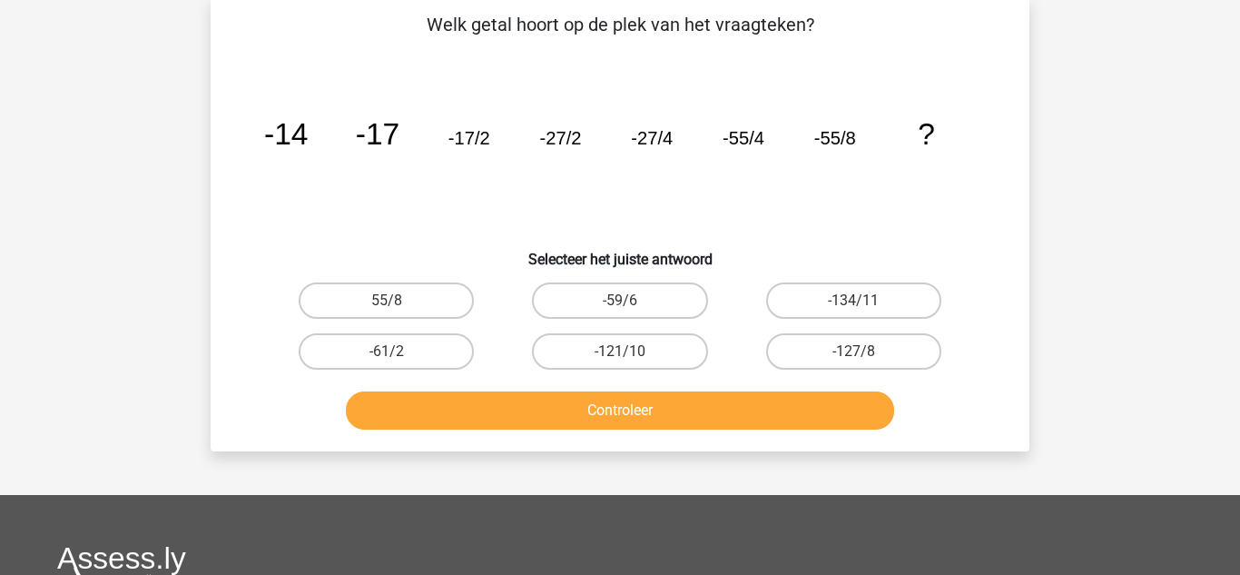
scroll to position [84, 0]
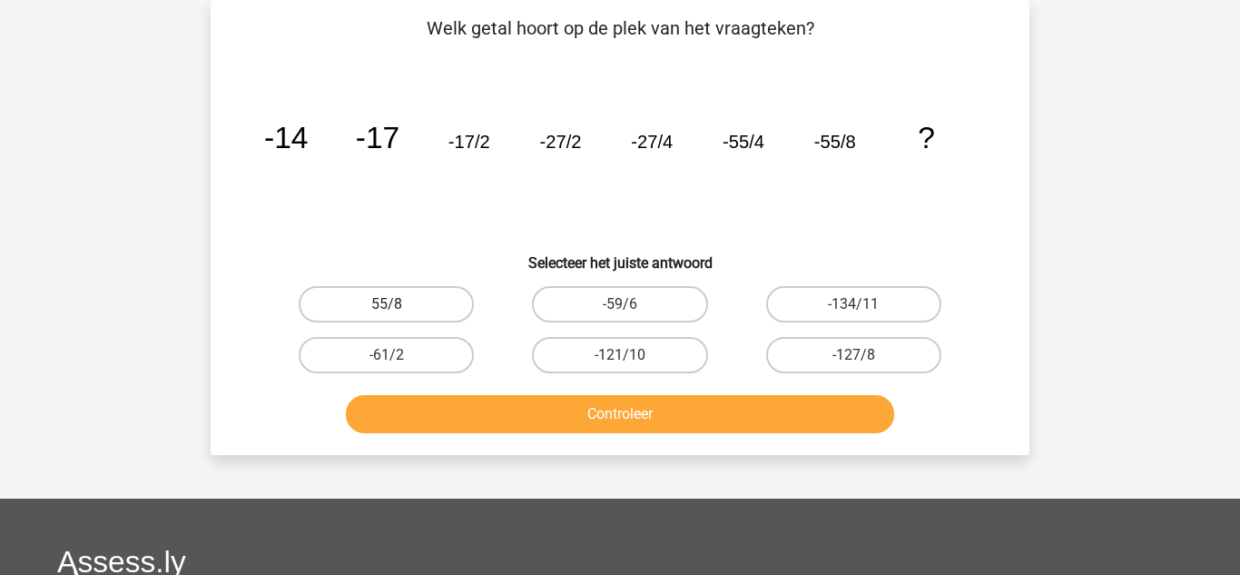
click at [399, 313] on label "55/8" at bounding box center [386, 304] width 175 height 36
click at [398, 313] on input "55/8" at bounding box center [393, 310] width 12 height 12
radio input "true"
click at [558, 318] on label "-59/6" at bounding box center [619, 304] width 175 height 36
click at [620, 316] on input "-59/6" at bounding box center [626, 310] width 12 height 12
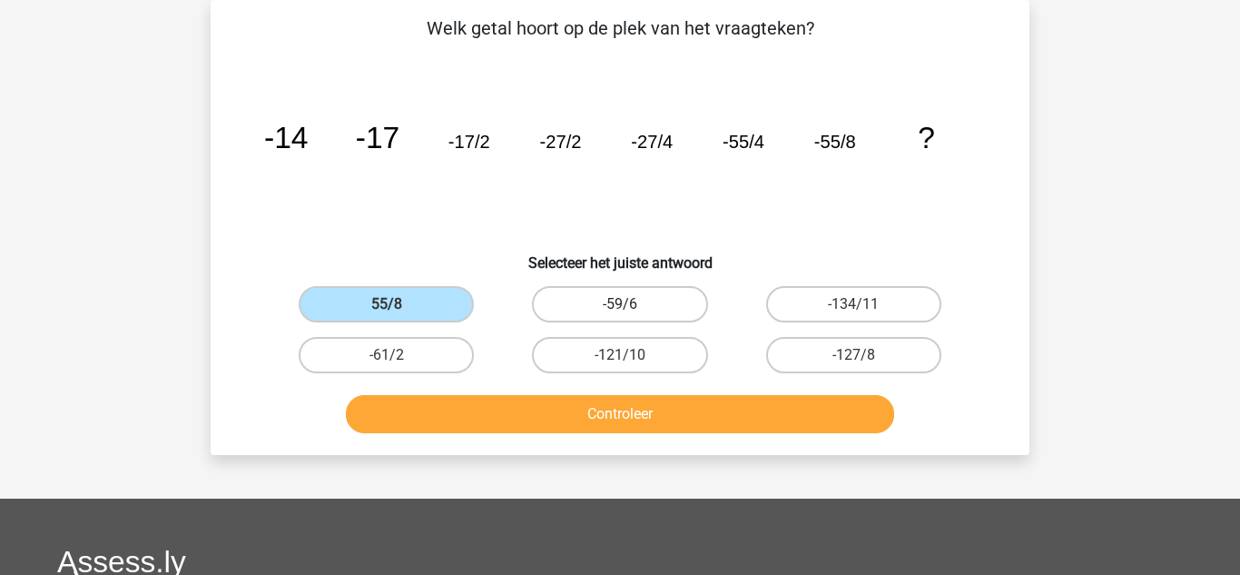
radio input "true"
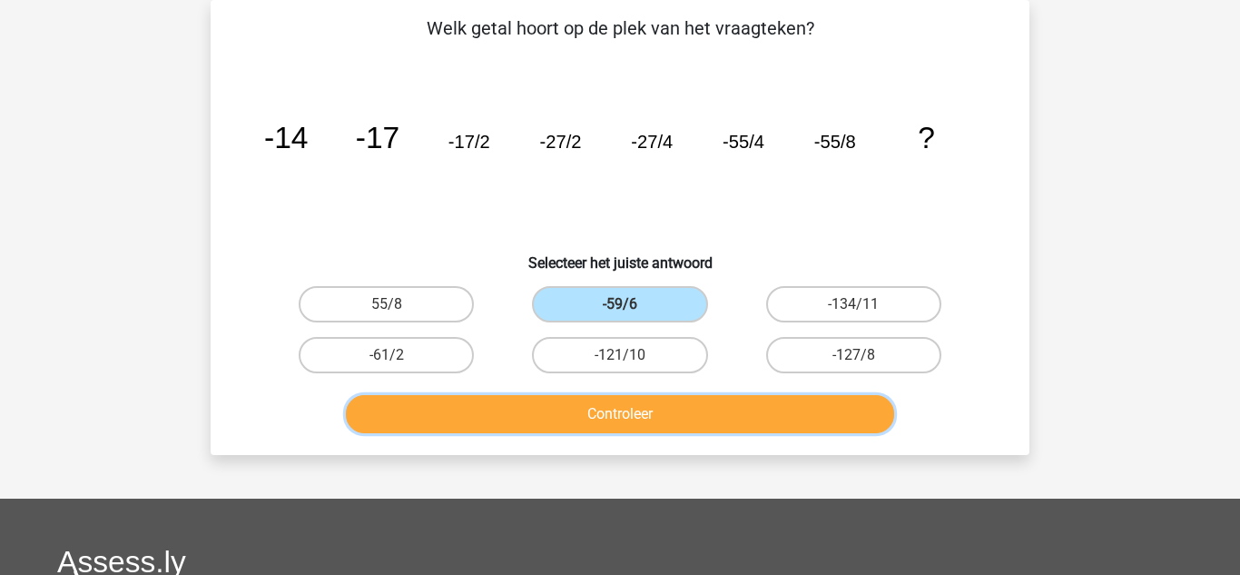
click at [651, 417] on button "Controleer" at bounding box center [620, 414] width 549 height 38
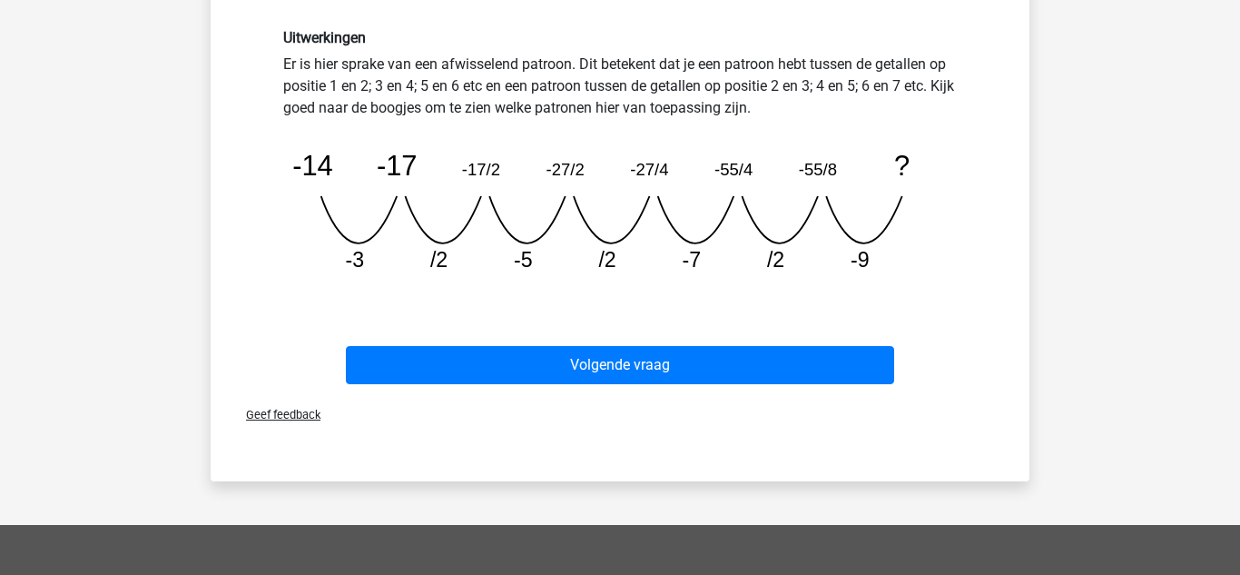
scroll to position [483, 0]
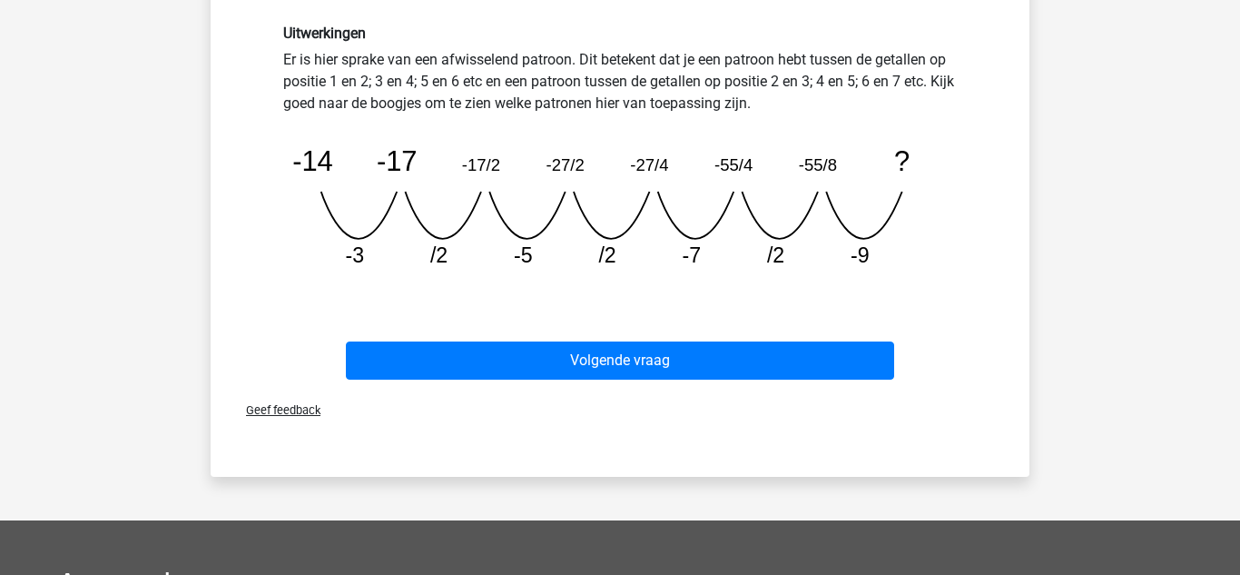
click at [154, 110] on div "Registreer Nederlands English" at bounding box center [620, 258] width 1240 height 1482
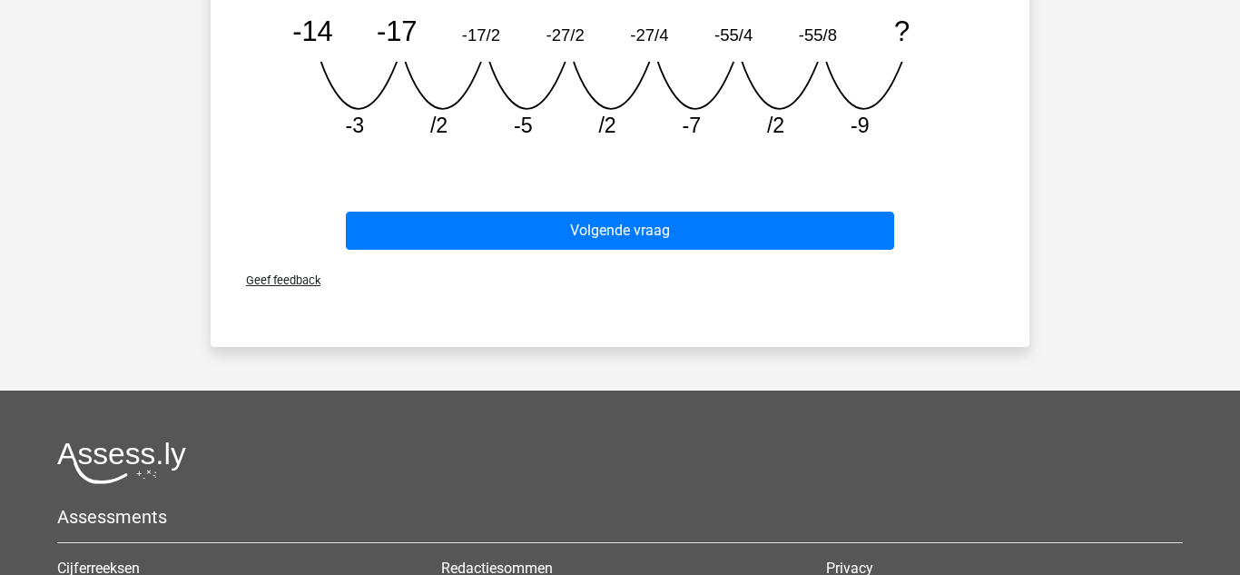
scroll to position [737, 0]
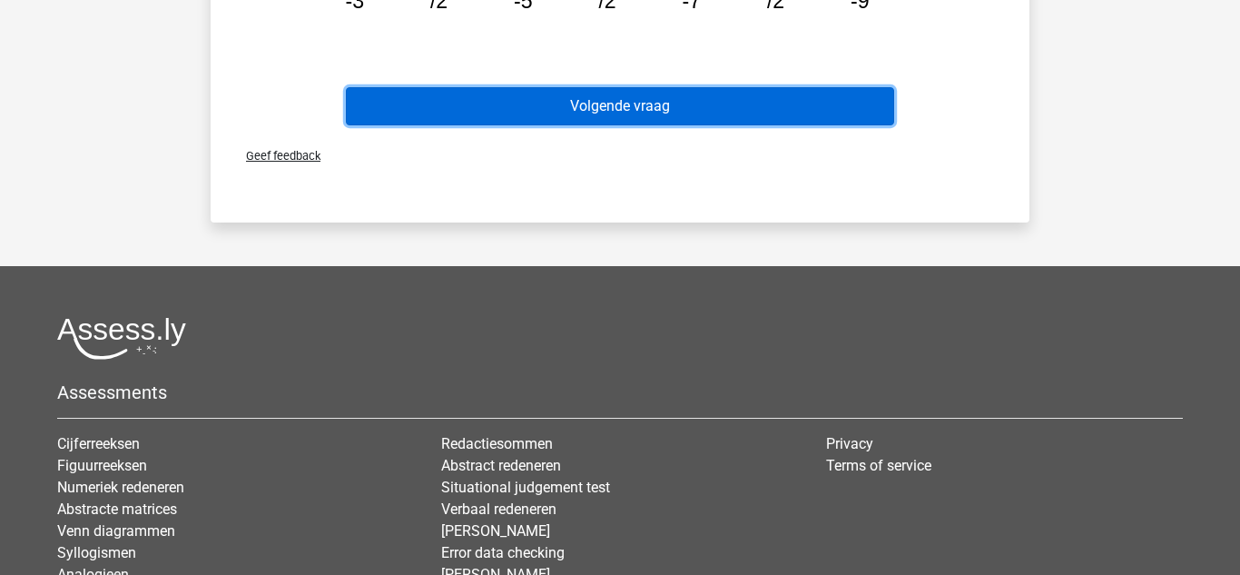
click at [565, 113] on button "Volgende vraag" at bounding box center [620, 106] width 549 height 38
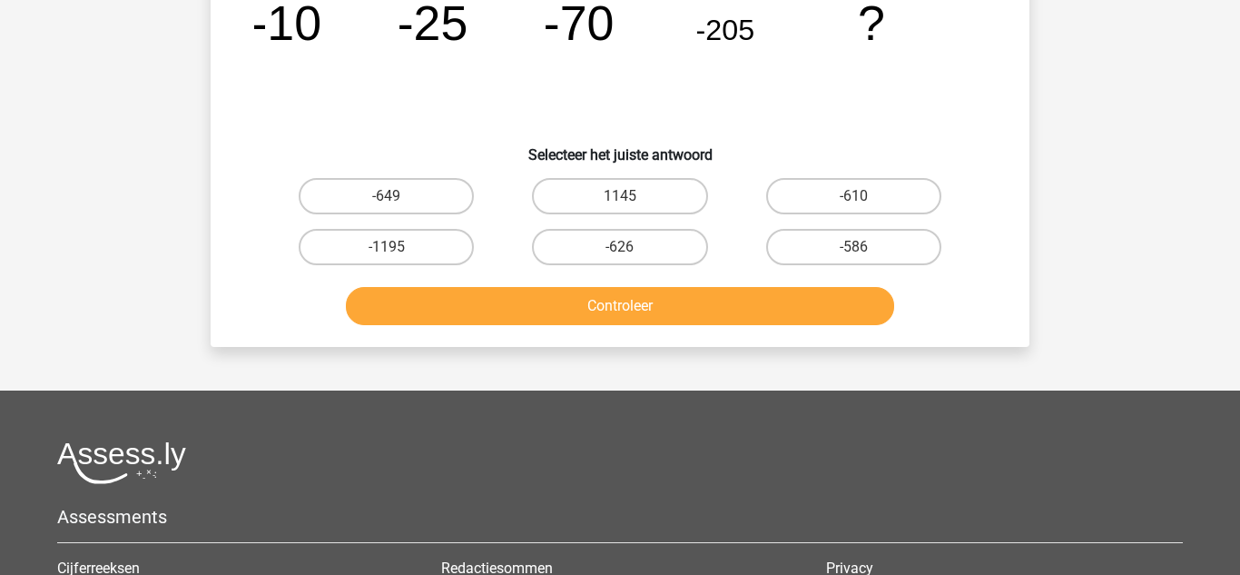
scroll to position [84, 0]
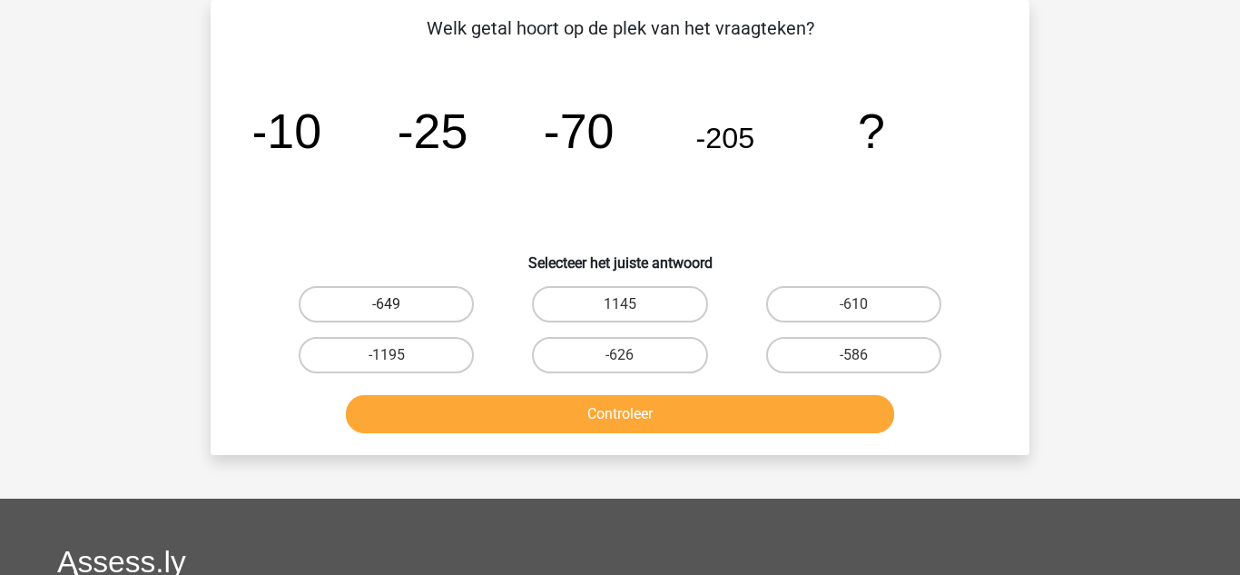
click at [408, 297] on label "-649" at bounding box center [386, 304] width 175 height 36
click at [398, 304] on input "-649" at bounding box center [393, 310] width 12 height 12
radio input "true"
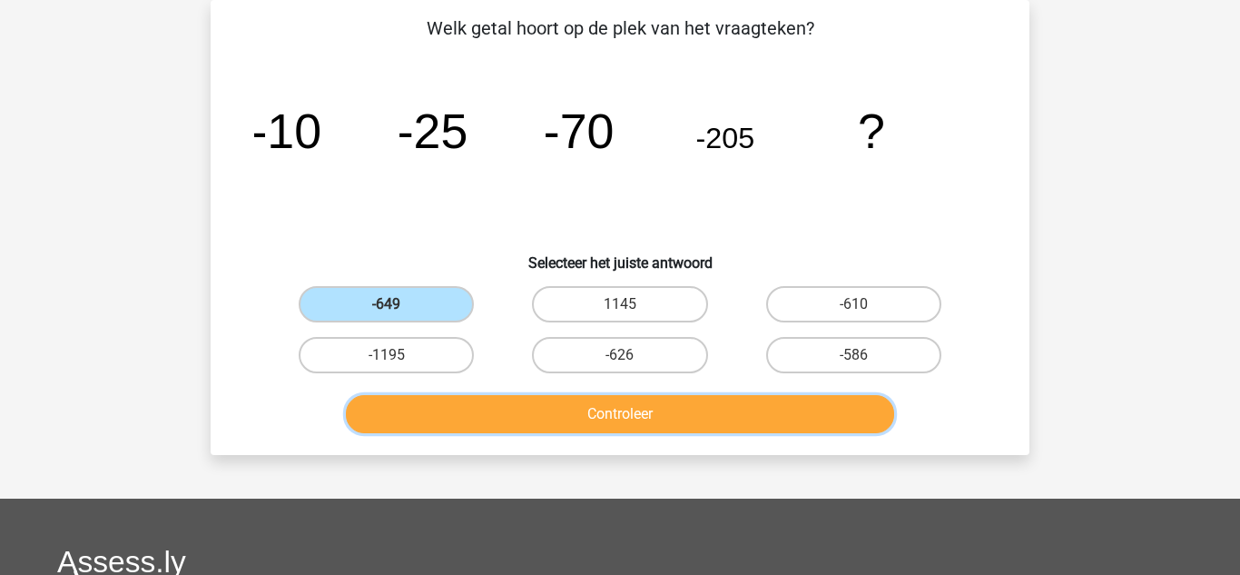
click at [631, 412] on button "Controleer" at bounding box center [620, 414] width 549 height 38
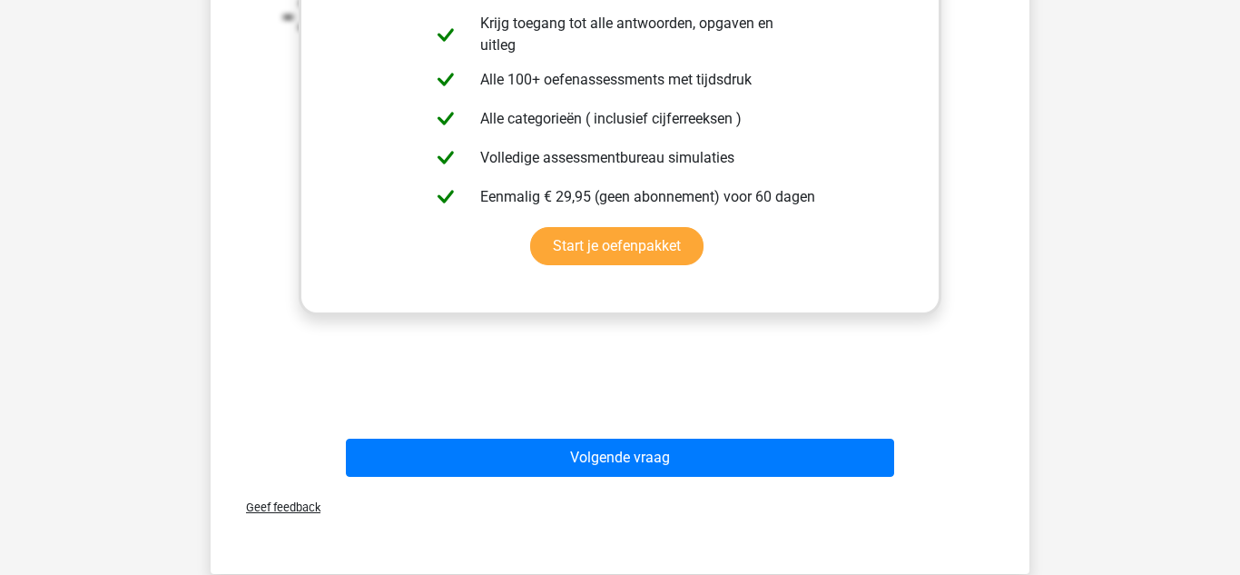
scroll to position [628, 0]
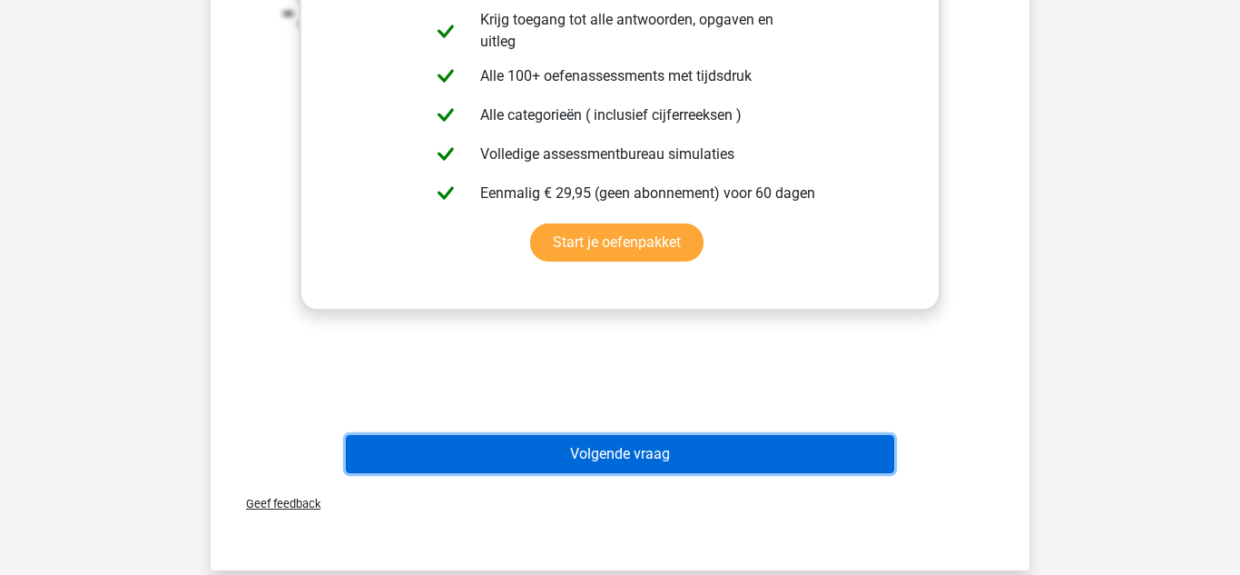
click at [485, 446] on button "Volgende vraag" at bounding box center [620, 454] width 549 height 38
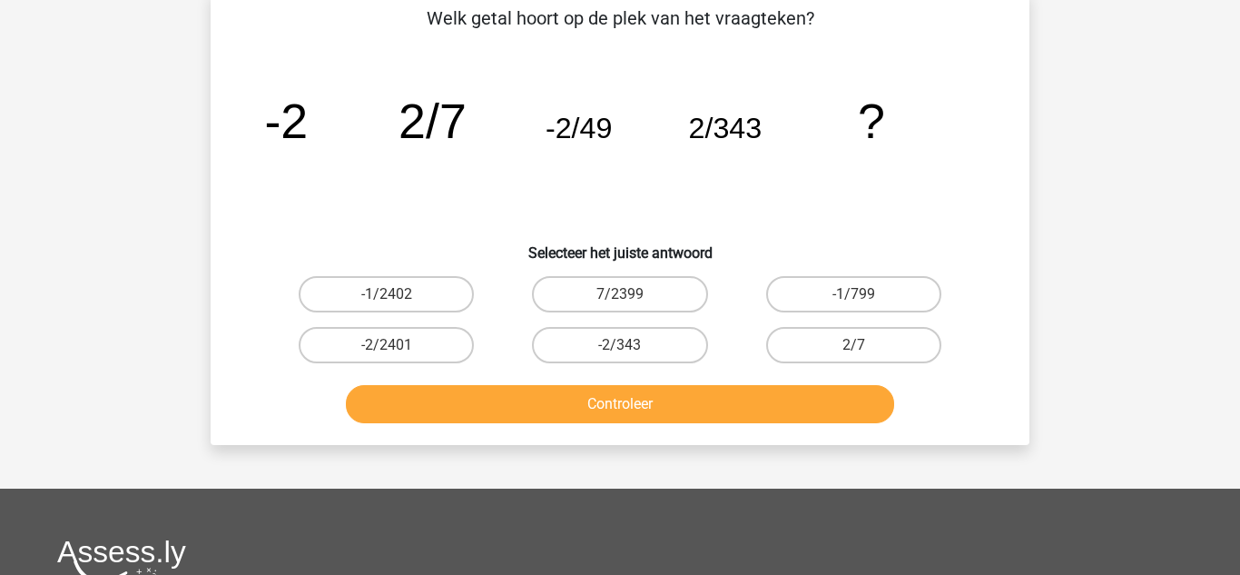
scroll to position [84, 0]
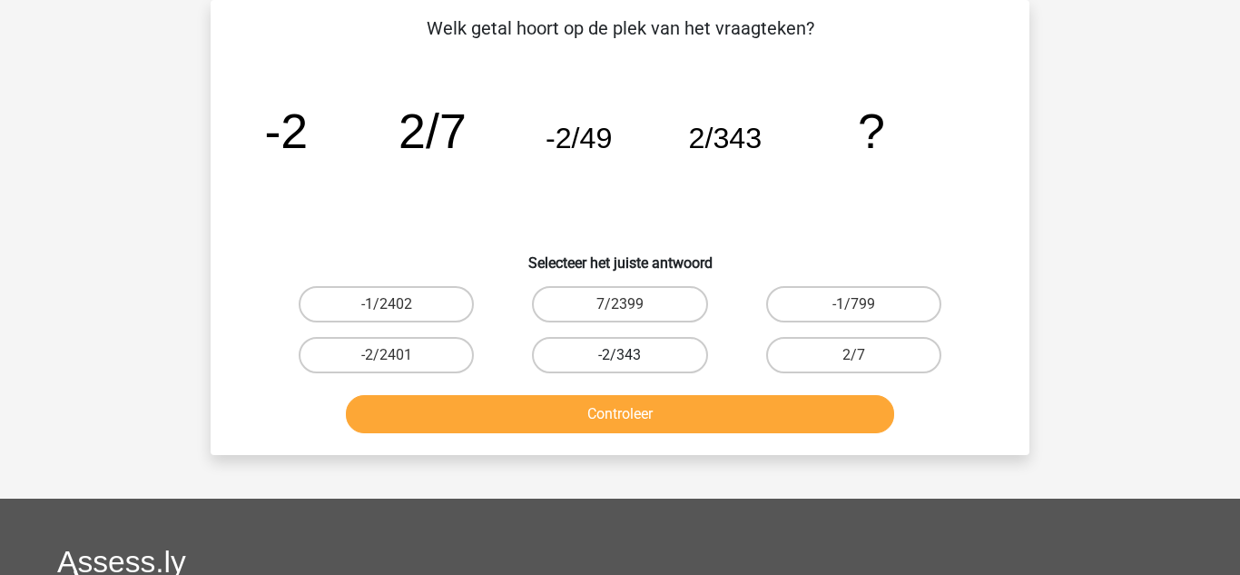
click at [585, 360] on label "-2/343" at bounding box center [619, 355] width 175 height 36
click at [620, 360] on input "-2/343" at bounding box center [626, 361] width 12 height 12
radio input "true"
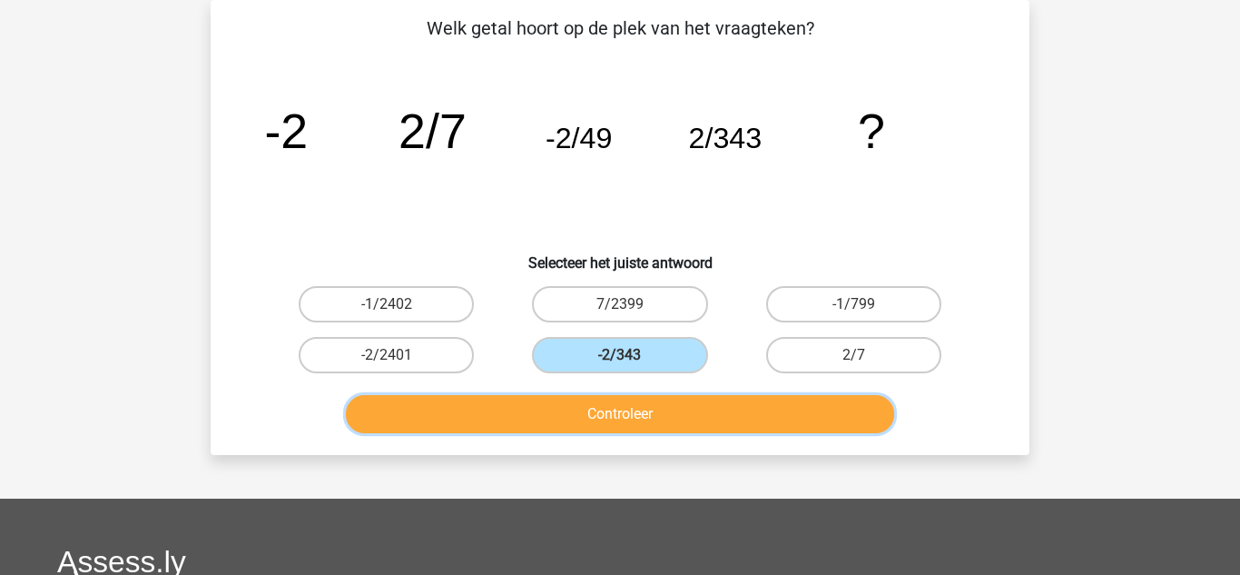
click at [644, 420] on button "Controleer" at bounding box center [620, 414] width 549 height 38
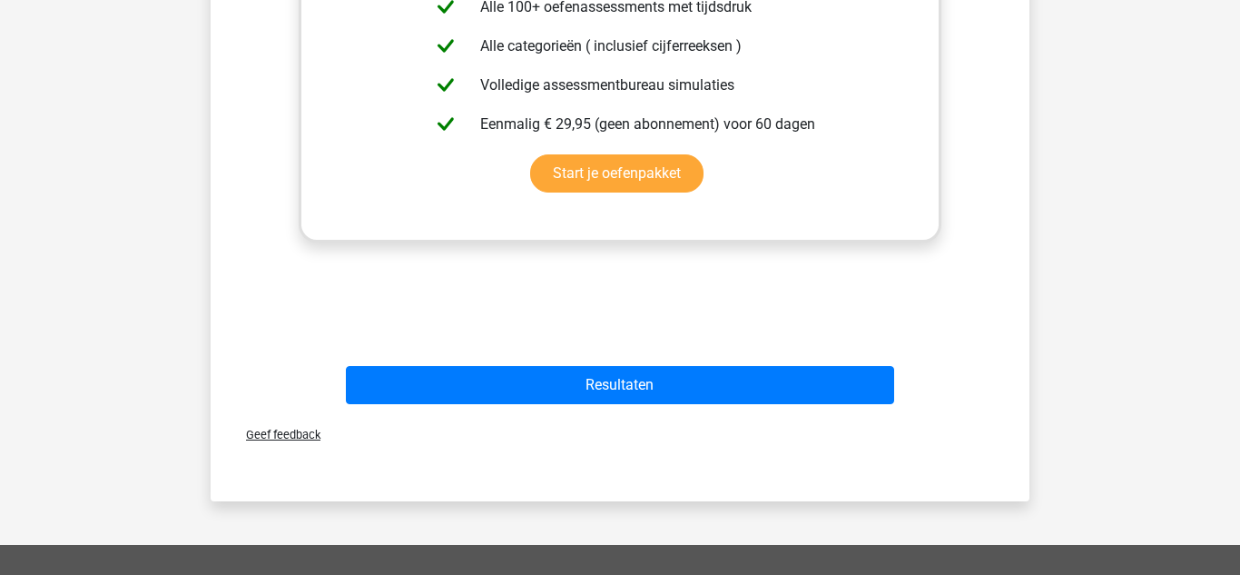
scroll to position [701, 0]
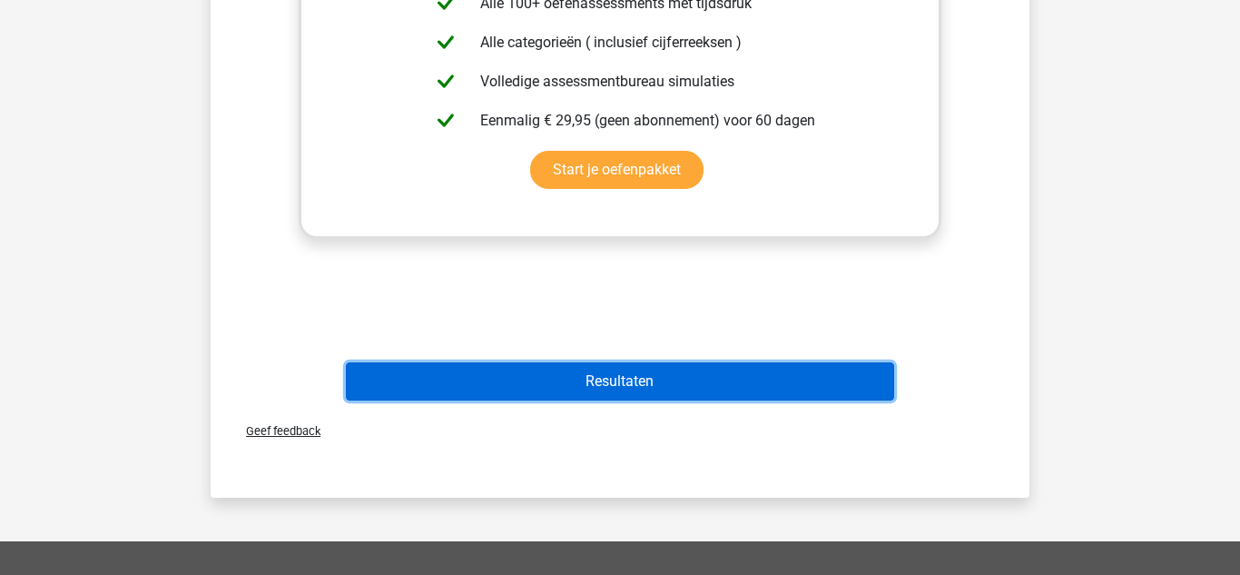
click at [526, 382] on button "Resultaten" at bounding box center [620, 381] width 549 height 38
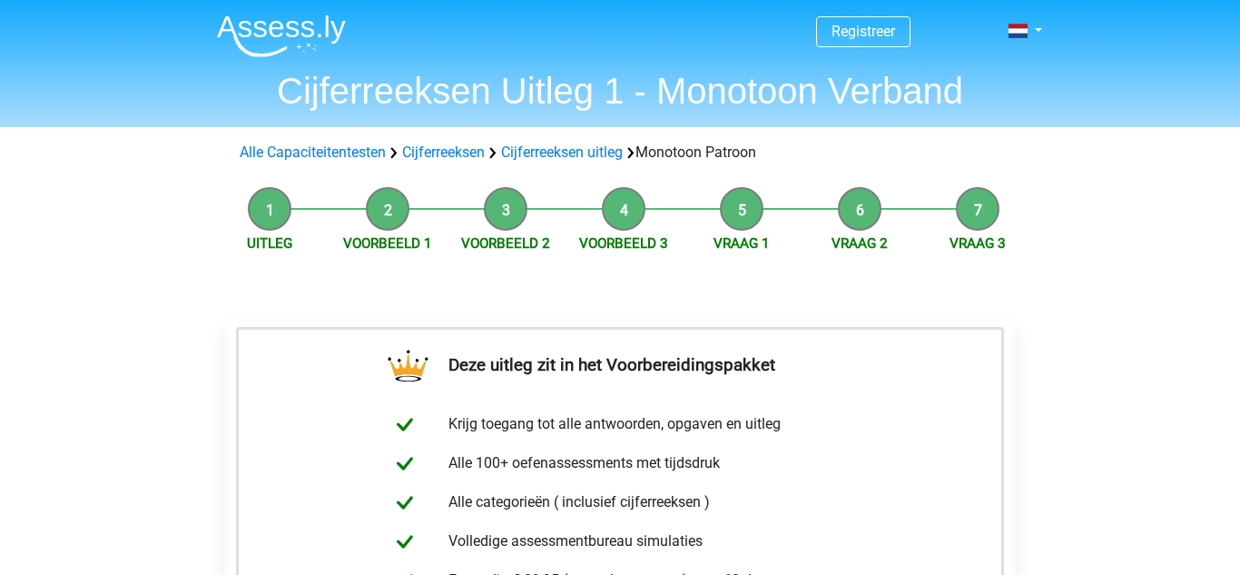
scroll to position [762, 0]
